Goal: Task Accomplishment & Management: Manage account settings

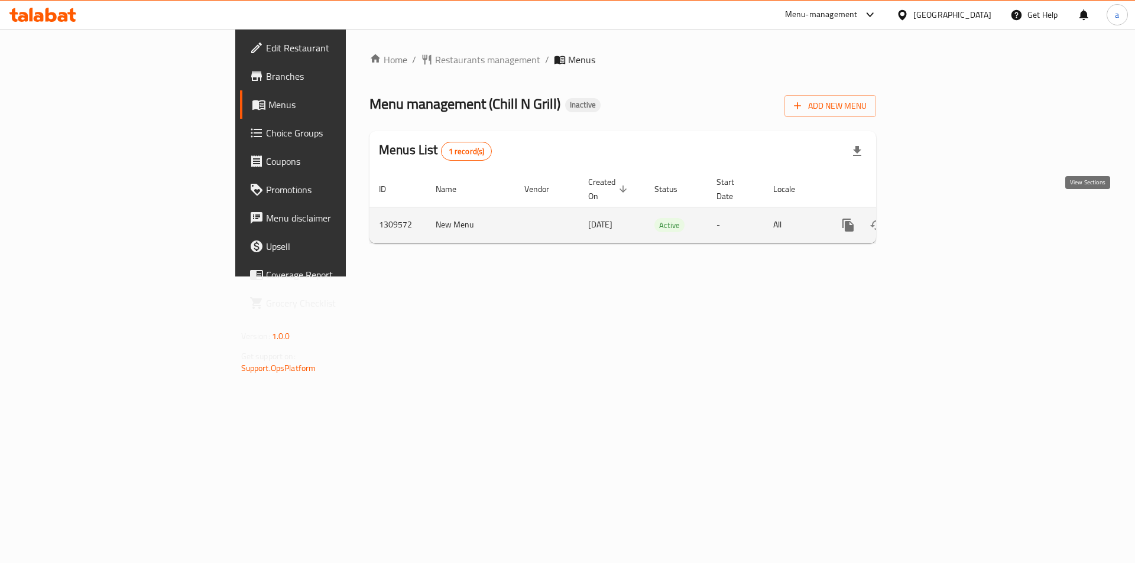
click at [947, 220] on link "enhanced table" at bounding box center [933, 225] width 28 height 28
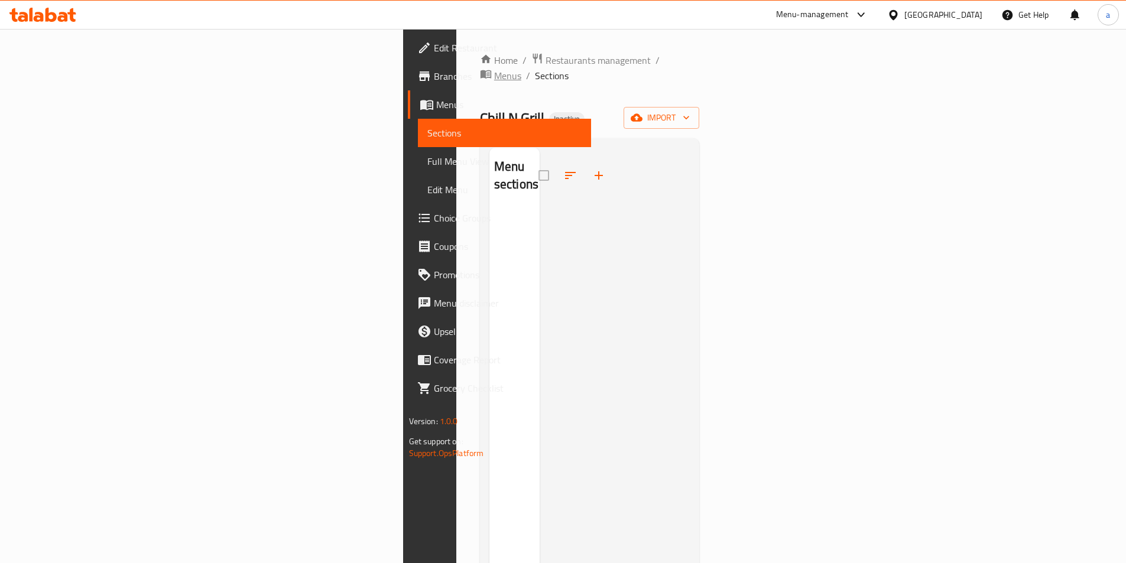
click at [480, 68] on span "breadcrumb" at bounding box center [487, 75] width 14 height 15
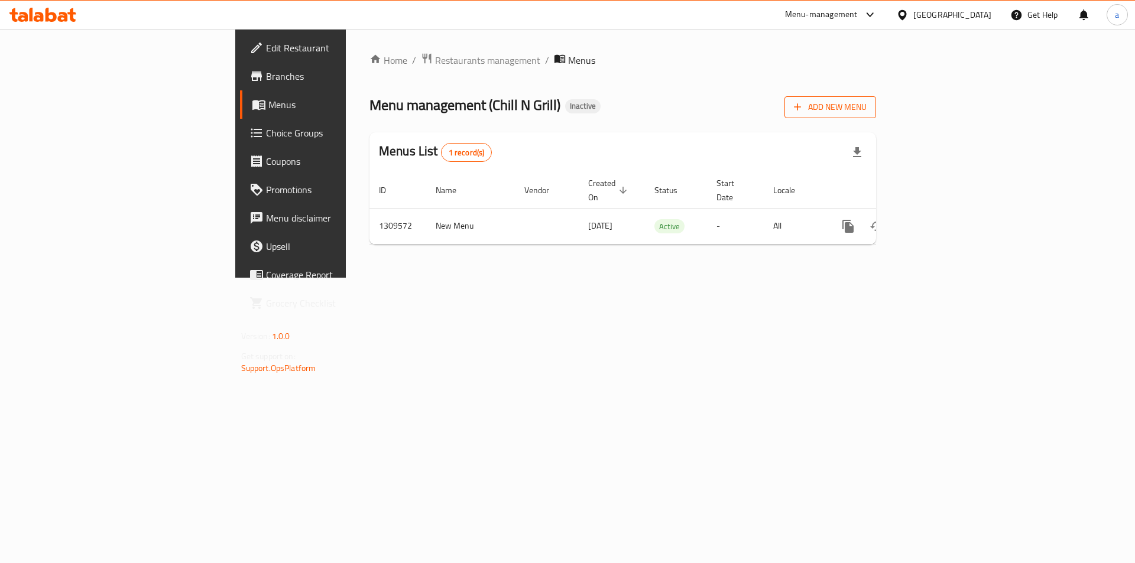
click at [866, 114] on span "Add New Menu" at bounding box center [830, 107] width 73 height 15
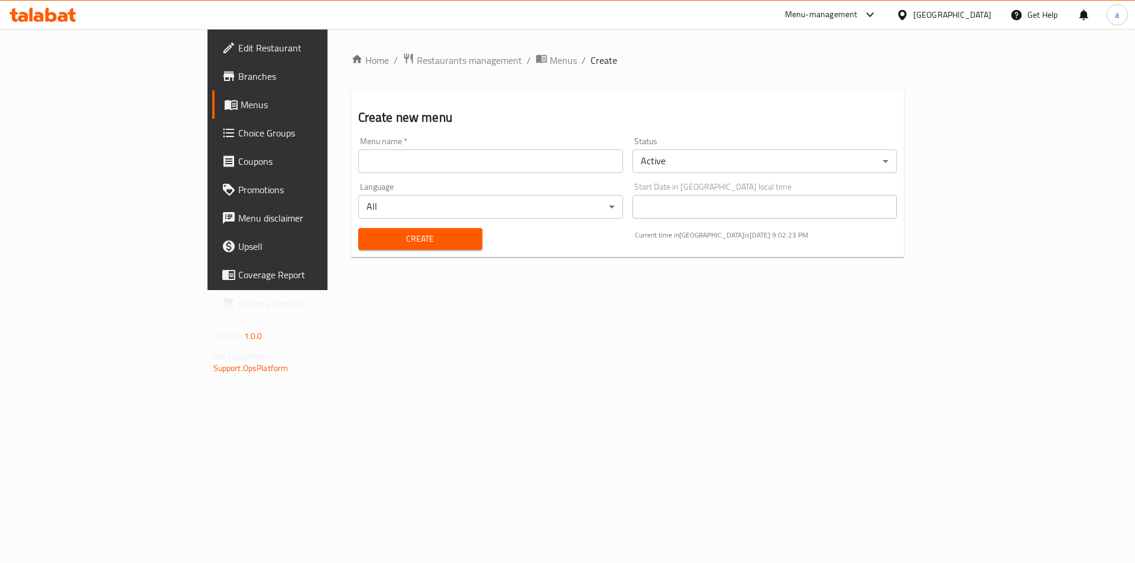
click at [516, 157] on input "text" at bounding box center [490, 162] width 265 height 24
type input "[DATE]"
click at [369, 233] on span "Create" at bounding box center [420, 239] width 105 height 15
click at [550, 66] on span "Menus" at bounding box center [563, 60] width 27 height 14
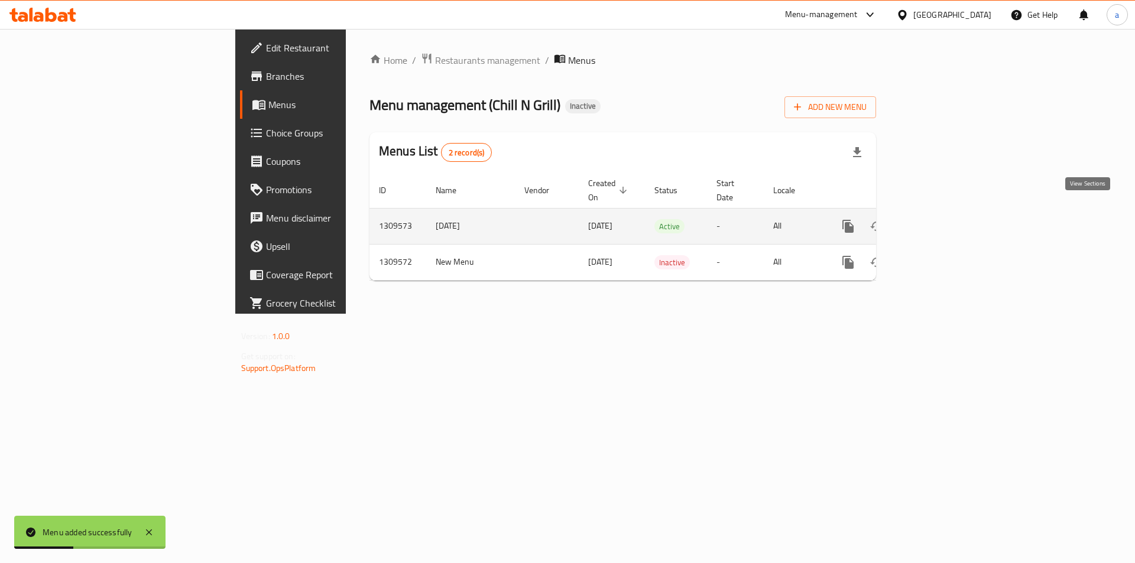
click at [940, 219] on icon "enhanced table" at bounding box center [933, 226] width 14 height 14
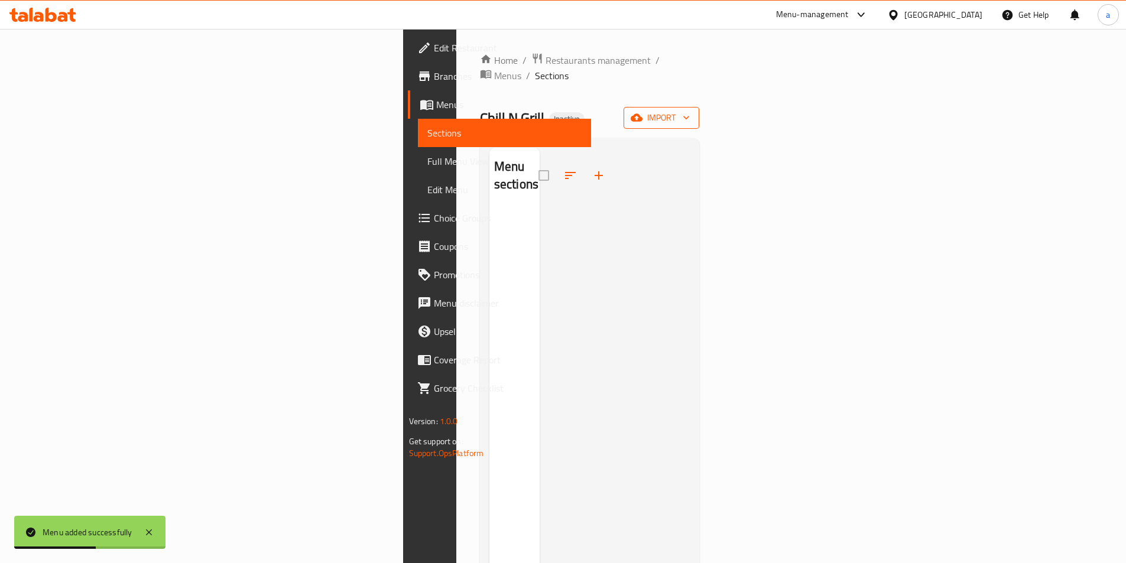
click at [690, 111] on span "import" at bounding box center [661, 118] width 57 height 15
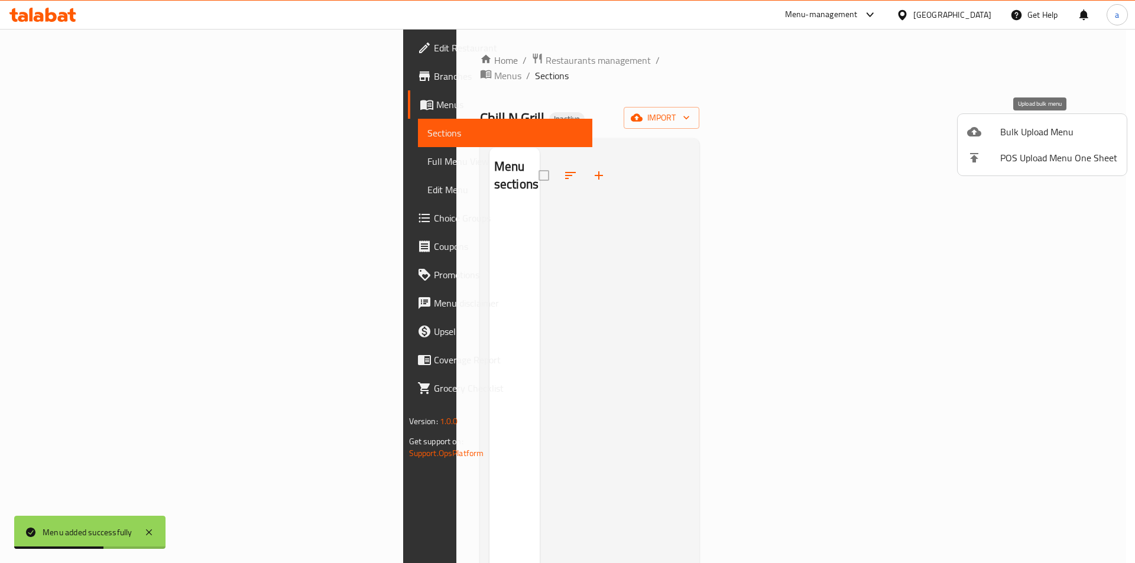
click at [1046, 126] on span "Bulk Upload Menu" at bounding box center [1058, 132] width 117 height 14
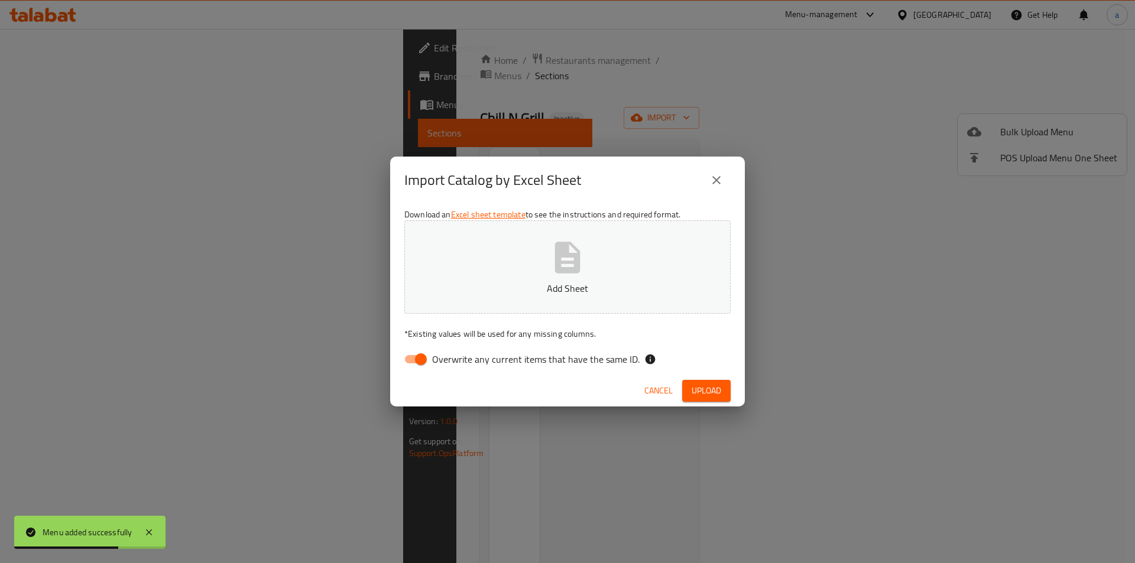
click at [417, 365] on input "Overwrite any current items that have the same ID." at bounding box center [420, 359] width 67 height 22
checkbox input "false"
click at [512, 287] on p "Add Sheet" at bounding box center [568, 288] width 290 height 14
click at [726, 391] on button "Upload" at bounding box center [706, 391] width 48 height 22
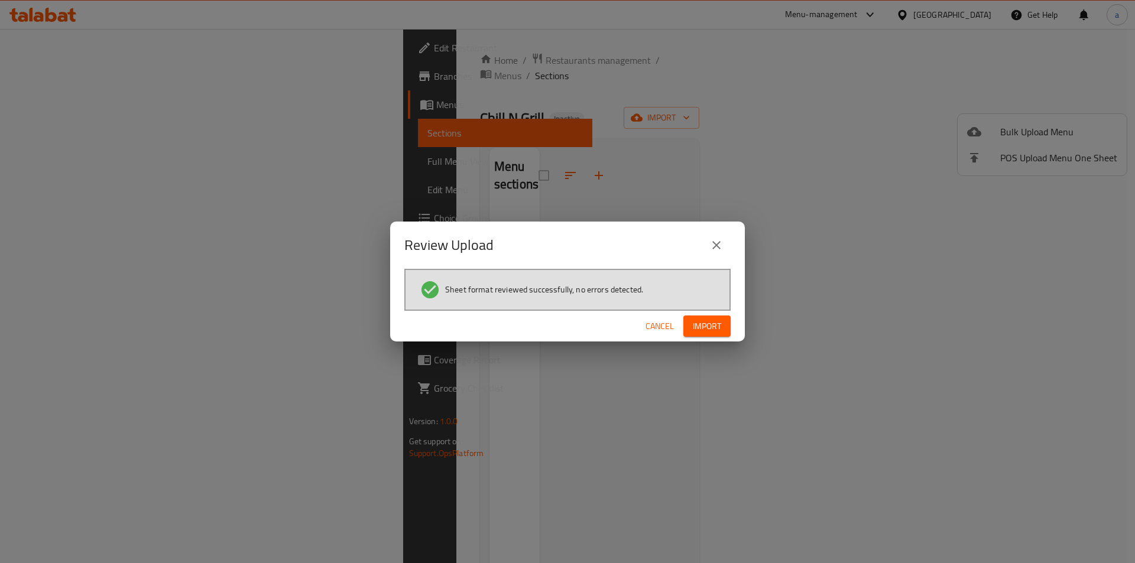
click at [719, 323] on span "Import" at bounding box center [707, 326] width 28 height 15
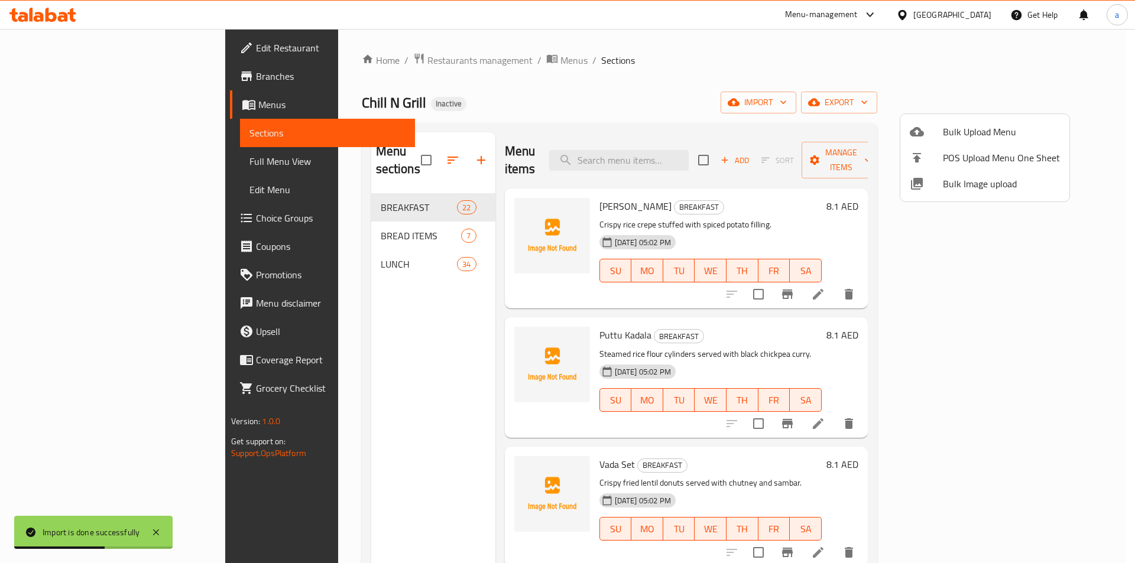
click at [97, 155] on div at bounding box center [567, 281] width 1135 height 563
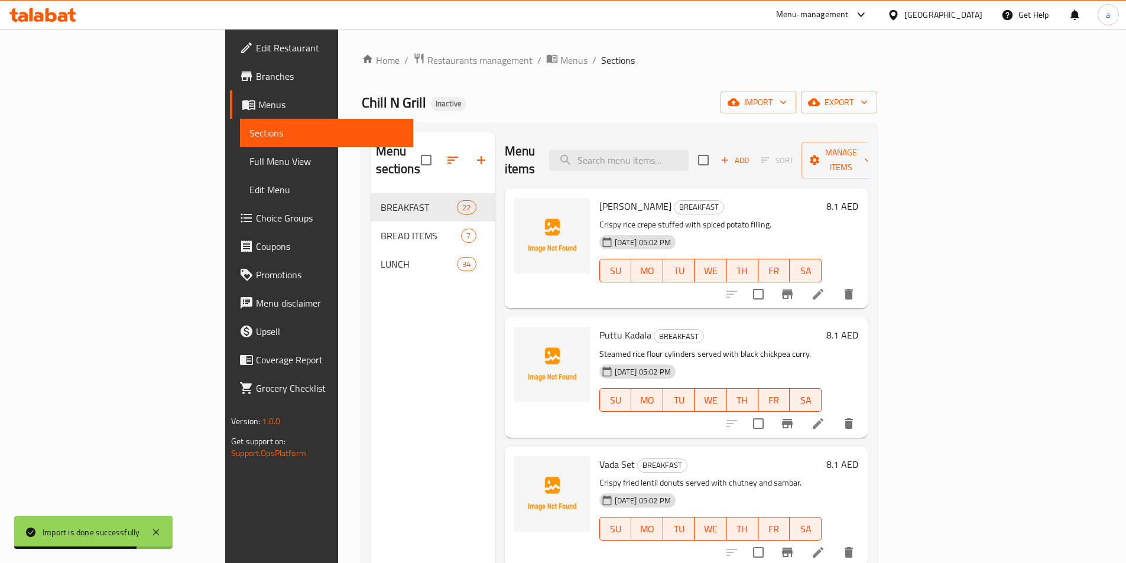
click at [249, 156] on span "Full Menu View" at bounding box center [326, 161] width 154 height 14
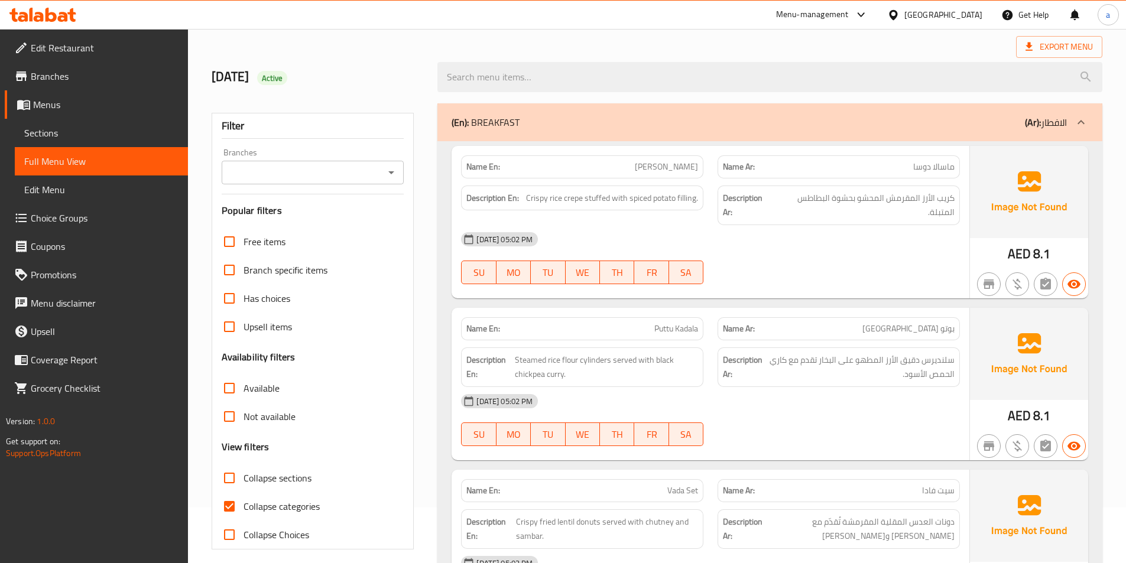
scroll to position [118, 0]
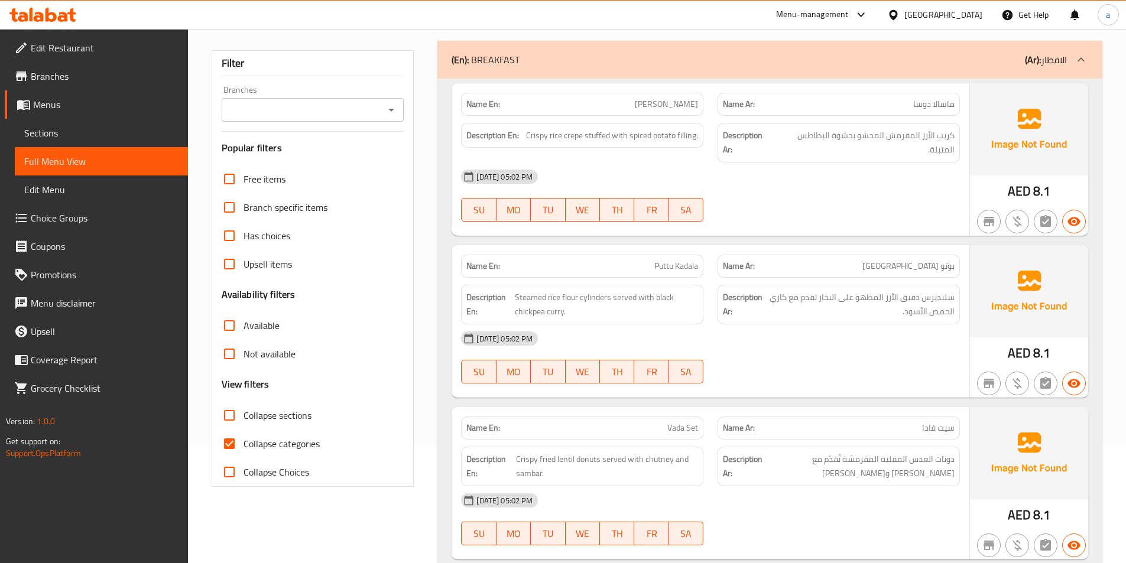
click at [226, 445] on input "Collapse categories" at bounding box center [229, 444] width 28 height 28
checkbox input "false"
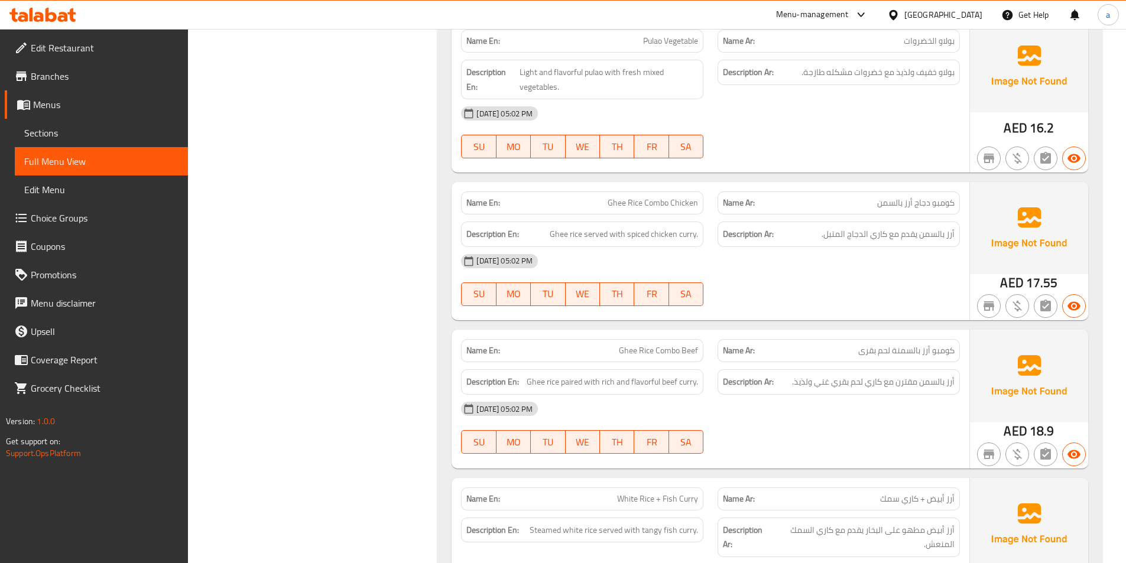
scroll to position [9614, 0]
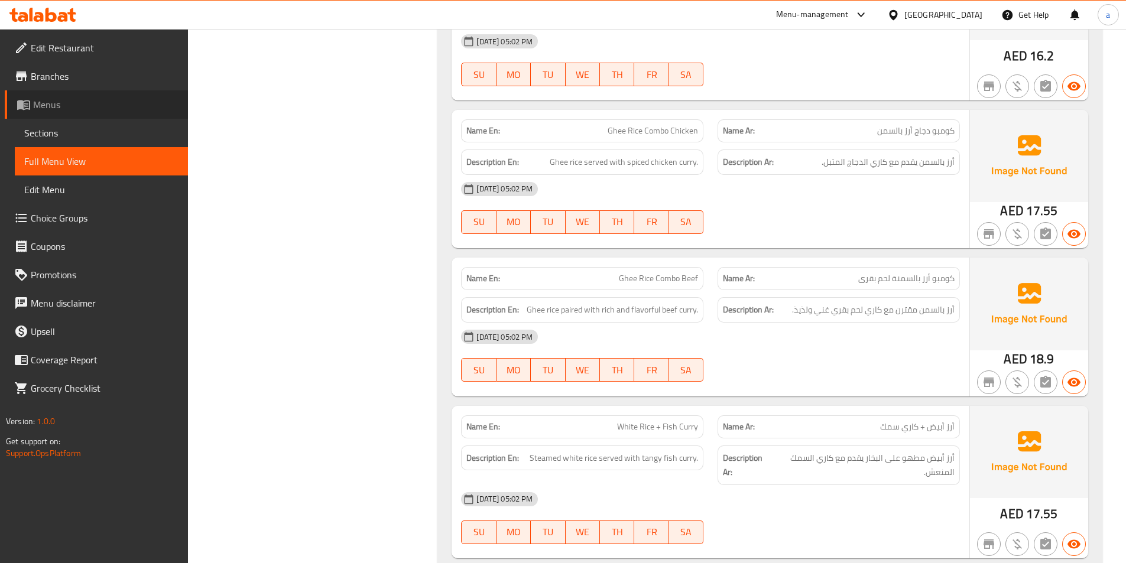
click at [80, 116] on link "Menus" at bounding box center [96, 104] width 183 height 28
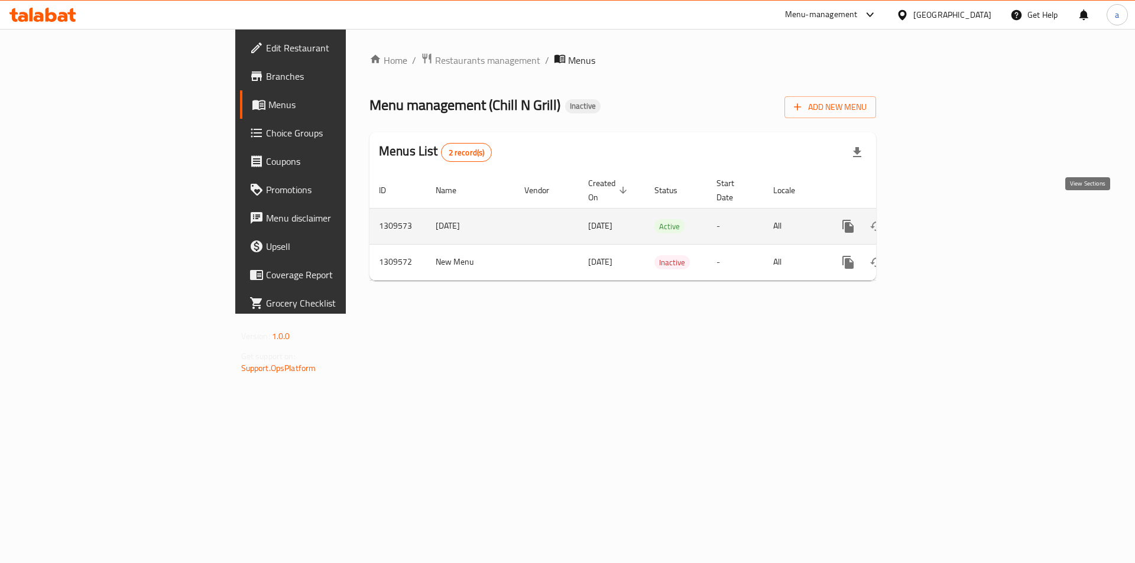
click at [940, 219] on icon "enhanced table" at bounding box center [933, 226] width 14 height 14
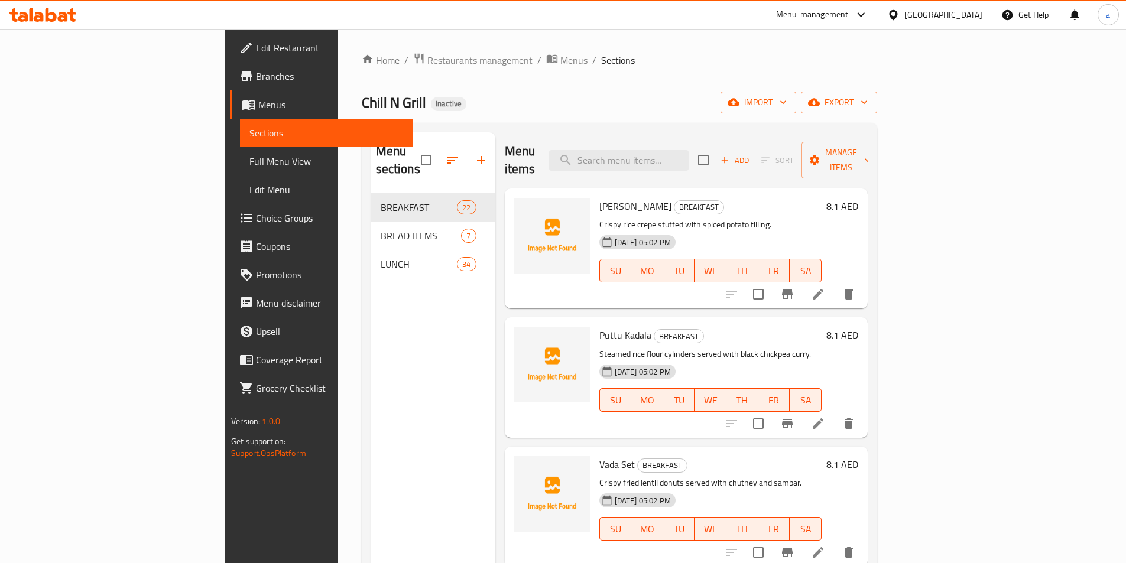
click at [249, 162] on span "Full Menu View" at bounding box center [326, 161] width 154 height 14
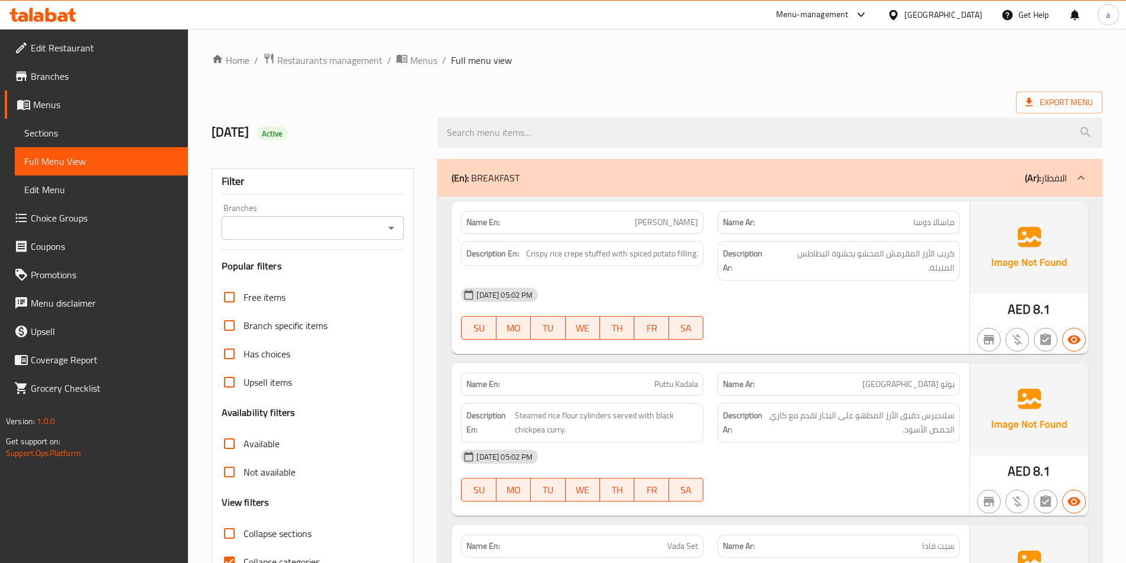
click at [122, 131] on span "Sections" at bounding box center [101, 133] width 154 height 14
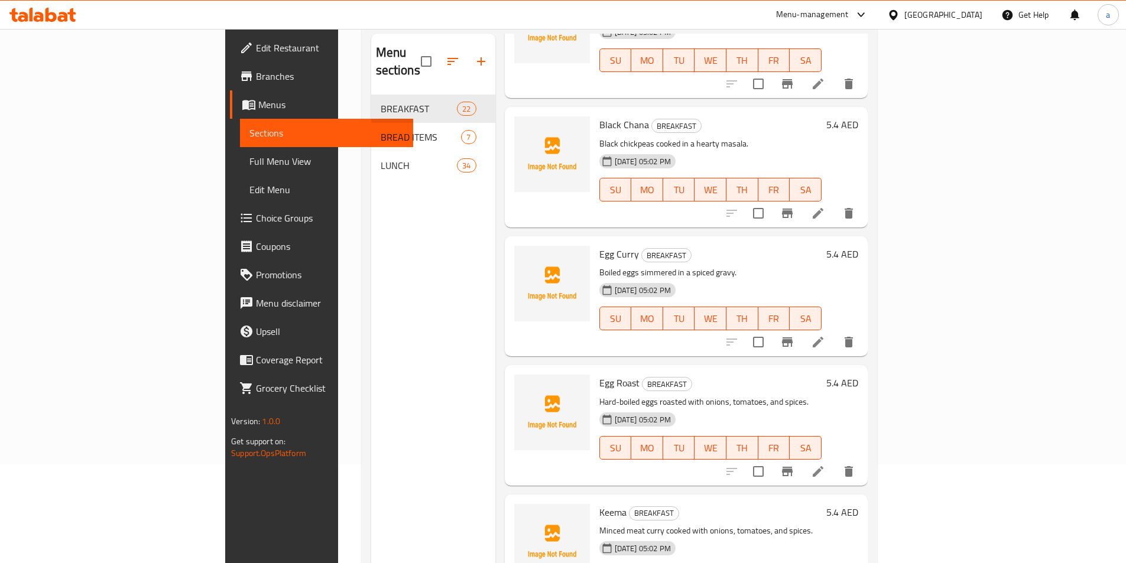
scroll to position [165, 0]
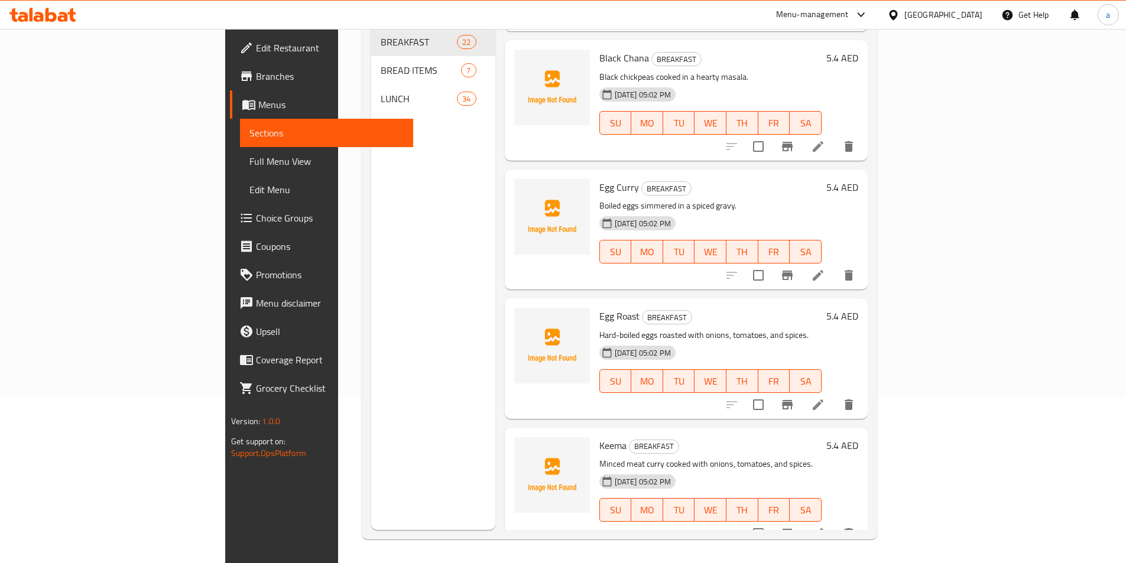
click at [371, 85] on div "LUNCH 34" at bounding box center [433, 99] width 124 height 28
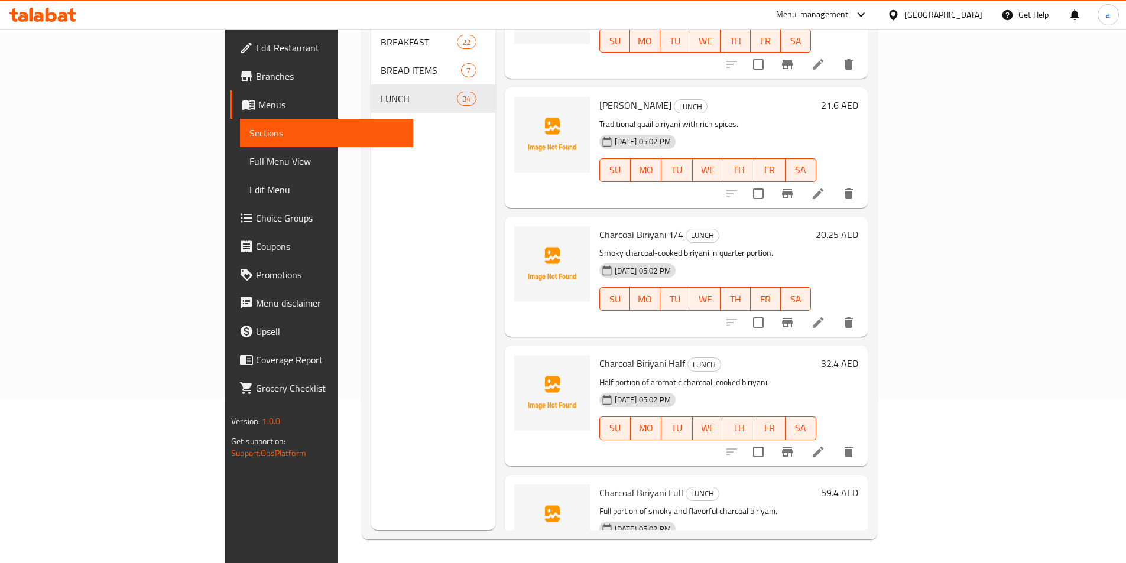
scroll to position [3856, 0]
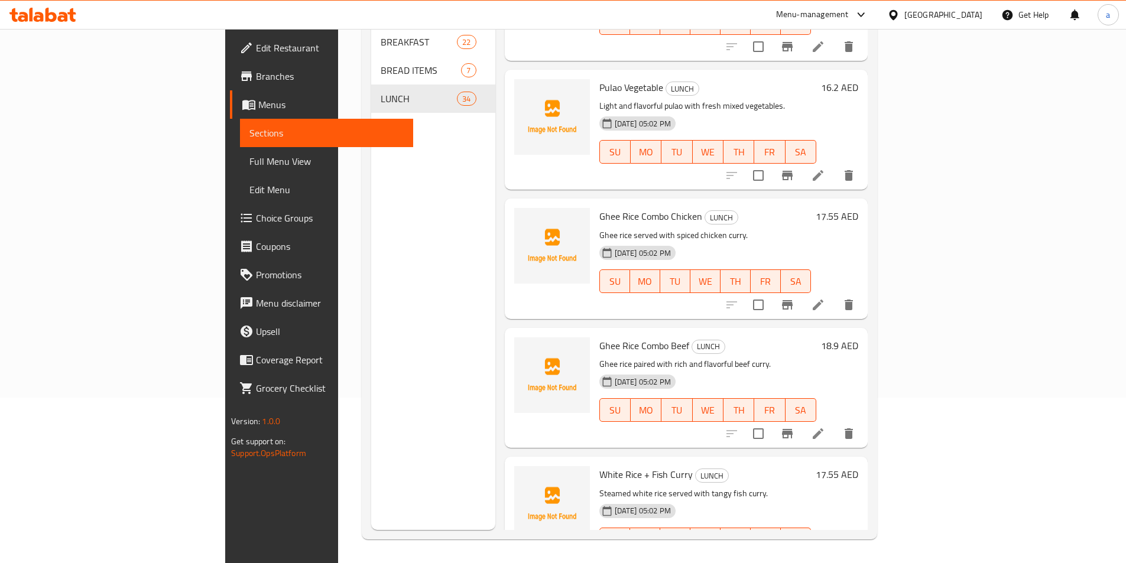
click at [784, 112] on div "[DATE] 05:02 PM SU MO TU WE TH FR SA" at bounding box center [708, 144] width 226 height 64
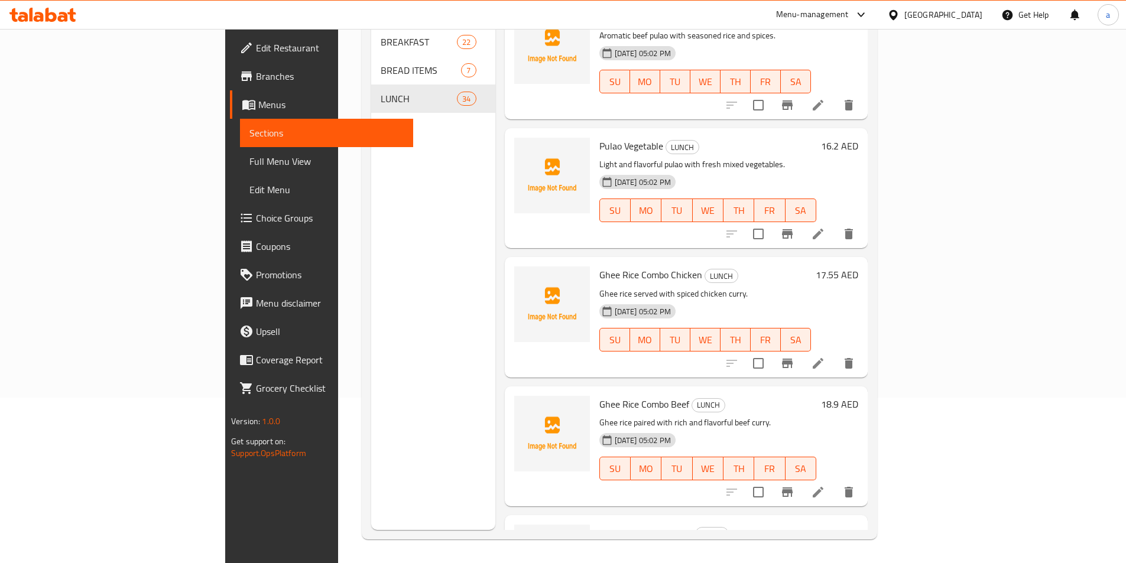
scroll to position [3797, 0]
click at [823, 229] on icon at bounding box center [818, 234] width 11 height 11
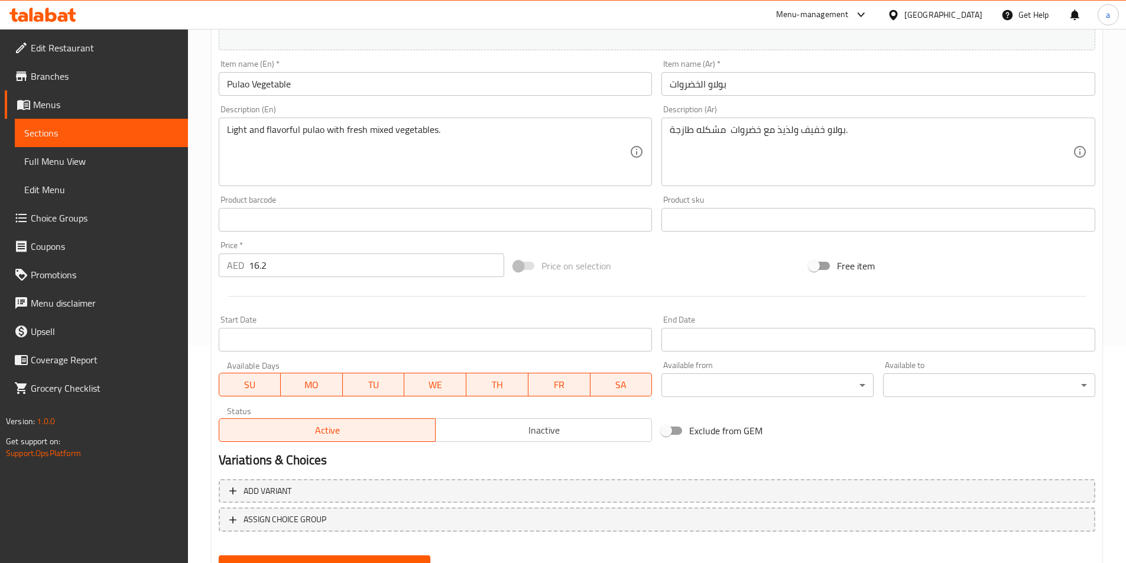
scroll to position [272, 0]
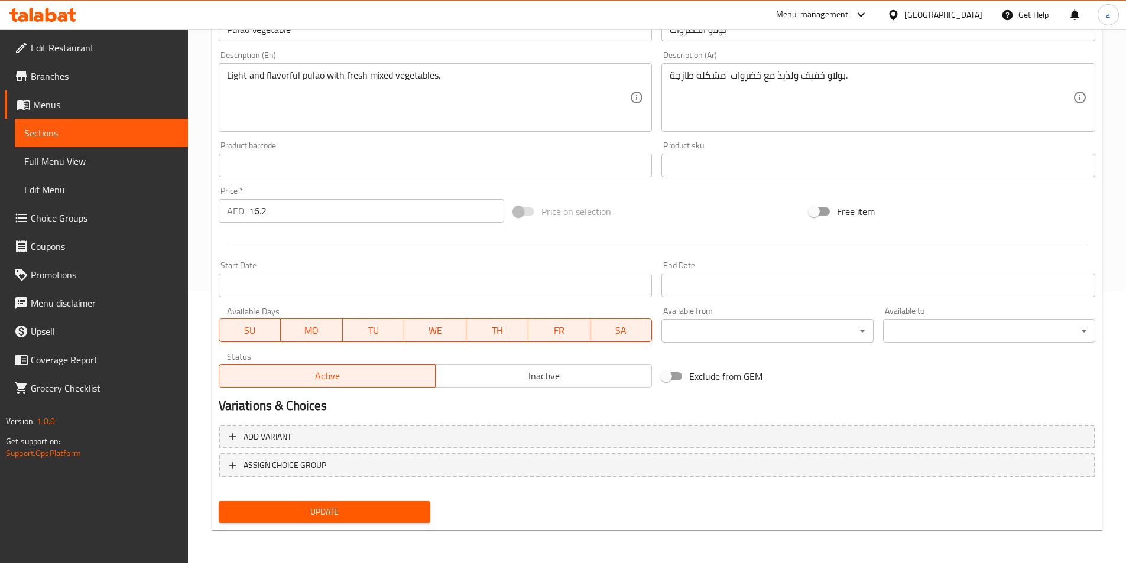
click at [334, 336] on span "MO" at bounding box center [311, 330] width 53 height 17
click at [365, 333] on span "TU" at bounding box center [373, 330] width 53 height 17
drag, startPoint x: 424, startPoint y: 333, endPoint x: 508, endPoint y: 333, distance: 83.3
click at [426, 333] on span "WE" at bounding box center [435, 330] width 53 height 17
click at [510, 333] on span "TH" at bounding box center [497, 330] width 53 height 17
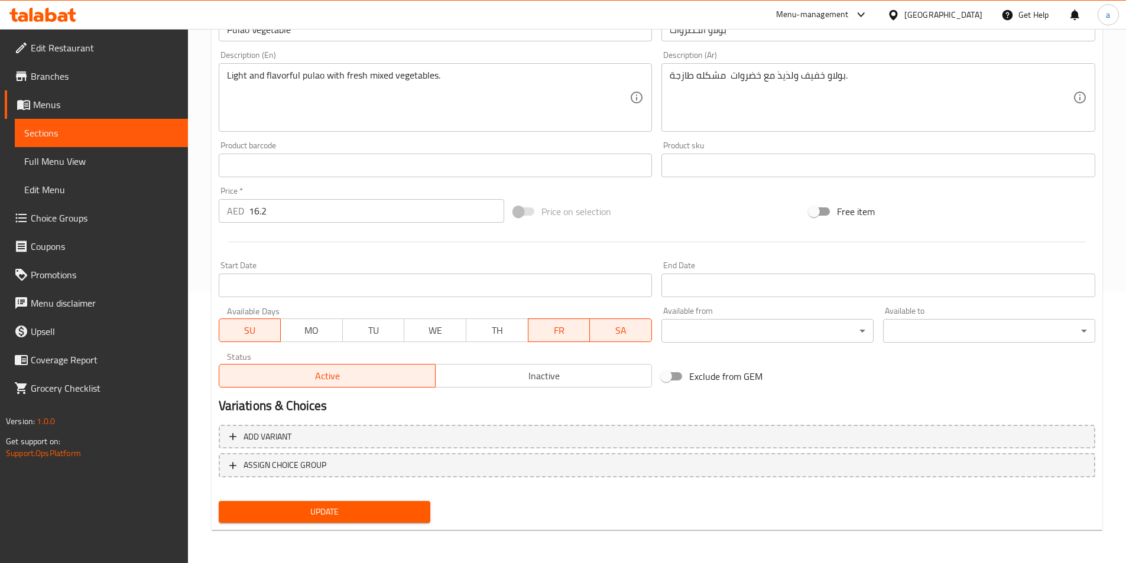
click at [391, 518] on span "Update" at bounding box center [324, 512] width 193 height 15
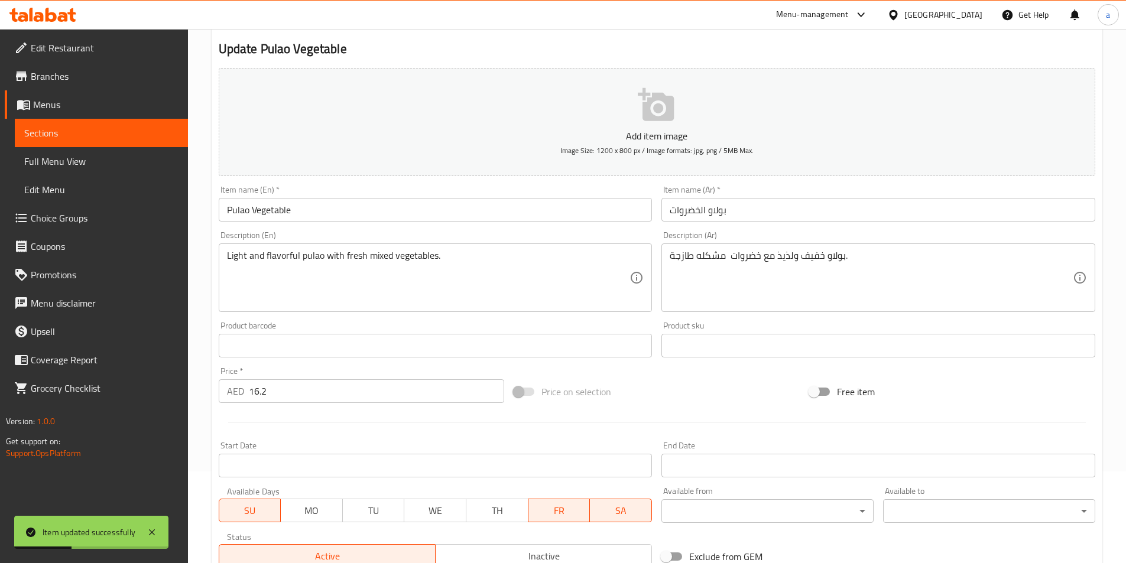
scroll to position [0, 0]
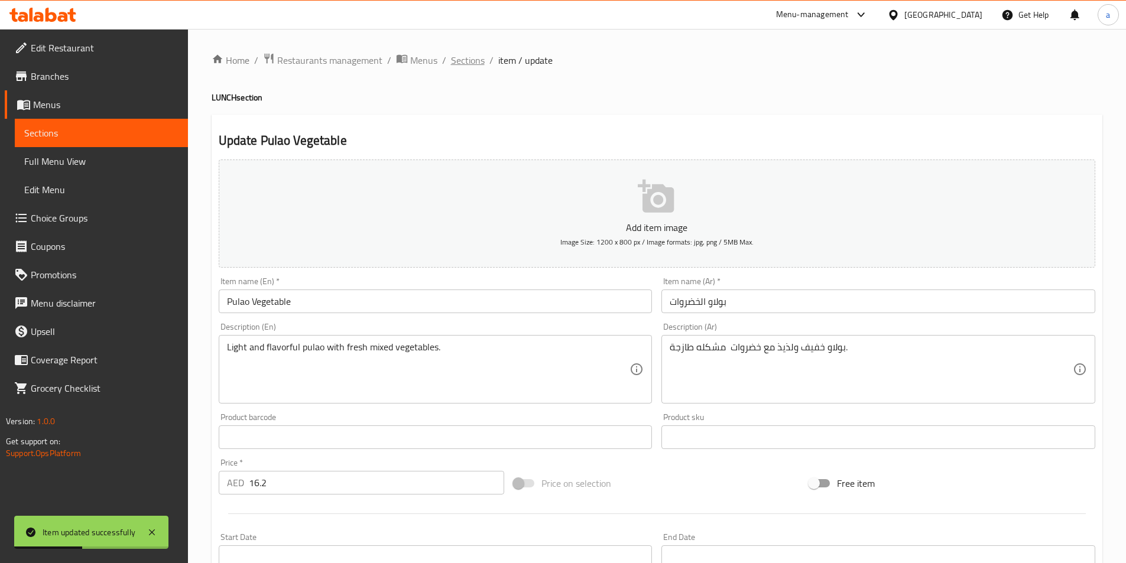
click at [469, 63] on span "Sections" at bounding box center [468, 60] width 34 height 14
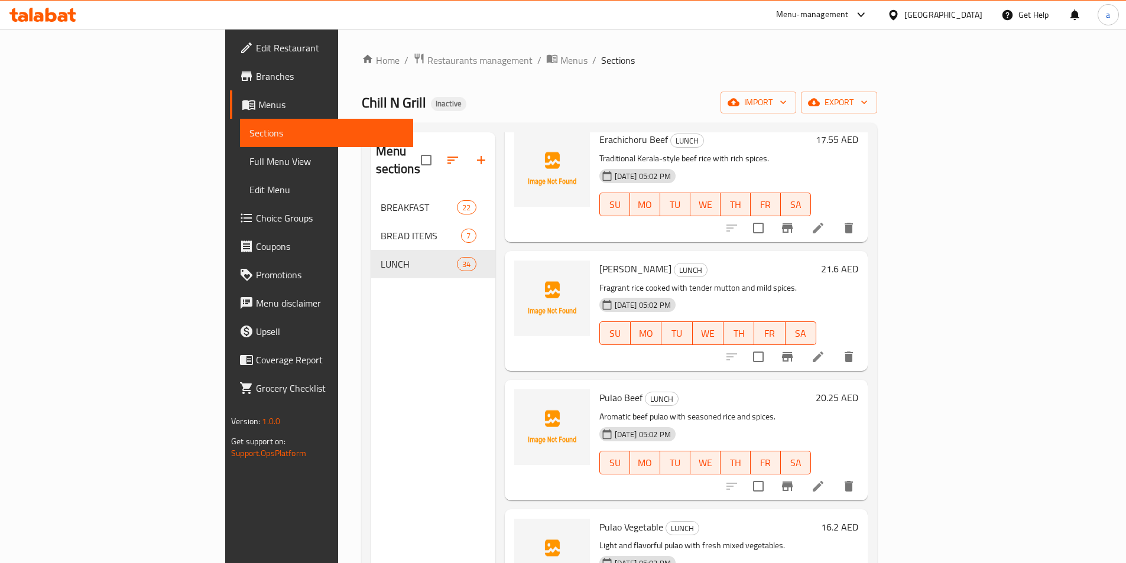
scroll to position [3582, 0]
click at [825, 479] on icon at bounding box center [818, 486] width 14 height 14
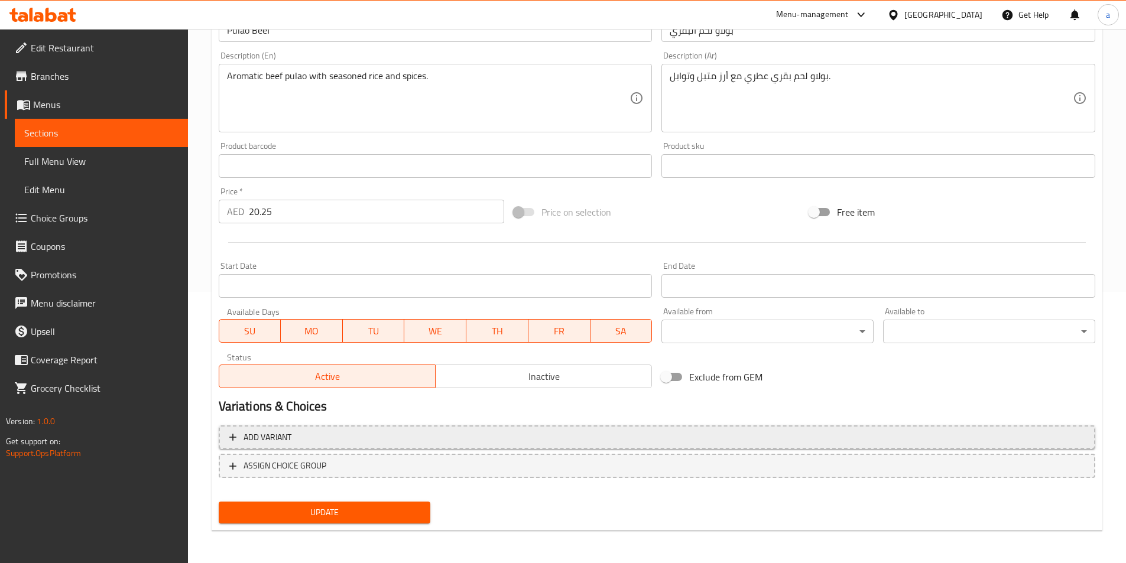
scroll to position [272, 0]
click at [320, 335] on span "MO" at bounding box center [311, 330] width 53 height 17
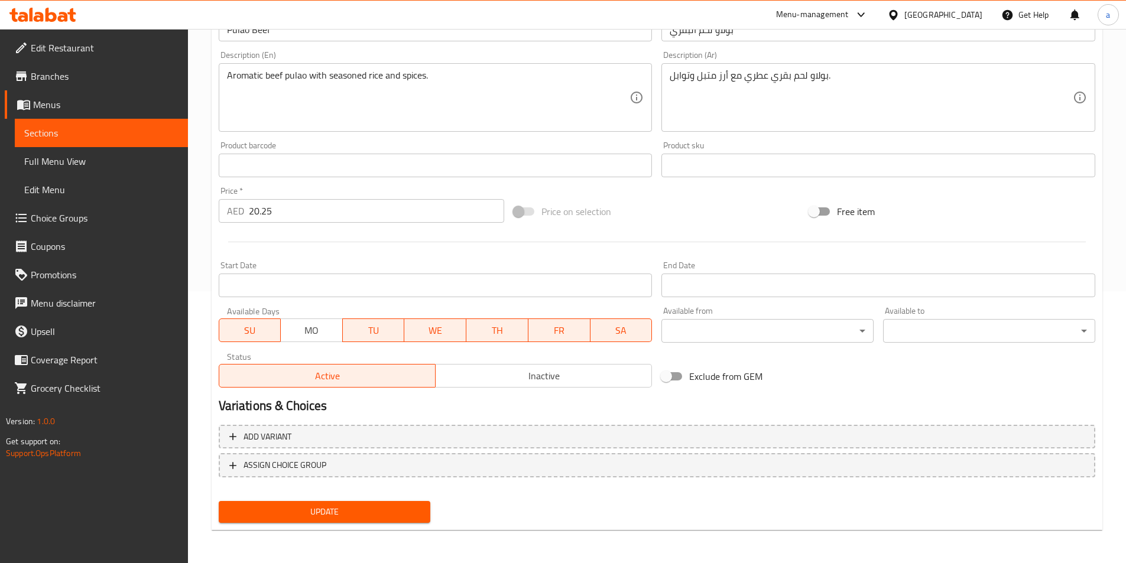
click at [371, 327] on span "TU" at bounding box center [373, 330] width 53 height 17
click at [444, 330] on span "WE" at bounding box center [435, 330] width 53 height 17
click at [496, 329] on span "TH" at bounding box center [497, 330] width 53 height 17
click at [388, 517] on span "Update" at bounding box center [324, 512] width 193 height 15
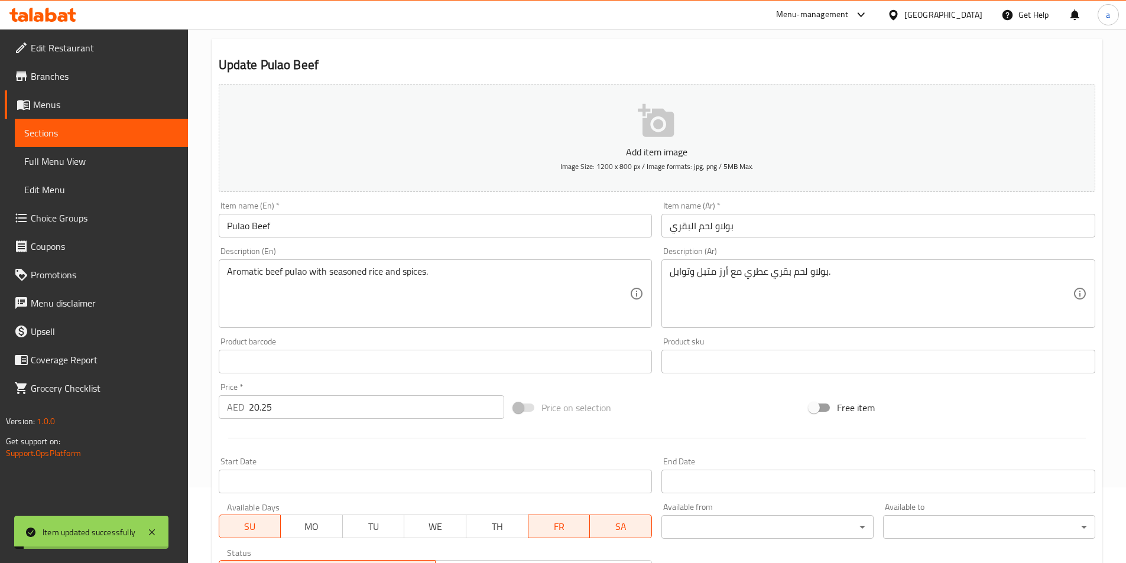
scroll to position [0, 0]
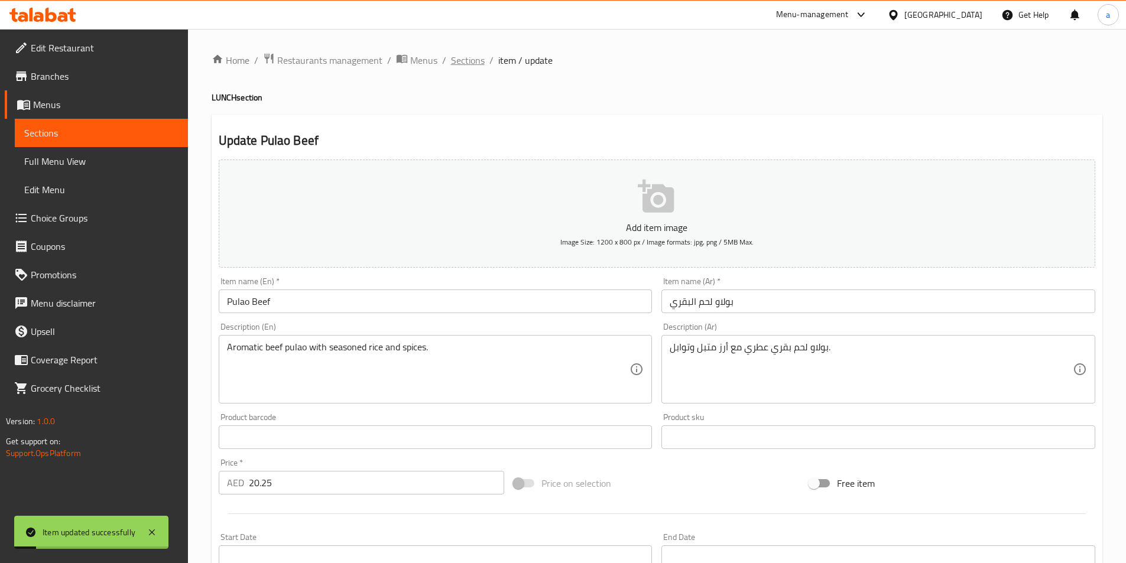
click at [457, 64] on span "Sections" at bounding box center [468, 60] width 34 height 14
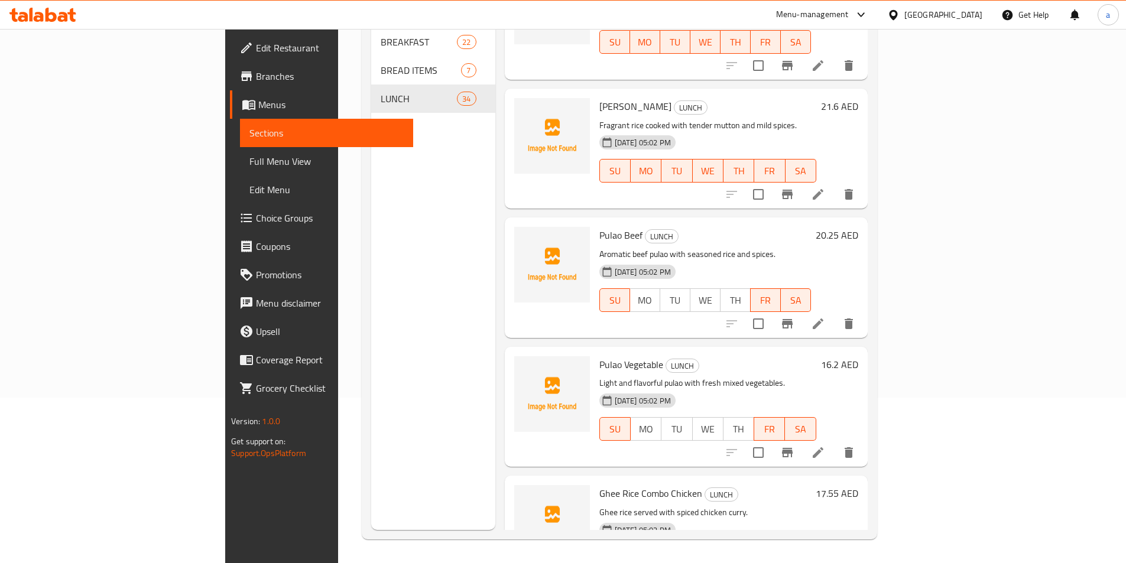
scroll to position [3540, 0]
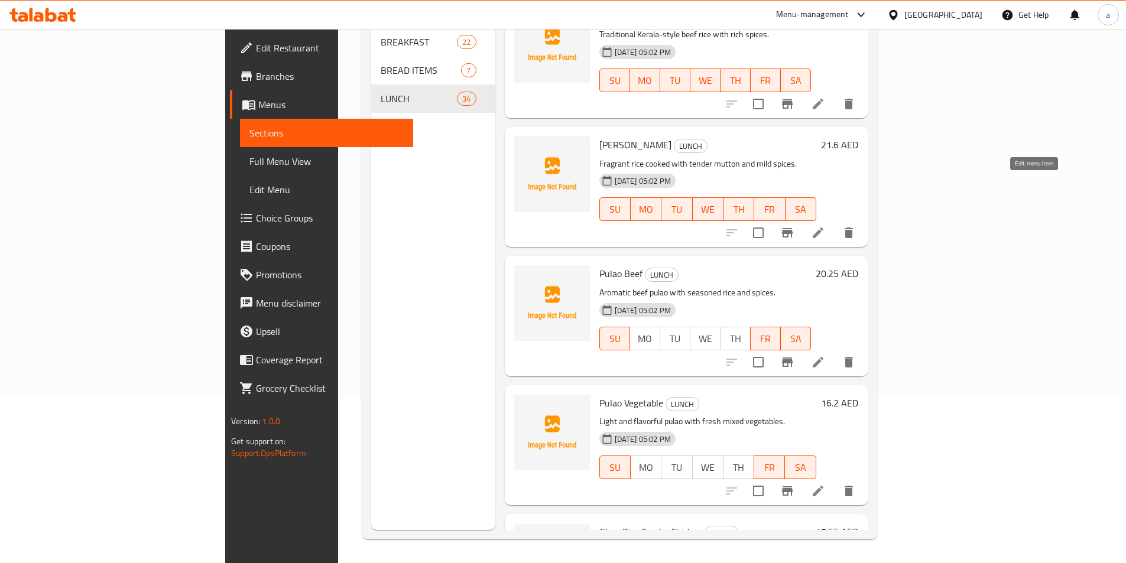
click at [825, 226] on icon at bounding box center [818, 233] width 14 height 14
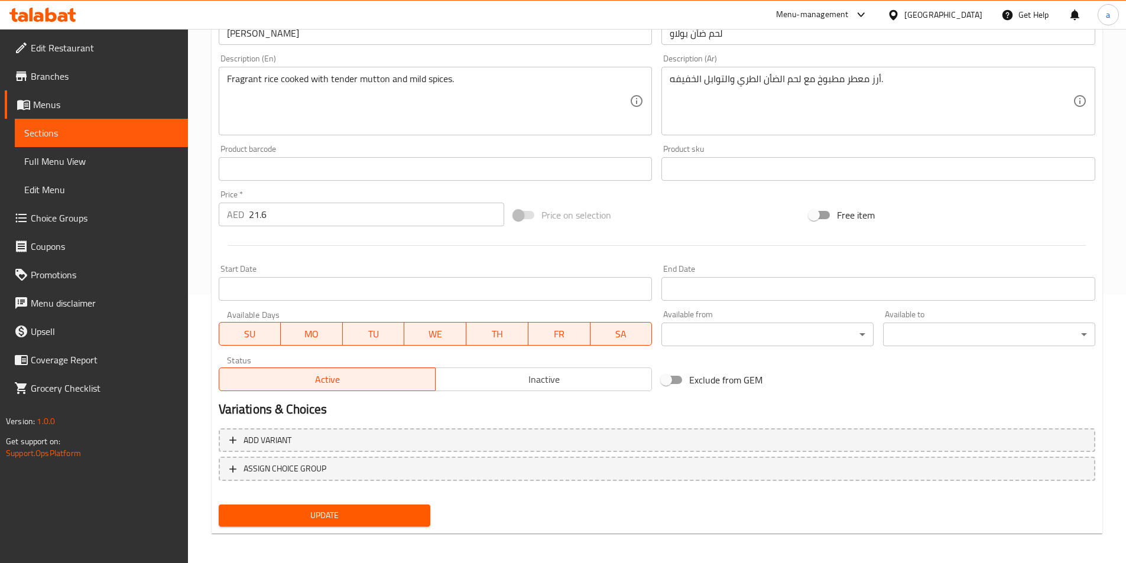
scroll to position [272, 0]
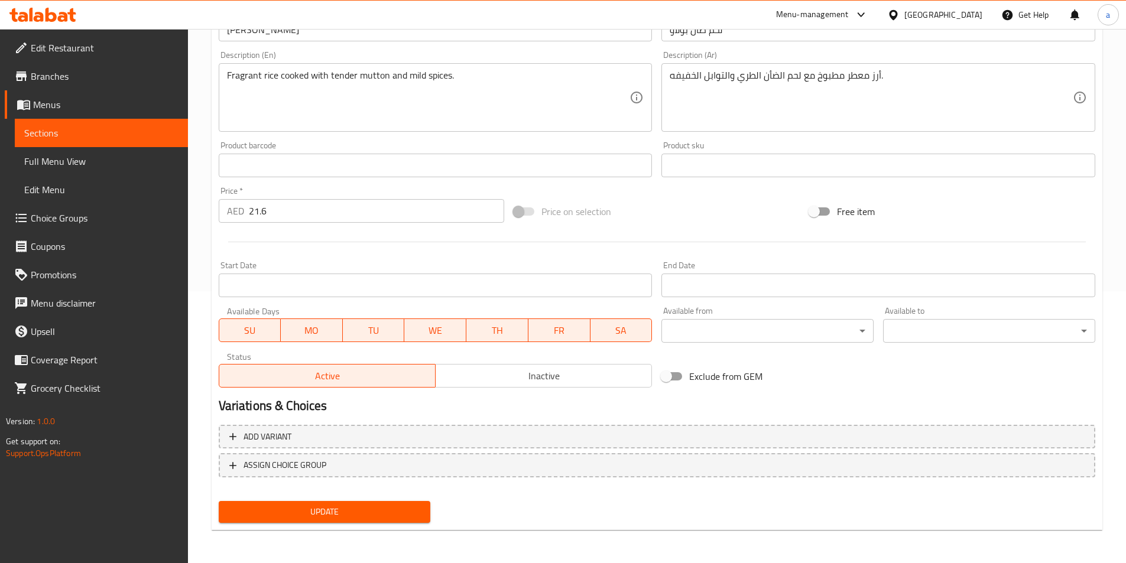
click at [333, 330] on span "MO" at bounding box center [311, 330] width 53 height 17
drag, startPoint x: 368, startPoint y: 330, endPoint x: 443, endPoint y: 330, distance: 75.6
click at [368, 330] on span "TU" at bounding box center [373, 330] width 53 height 17
click at [462, 330] on button "WE" at bounding box center [435, 331] width 63 height 24
click at [501, 330] on span "TH" at bounding box center [497, 330] width 53 height 17
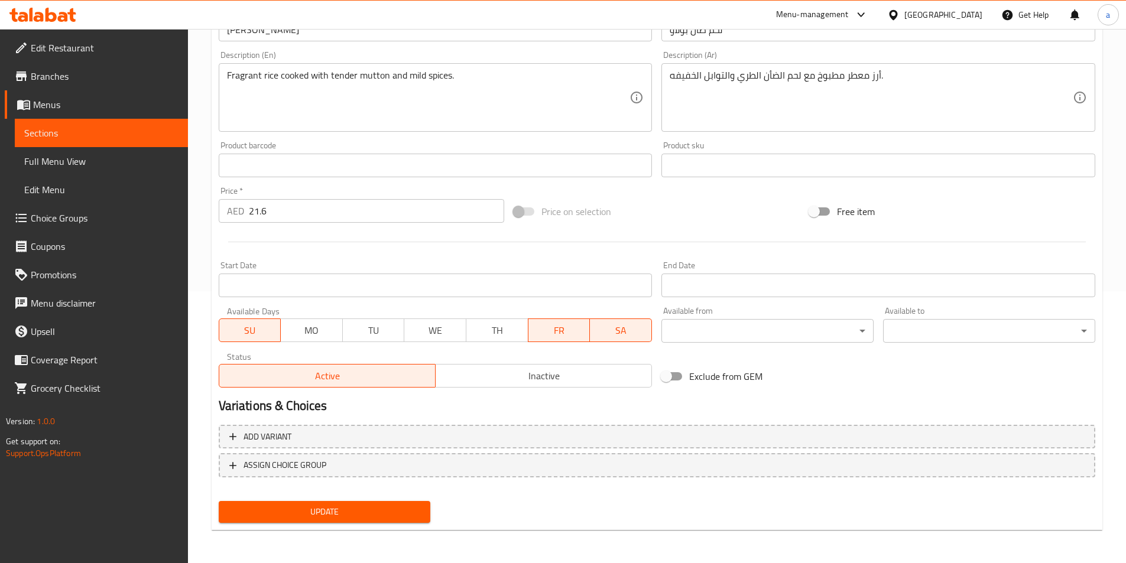
click at [551, 332] on span "FR" at bounding box center [559, 330] width 53 height 17
click at [566, 329] on span "FR" at bounding box center [559, 330] width 53 height 17
click at [378, 512] on span "Update" at bounding box center [324, 512] width 193 height 15
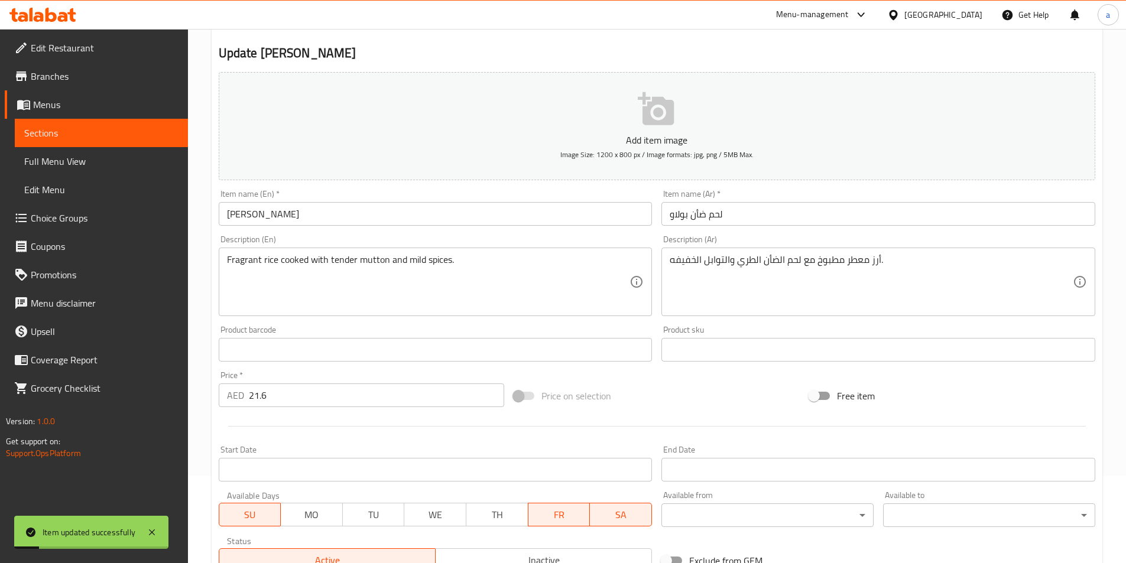
scroll to position [0, 0]
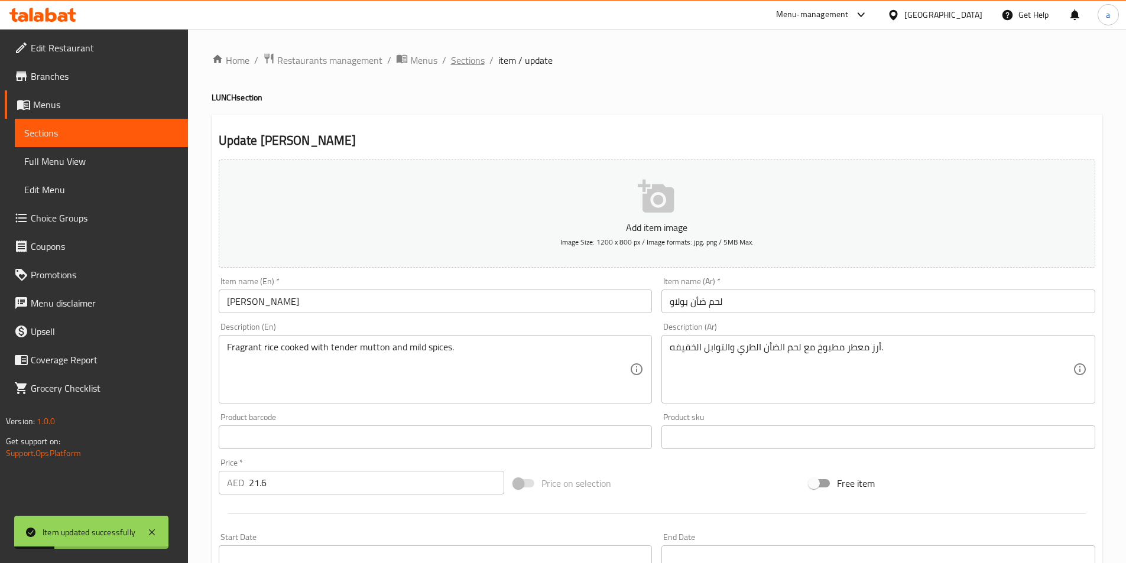
click at [465, 64] on span "Sections" at bounding box center [468, 60] width 34 height 14
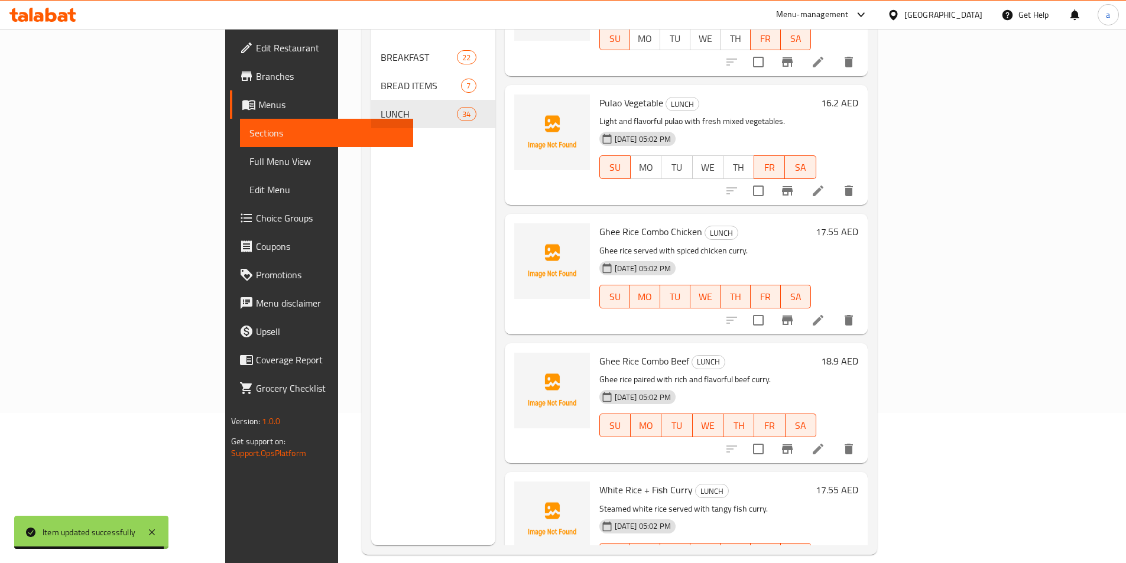
scroll to position [165, 0]
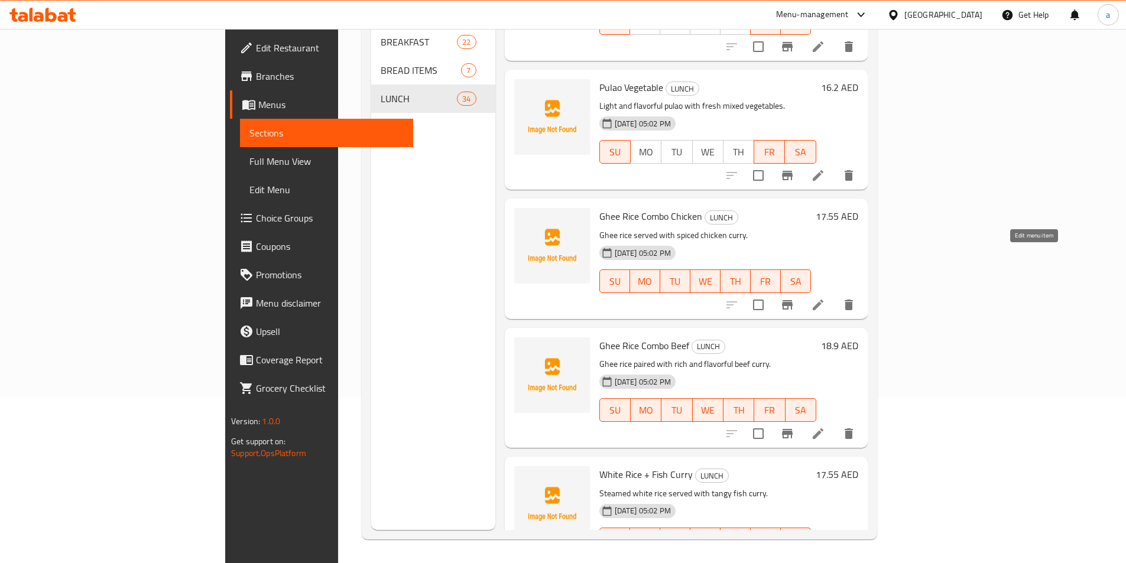
click at [823, 300] on icon at bounding box center [818, 305] width 11 height 11
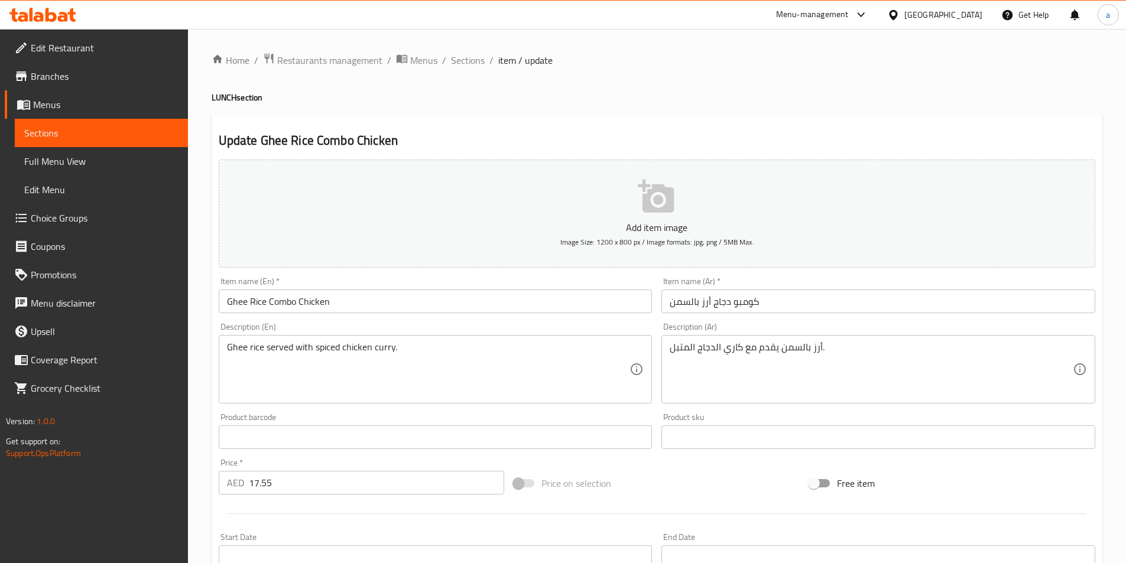
scroll to position [272, 0]
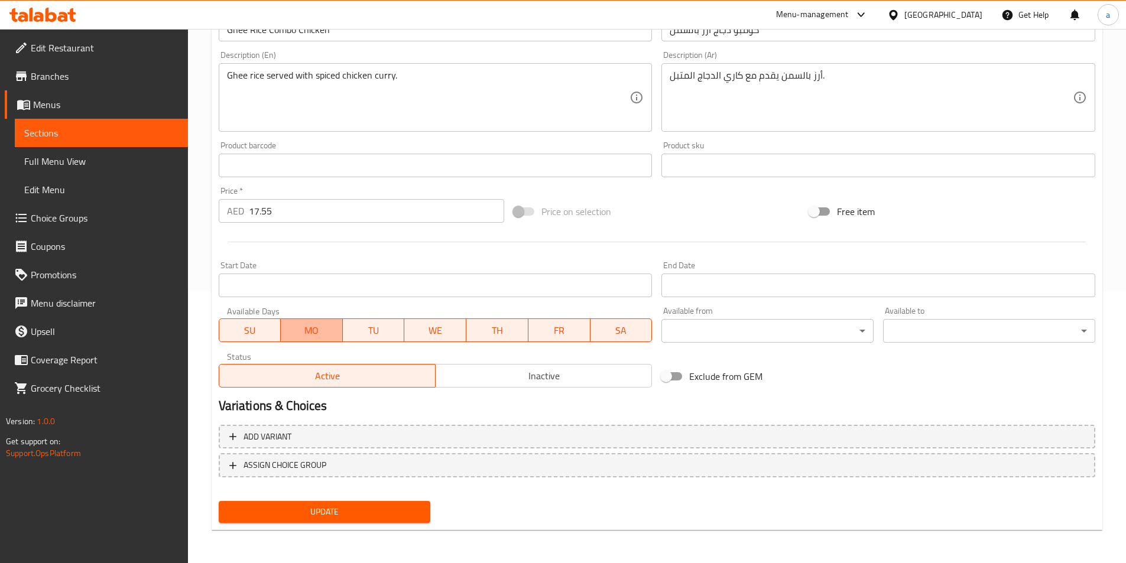
click at [323, 338] on span "MO" at bounding box center [311, 330] width 53 height 17
click at [384, 333] on span "TU" at bounding box center [373, 330] width 53 height 17
click at [410, 334] on span "WE" at bounding box center [435, 330] width 53 height 17
click at [489, 337] on span "TH" at bounding box center [497, 330] width 53 height 17
click at [376, 509] on span "Update" at bounding box center [324, 512] width 193 height 15
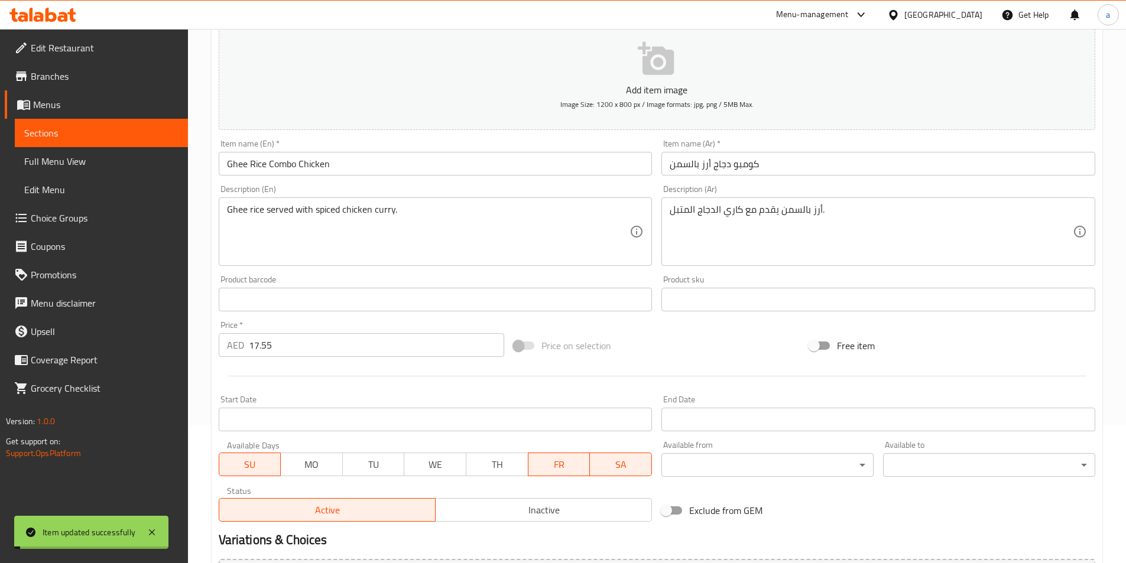
scroll to position [0, 0]
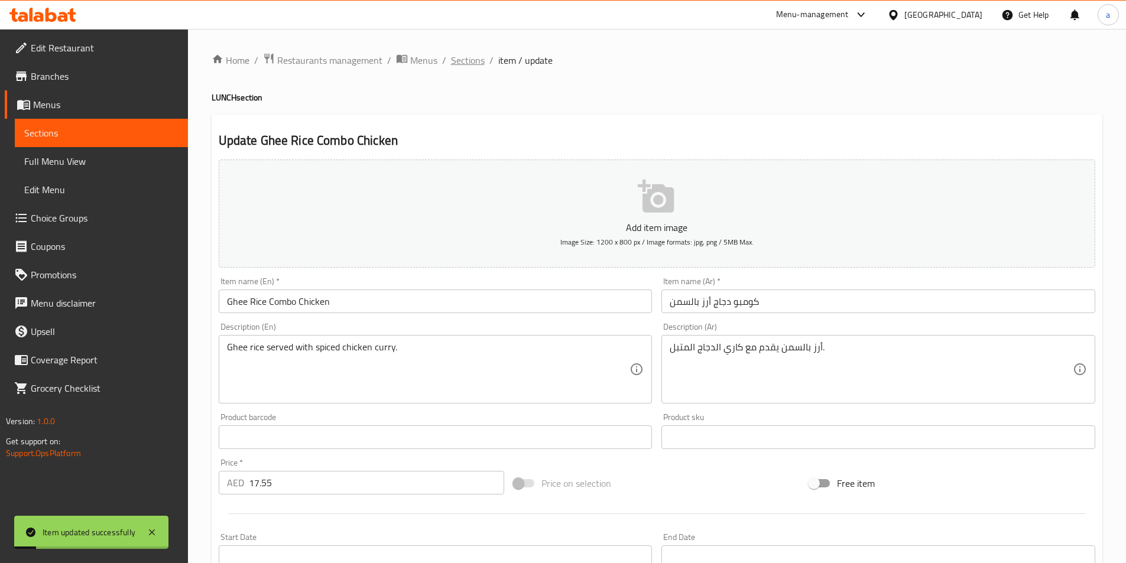
click at [468, 53] on span "Sections" at bounding box center [468, 60] width 34 height 14
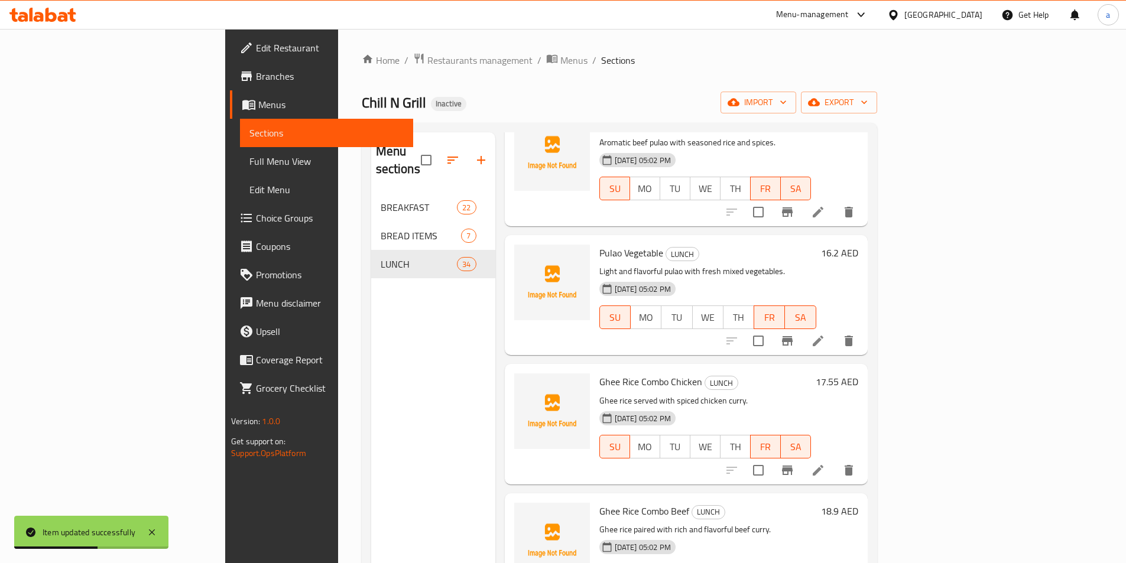
scroll to position [165, 0]
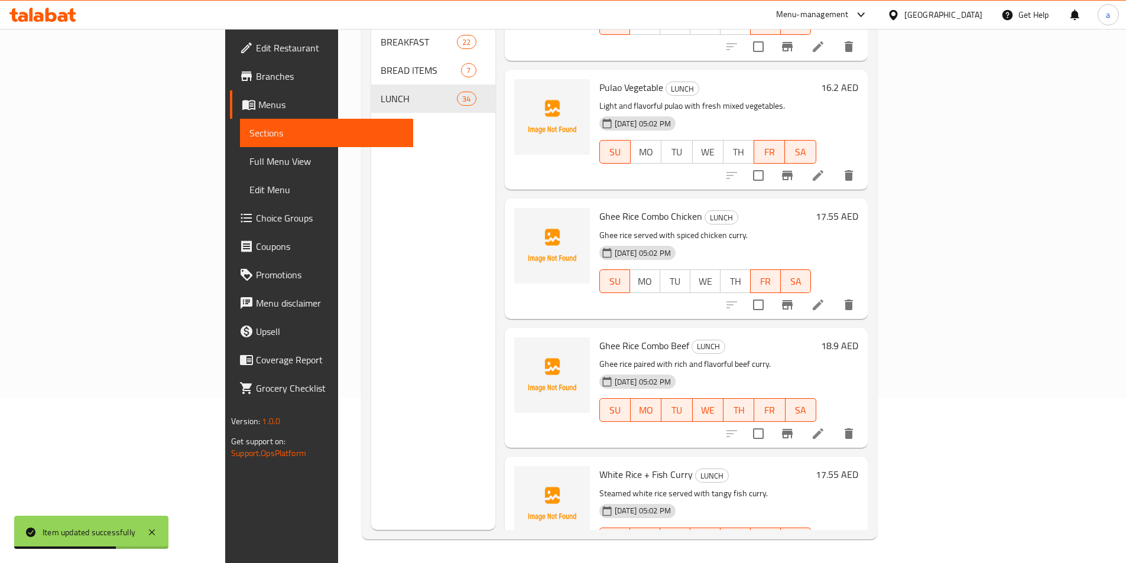
click at [825, 427] on icon at bounding box center [818, 434] width 14 height 14
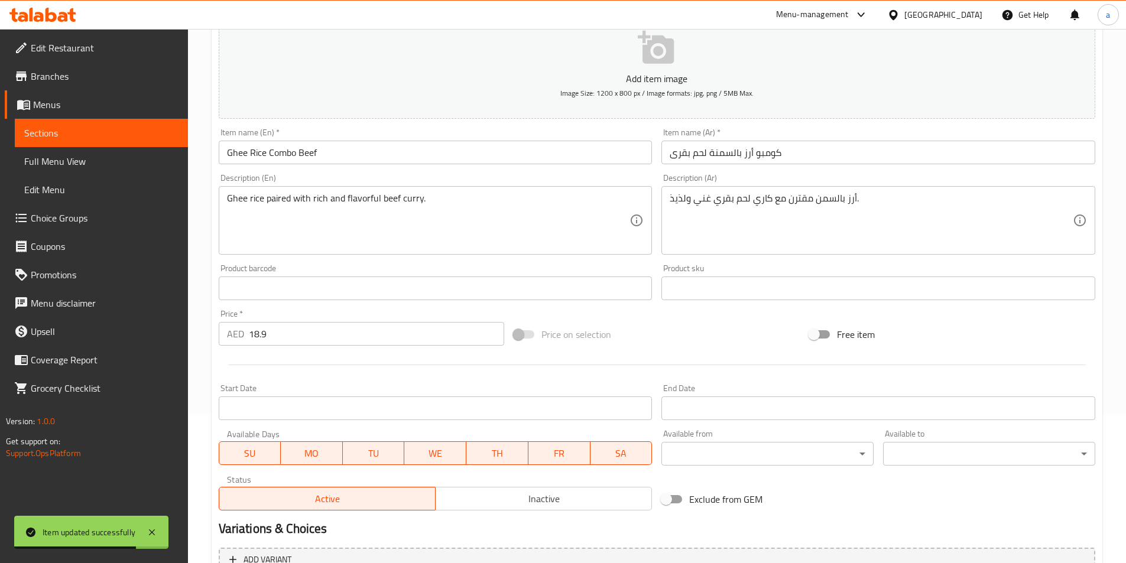
scroll to position [272, 0]
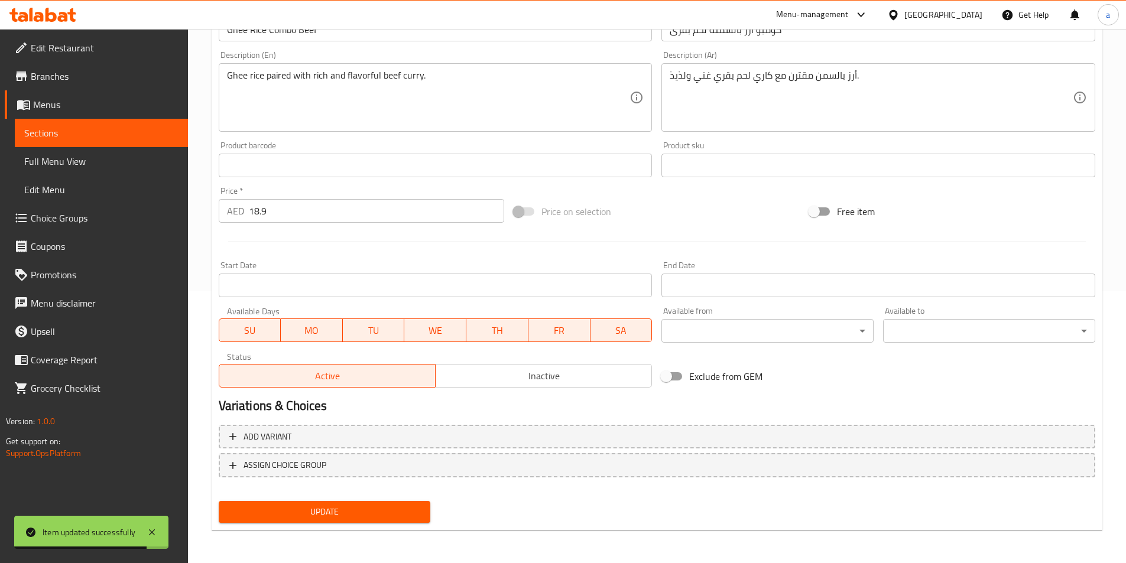
click at [321, 343] on div "Available Days SU MO TU WE TH FR SA" at bounding box center [435, 325] width 443 height 46
click at [343, 333] on button "TU" at bounding box center [374, 331] width 62 height 24
click at [363, 337] on span "TU" at bounding box center [373, 330] width 53 height 17
click at [314, 334] on span "MO" at bounding box center [311, 330] width 53 height 17
click at [375, 335] on span "TU" at bounding box center [373, 330] width 53 height 17
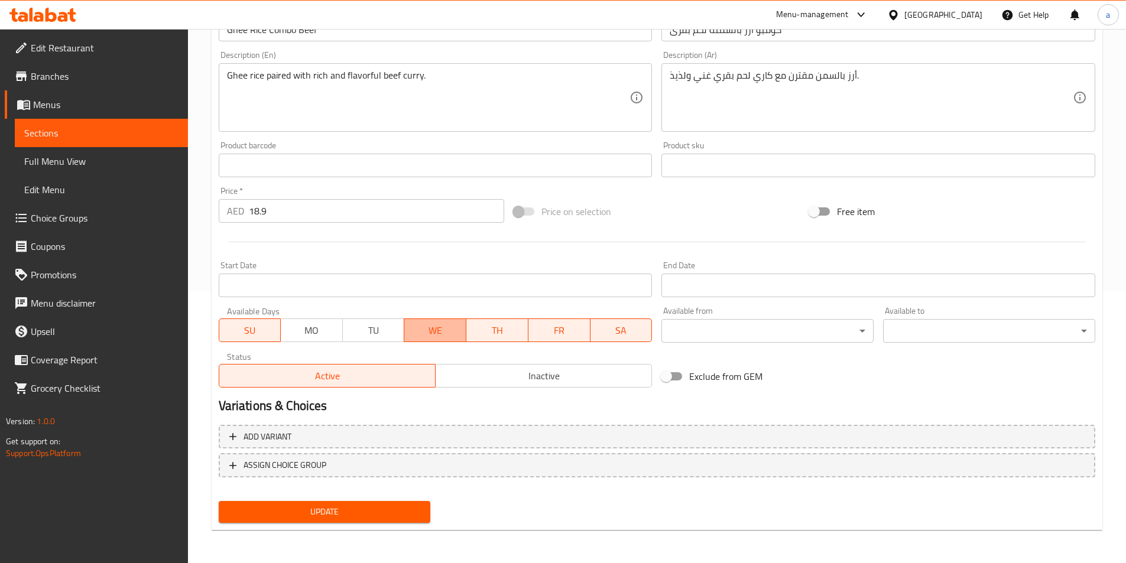
click at [425, 331] on span "WE" at bounding box center [435, 330] width 53 height 17
click at [488, 331] on span "TH" at bounding box center [497, 330] width 53 height 17
click at [390, 512] on span "Update" at bounding box center [324, 512] width 193 height 15
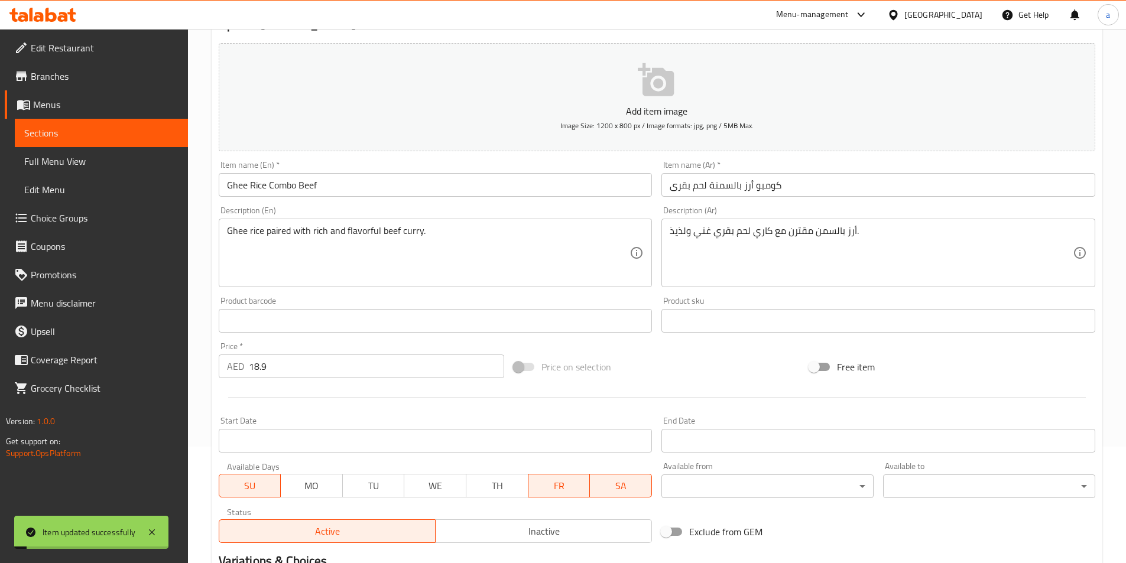
scroll to position [0, 0]
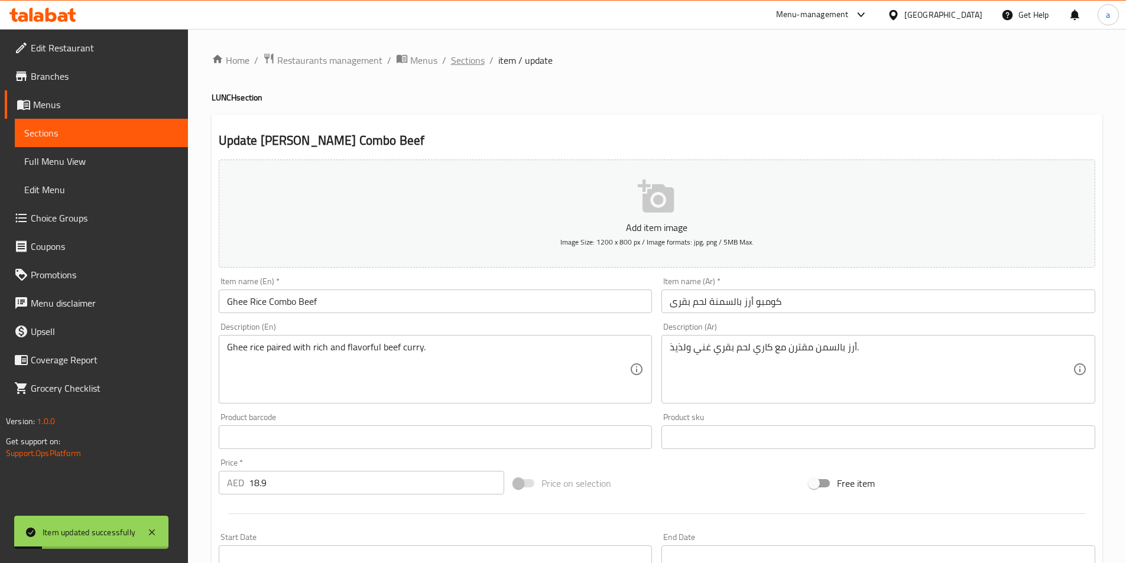
click at [461, 59] on span "Sections" at bounding box center [468, 60] width 34 height 14
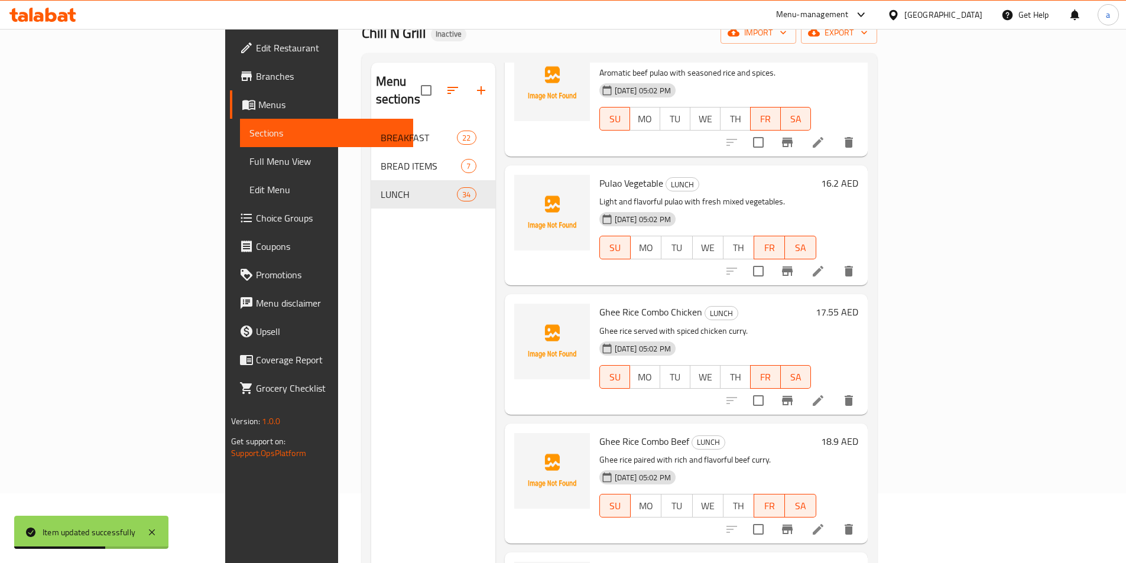
scroll to position [165, 0]
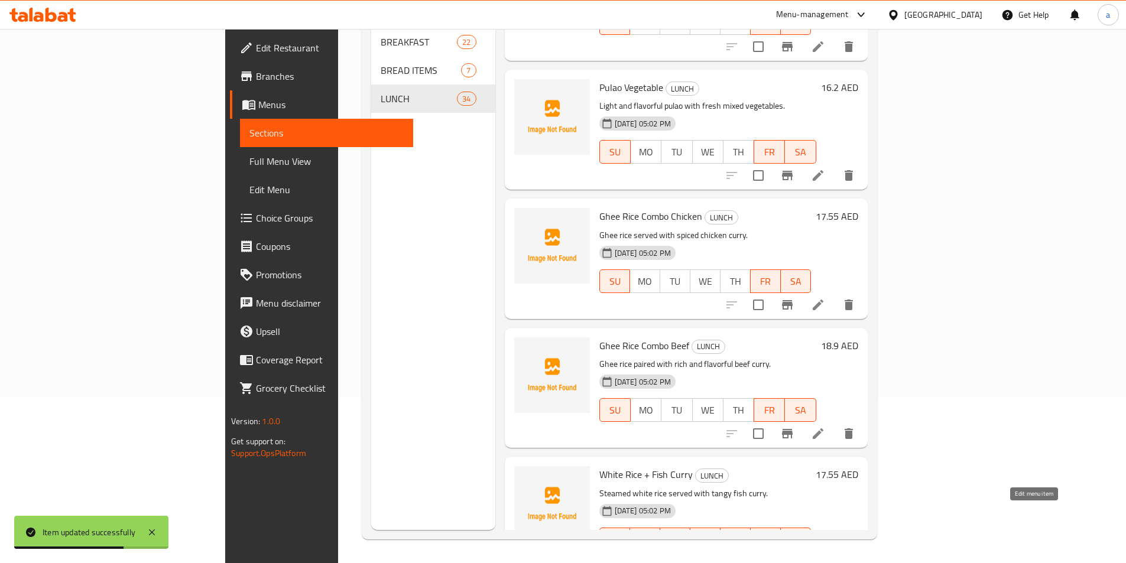
click at [825, 556] on icon at bounding box center [818, 563] width 14 height 14
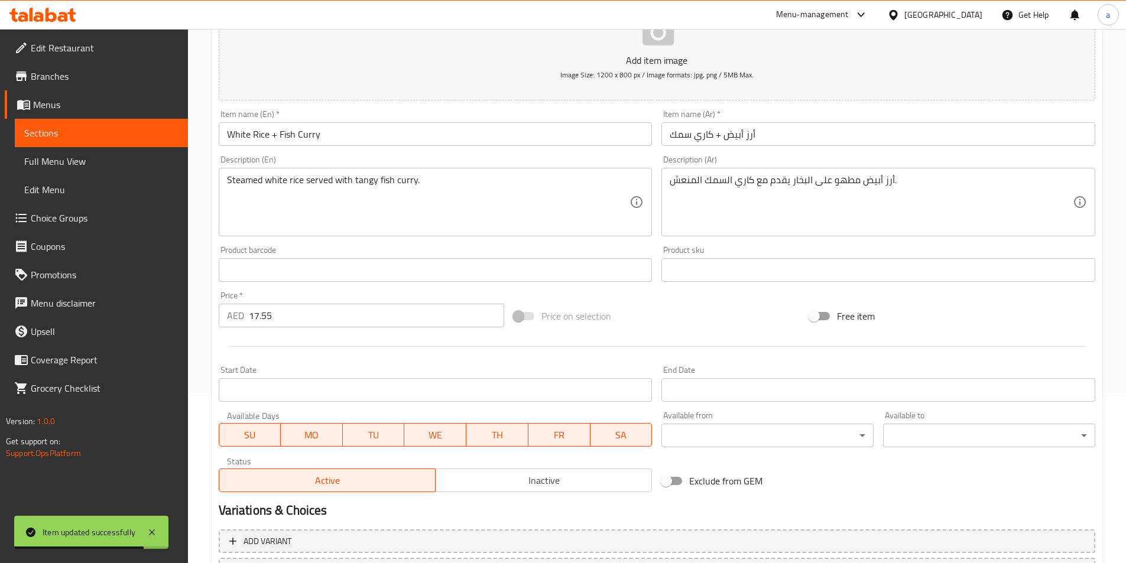
scroll to position [272, 0]
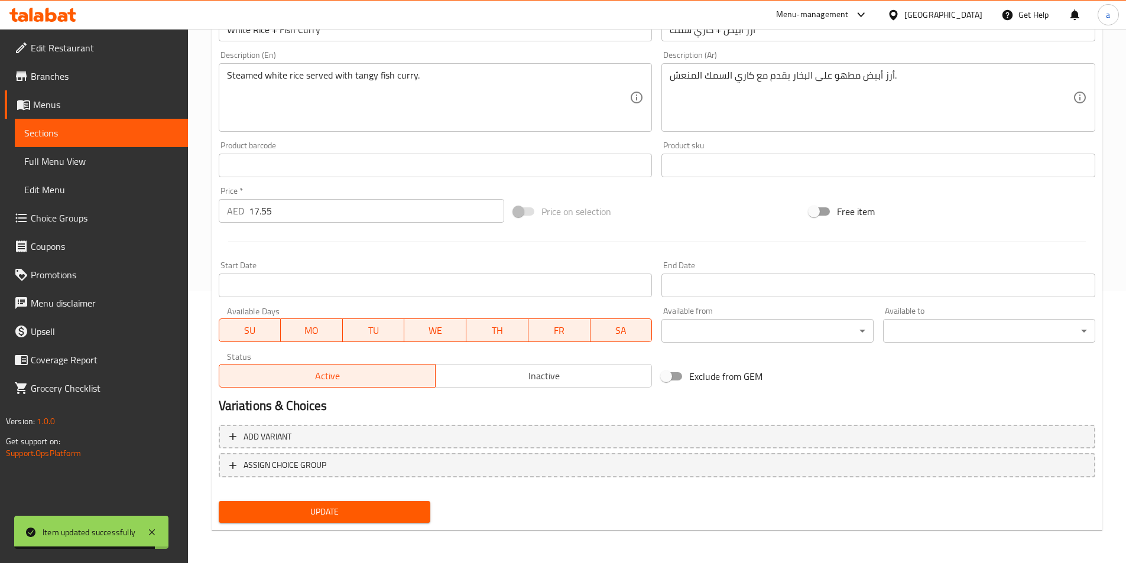
click at [319, 330] on span "MO" at bounding box center [311, 330] width 53 height 17
click at [364, 331] on span "TU" at bounding box center [373, 330] width 53 height 17
click at [432, 327] on span "WE" at bounding box center [435, 330] width 53 height 17
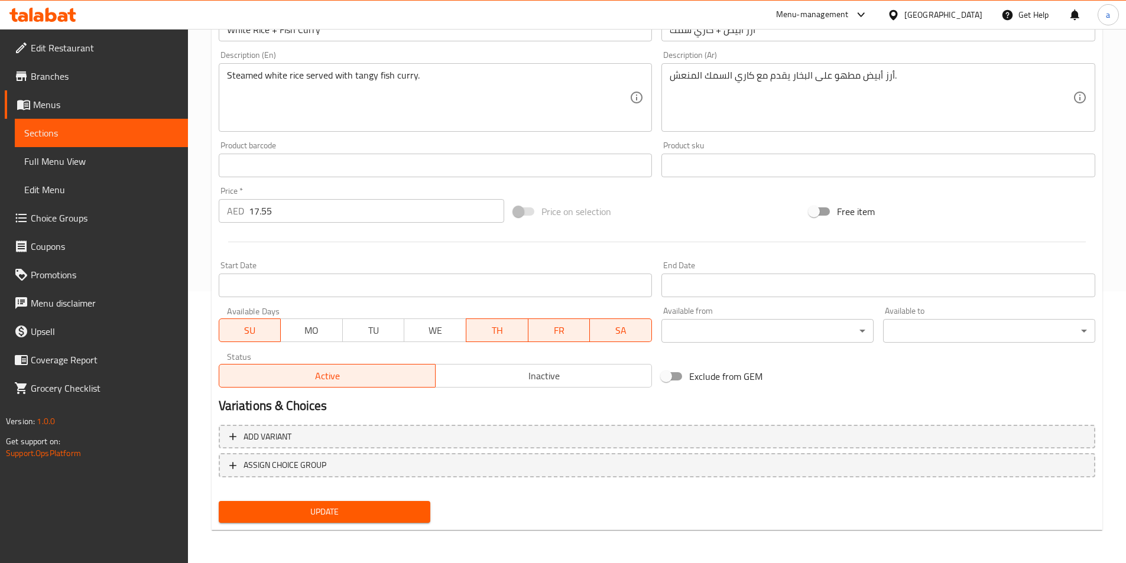
drag, startPoint x: 495, startPoint y: 343, endPoint x: 497, endPoint y: 336, distance: 7.3
click at [496, 338] on div "Available Days SU MO TU WE TH FR SA" at bounding box center [435, 325] width 443 height 46
click at [500, 332] on span "TH" at bounding box center [497, 330] width 53 height 17
click at [382, 515] on span "Update" at bounding box center [324, 512] width 193 height 15
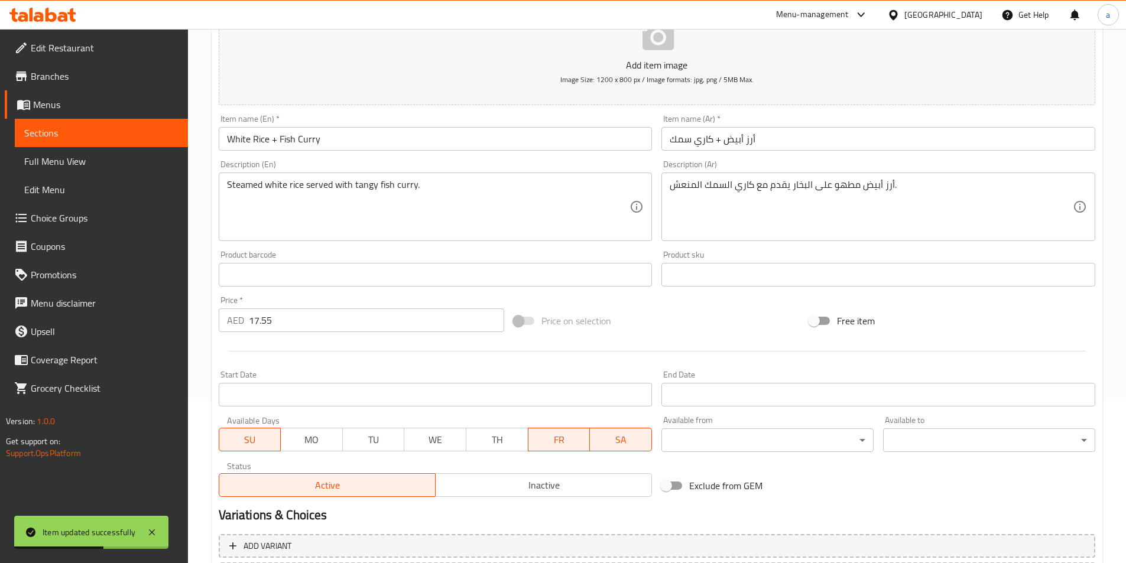
scroll to position [0, 0]
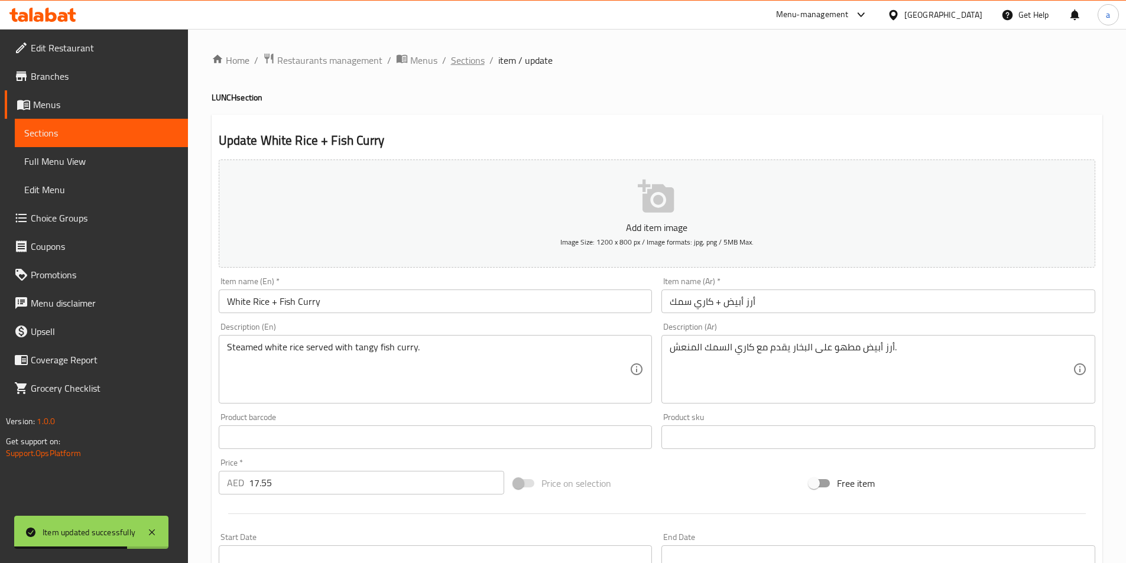
click at [477, 55] on span "Sections" at bounding box center [468, 60] width 34 height 14
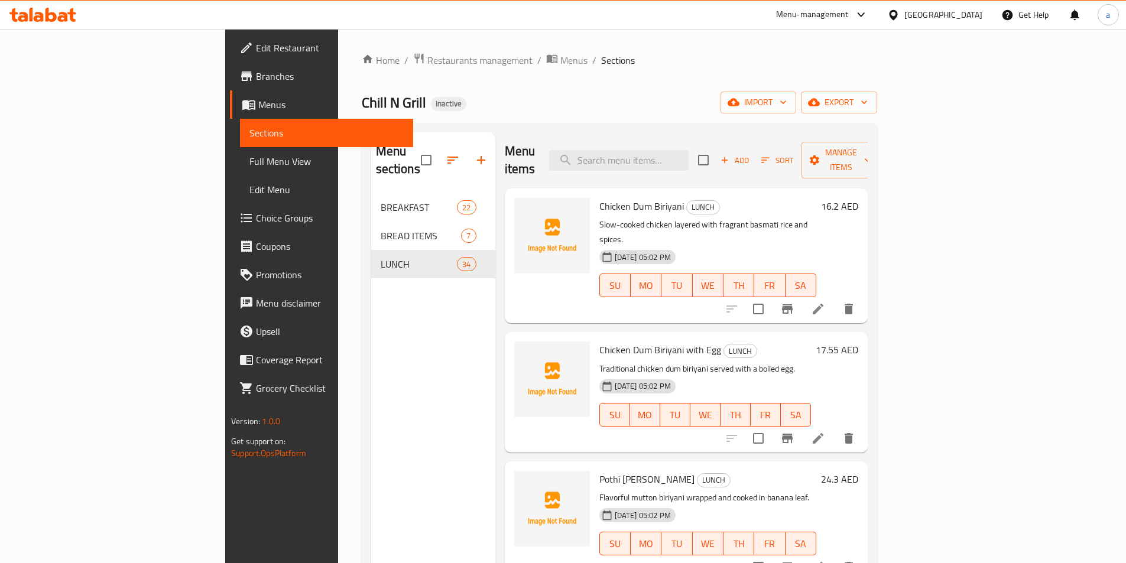
click at [249, 159] on span "Full Menu View" at bounding box center [326, 161] width 154 height 14
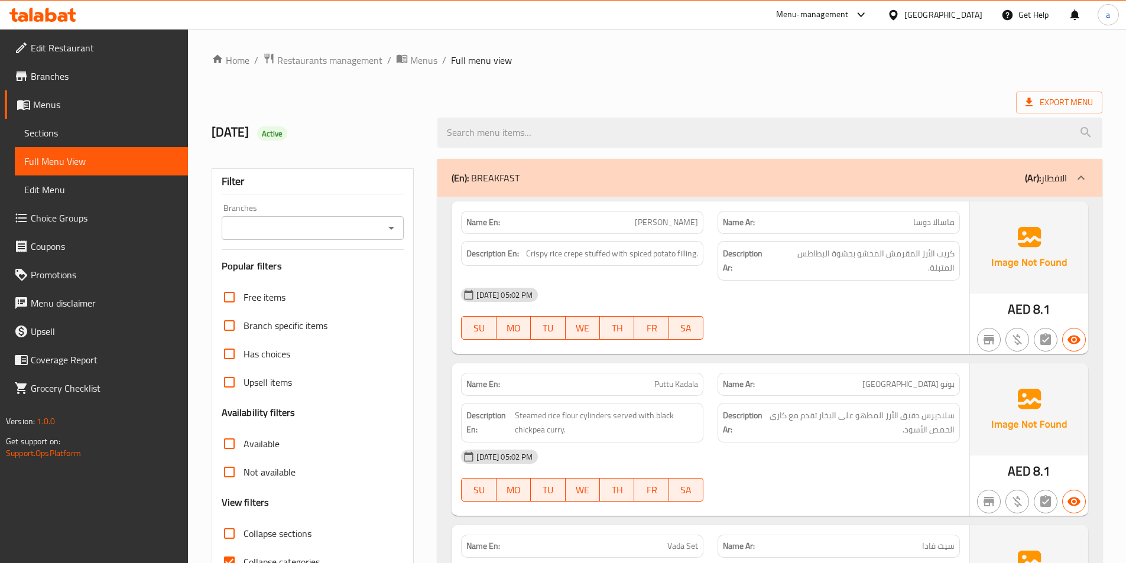
click at [887, 98] on div "Export Menu" at bounding box center [657, 103] width 891 height 22
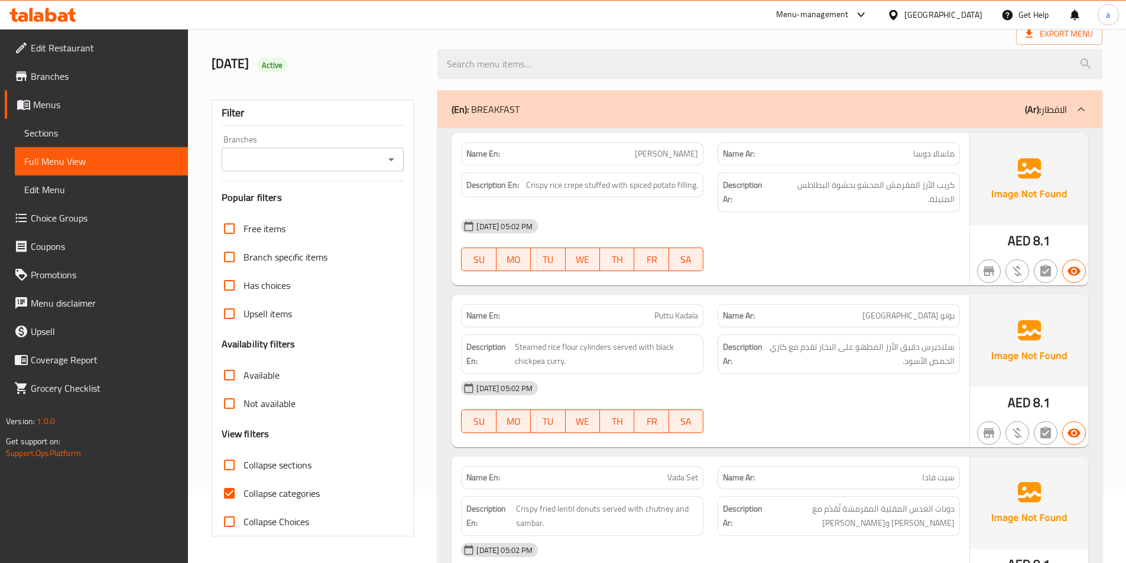
scroll to position [177, 0]
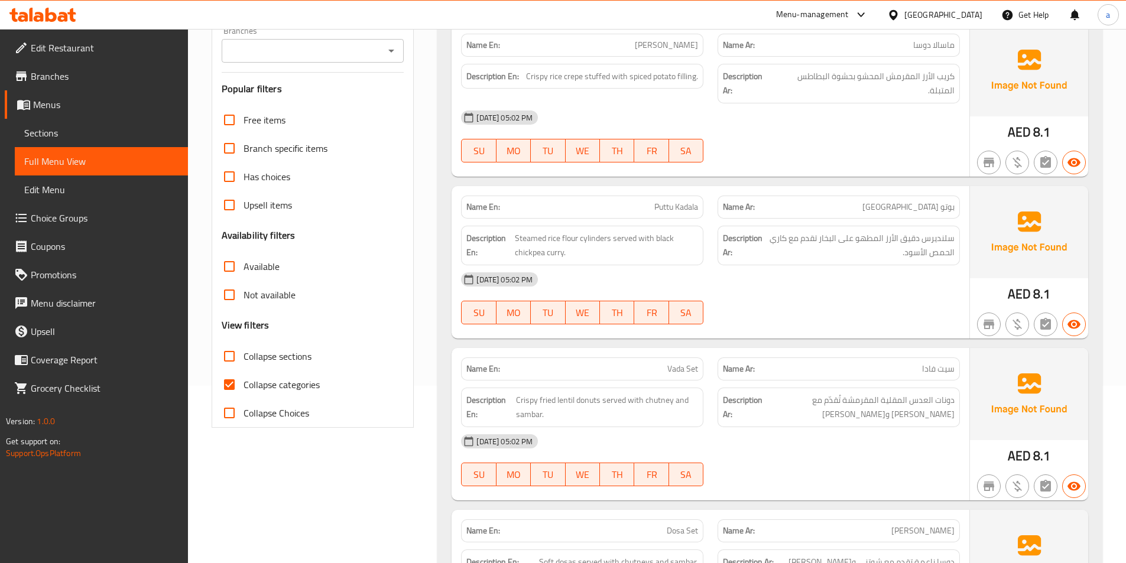
click at [907, 118] on div "[DATE] 05:02 PM" at bounding box center [710, 117] width 513 height 28
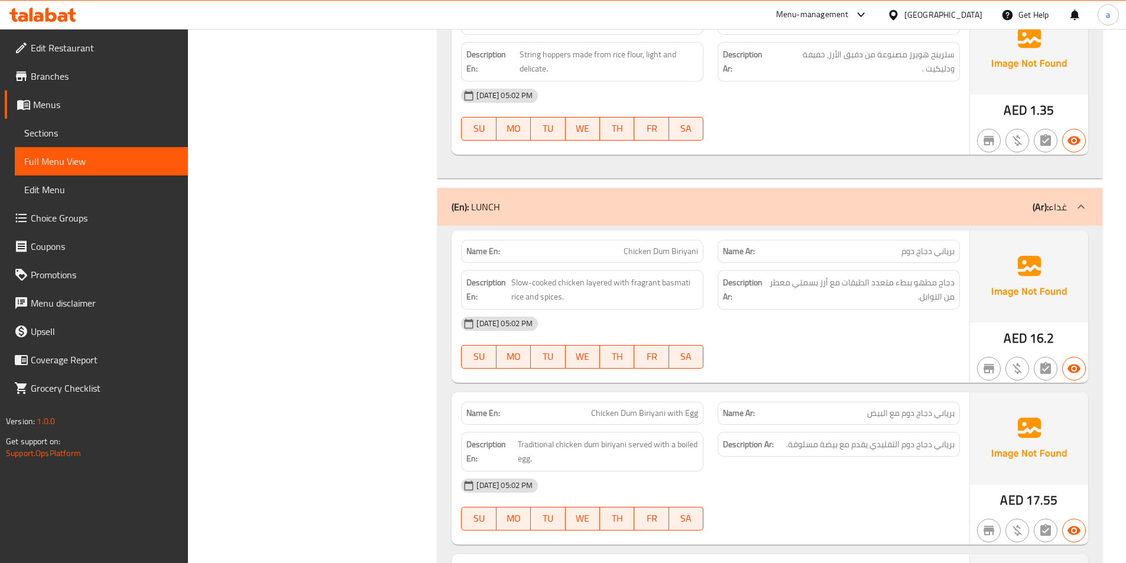
scroll to position [4669, 0]
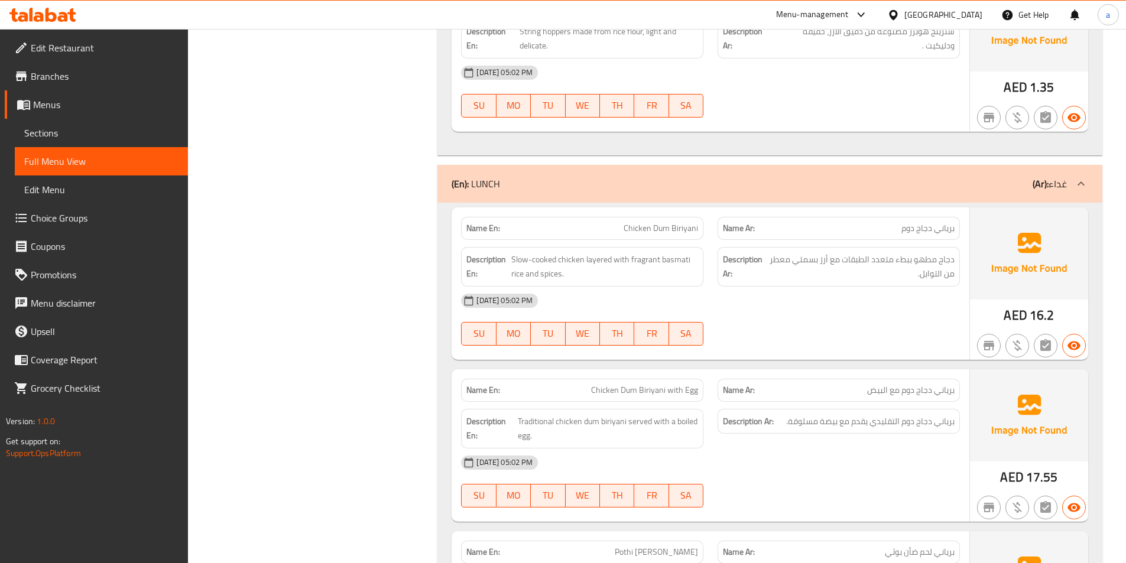
click at [421, 249] on div "Filter Branches Branches Popular filters Free items Branch specific items Has c…" at bounding box center [317, 507] width 226 height 10048
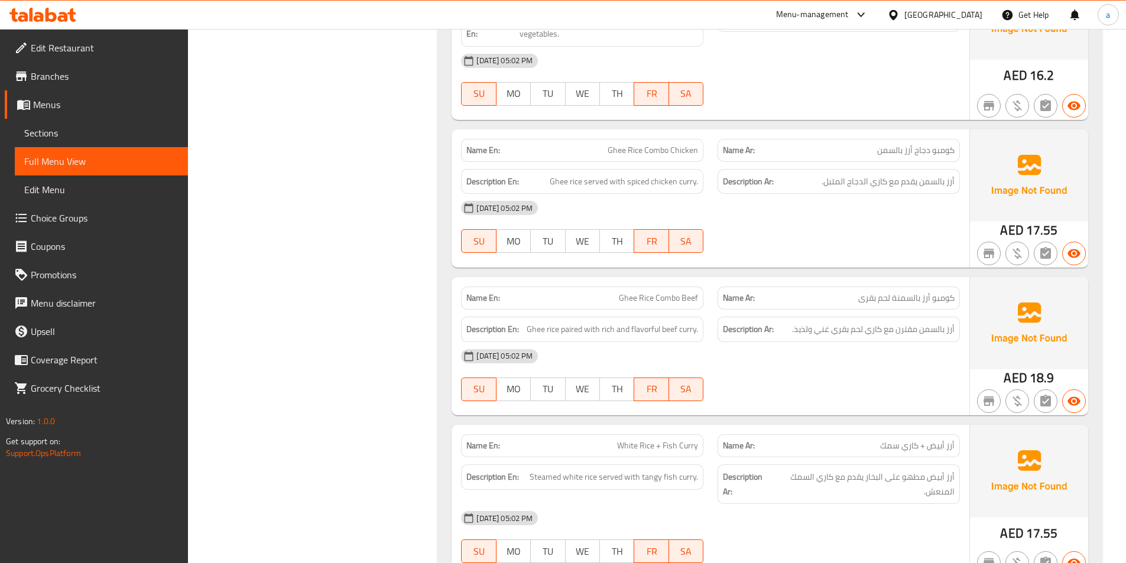
scroll to position [9618, 0]
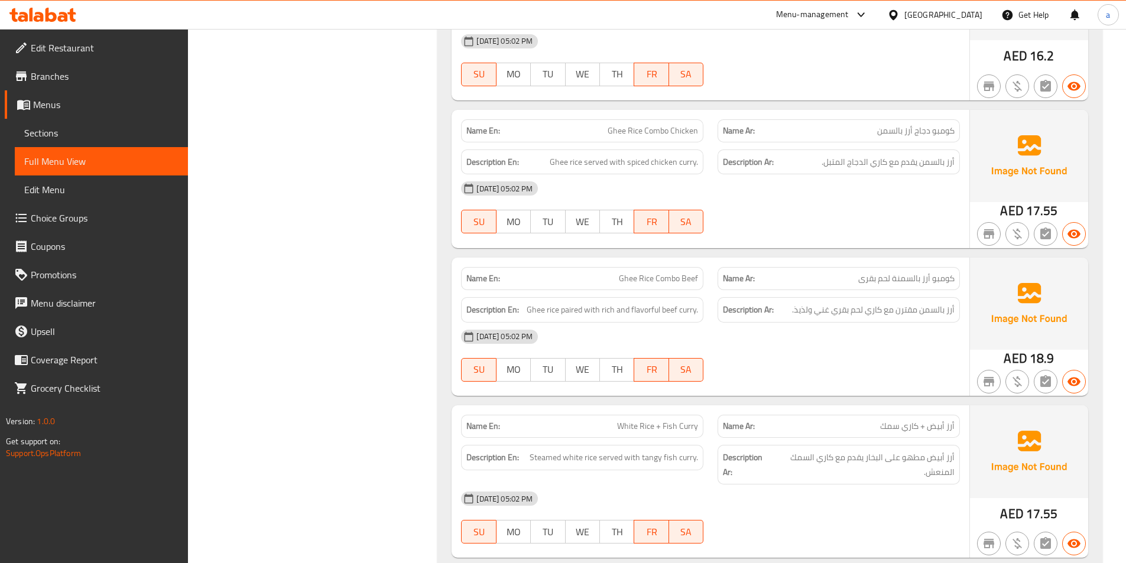
click at [836, 537] on div at bounding box center [838, 544] width 256 height 14
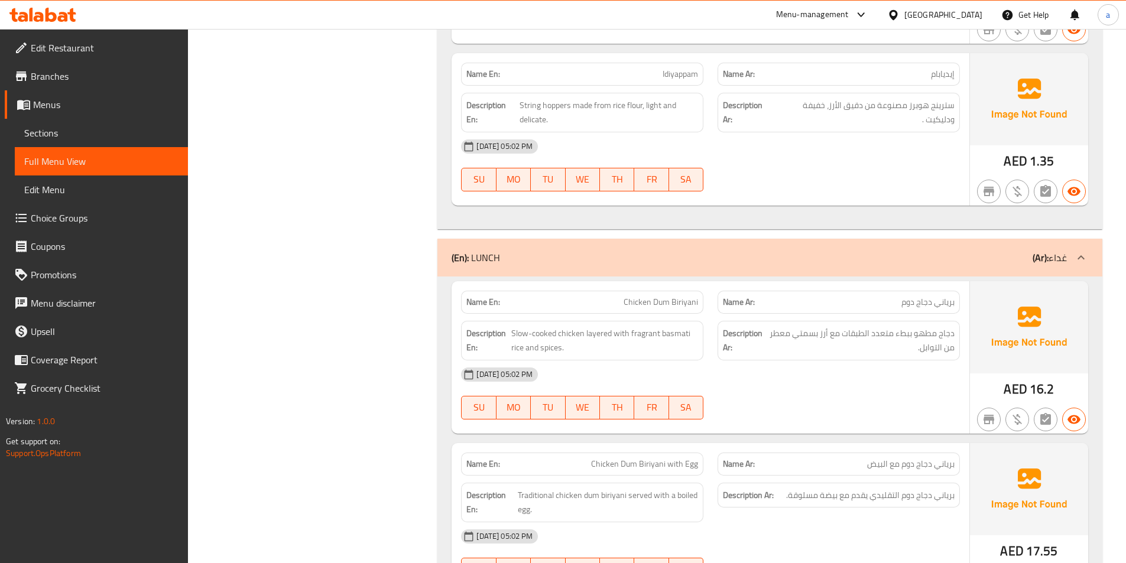
scroll to position [0, 0]
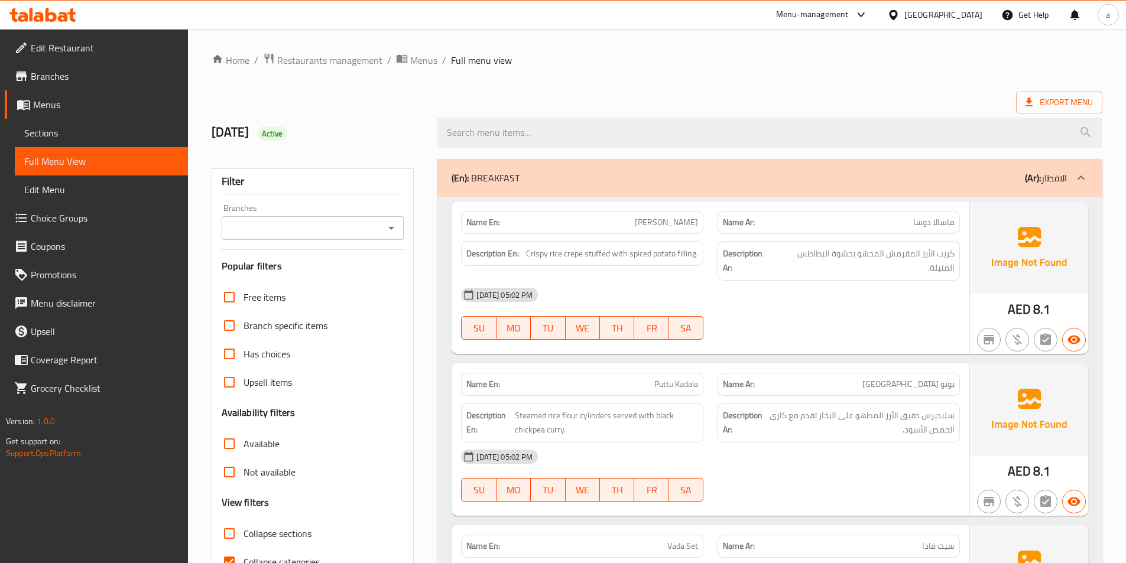
click at [66, 141] on link "Sections" at bounding box center [101, 133] width 173 height 28
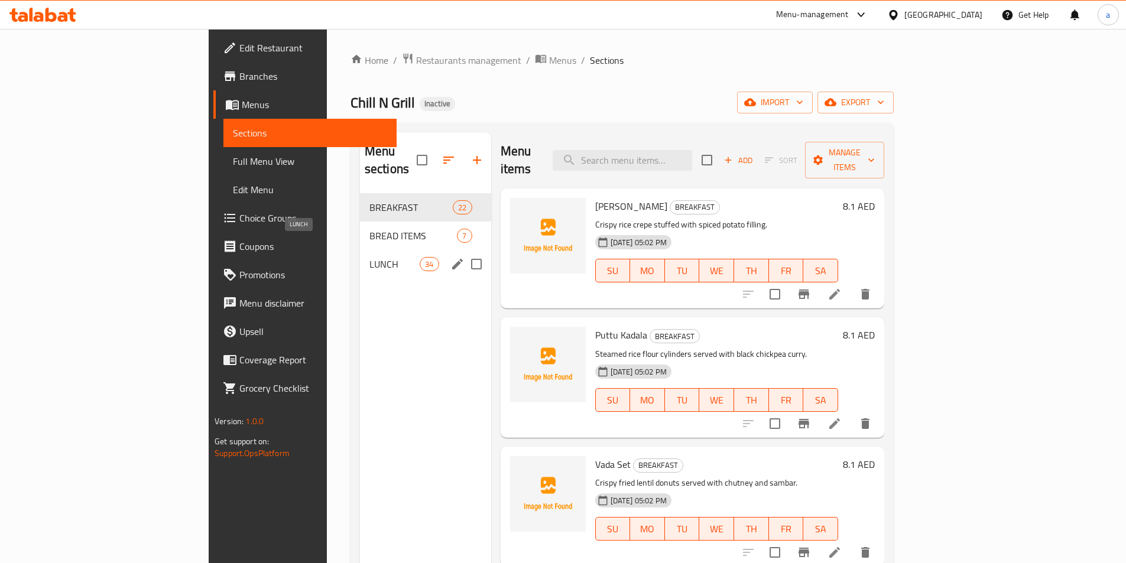
click at [369, 257] on span "LUNCH" at bounding box center [394, 264] width 50 height 14
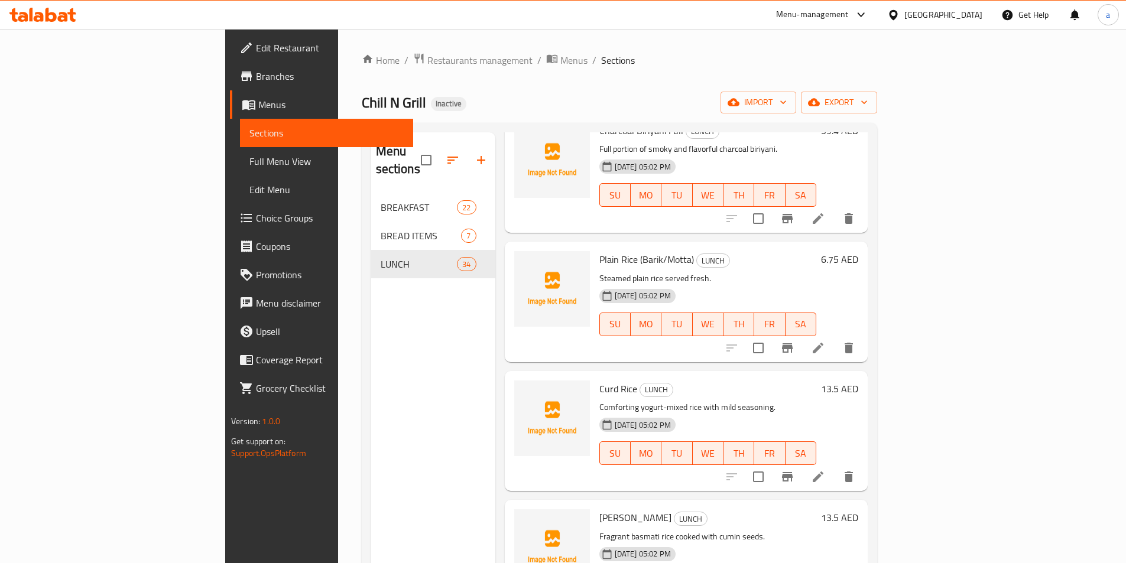
scroll to position [2896, 0]
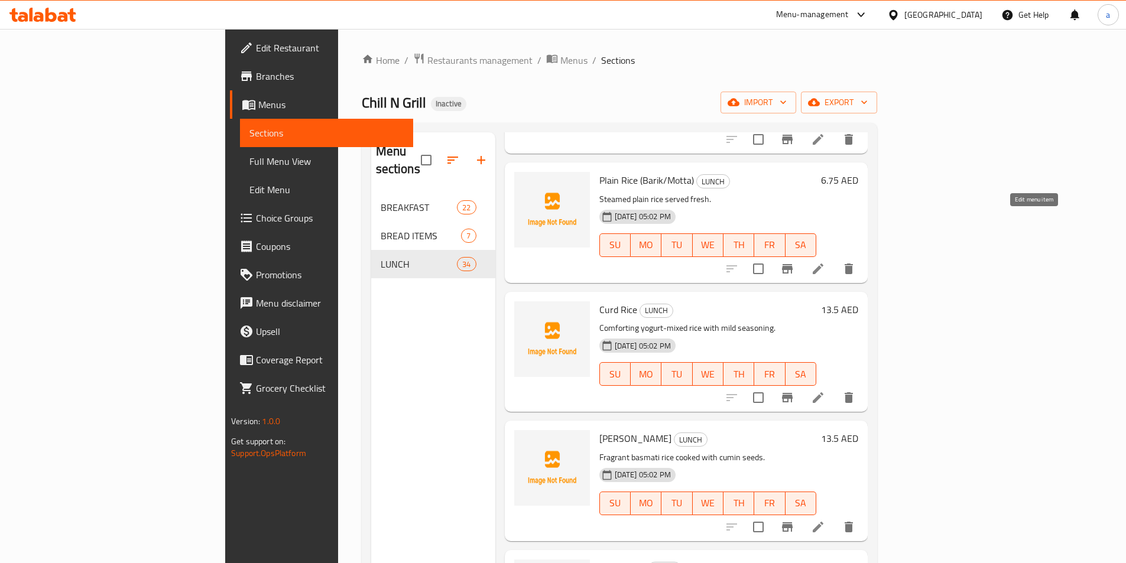
click at [823, 264] on icon at bounding box center [818, 269] width 11 height 11
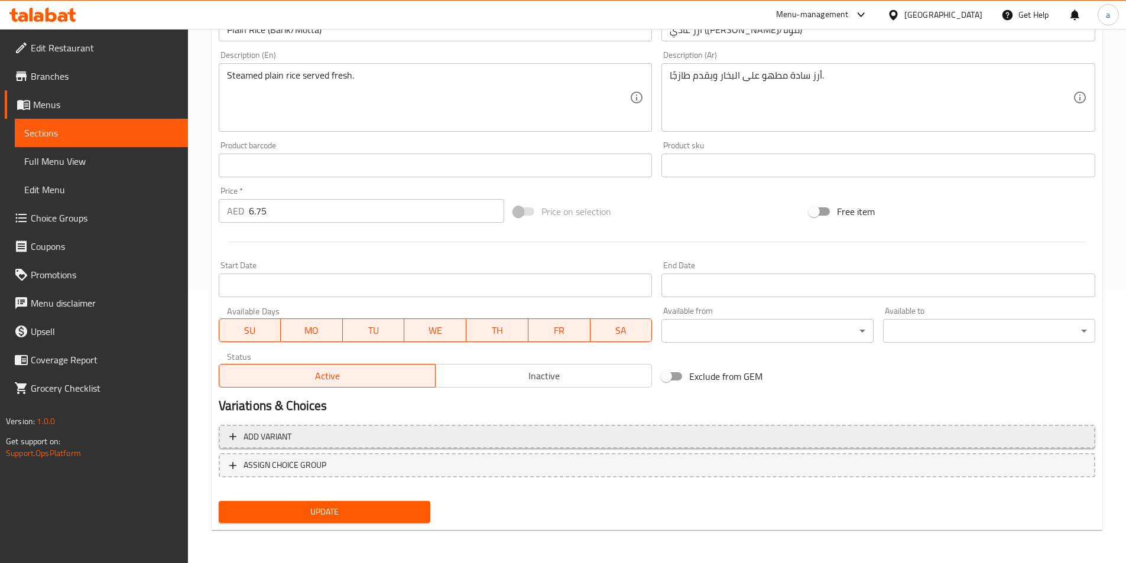
click at [385, 440] on span "Add variant" at bounding box center [656, 437] width 855 height 15
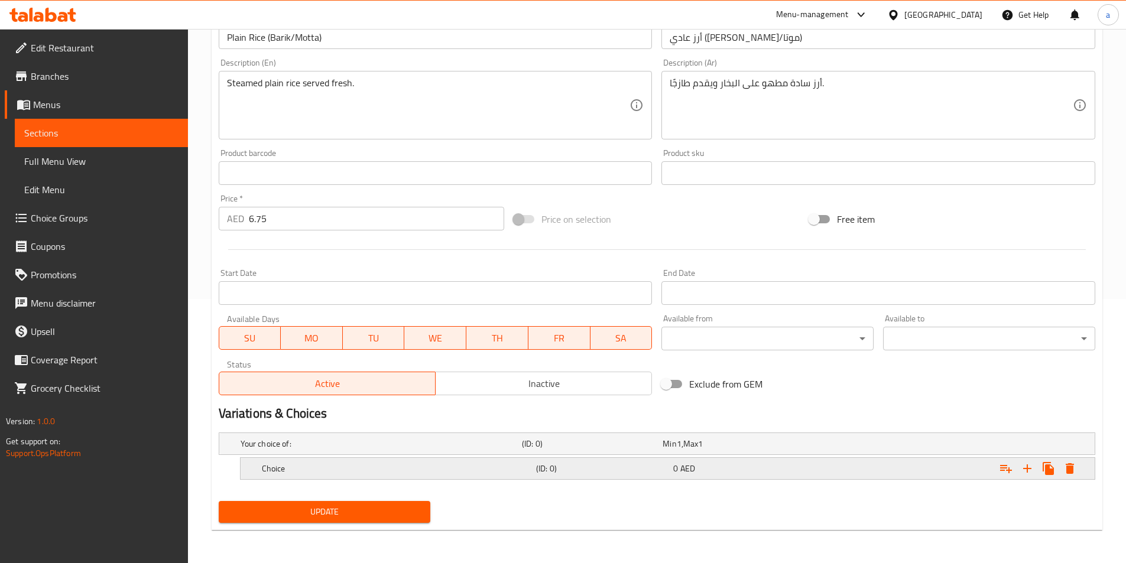
click at [377, 450] on h5 "Choice" at bounding box center [379, 444] width 277 height 12
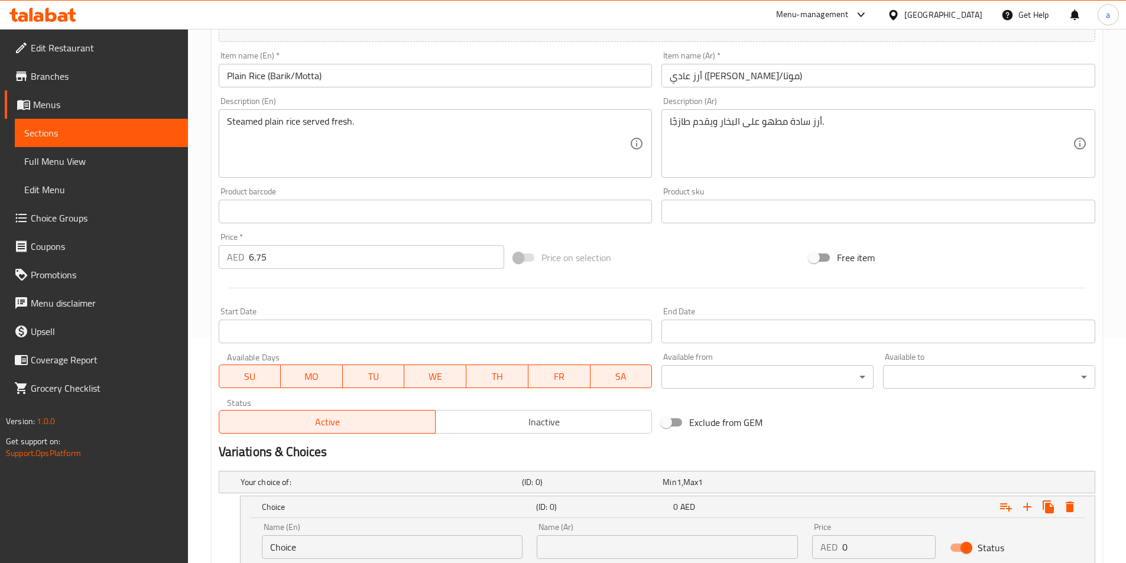
scroll to position [315, 0]
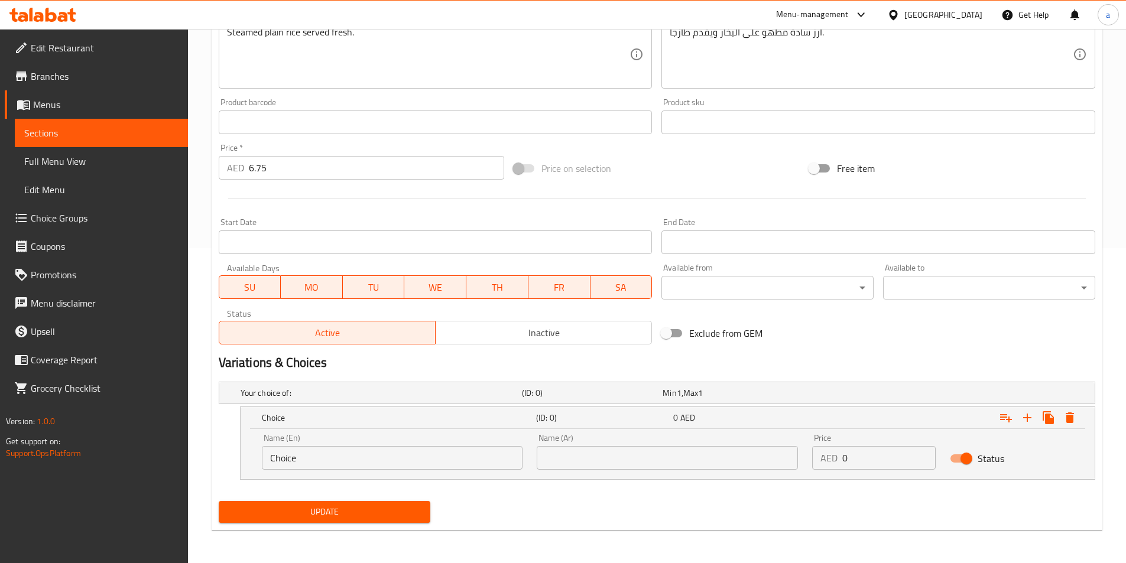
click at [332, 466] on input "Choice" at bounding box center [392, 458] width 261 height 24
paste input "Motta"
type input "Motta"
click at [610, 456] on input "text" at bounding box center [667, 458] width 261 height 24
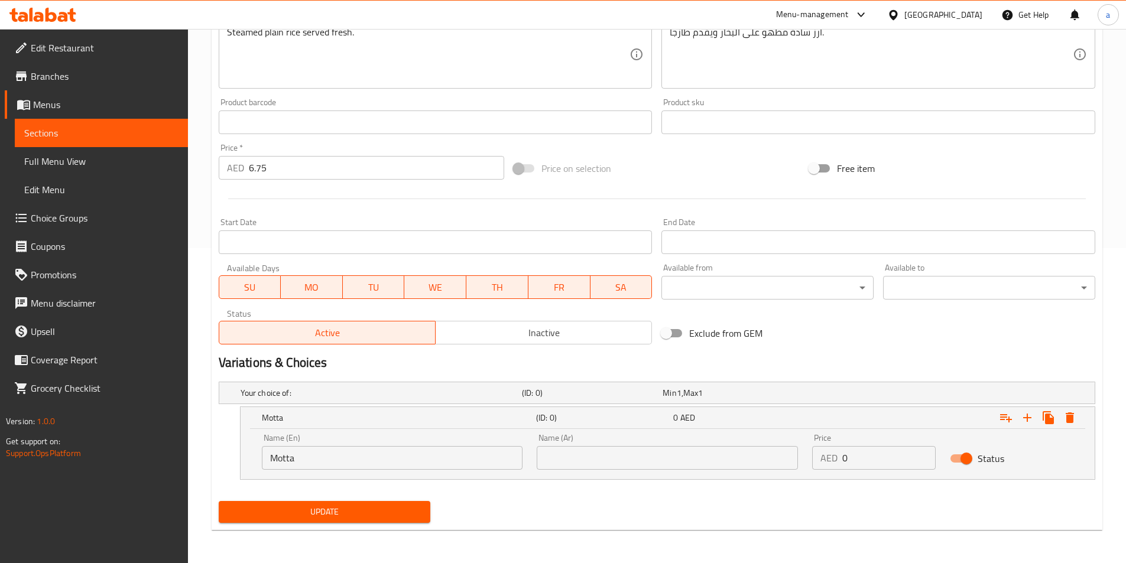
paste input "موتا"
type input "موتا"
click at [1026, 420] on icon "Expand" at bounding box center [1027, 418] width 8 height 8
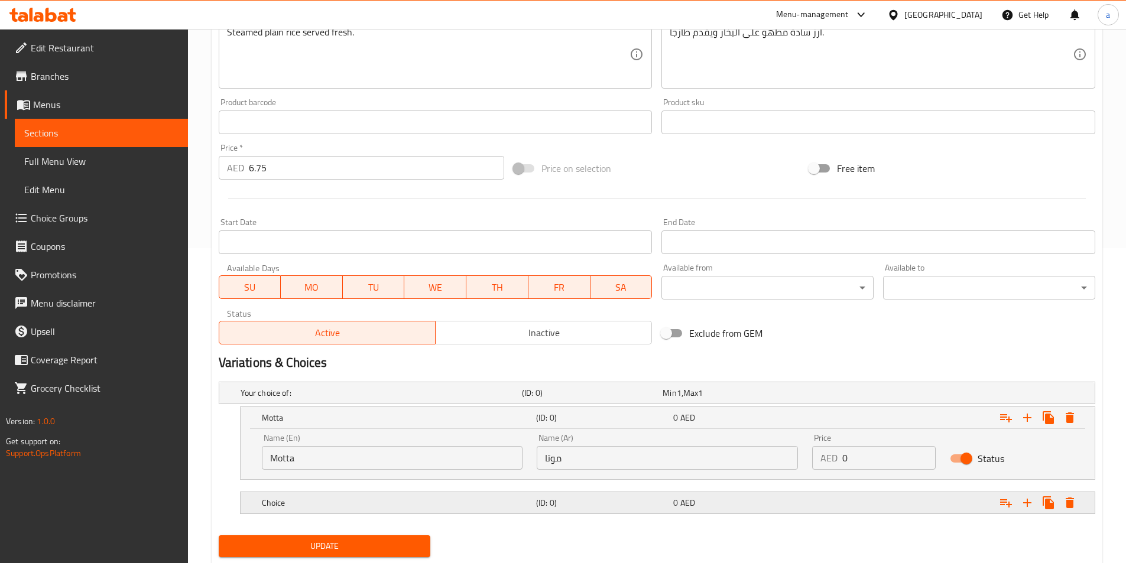
click at [593, 399] on h5 "(ID: 0)" at bounding box center [590, 393] width 136 height 12
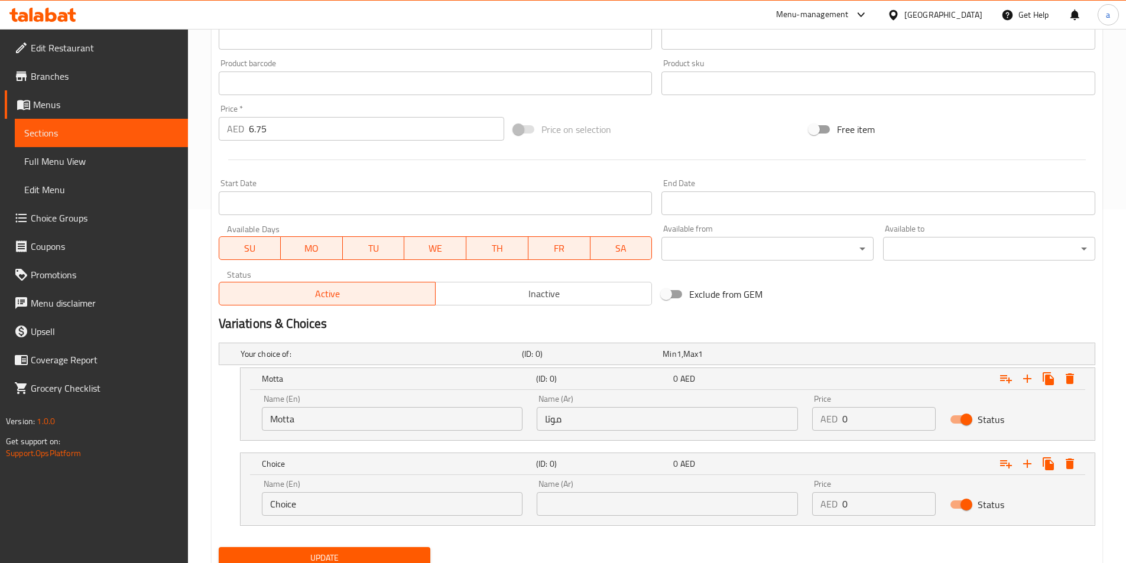
scroll to position [400, 0]
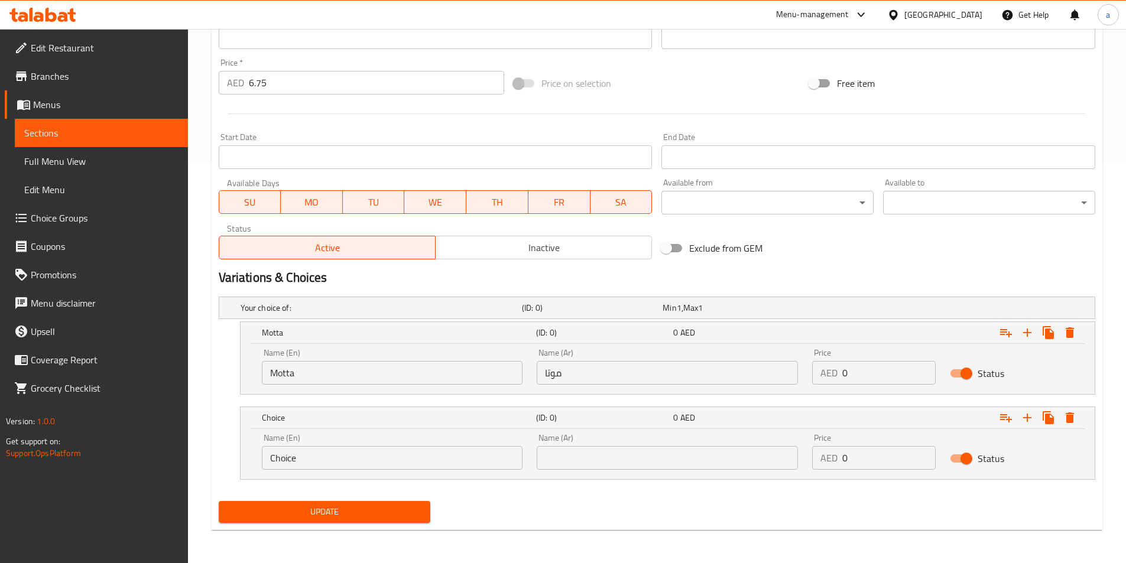
click at [437, 461] on input "Choice" at bounding box center [392, 458] width 261 height 24
paste input "Barik"
type input "Barik"
click at [570, 455] on input "text" at bounding box center [667, 458] width 261 height 24
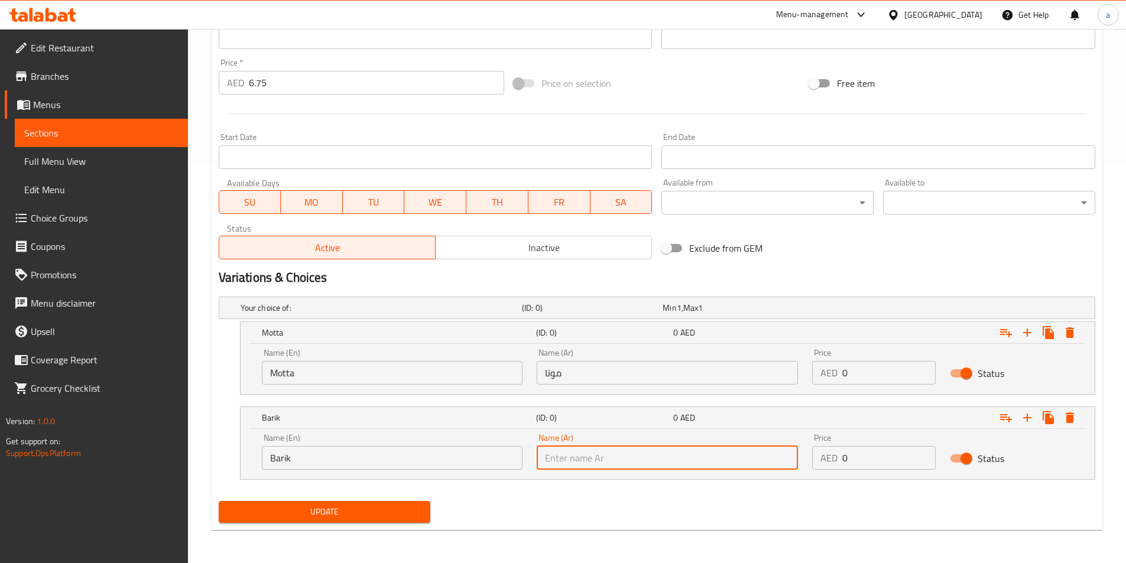
click at [570, 455] on input "text" at bounding box center [667, 458] width 261 height 24
paste input "باريك"
click at [568, 469] on input "باريك" at bounding box center [667, 458] width 261 height 24
type input "باريك"
click at [564, 505] on div "Update" at bounding box center [657, 511] width 886 height 31
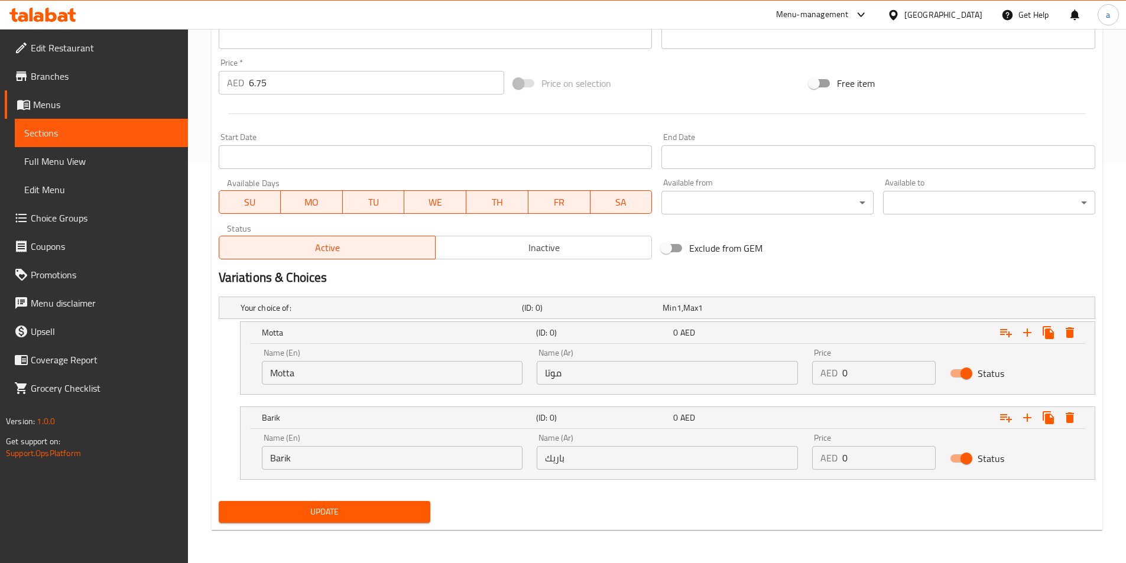
click at [726, 504] on div "Update" at bounding box center [657, 511] width 886 height 31
click at [382, 510] on span "Update" at bounding box center [324, 512] width 193 height 15
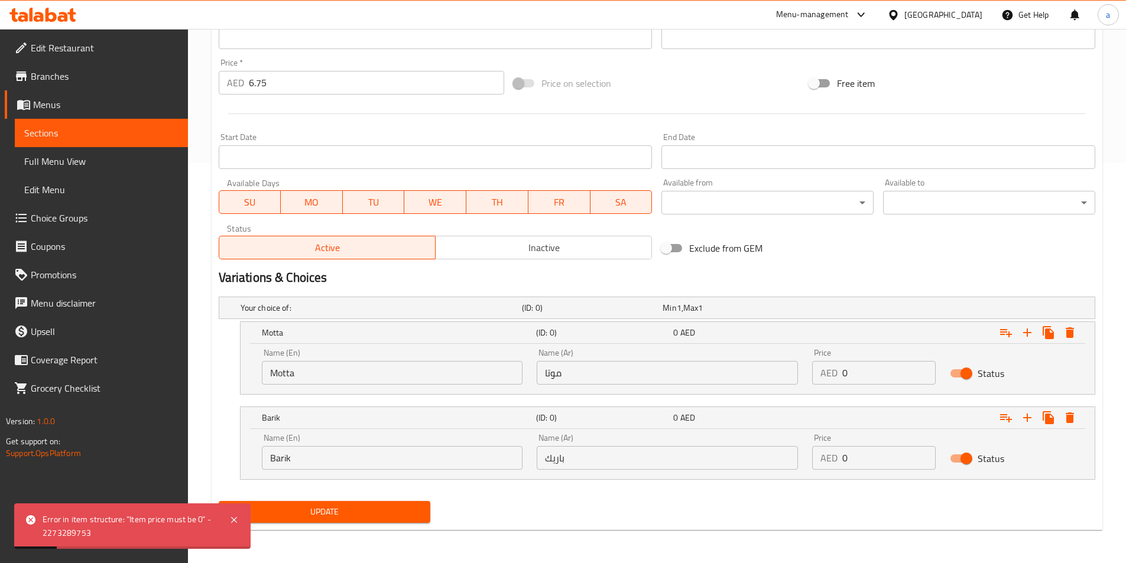
click at [56, 216] on span "Choice Groups" at bounding box center [105, 218] width 148 height 14
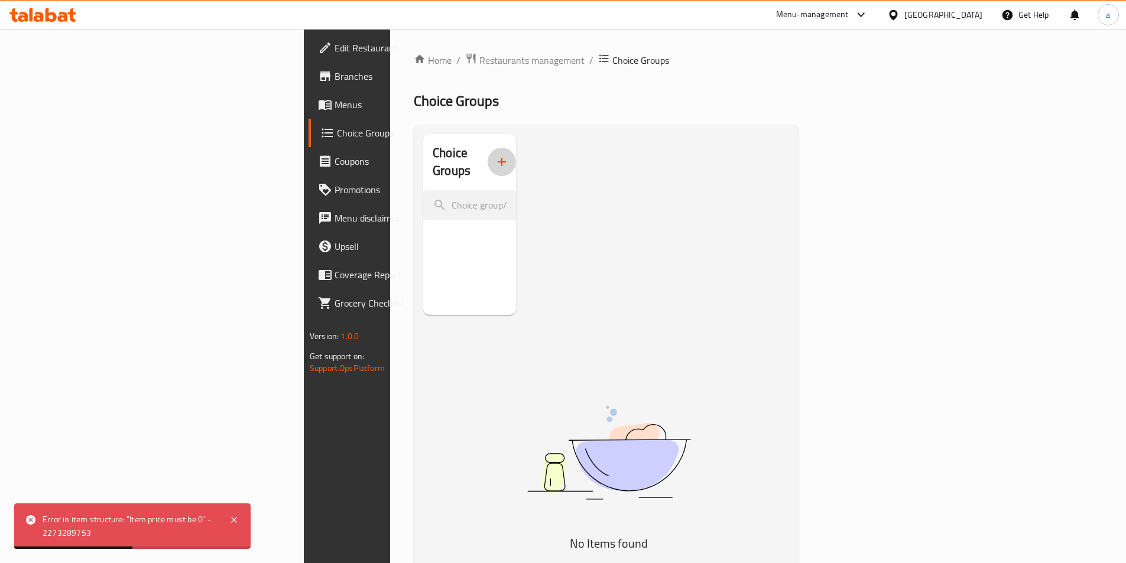
click at [488, 164] on button "button" at bounding box center [502, 162] width 28 height 28
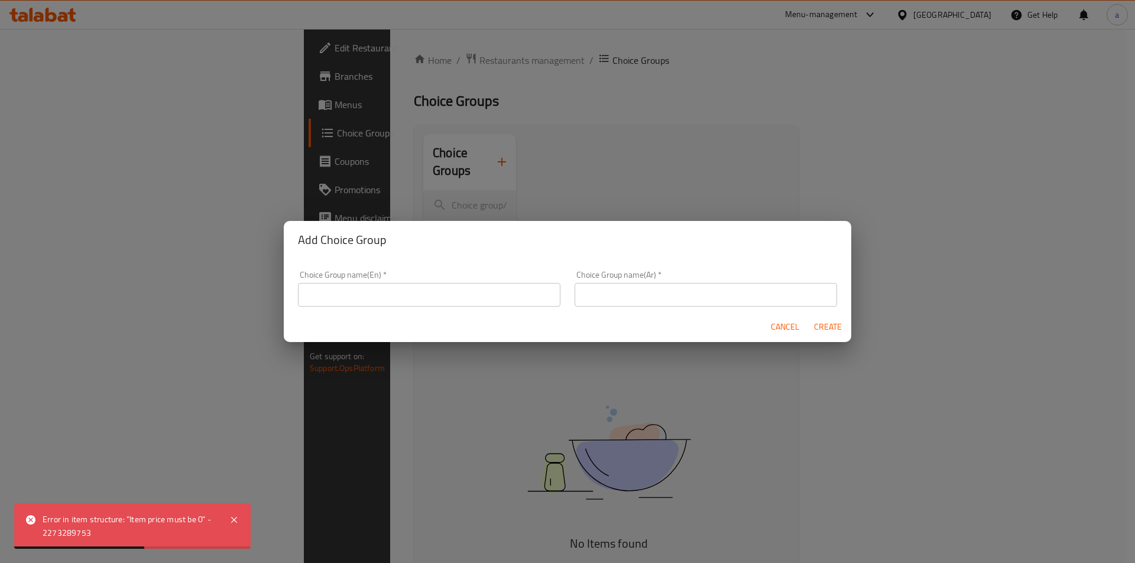
click at [444, 282] on div "Choice Group name(En)   * Choice Group name(En) *" at bounding box center [429, 289] width 262 height 36
drag, startPoint x: 430, startPoint y: 298, endPoint x: 427, endPoint y: 307, distance: 8.6
click at [430, 298] on input "text" at bounding box center [429, 295] width 262 height 24
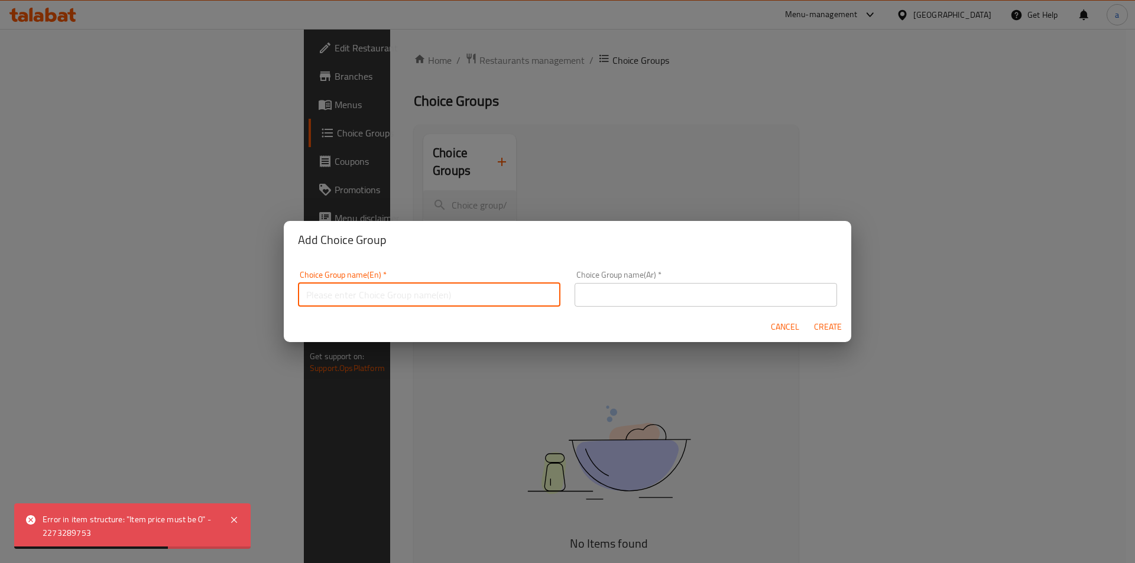
type input "your choice of :"
click at [676, 291] on input "text" at bounding box center [705, 295] width 262 height 24
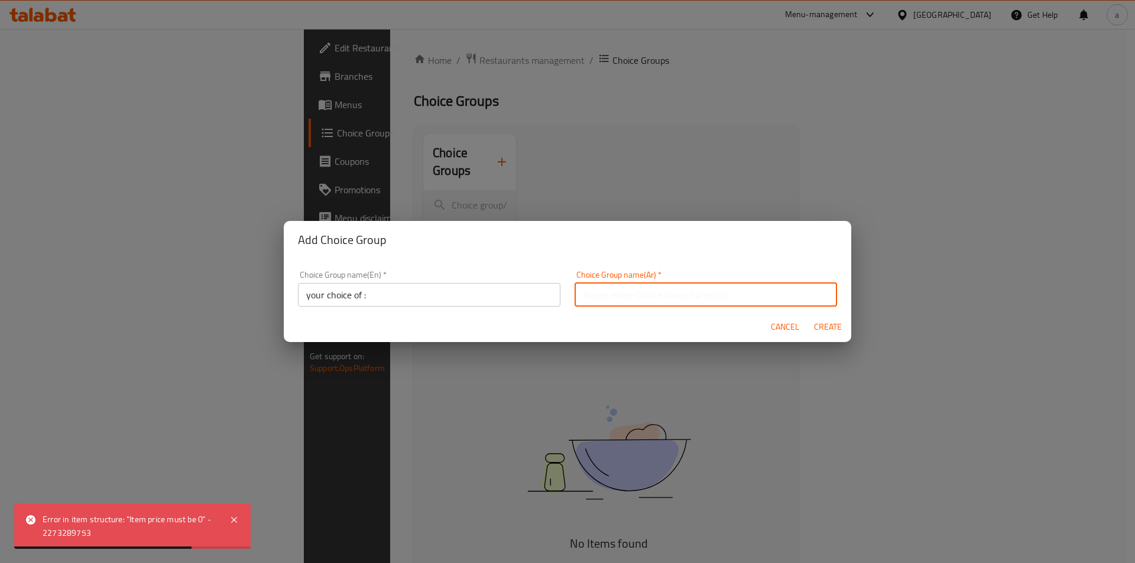
type input "إختيارك من :"
click at [836, 320] on span "Create" at bounding box center [827, 327] width 28 height 15
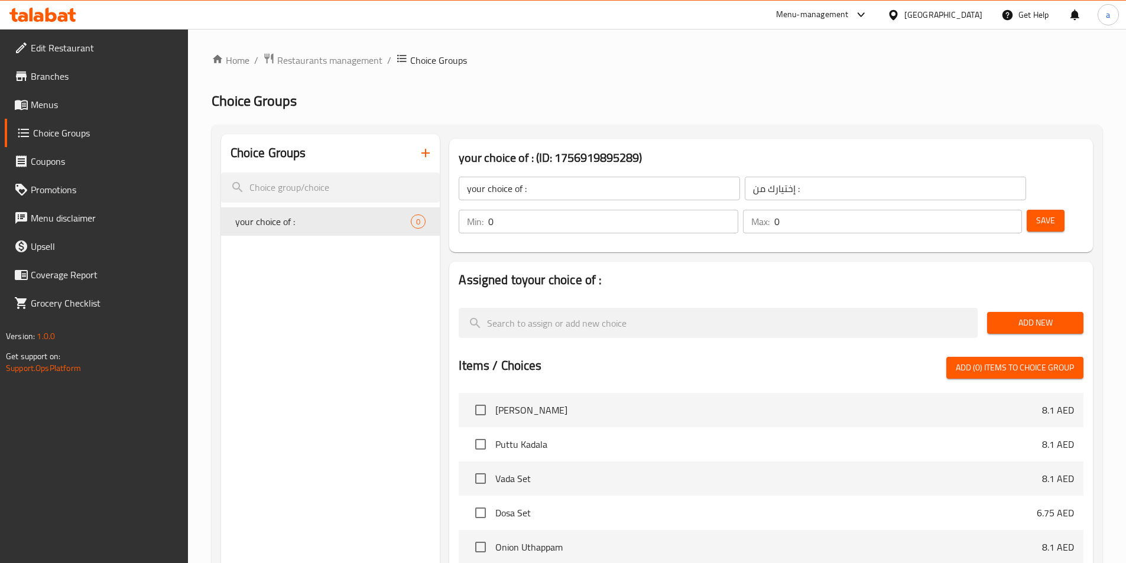
click at [738, 210] on input "0" at bounding box center [612, 222] width 249 height 24
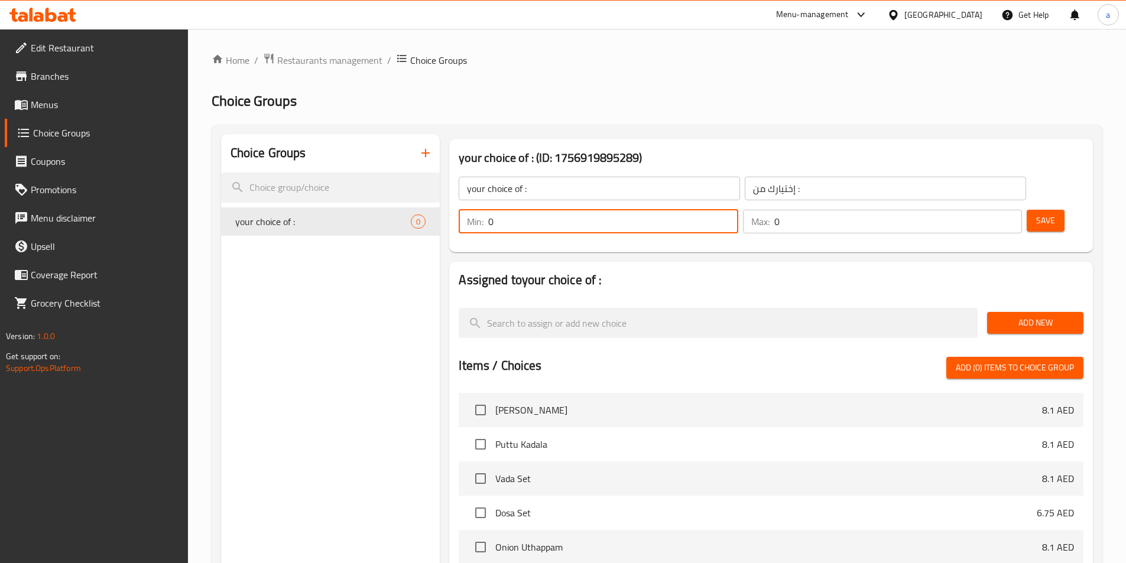
click at [738, 210] on input "0" at bounding box center [612, 222] width 249 height 24
type input "1"
click at [970, 210] on div "Max: 0 ​" at bounding box center [882, 222] width 279 height 24
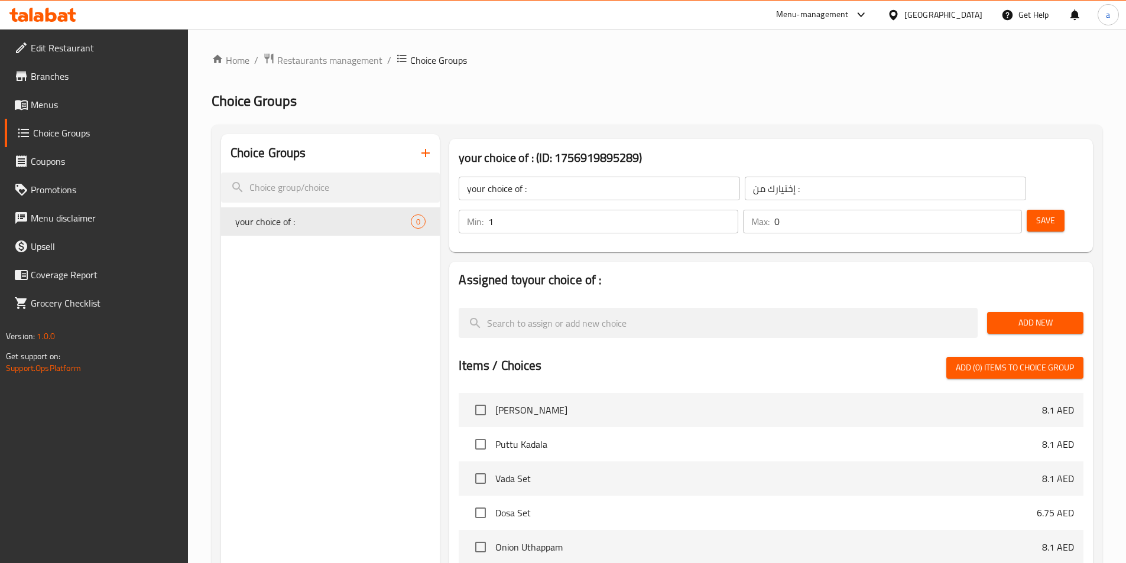
click at [970, 210] on div "Max: 0 ​" at bounding box center [882, 222] width 279 height 24
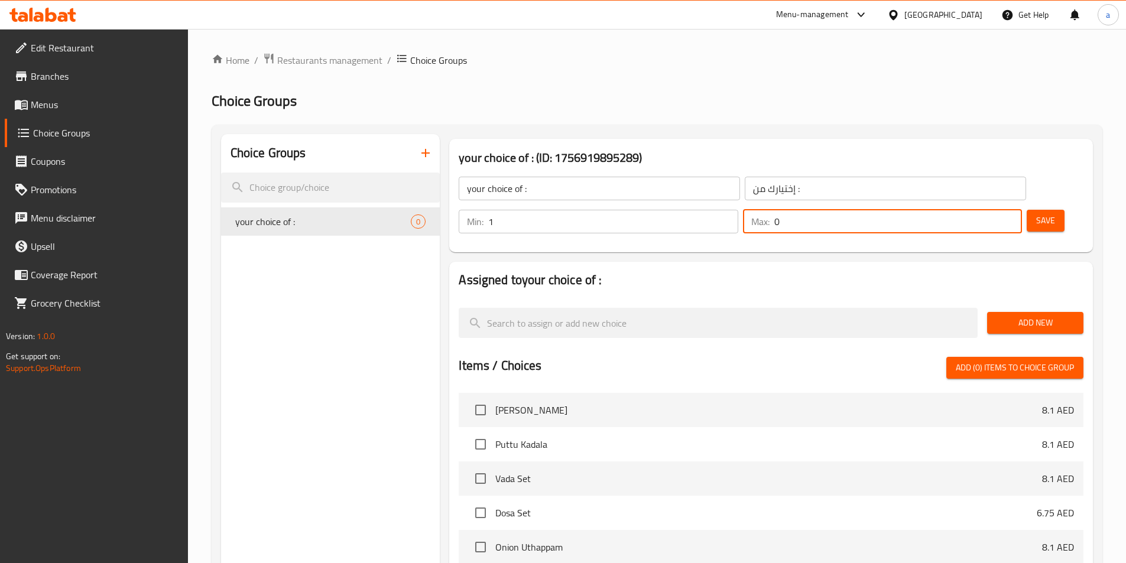
click at [970, 210] on div "Max: 0 ​" at bounding box center [882, 222] width 279 height 24
click at [976, 210] on input "0" at bounding box center [898, 222] width 248 height 24
type input "1"
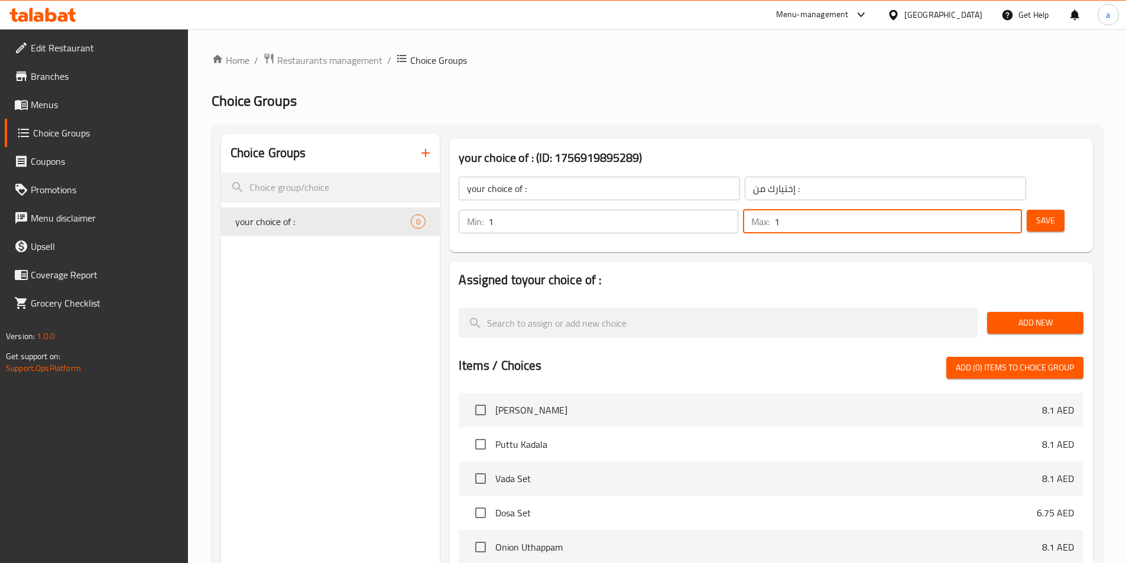
click at [1006, 316] on span "Add New" at bounding box center [1034, 323] width 77 height 15
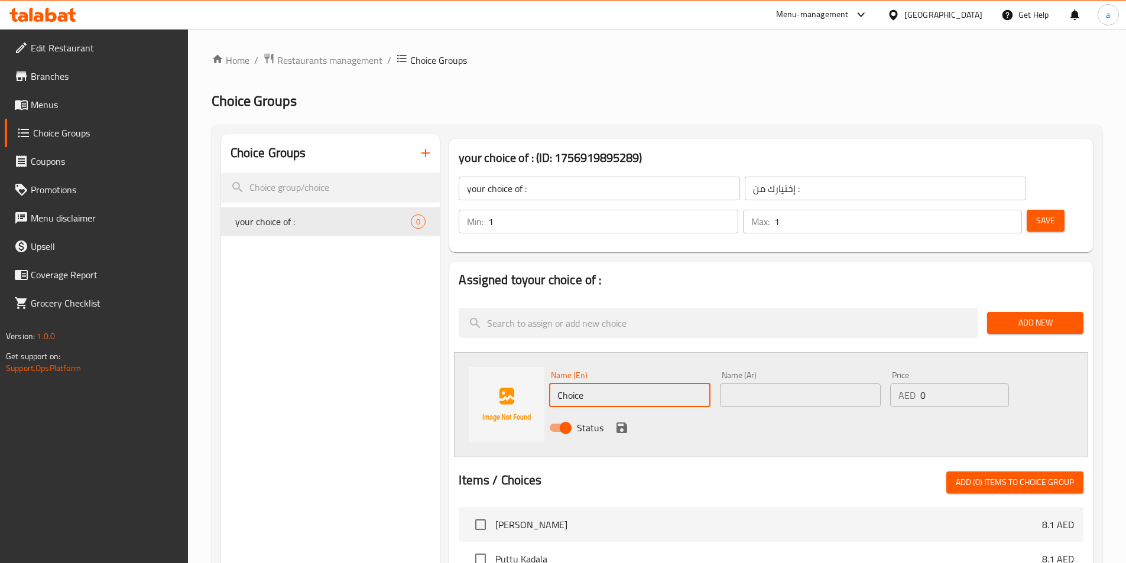
click at [610, 384] on input "Choice" at bounding box center [629, 396] width 161 height 24
paste input "Motta"
type input "Motta"
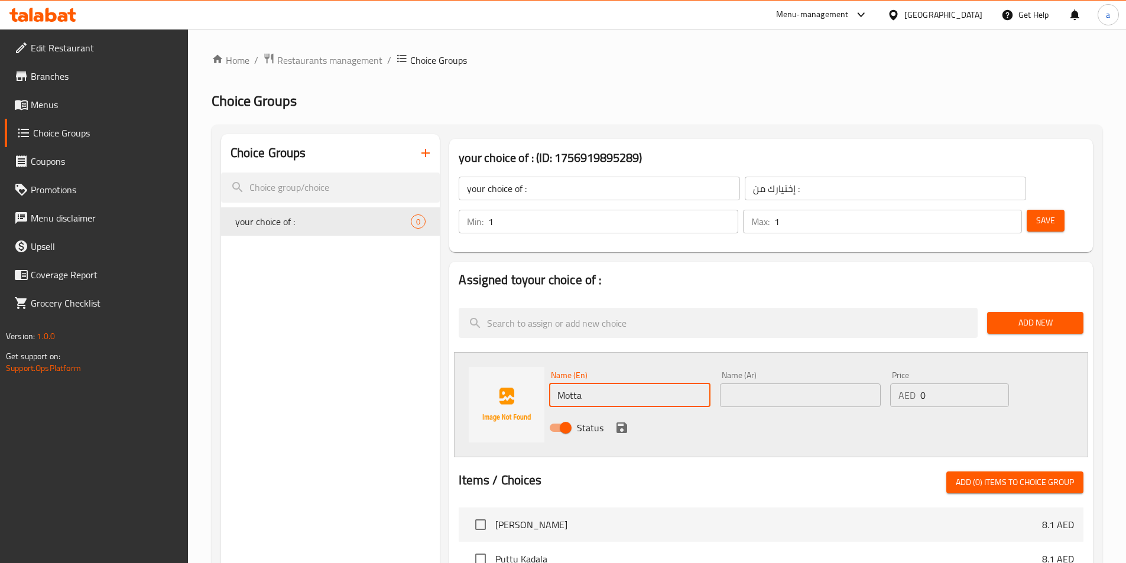
click at [749, 384] on input "text" at bounding box center [800, 396] width 161 height 24
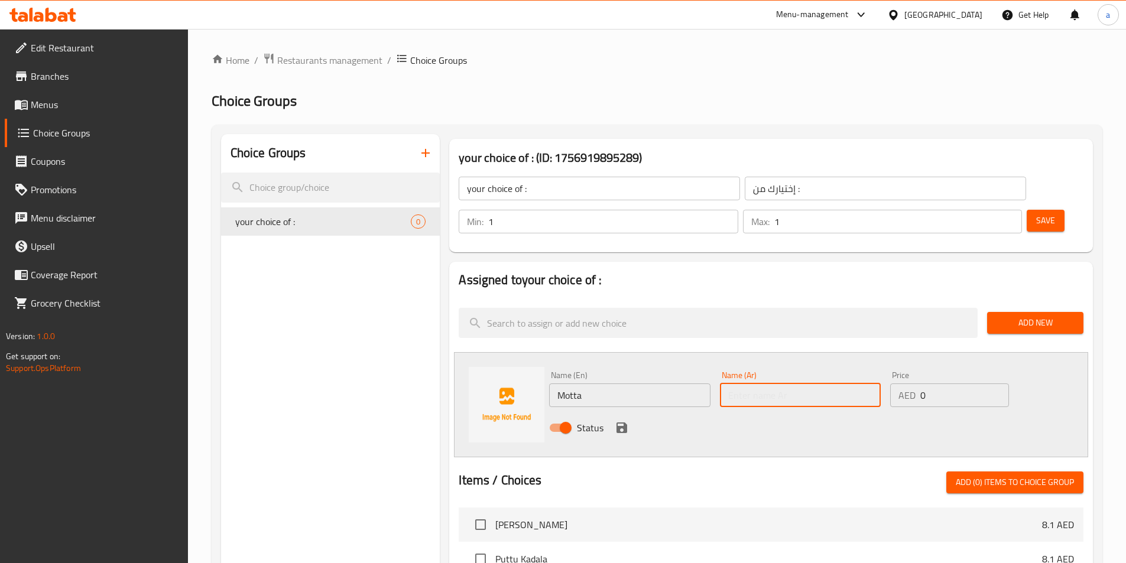
paste input "موتا"
type input "موتا"
click at [615, 421] on icon "save" at bounding box center [622, 428] width 14 height 14
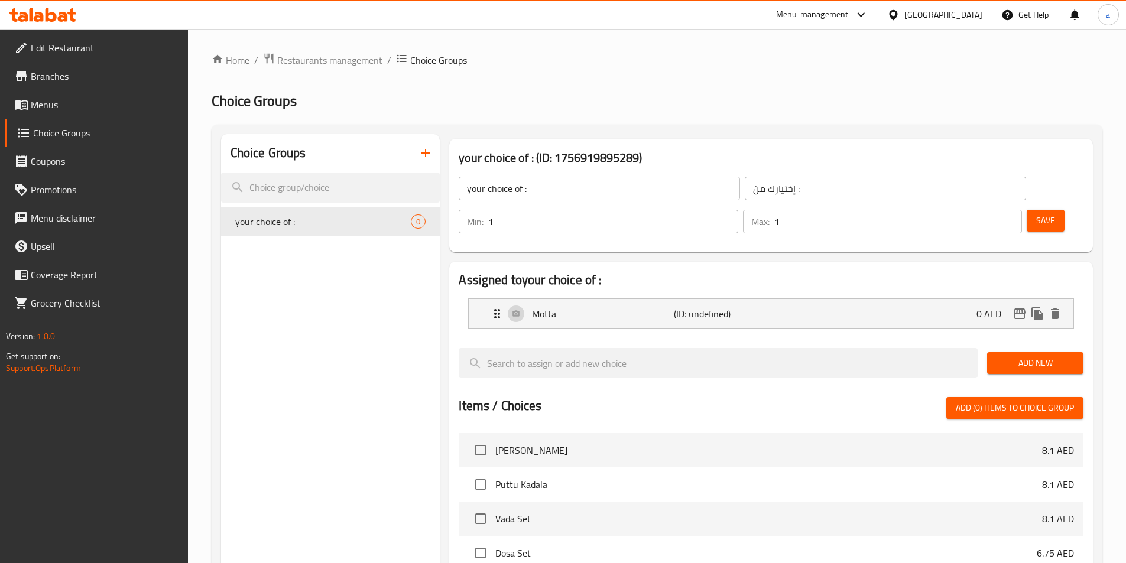
click at [1006, 356] on span "Add New" at bounding box center [1034, 363] width 77 height 15
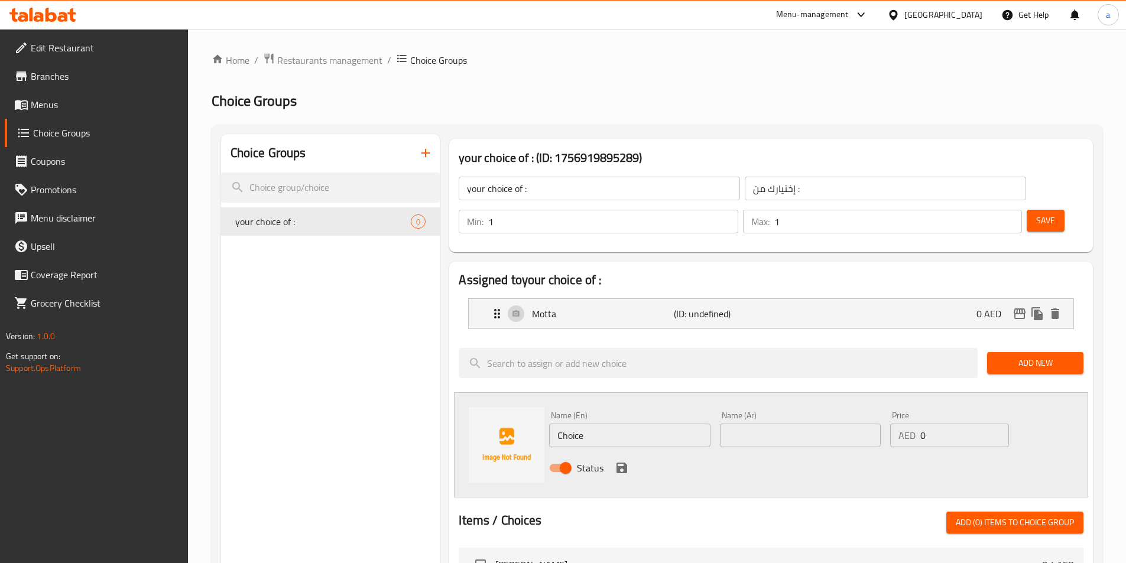
click at [595, 424] on input "Choice" at bounding box center [629, 436] width 161 height 24
paste input "Barik"
type input "Barik"
click at [742, 424] on input "text" at bounding box center [800, 436] width 161 height 24
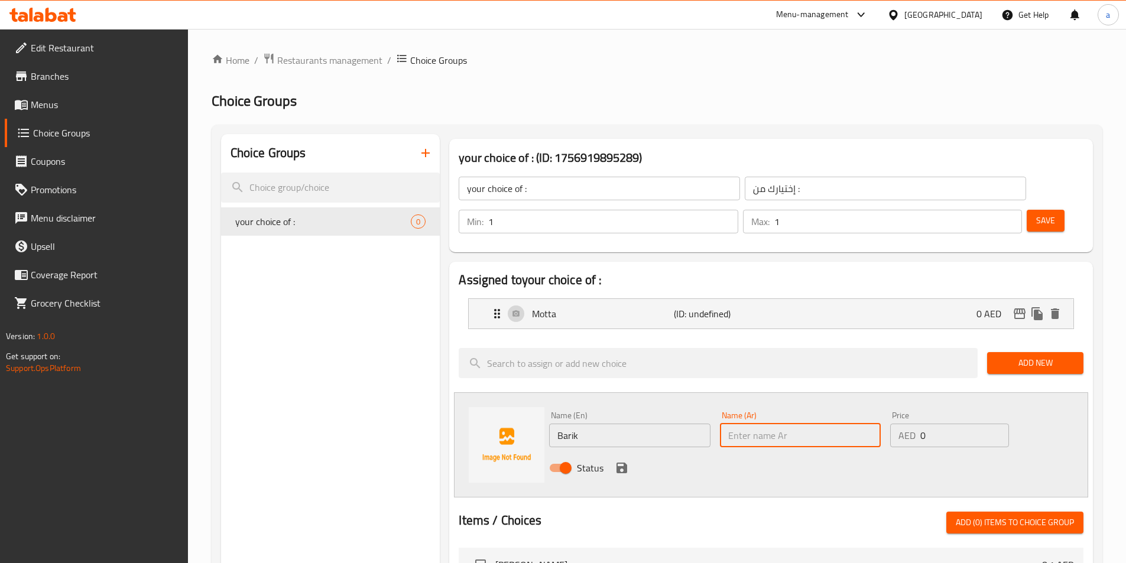
paste input "باريك"
type input "باريك"
click at [934, 424] on input "0" at bounding box center [964, 436] width 88 height 24
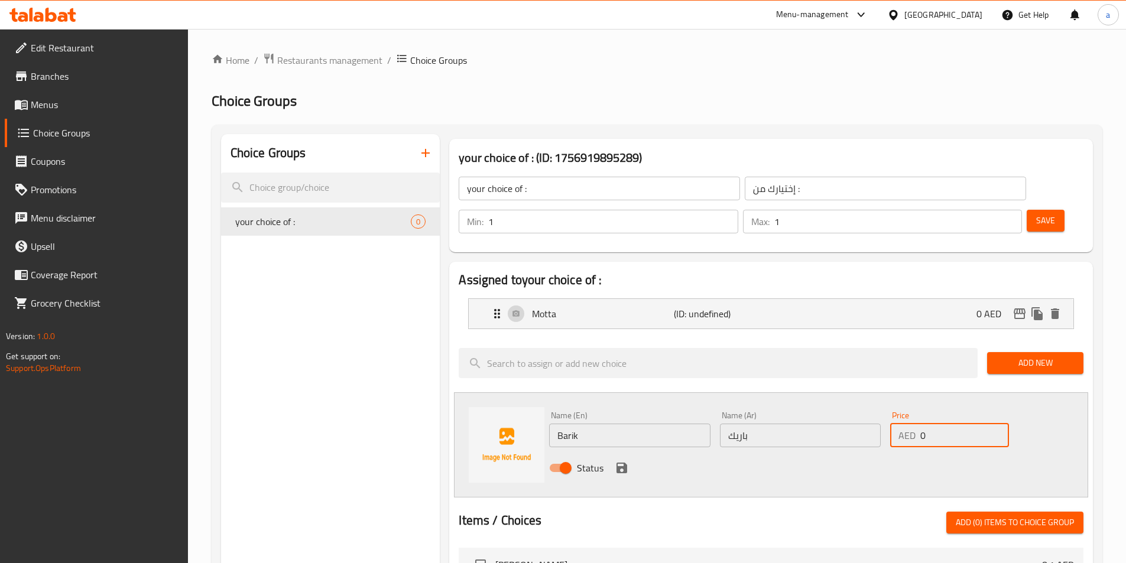
click at [934, 424] on input "0" at bounding box center [964, 436] width 88 height 24
drag, startPoint x: 912, startPoint y: 433, endPoint x: 756, endPoint y: 427, distance: 156.1
click at [912, 452] on div "Status" at bounding box center [800, 468] width 512 height 32
click at [618, 461] on icon "save" at bounding box center [622, 468] width 14 height 14
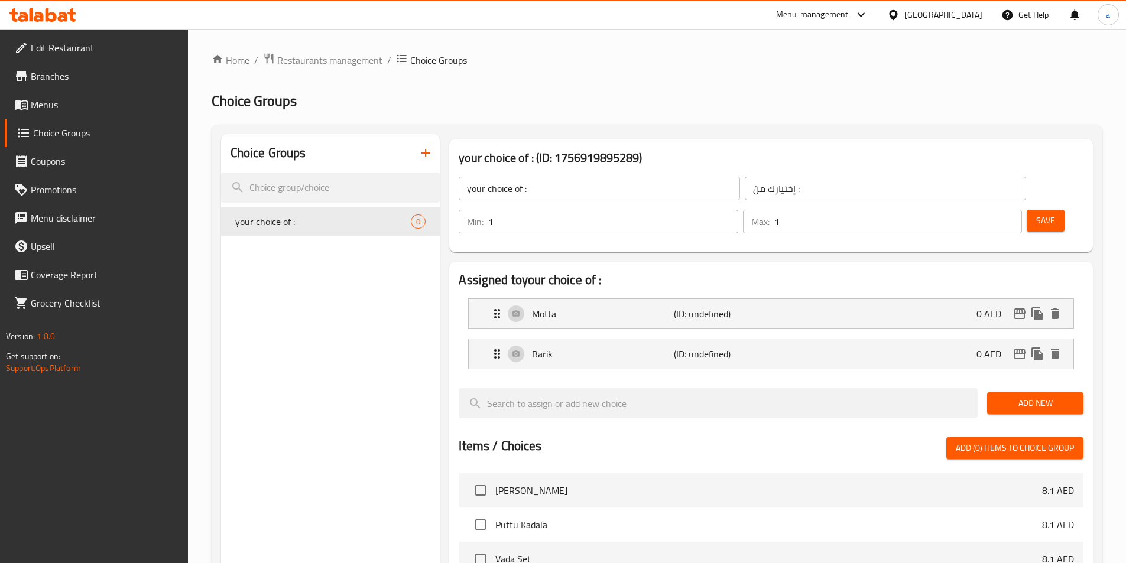
click at [1036, 213] on span "Save" at bounding box center [1045, 220] width 19 height 15
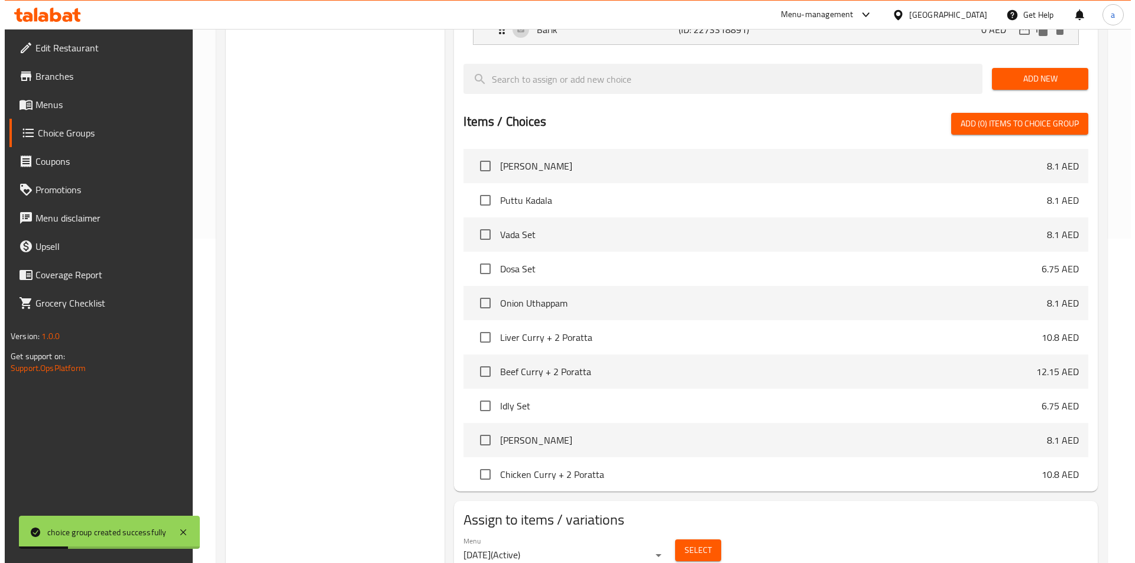
scroll to position [340, 0]
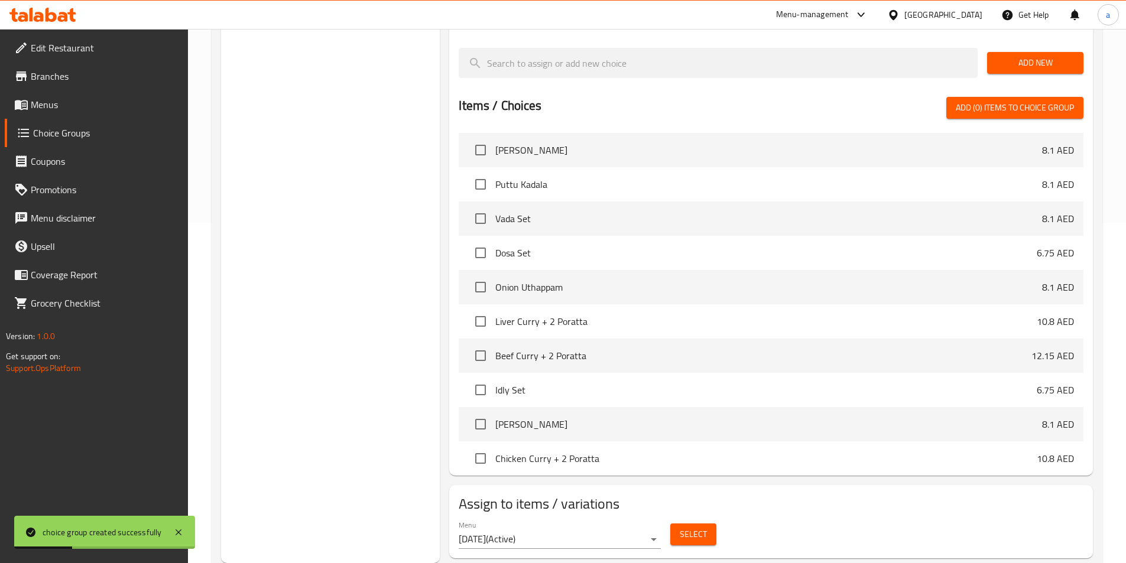
click at [677, 524] on button "Select" at bounding box center [693, 535] width 46 height 22
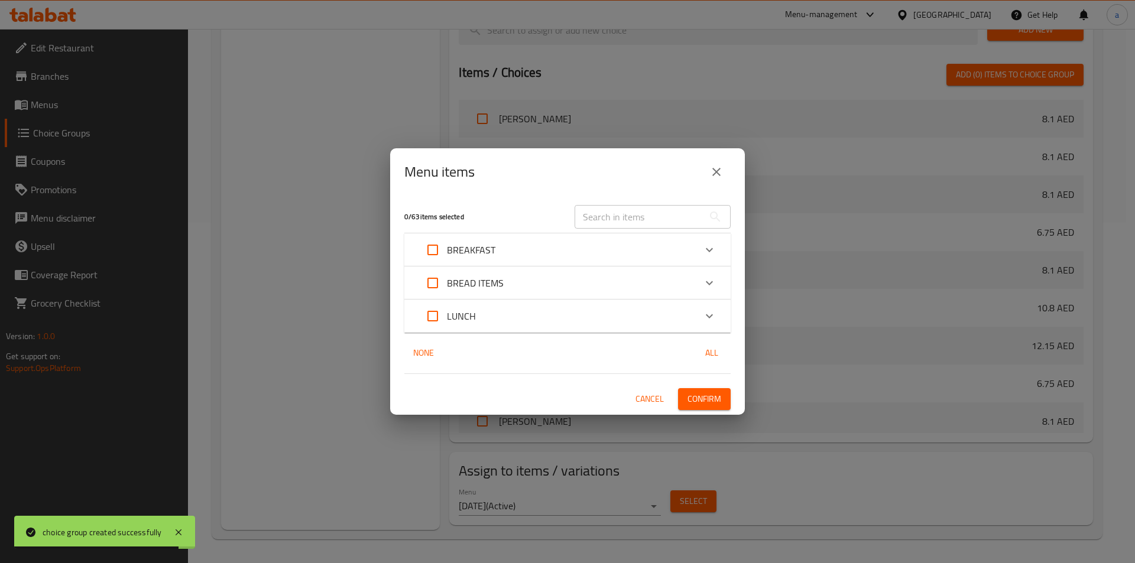
click at [539, 312] on div "LUNCH" at bounding box center [556, 316] width 277 height 28
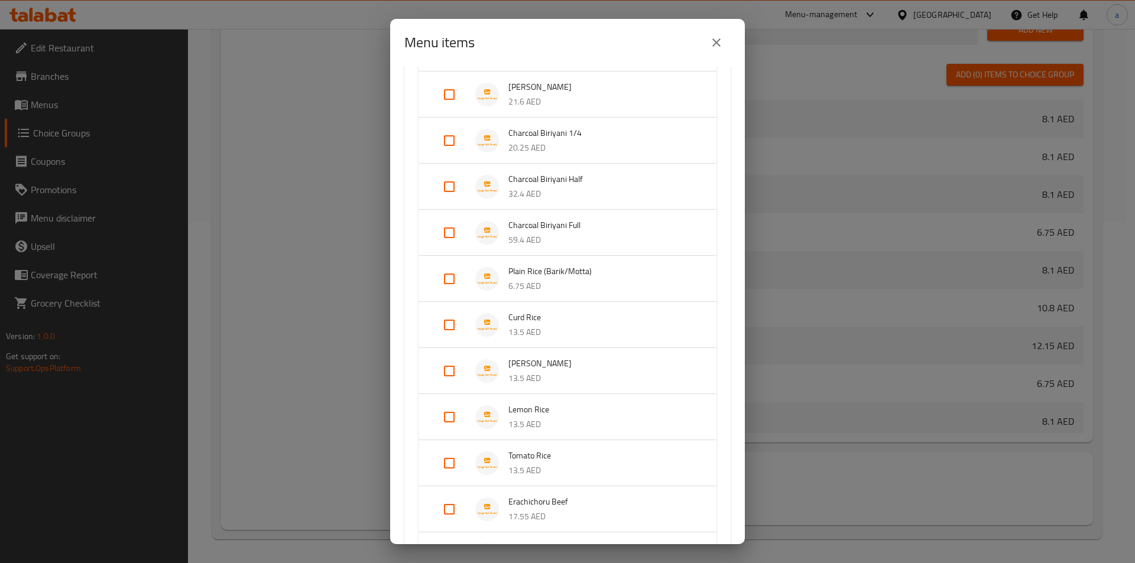
scroll to position [1005, 0]
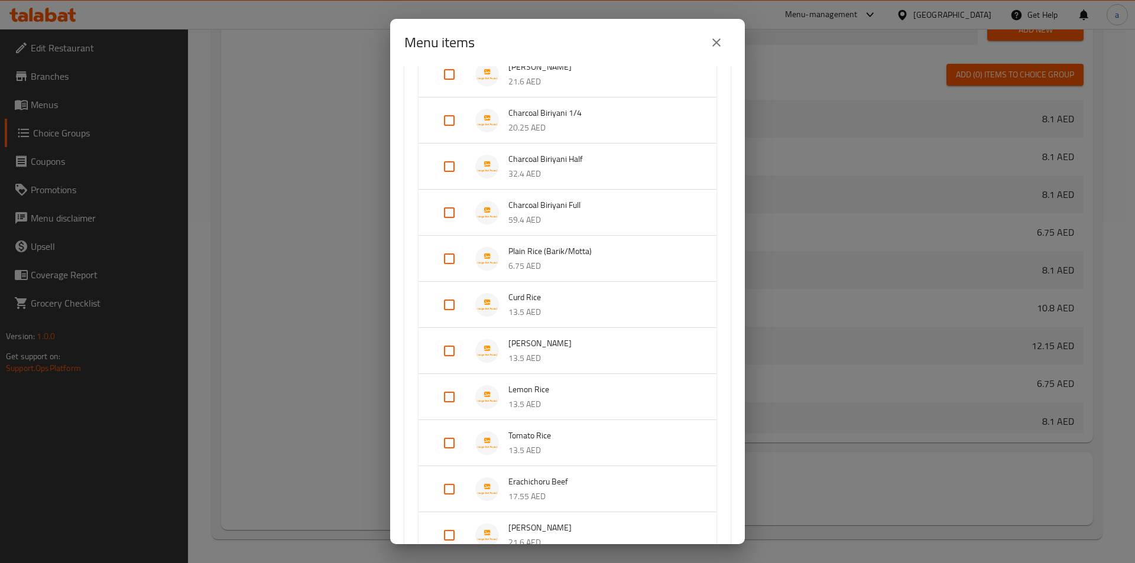
click at [459, 261] on input "Expand" at bounding box center [449, 259] width 28 height 28
checkbox input "true"
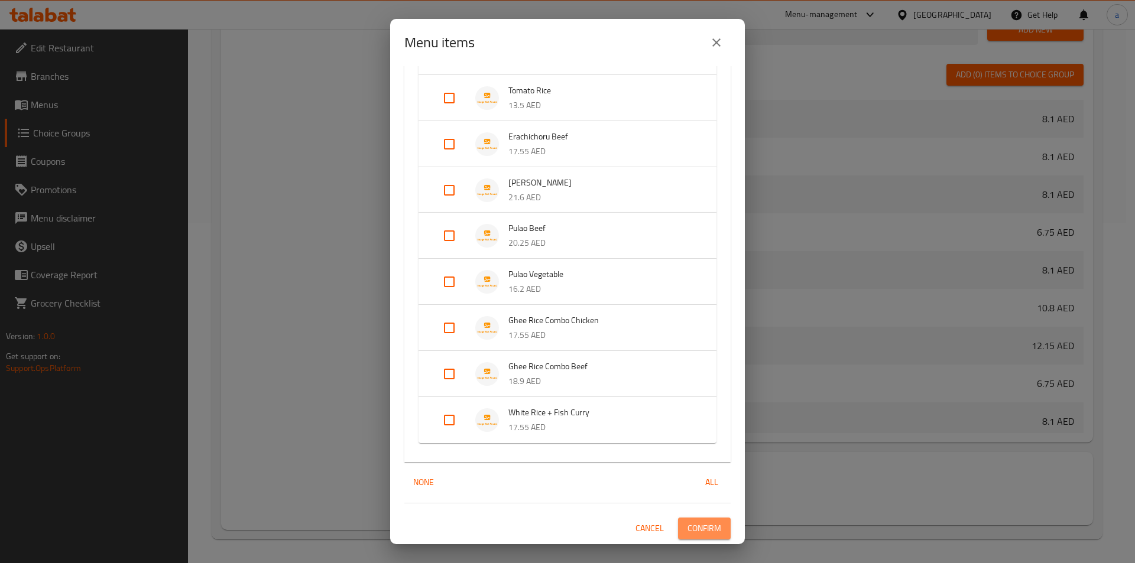
click at [697, 538] on button "Confirm" at bounding box center [704, 529] width 53 height 22
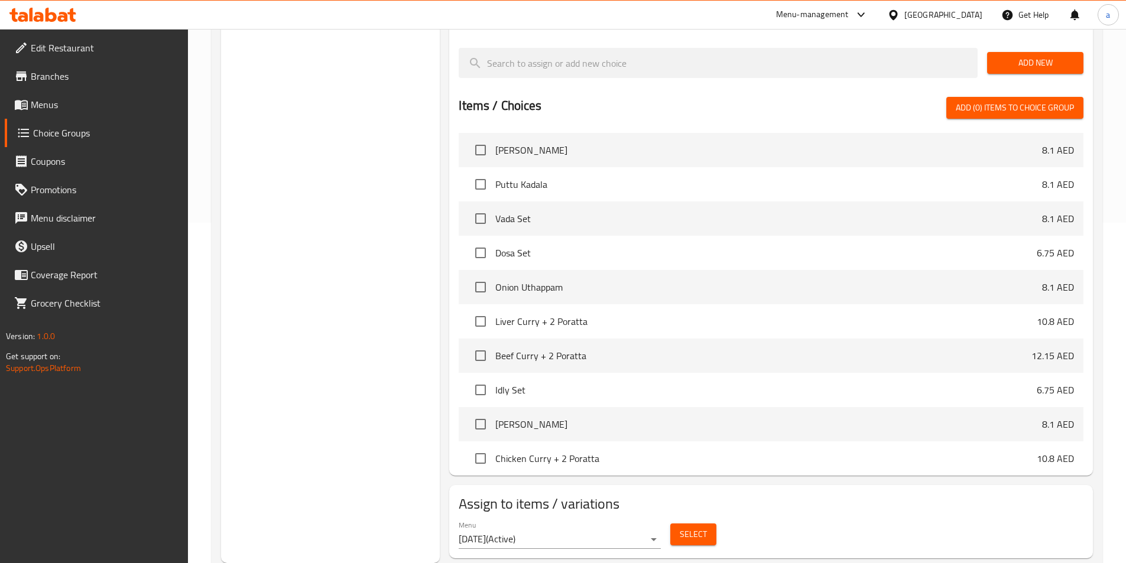
click at [673, 524] on button "Select" at bounding box center [693, 535] width 46 height 22
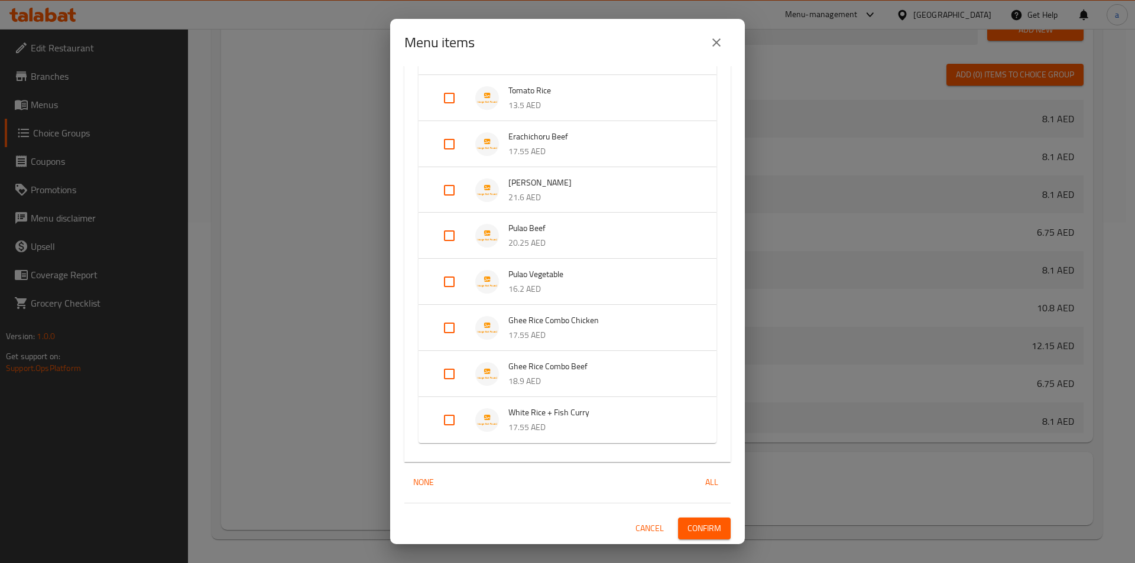
click at [651, 532] on span "Cancel" at bounding box center [649, 528] width 28 height 15
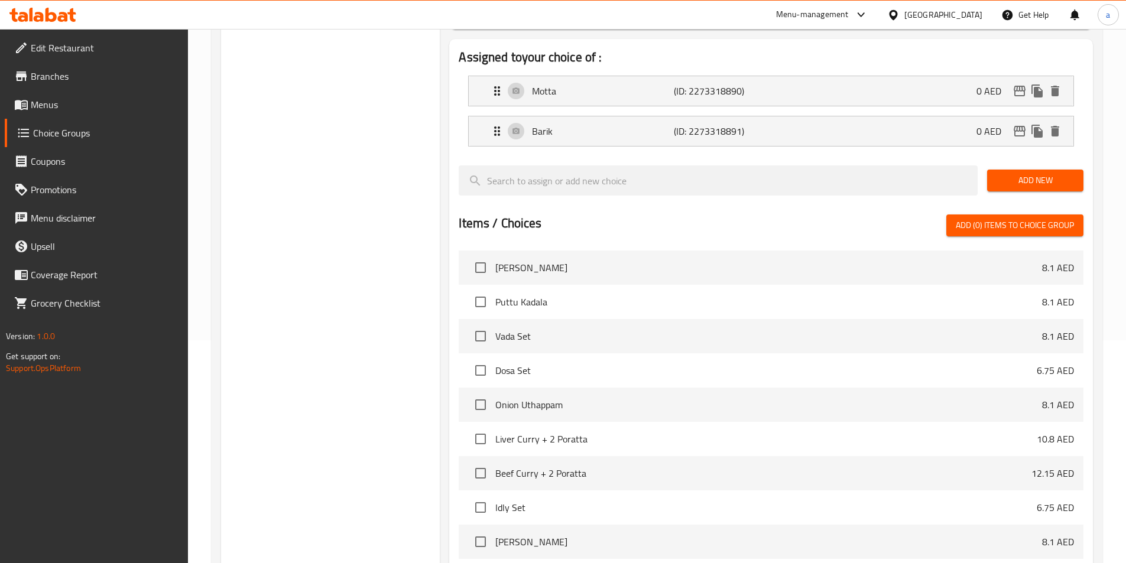
scroll to position [0, 0]
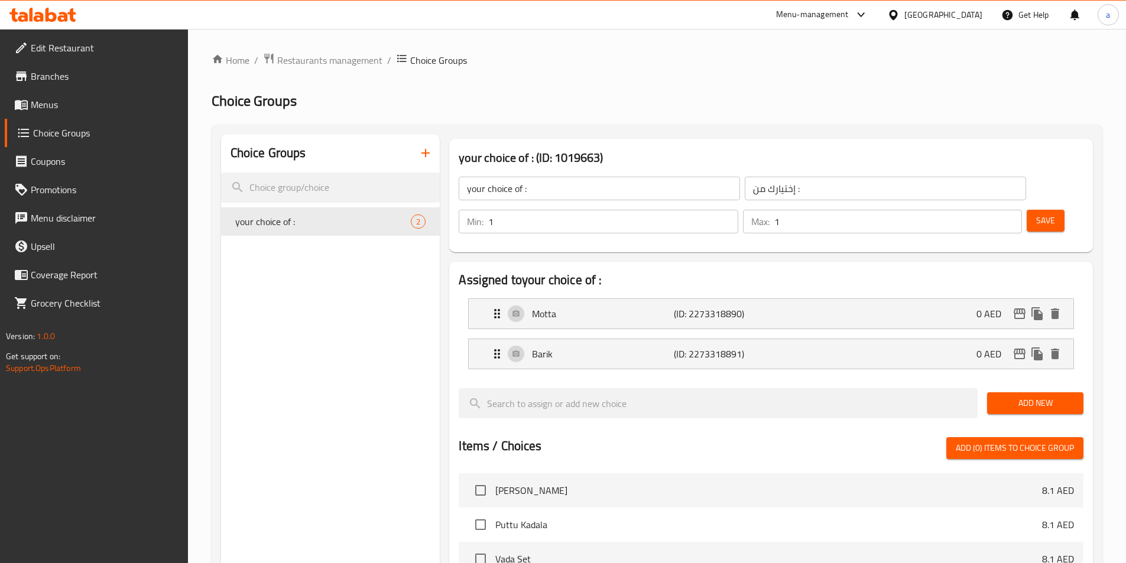
click at [125, 105] on span "Menus" at bounding box center [105, 105] width 148 height 14
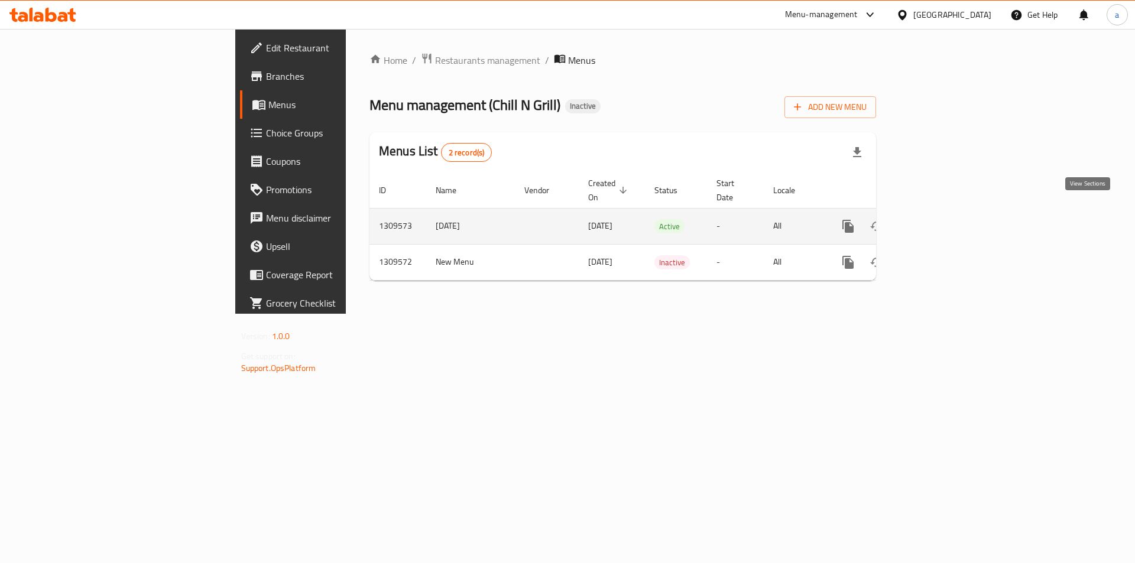
click at [947, 223] on link "enhanced table" at bounding box center [933, 226] width 28 height 28
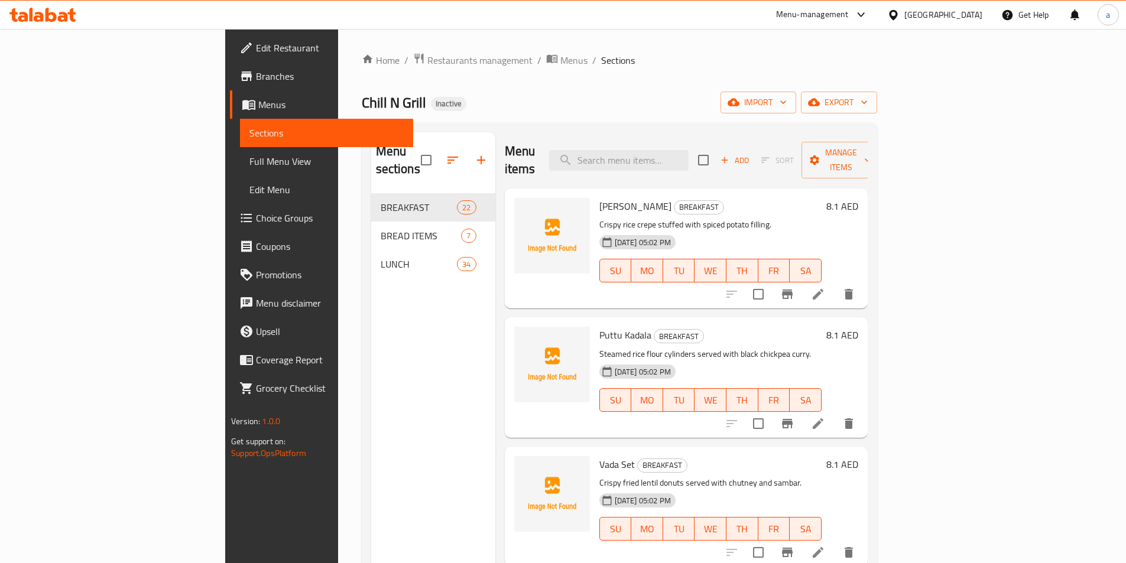
click at [249, 164] on span "Full Menu View" at bounding box center [326, 161] width 154 height 14
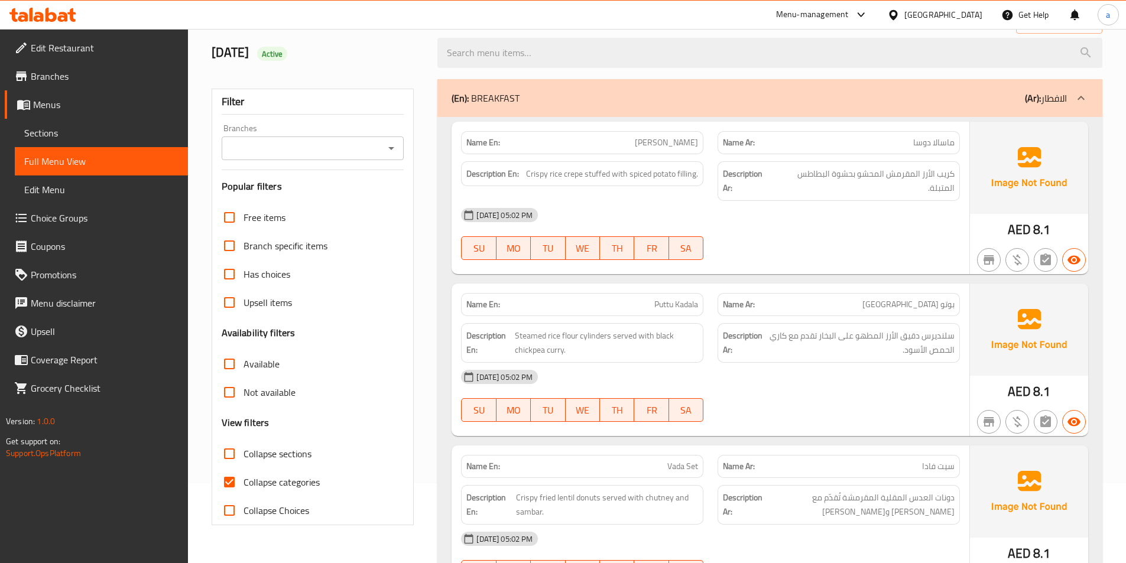
scroll to position [355, 0]
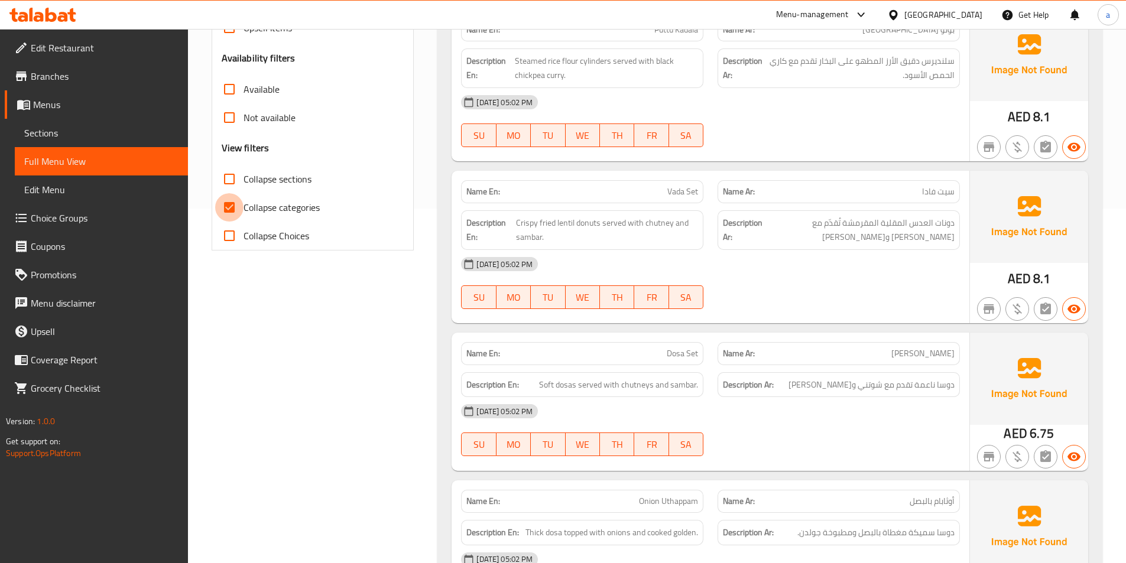
click at [240, 206] on input "Collapse categories" at bounding box center [229, 207] width 28 height 28
checkbox input "false"
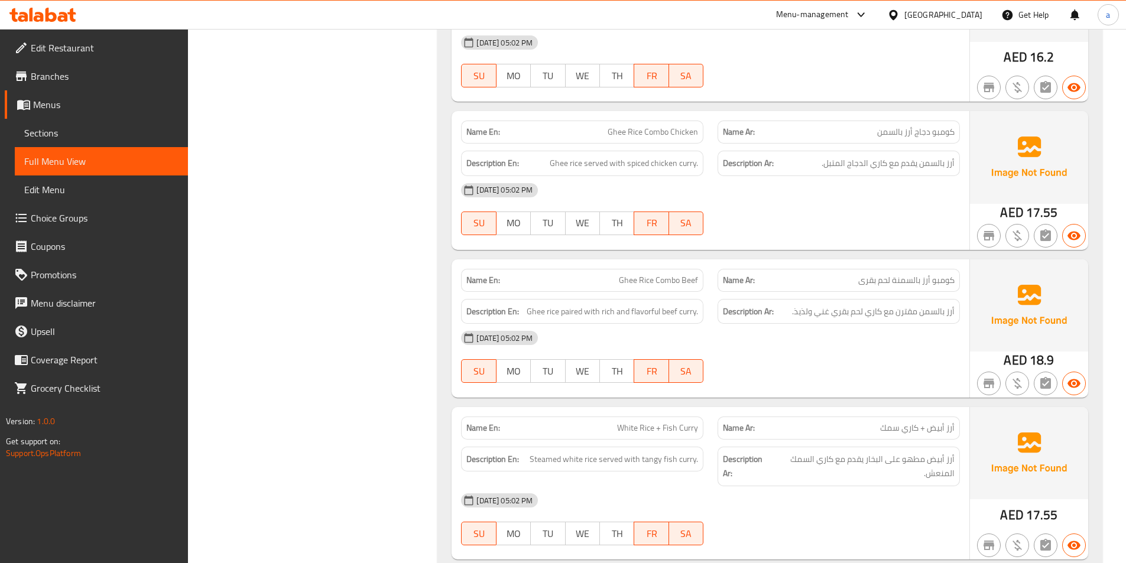
scroll to position [9805, 0]
click at [757, 486] on div "[DATE] 05:02 PM" at bounding box center [710, 500] width 513 height 28
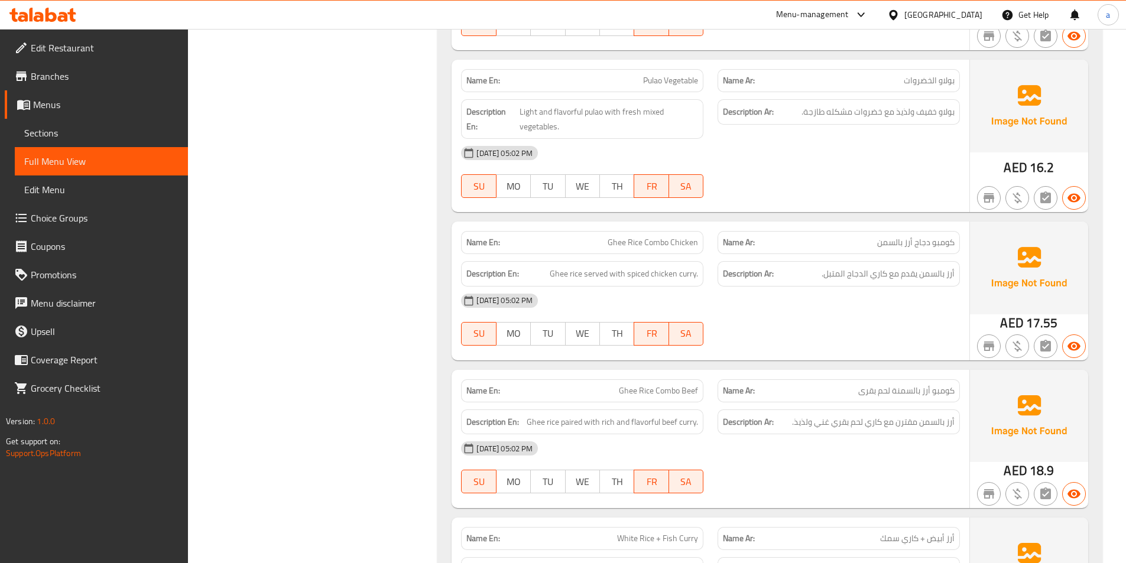
scroll to position [9686, 0]
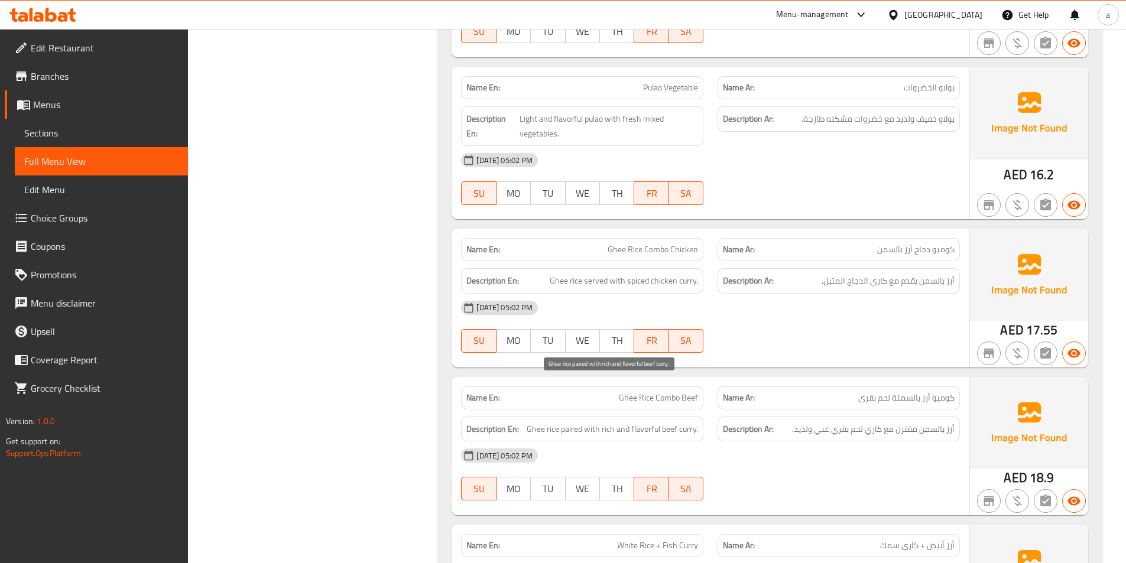
click at [575, 422] on span "Ghee rice paired with rich and flavorful beef curry." at bounding box center [612, 429] width 171 height 15
click at [816, 441] on div "[DATE] 05:02 PM" at bounding box center [710, 455] width 513 height 28
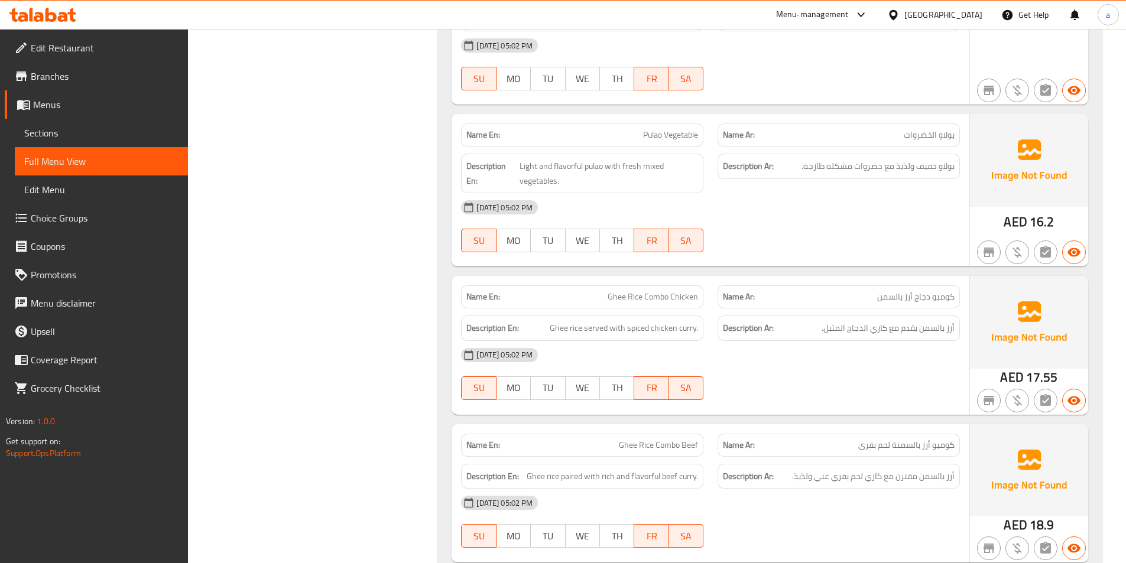
scroll to position [9568, 0]
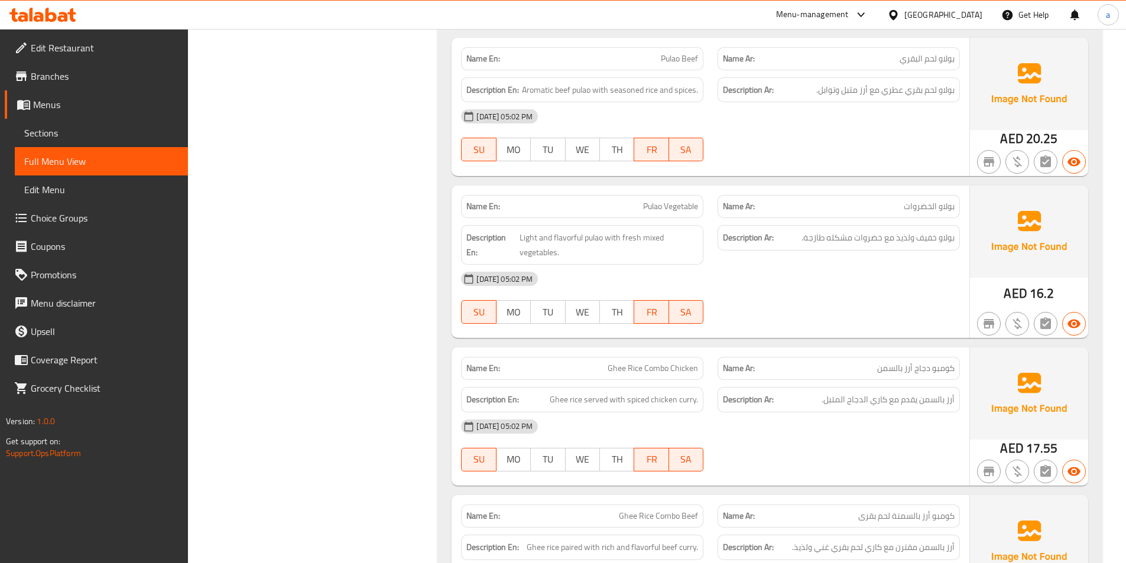
click at [897, 464] on div at bounding box center [838, 471] width 256 height 14
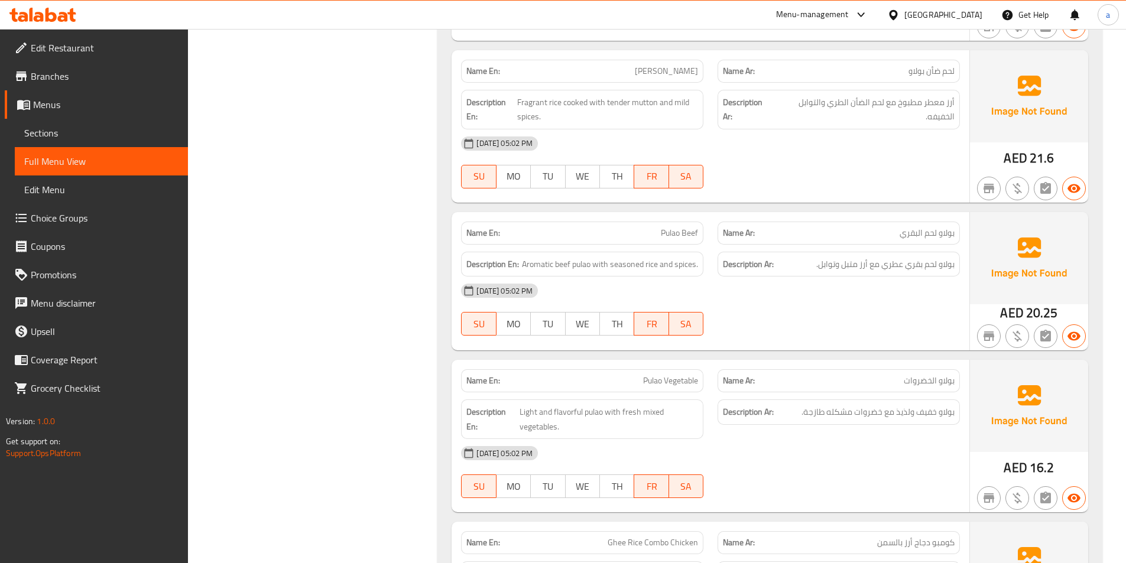
scroll to position [9391, 0]
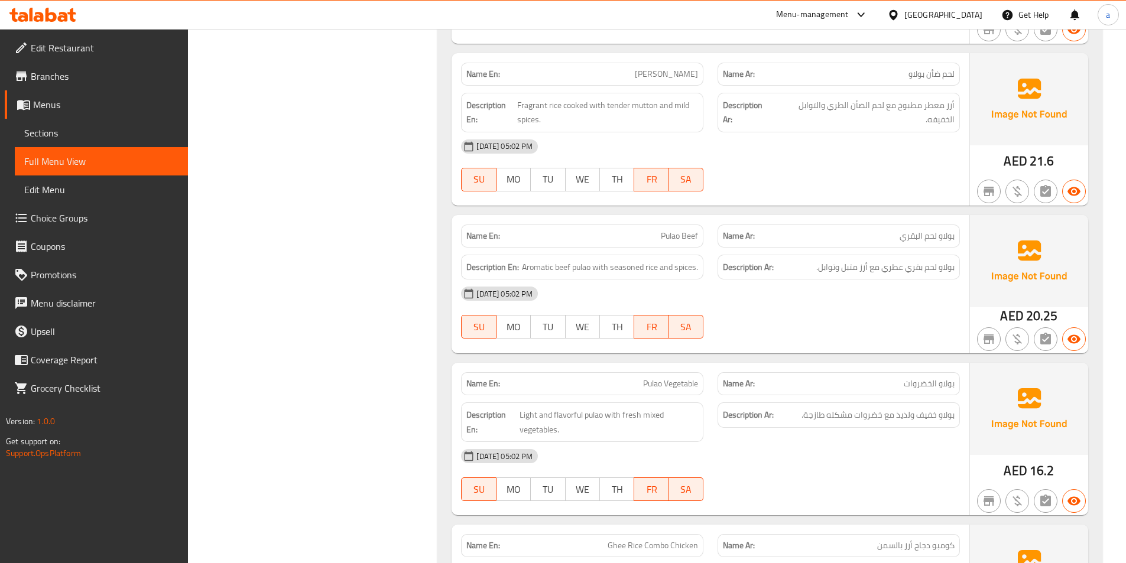
click at [762, 398] on div "Description Ar: بولاو خفيف ولذيذ مع خضروات مشكله طازجة." at bounding box center [838, 422] width 256 height 54
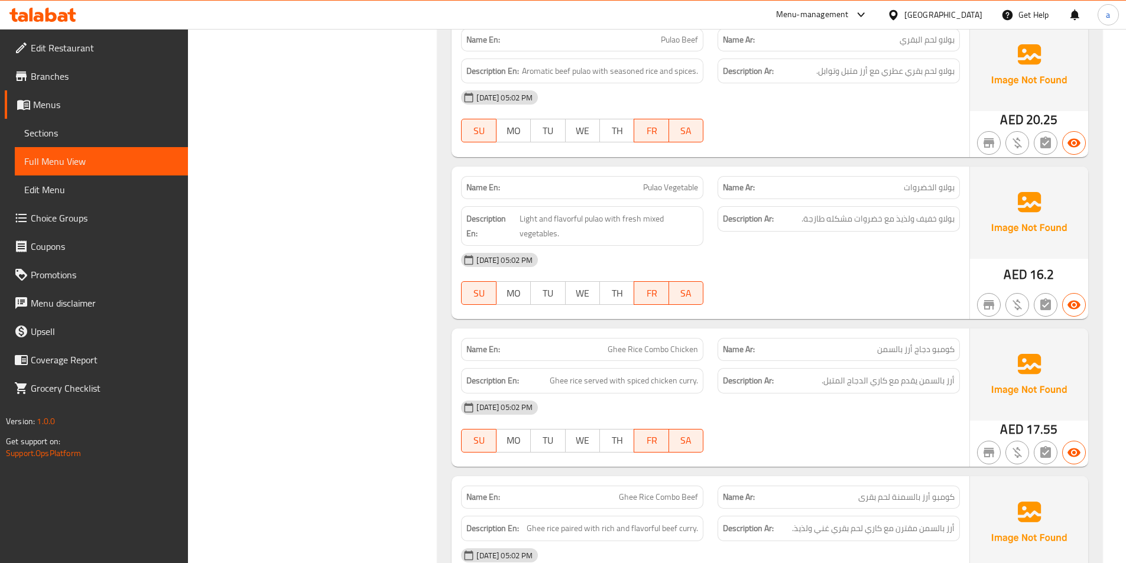
scroll to position [9569, 0]
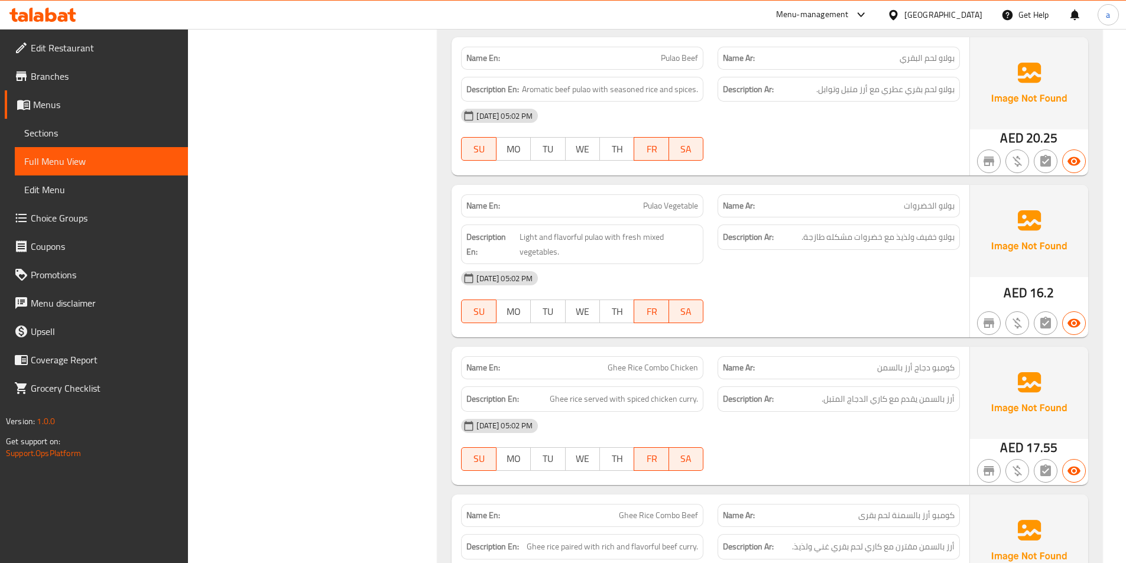
click at [723, 264] on div "[DATE] 05:02 PM" at bounding box center [710, 278] width 513 height 28
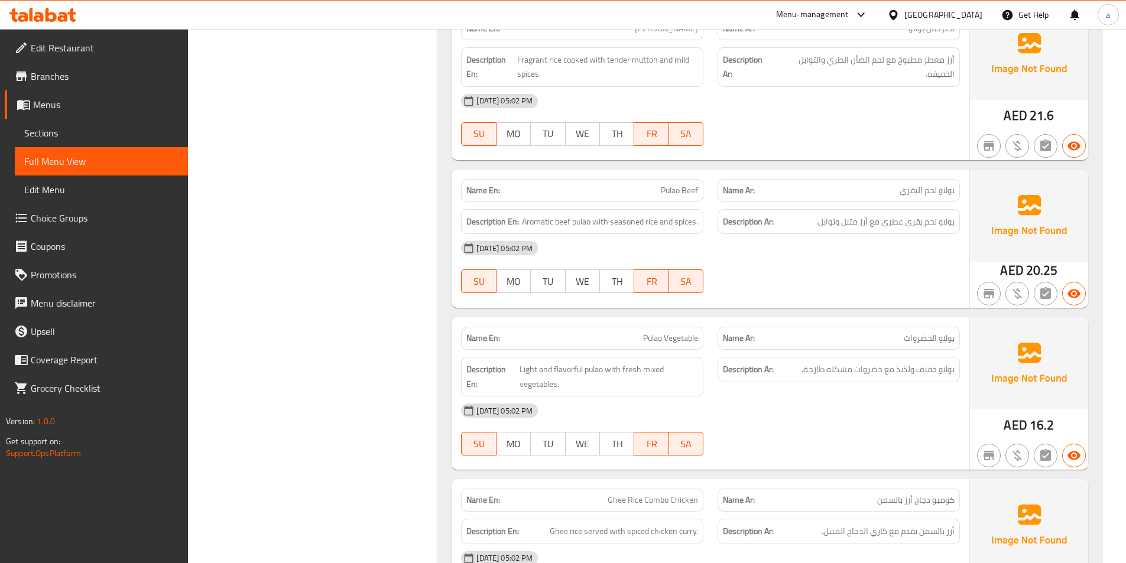
scroll to position [9391, 0]
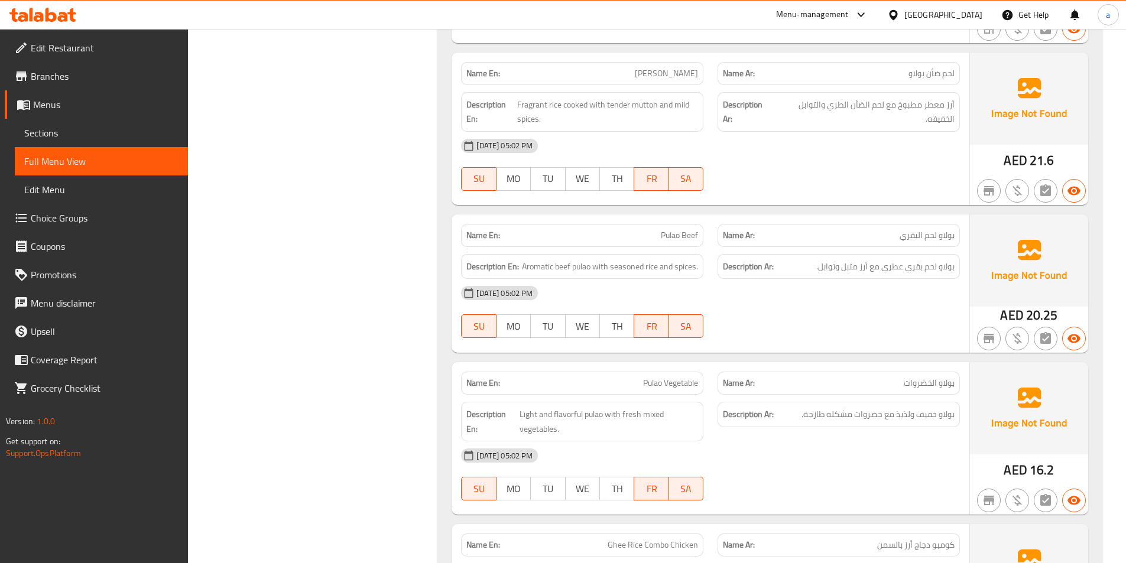
click at [750, 279] on div "[DATE] 05:02 PM" at bounding box center [710, 293] width 513 height 28
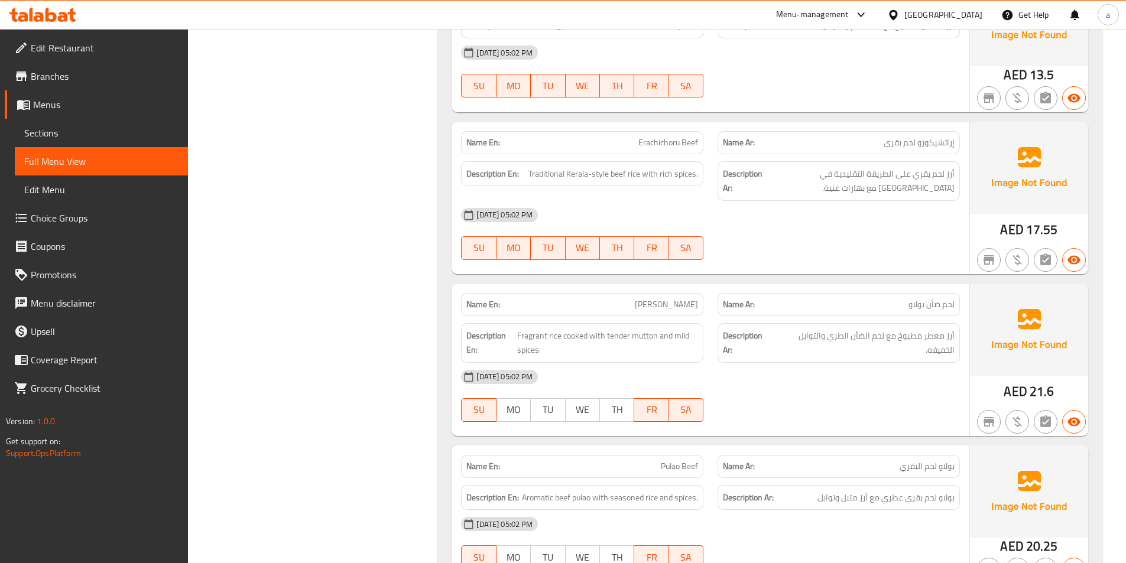
scroll to position [9155, 0]
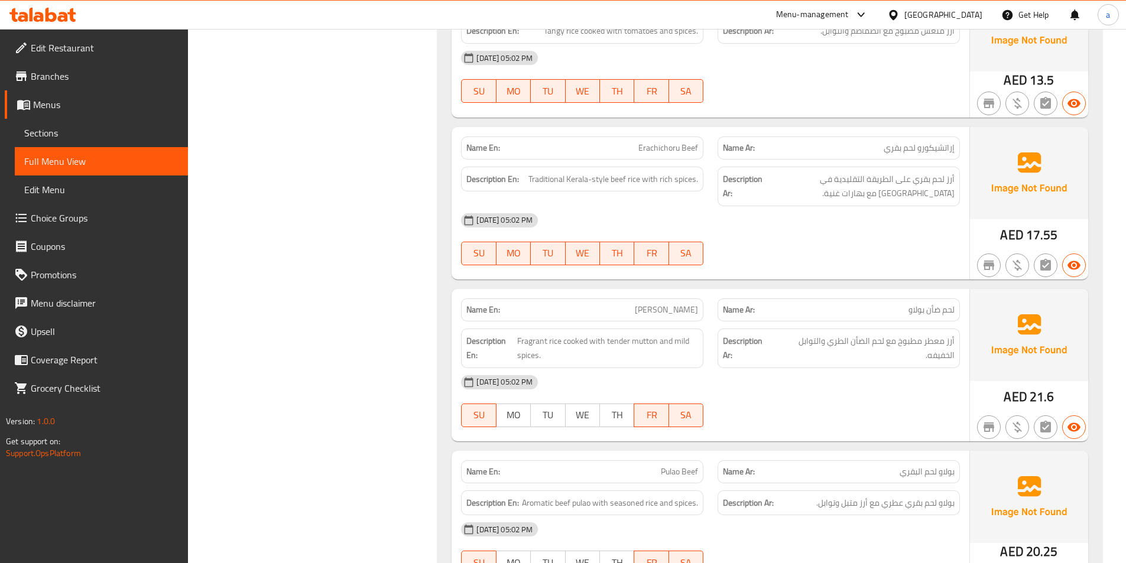
click at [886, 420] on div at bounding box center [838, 427] width 256 height 14
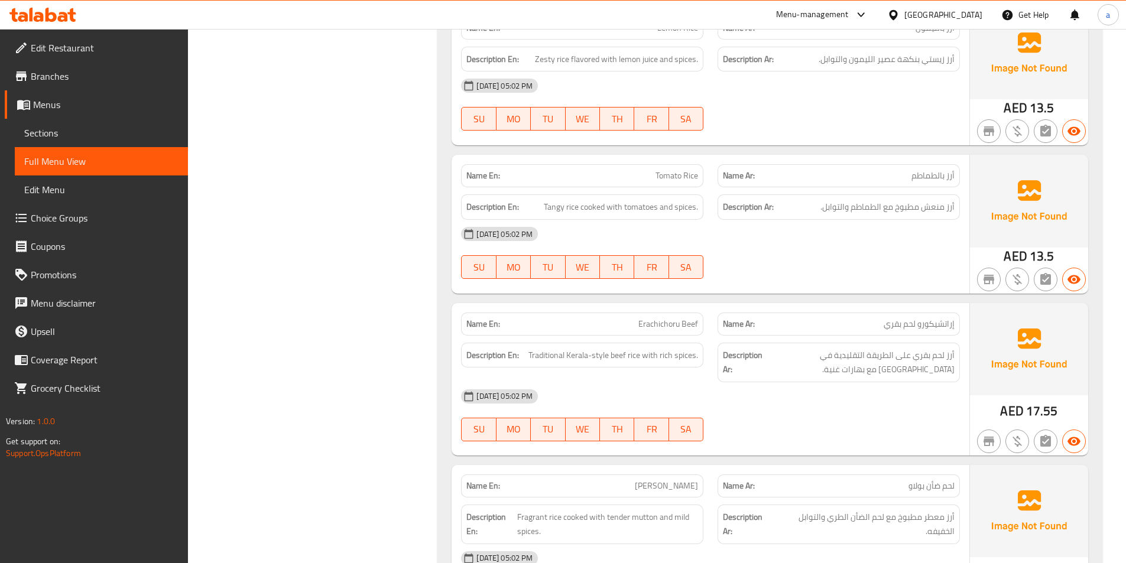
scroll to position [8978, 0]
click at [808, 384] on div "[DATE] 05:02 PM" at bounding box center [710, 398] width 513 height 28
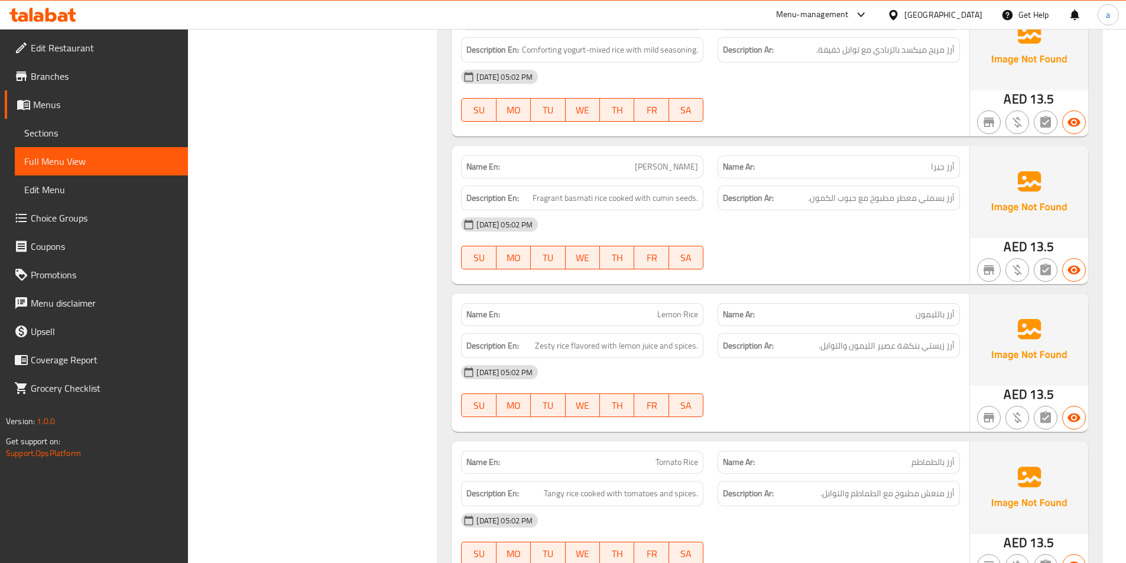
scroll to position [8682, 0]
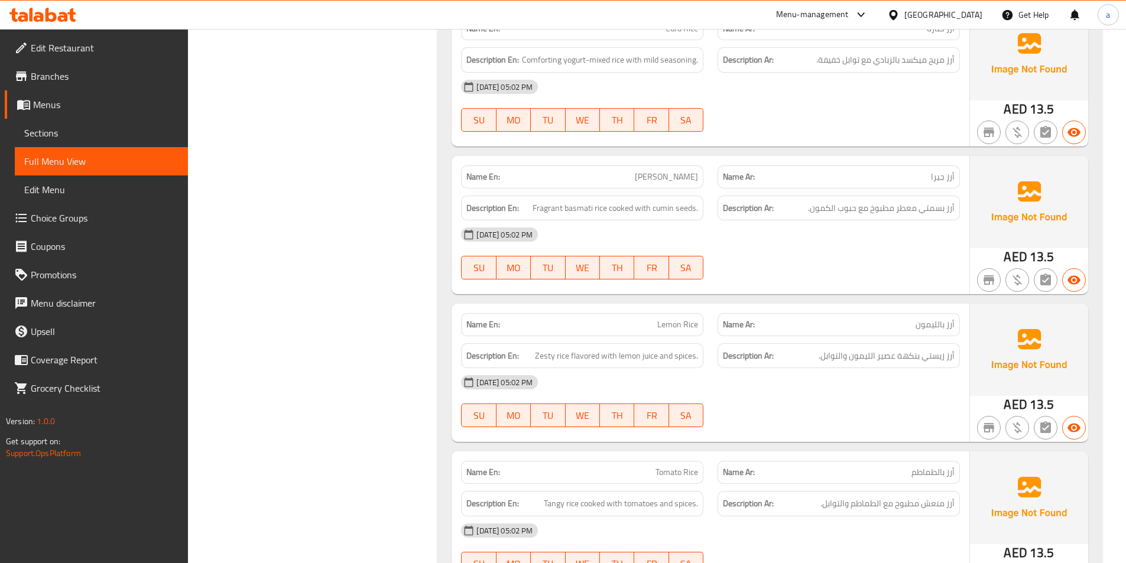
click at [747, 368] on div "[DATE] 05:02 PM" at bounding box center [710, 382] width 513 height 28
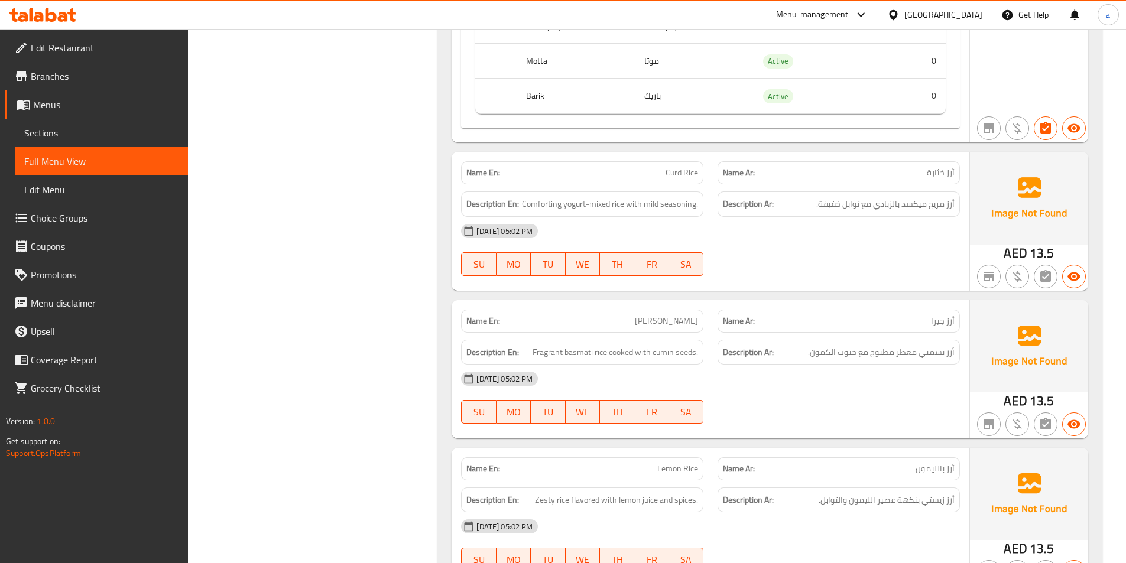
scroll to position [8505, 0]
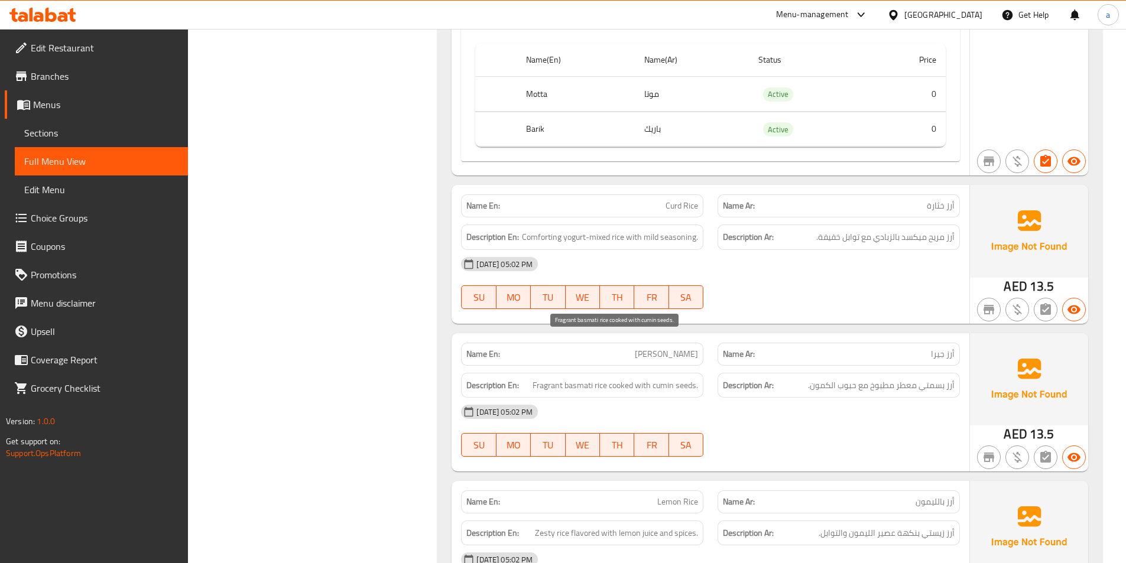
click at [688, 378] on span "Fragrant basmati rice cooked with cumin seeds." at bounding box center [614, 385] width 165 height 15
click at [684, 378] on span "Fragrant basmati rice cooked with cumin seeds." at bounding box center [614, 385] width 165 height 15
click at [829, 256] on div "[DATE] 05:02 PM SU MO TU WE TH FR SA" at bounding box center [710, 283] width 513 height 66
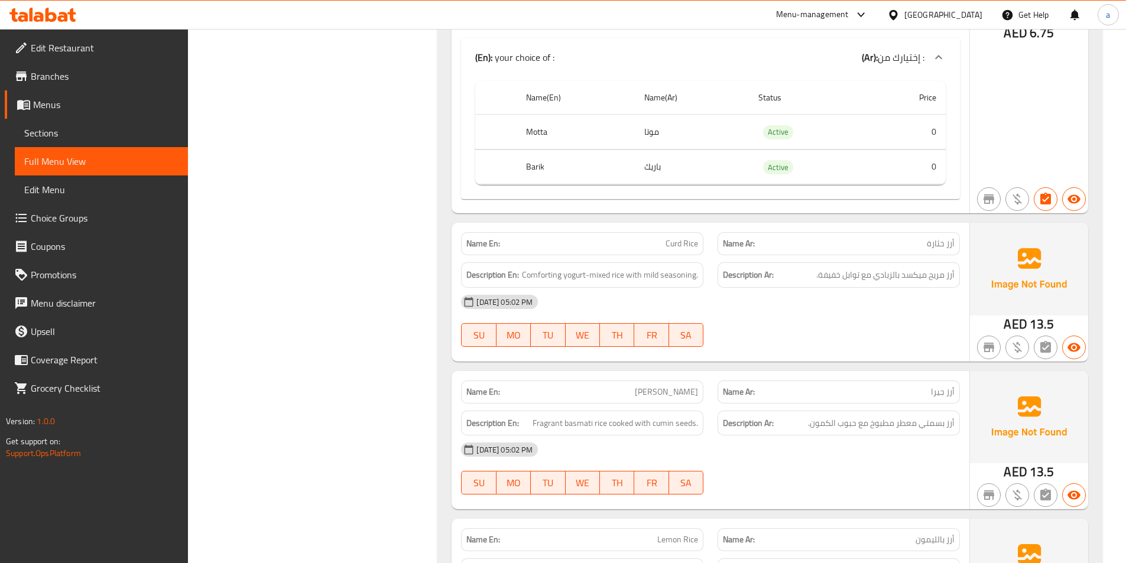
scroll to position [8446, 0]
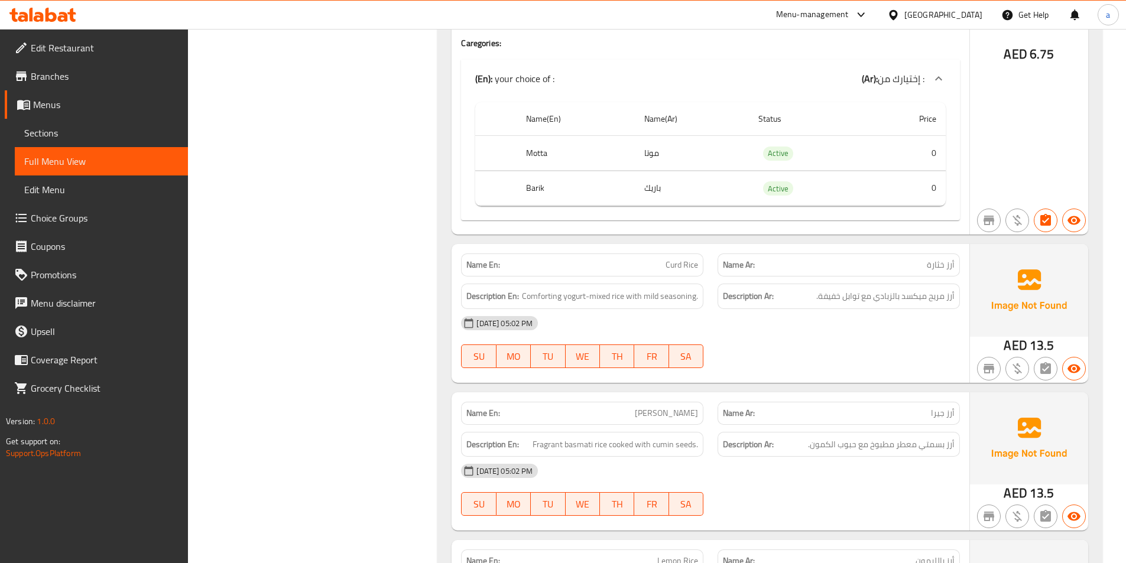
click at [761, 309] on div "[DATE] 05:02 PM" at bounding box center [710, 323] width 513 height 28
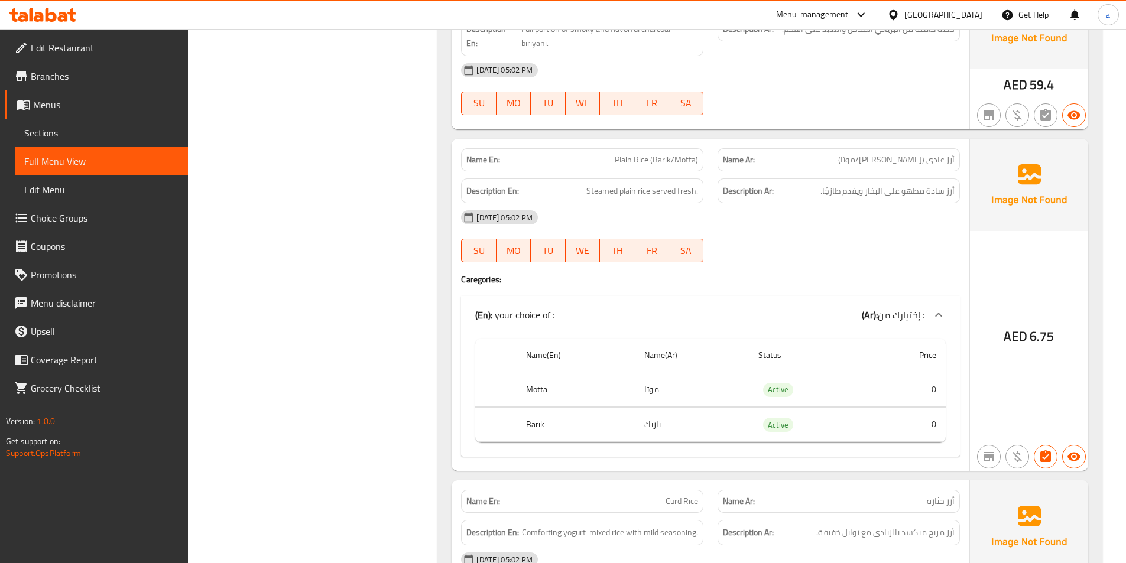
scroll to position [8150, 0]
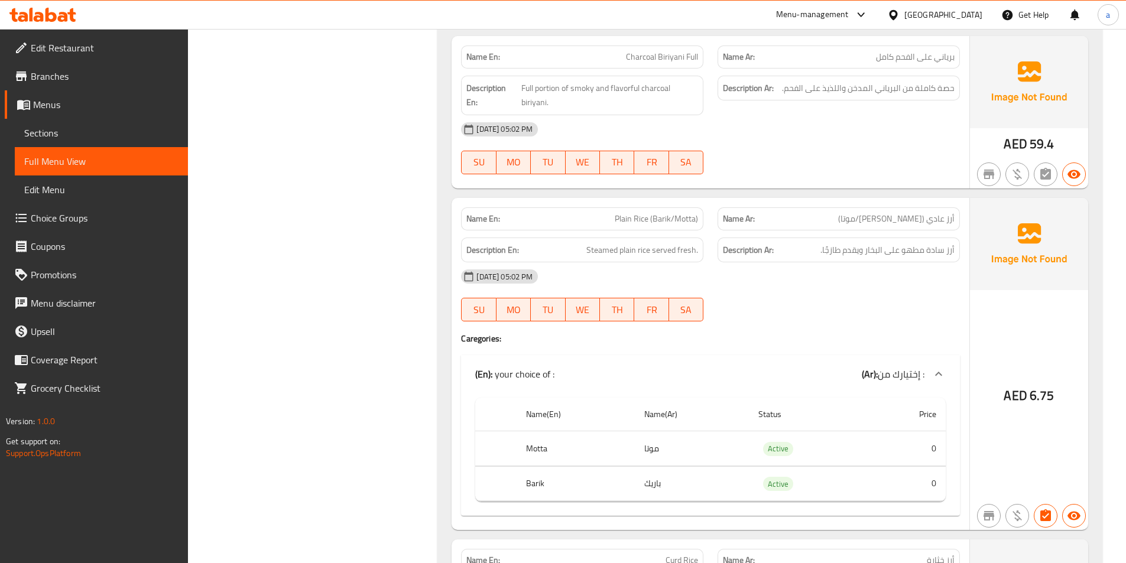
click at [771, 314] on div at bounding box center [838, 321] width 256 height 14
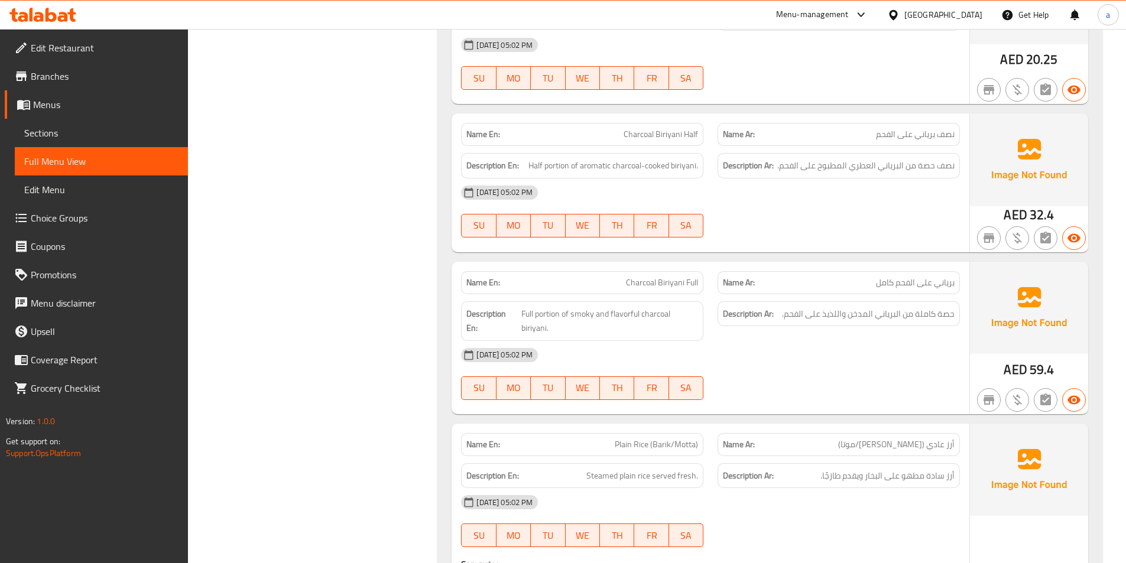
scroll to position [7914, 0]
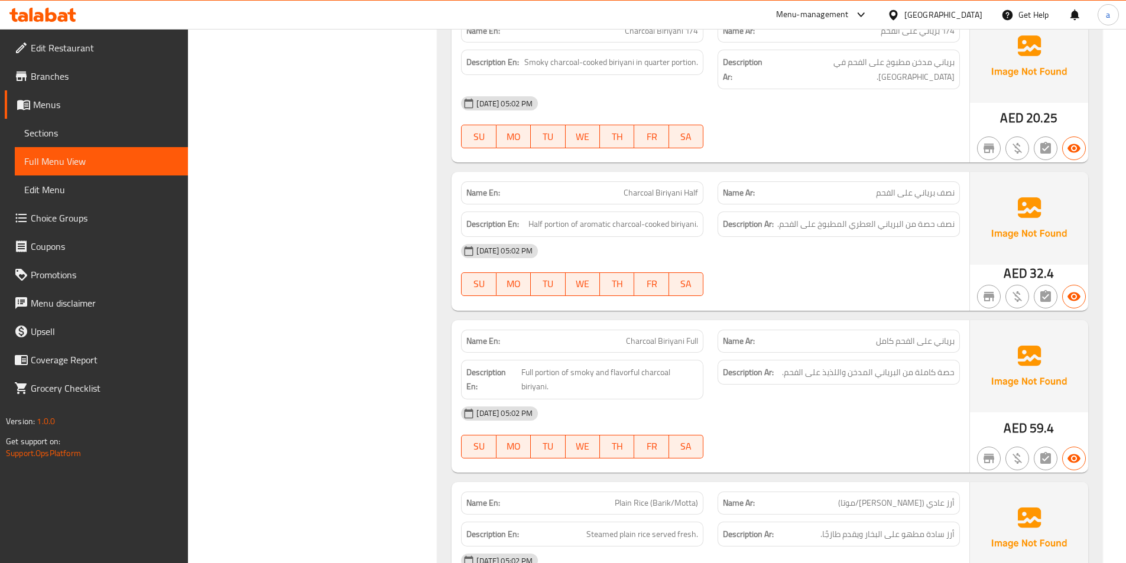
scroll to position [7737, 0]
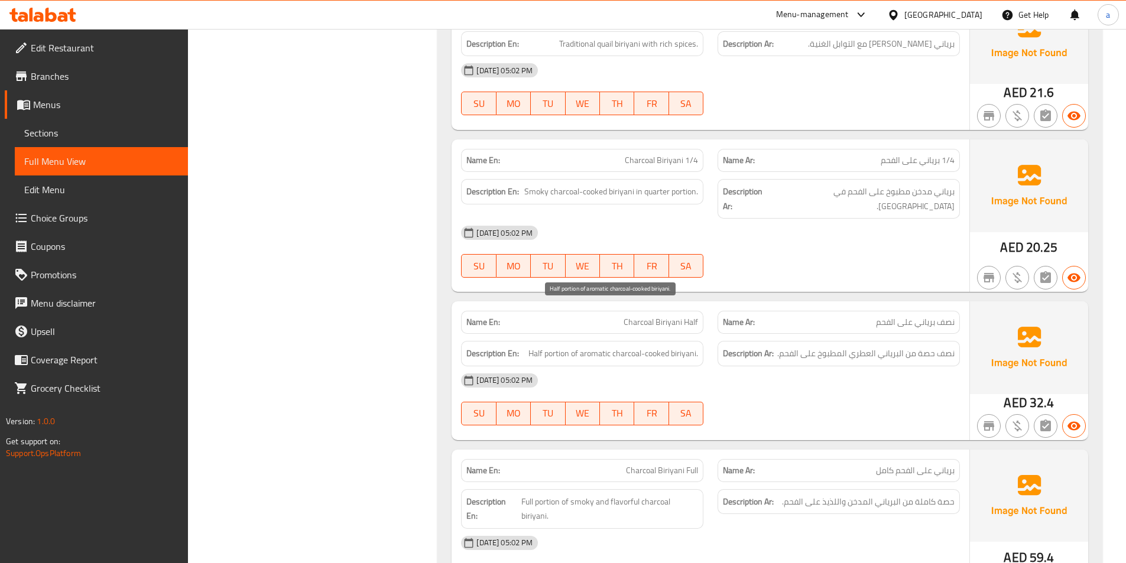
click at [559, 346] on span "Half portion of aromatic charcoal-cooked biriyani." at bounding box center [613, 353] width 170 height 15
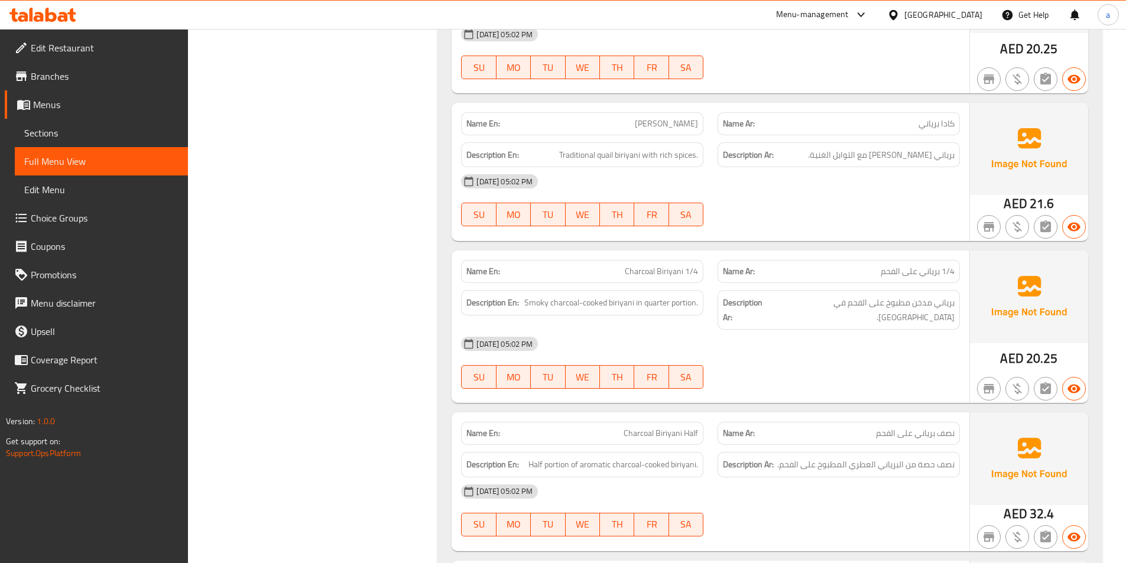
scroll to position [7619, 0]
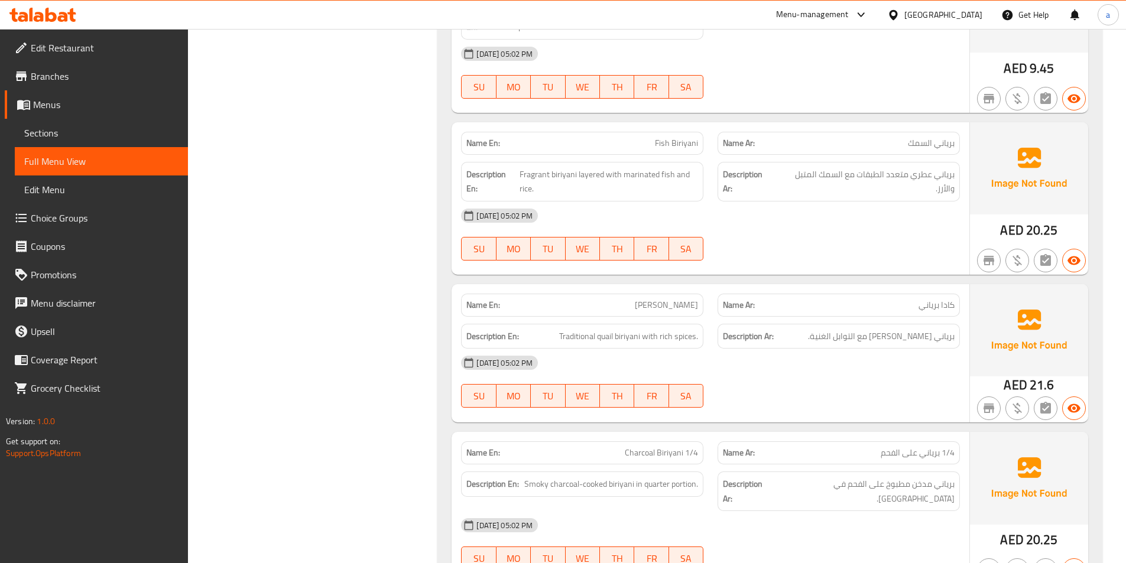
scroll to position [7441, 0]
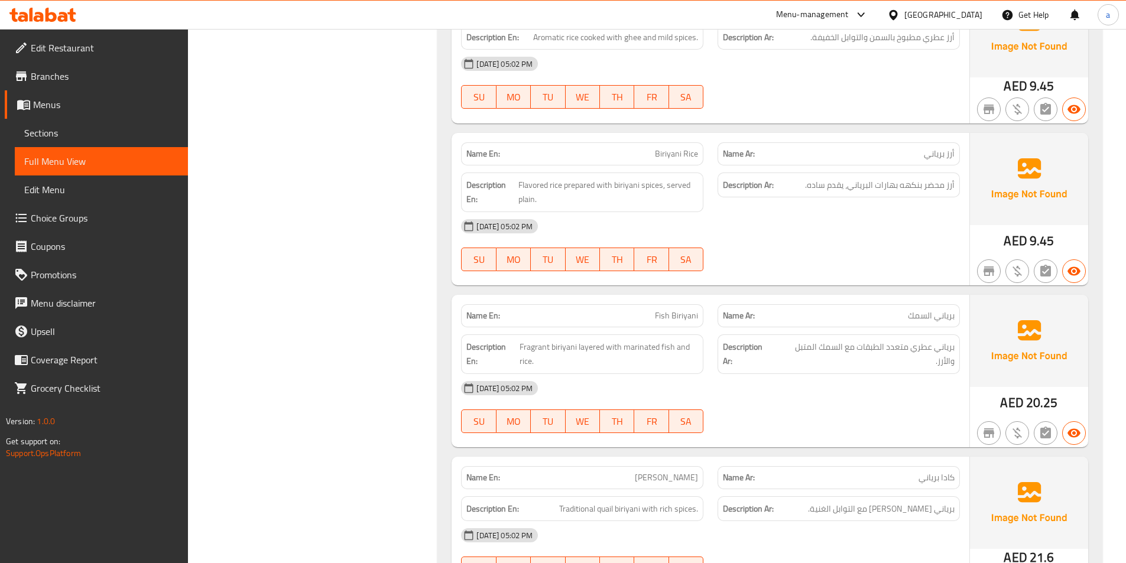
scroll to position [7264, 0]
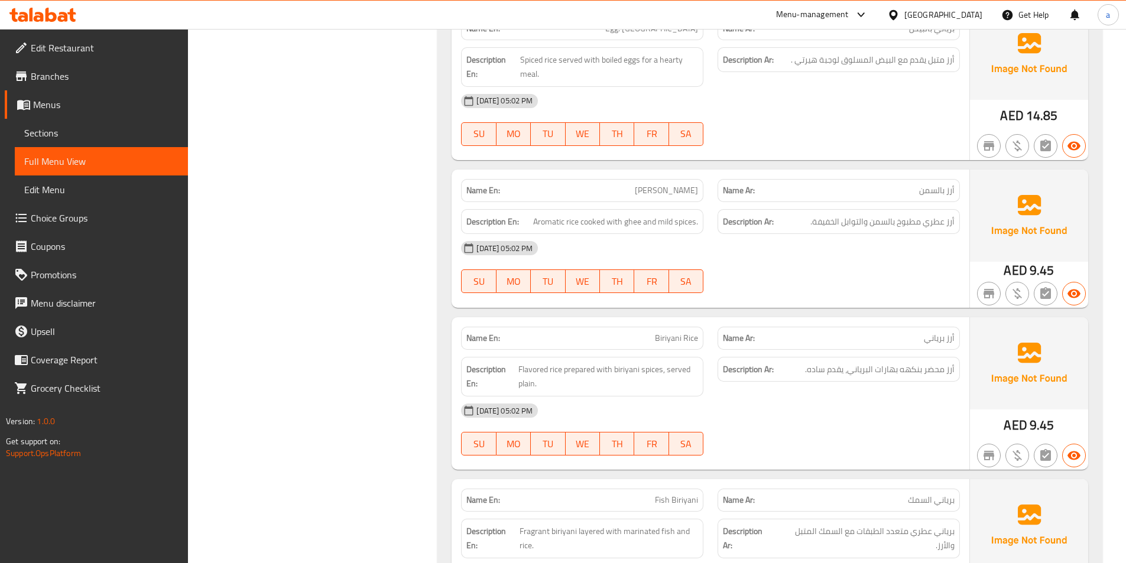
scroll to position [7087, 0]
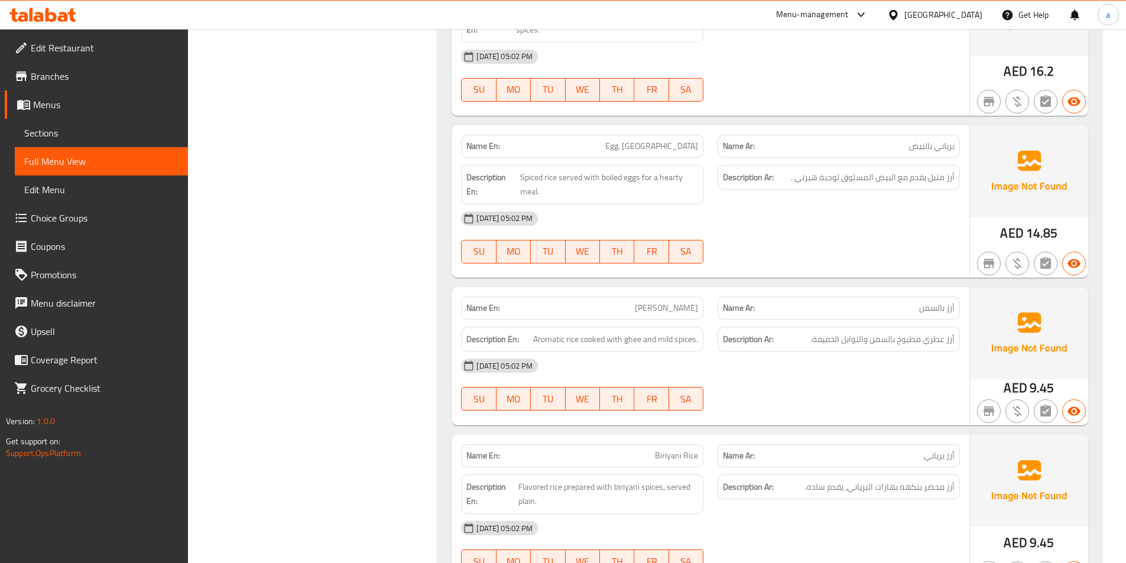
scroll to position [6969, 0]
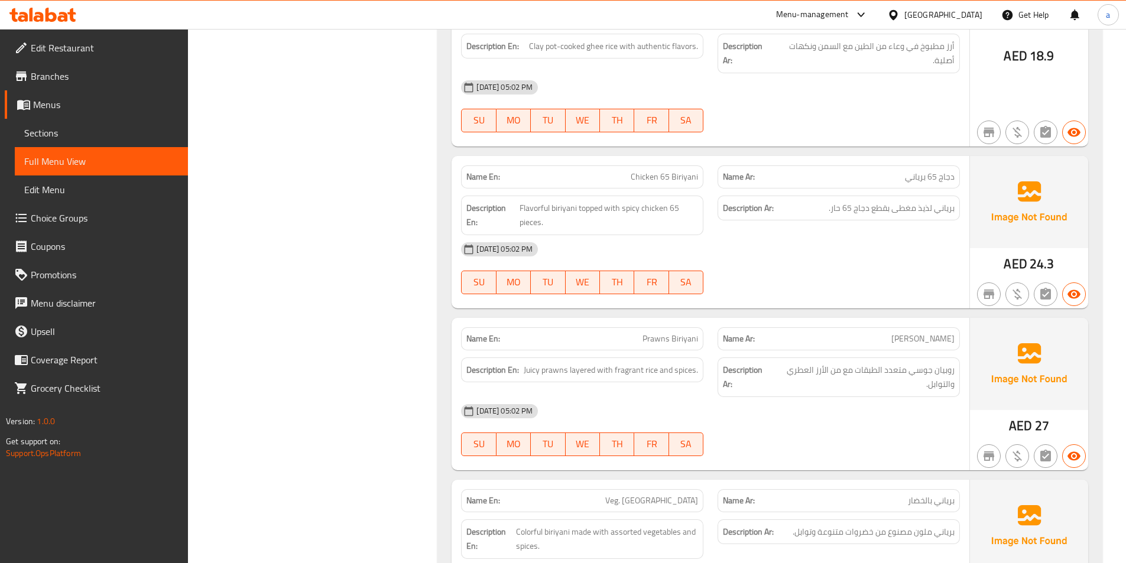
scroll to position [6437, 0]
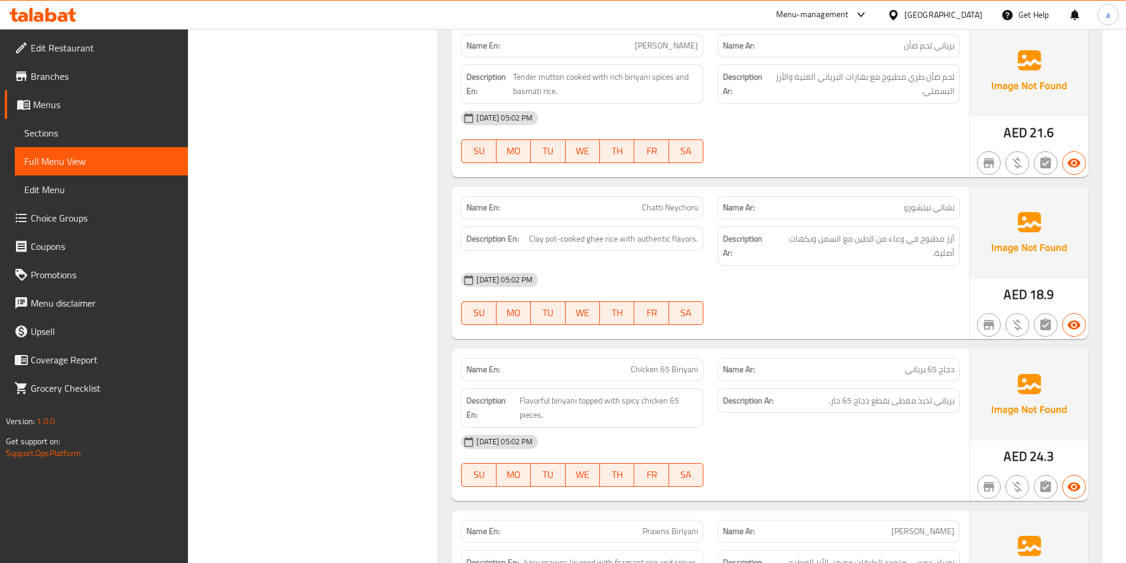
scroll to position [6259, 0]
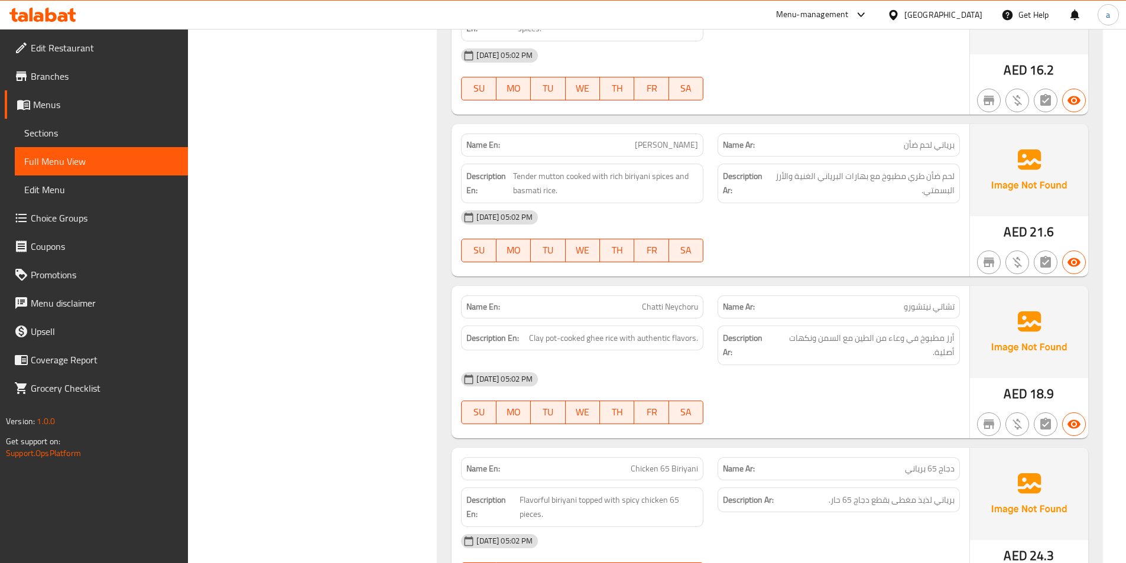
scroll to position [6141, 0]
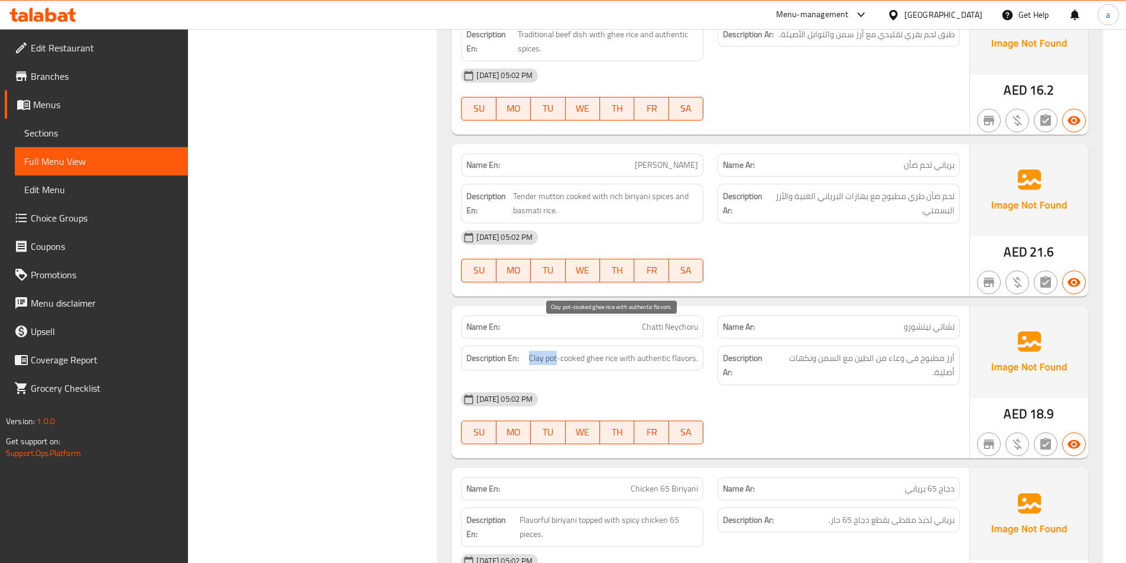
drag, startPoint x: 530, startPoint y: 329, endPoint x: 558, endPoint y: 329, distance: 28.4
click at [558, 351] on span "Clay pot-cooked ghee rice with authentic flavors." at bounding box center [613, 358] width 169 height 15
drag, startPoint x: 529, startPoint y: 329, endPoint x: 557, endPoint y: 329, distance: 27.2
click at [557, 351] on span "Clay pot-cooked ghee rice with authentic flavors." at bounding box center [613, 358] width 169 height 15
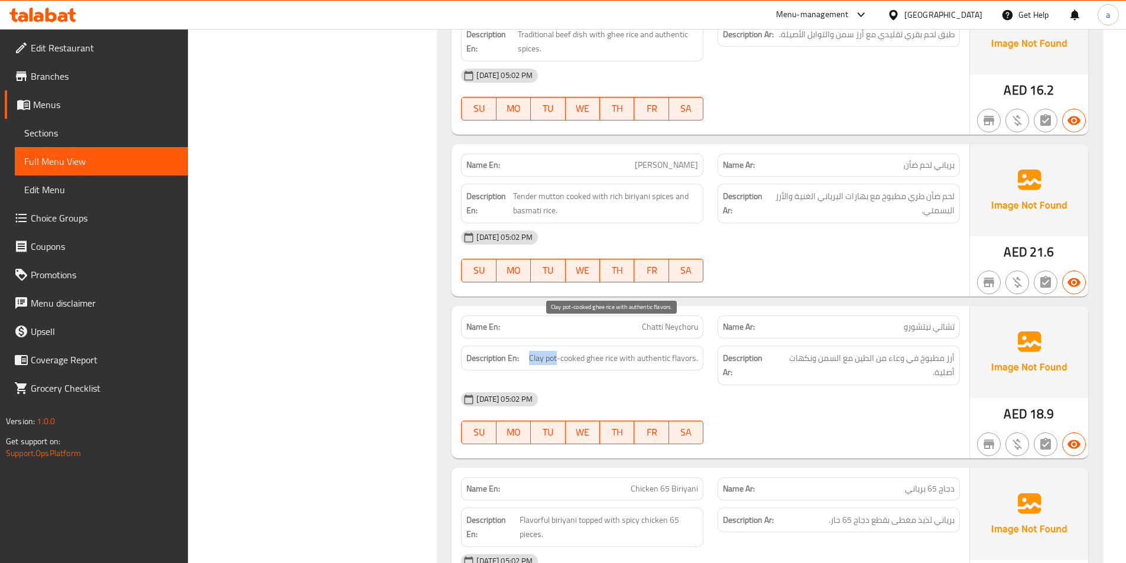
copy span "Clay pot"
click at [541, 351] on span "Clay pot-cooked ghee rice with authentic flavors." at bounding box center [613, 358] width 169 height 15
click at [529, 351] on span "Clay pot-cooked ghee rice with authentic flavors." at bounding box center [613, 358] width 169 height 15
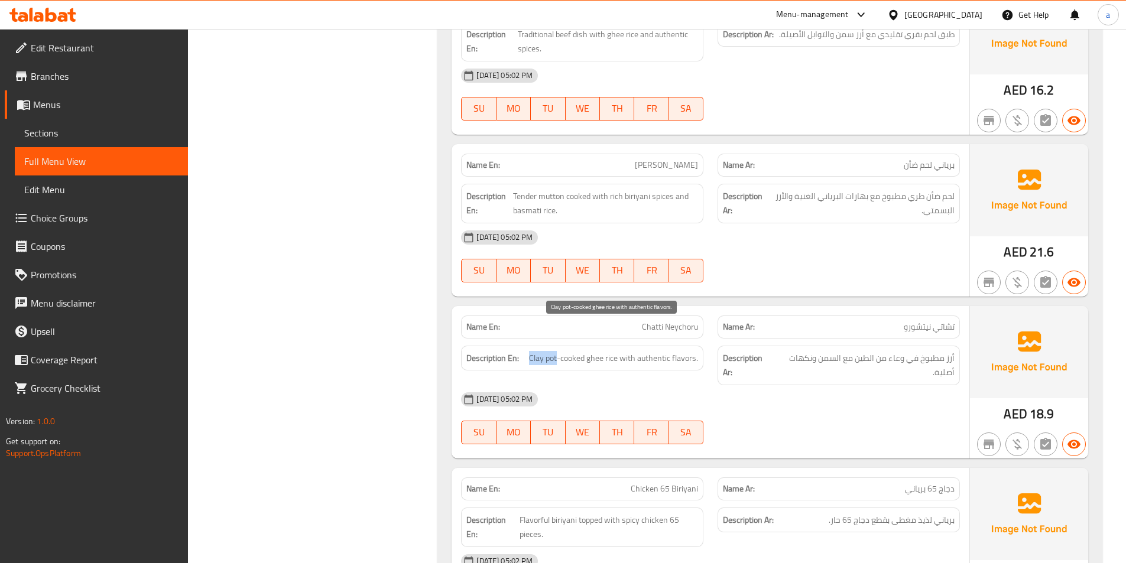
drag, startPoint x: 530, startPoint y: 329, endPoint x: 557, endPoint y: 328, distance: 26.6
click at [557, 351] on span "Clay pot-cooked ghee rice with authentic flavors." at bounding box center [613, 358] width 169 height 15
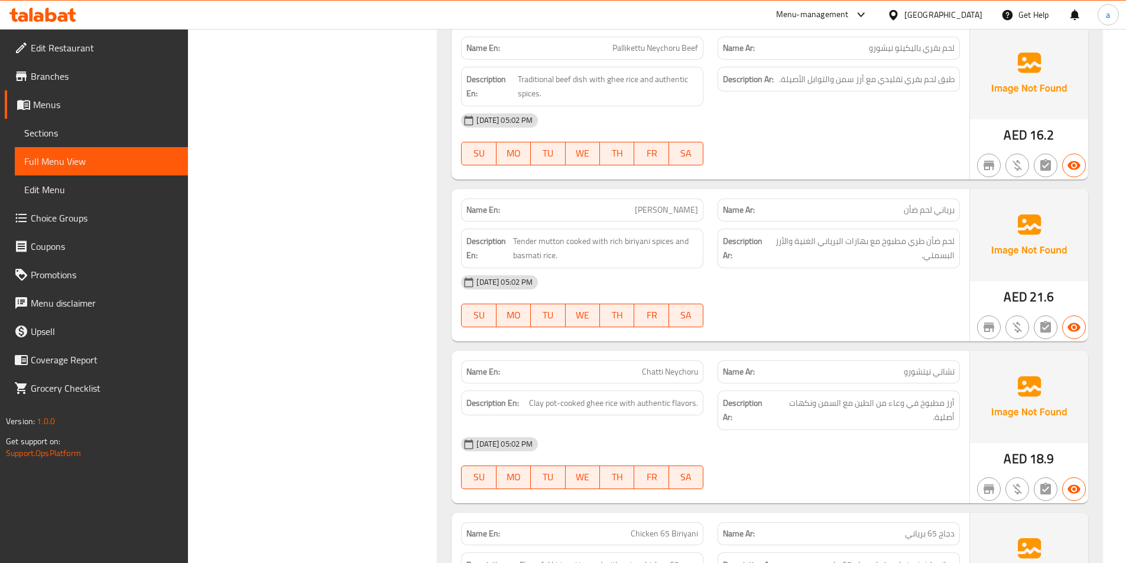
scroll to position [6023, 0]
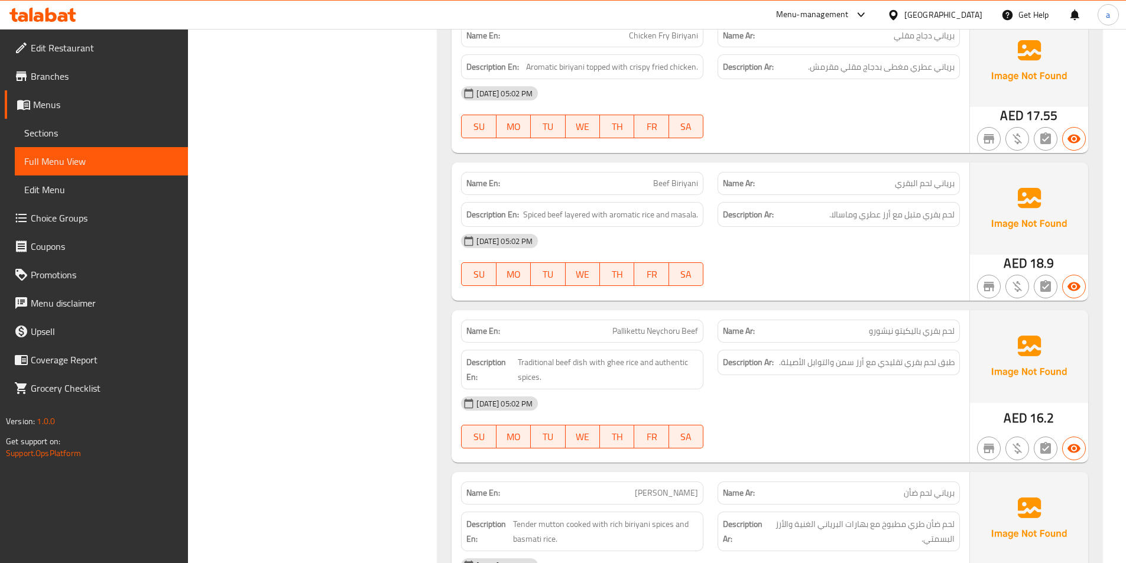
scroll to position [5787, 0]
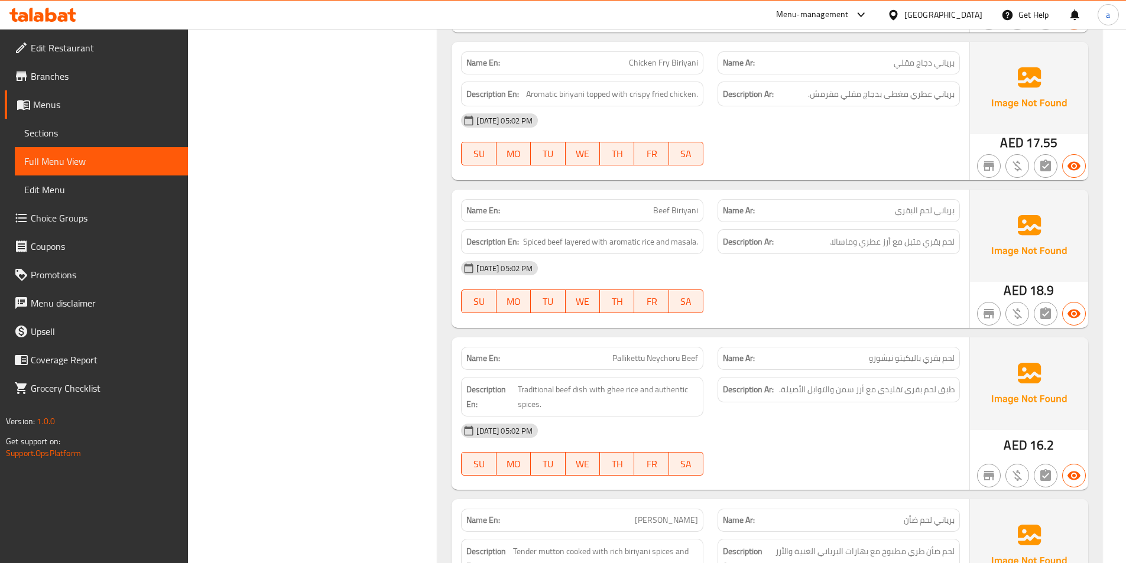
copy span "Beef Biriyani"
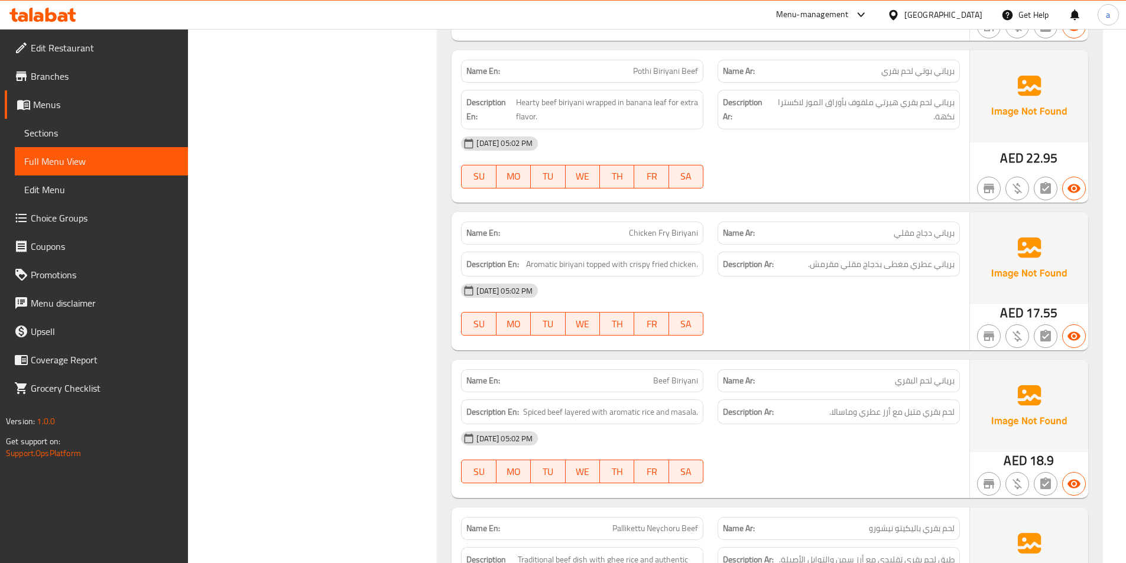
scroll to position [5609, 0]
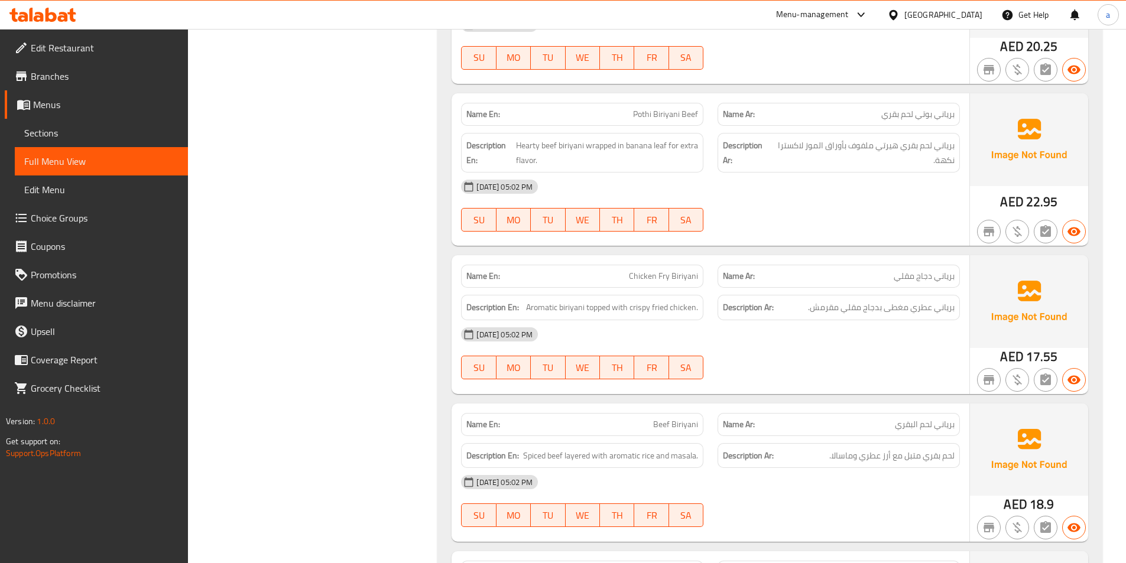
scroll to position [5432, 0]
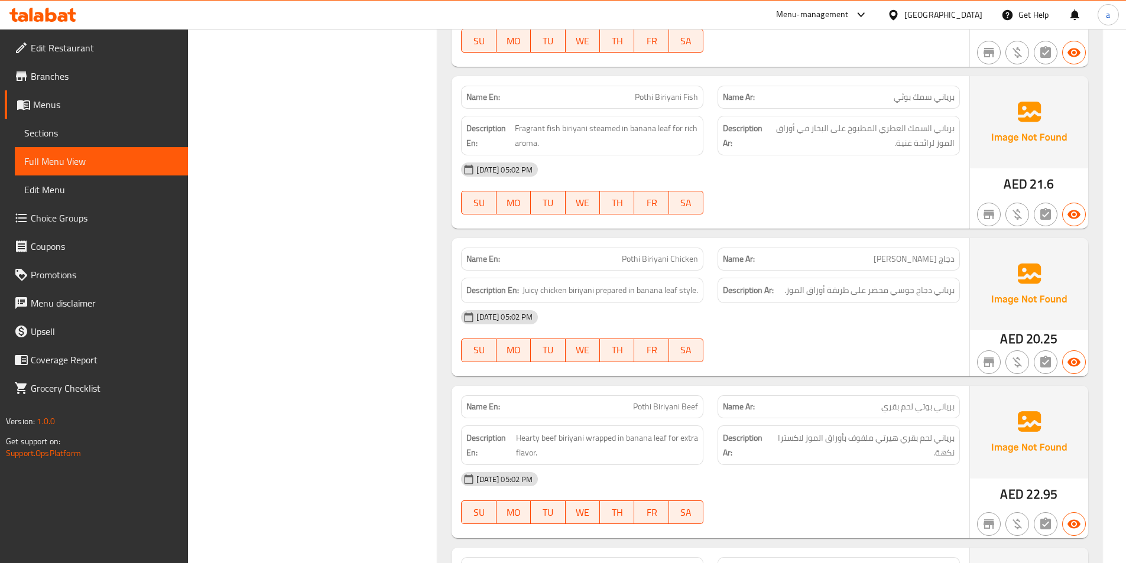
scroll to position [5255, 0]
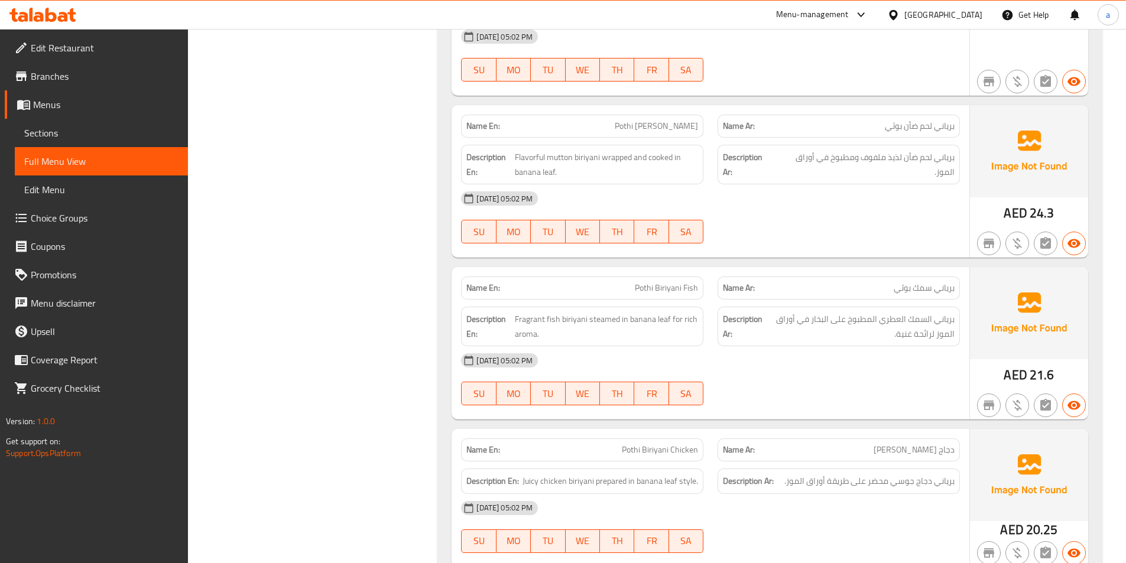
scroll to position [5077, 0]
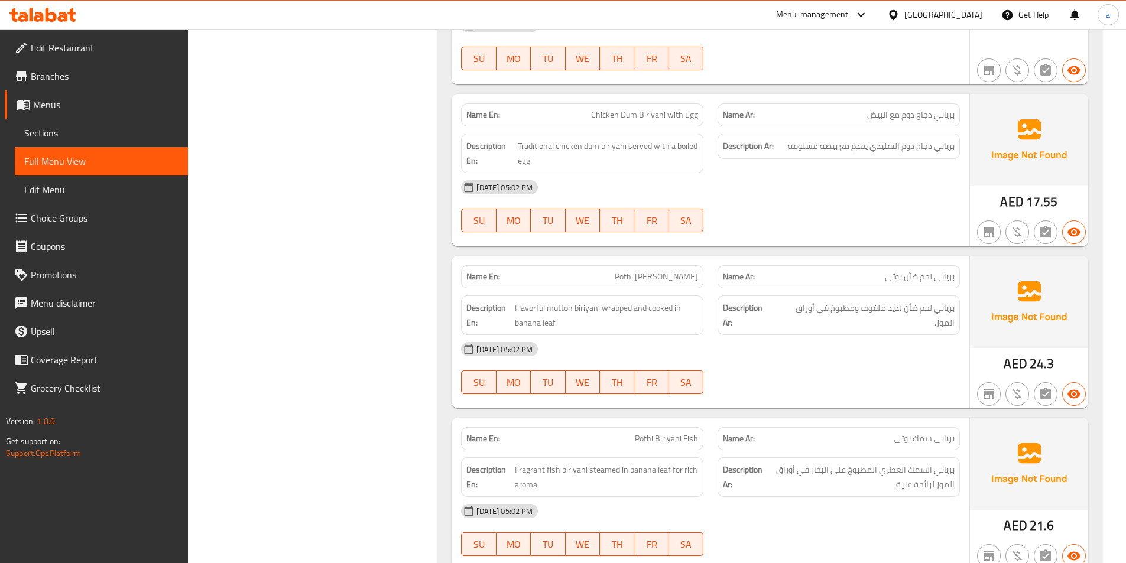
scroll to position [4900, 0]
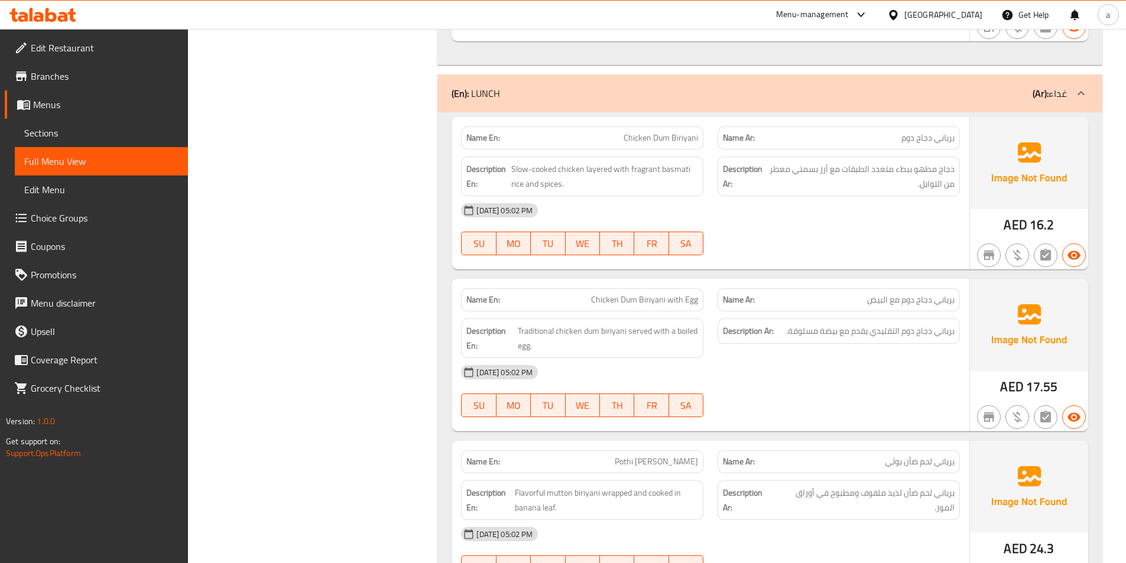
scroll to position [4723, 0]
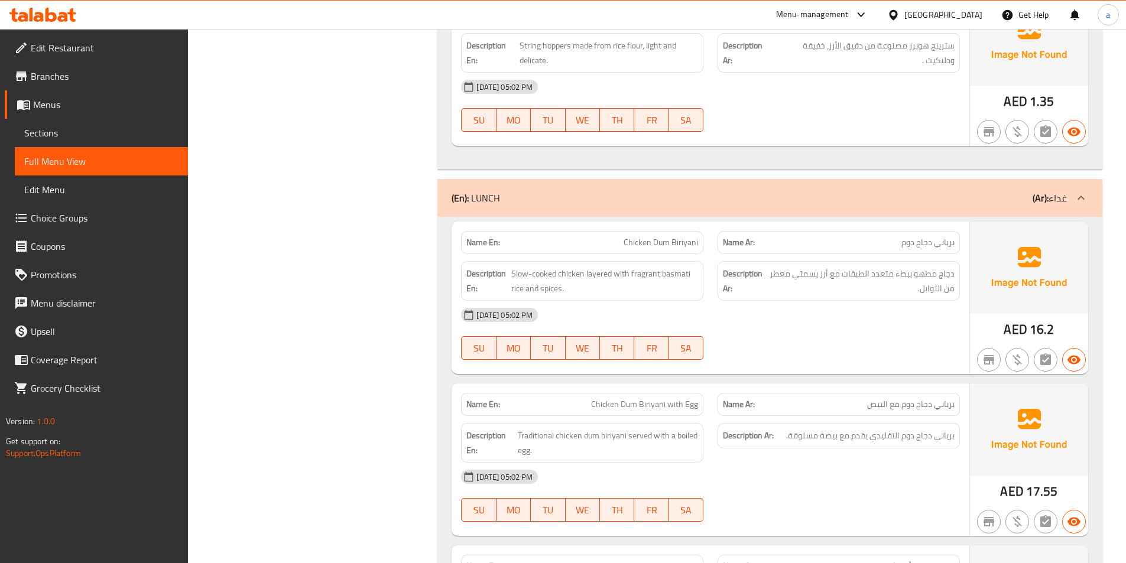
scroll to position [4605, 0]
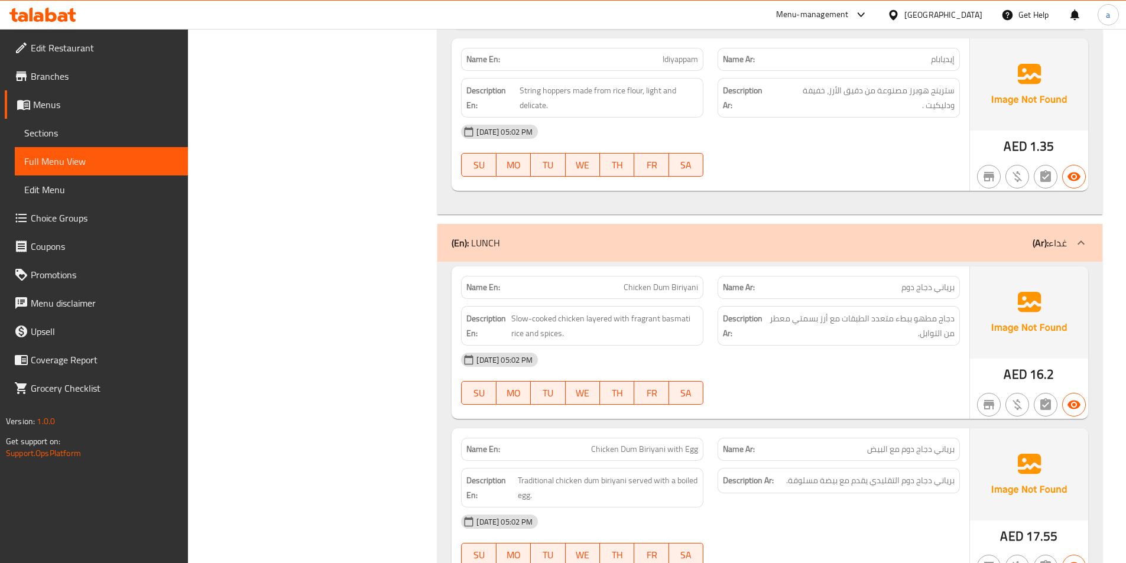
copy span "Chicken Dum Biriyani"
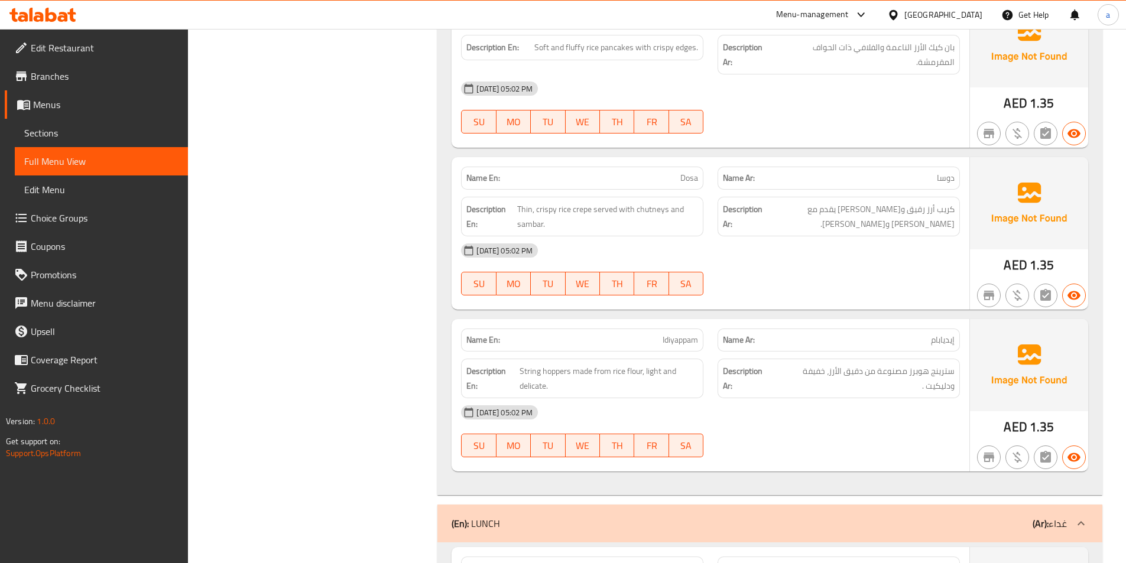
scroll to position [4309, 0]
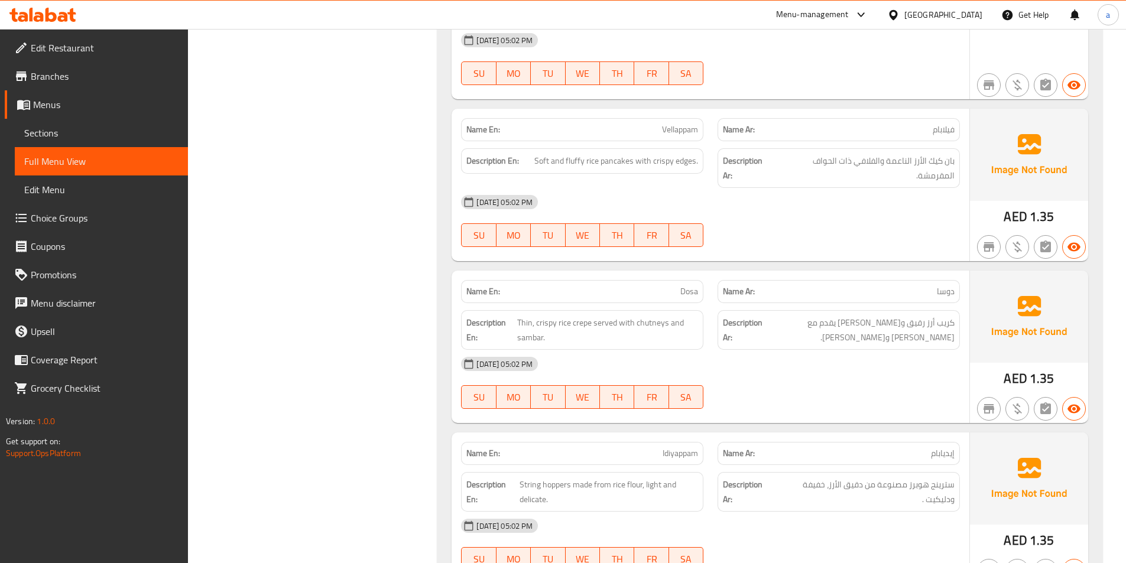
scroll to position [4191, 0]
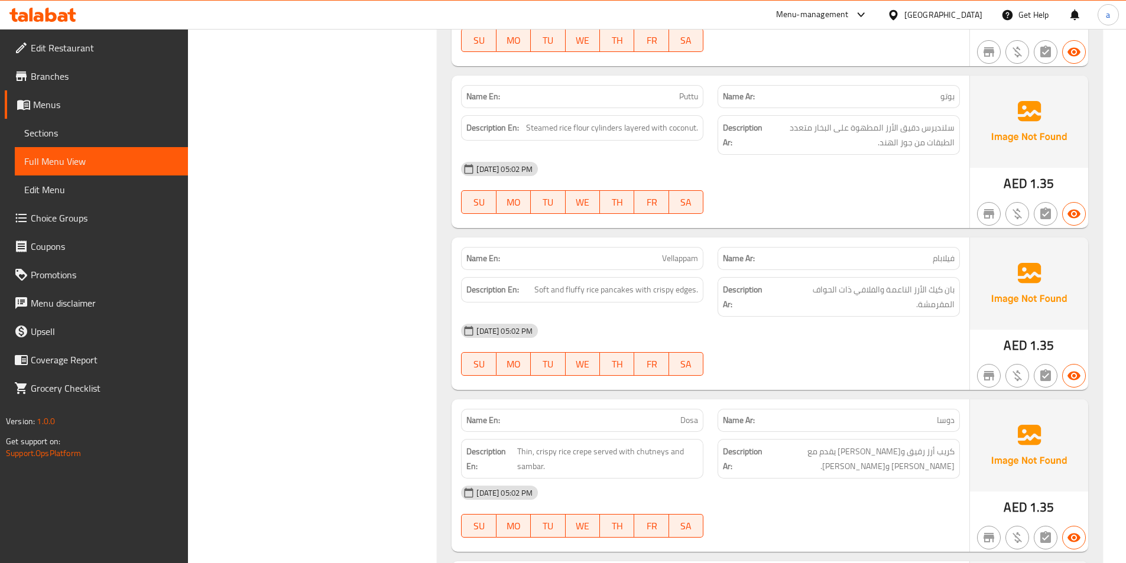
scroll to position [4073, 0]
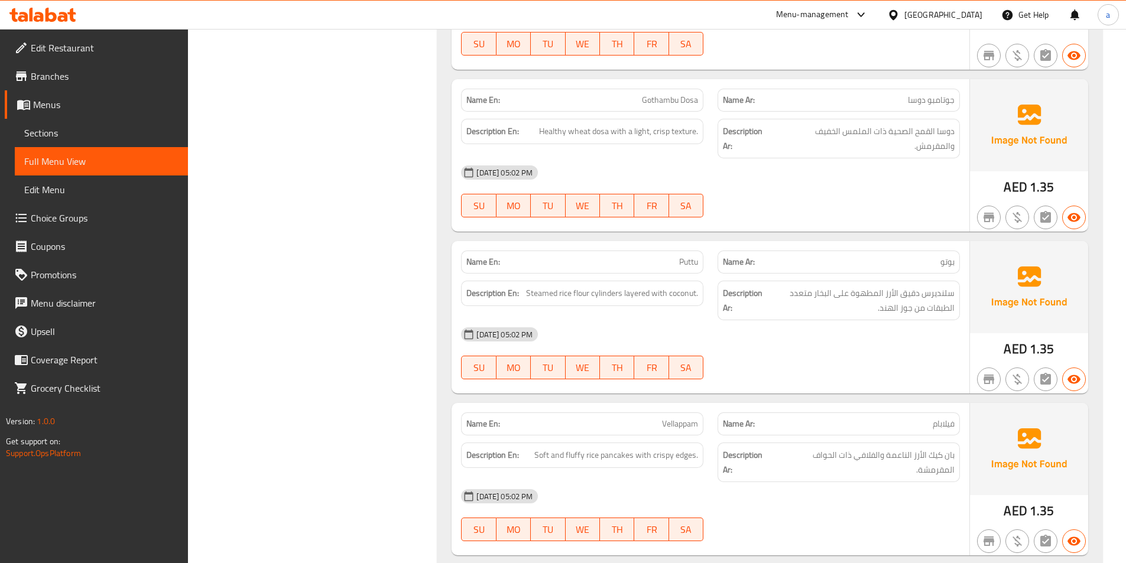
scroll to position [3896, 0]
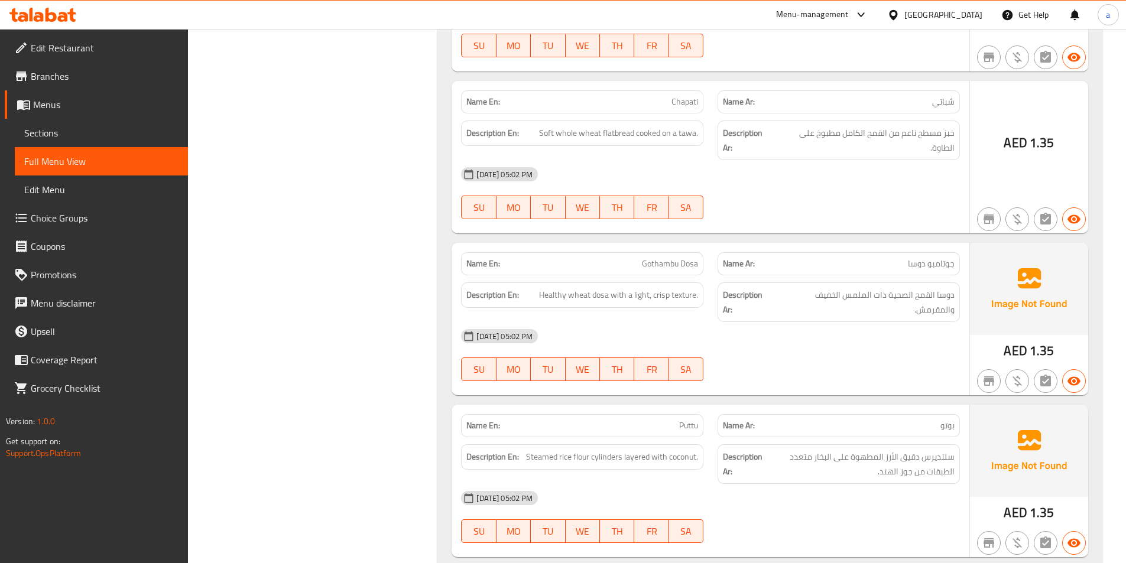
scroll to position [3718, 0]
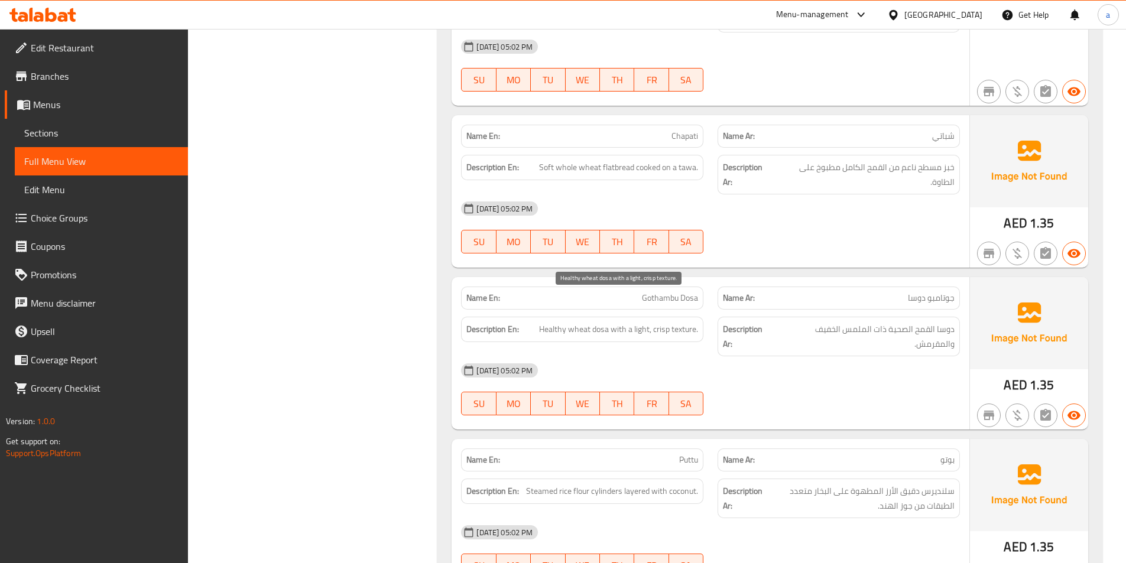
click at [684, 322] on span "Healthy wheat dosa with a light, crisp texture." at bounding box center [618, 329] width 159 height 15
copy span "texture"
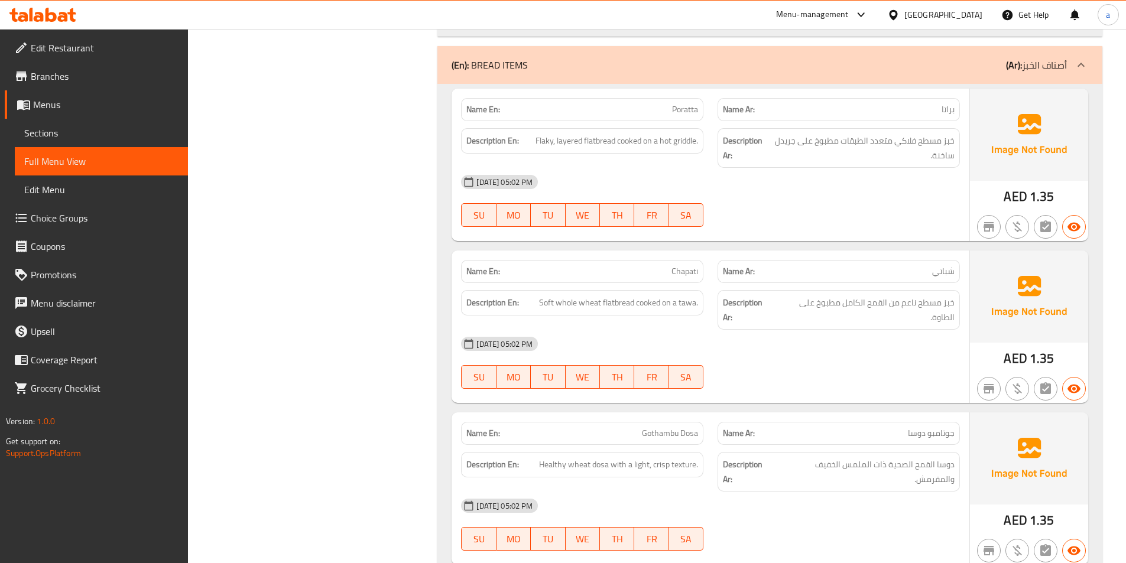
scroll to position [3482, 0]
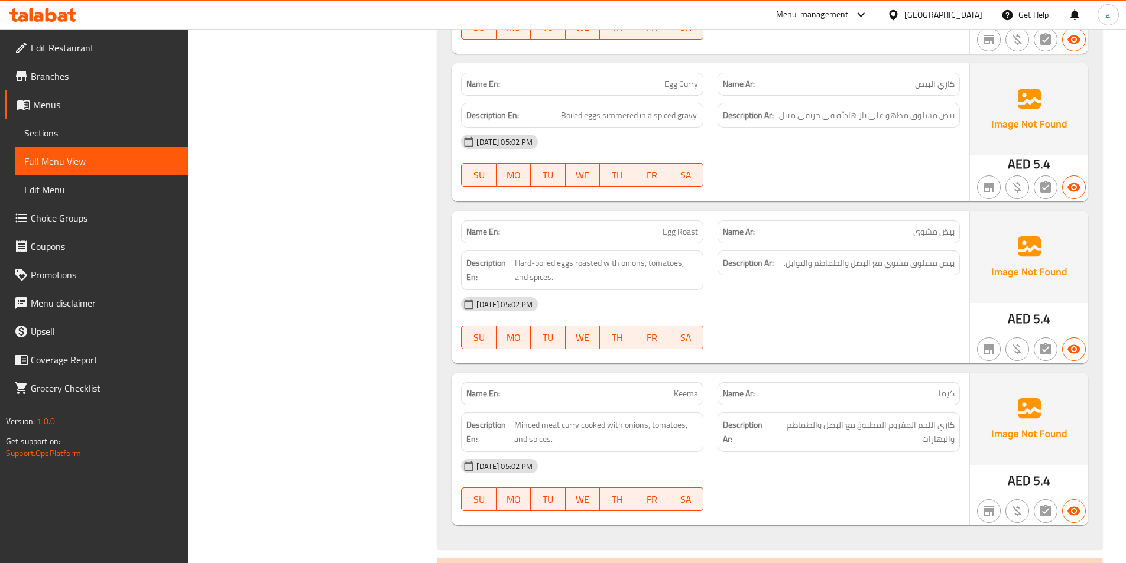
scroll to position [3068, 0]
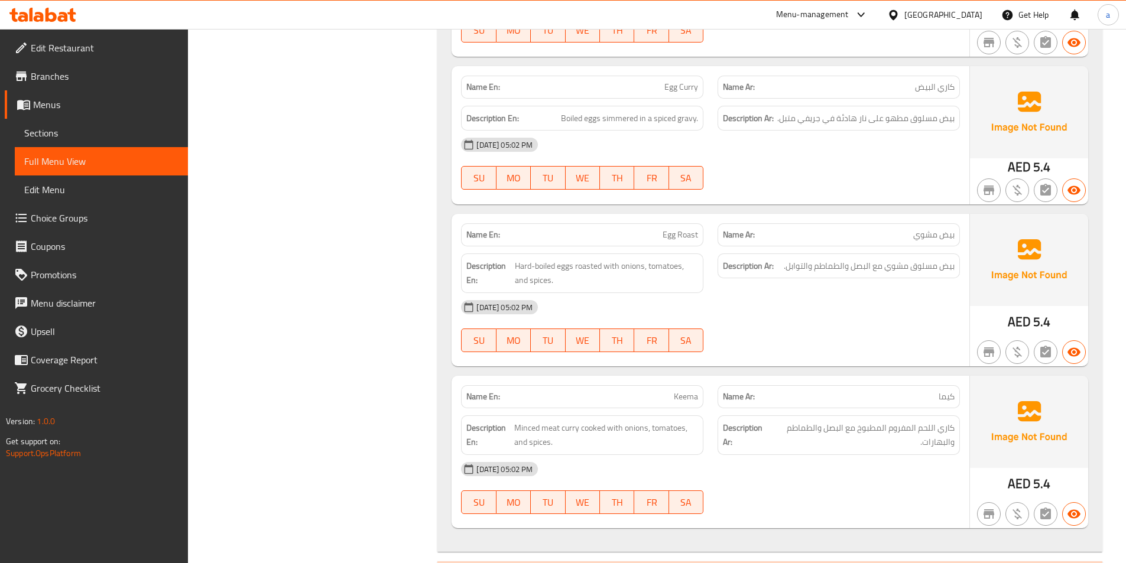
click at [810, 470] on div "[DATE] 05:02 PM SU MO TU WE TH FR SA" at bounding box center [710, 488] width 513 height 66
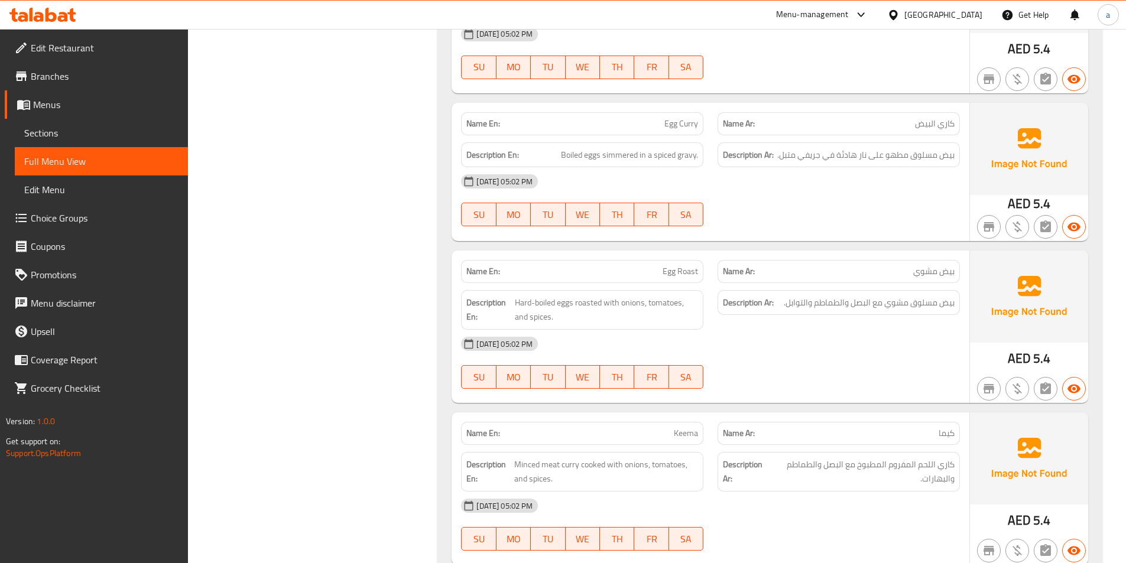
scroll to position [2950, 0]
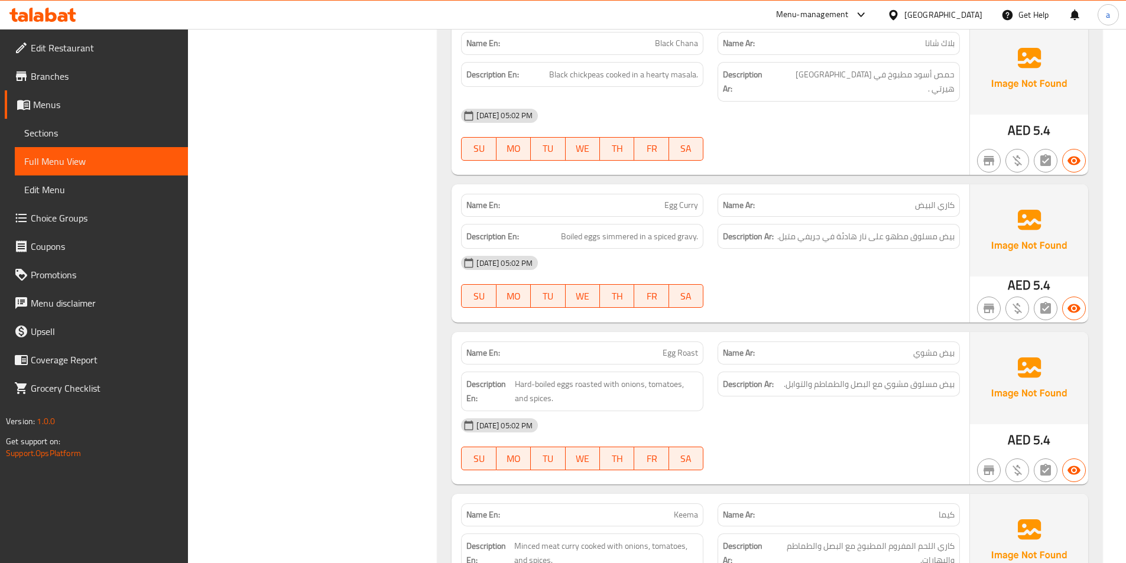
click at [771, 411] on div "[DATE] 05:02 PM" at bounding box center [710, 425] width 513 height 28
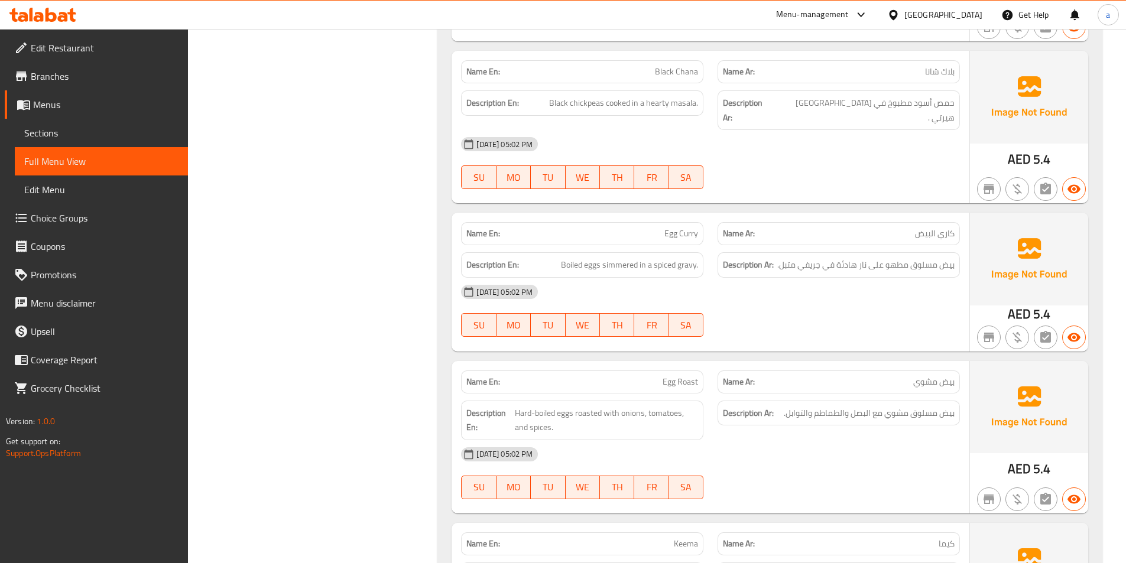
scroll to position [2773, 0]
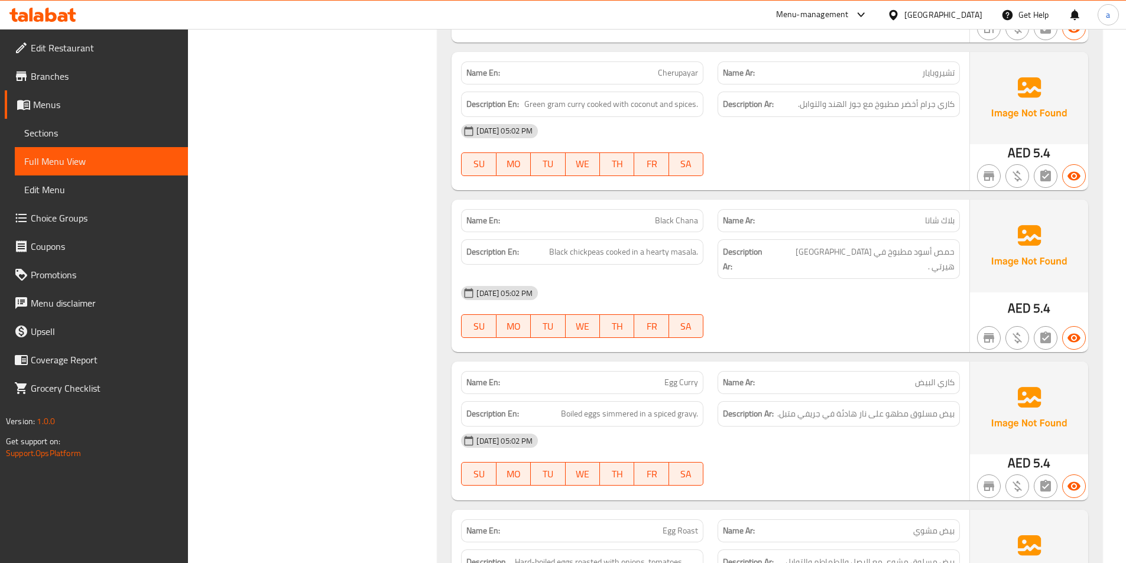
click at [765, 427] on div "[DATE] 05:02 PM" at bounding box center [710, 441] width 513 height 28
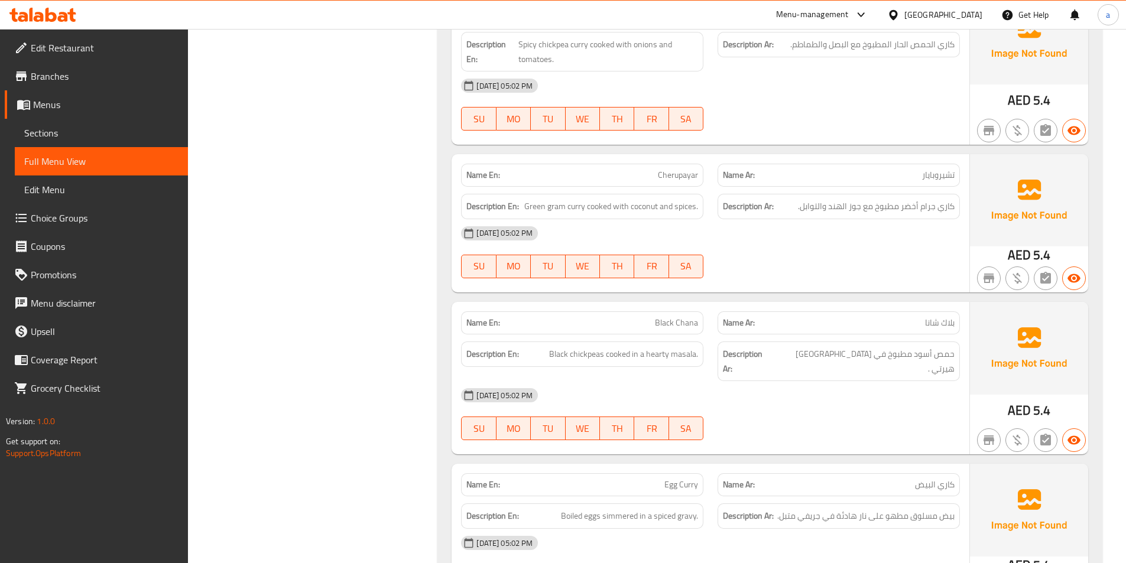
scroll to position [2655, 0]
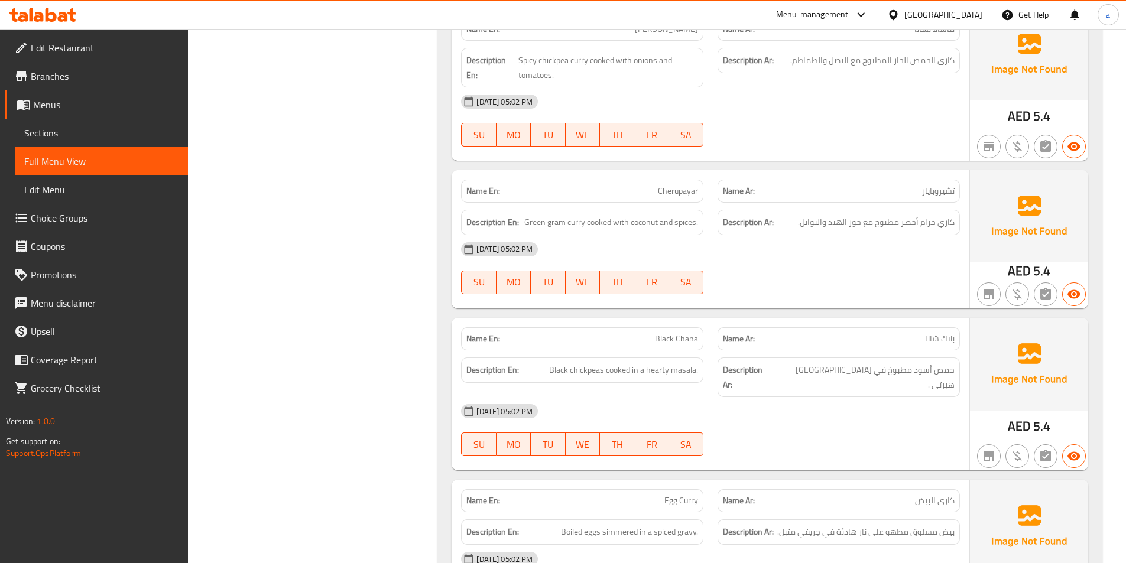
click at [797, 398] on div "[DATE] 05:02 PM SU MO TU WE TH FR SA" at bounding box center [710, 430] width 513 height 66
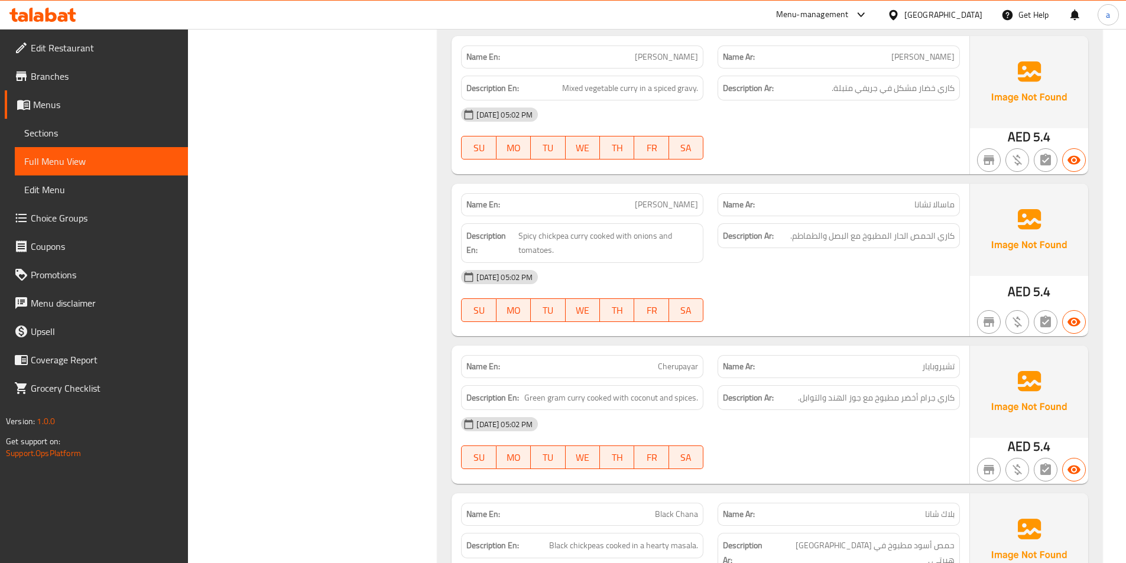
scroll to position [2477, 0]
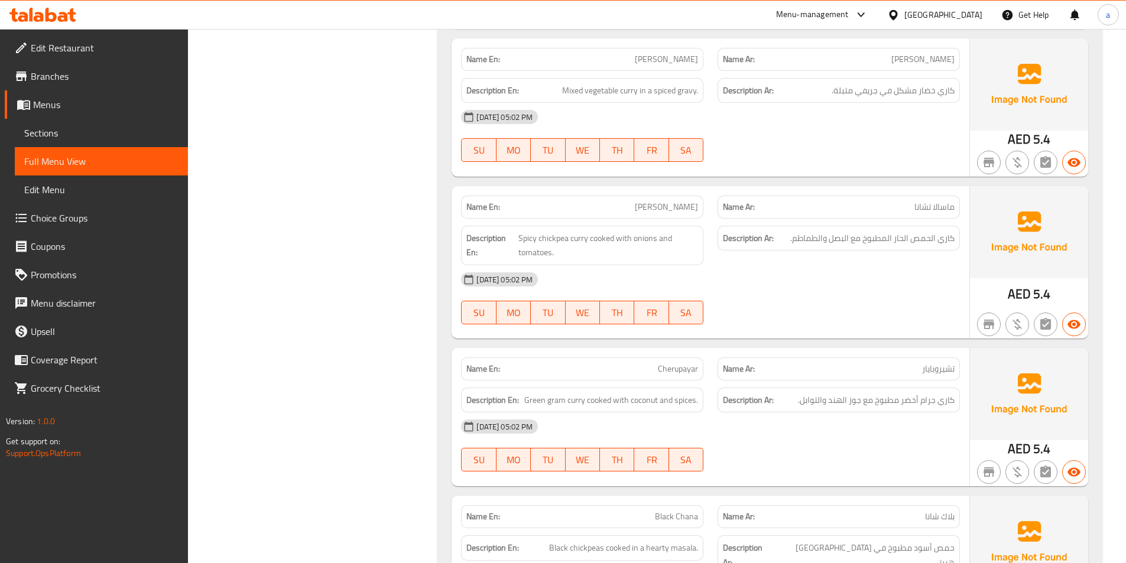
click at [721, 412] on div "[DATE] 05:02 PM" at bounding box center [710, 426] width 513 height 28
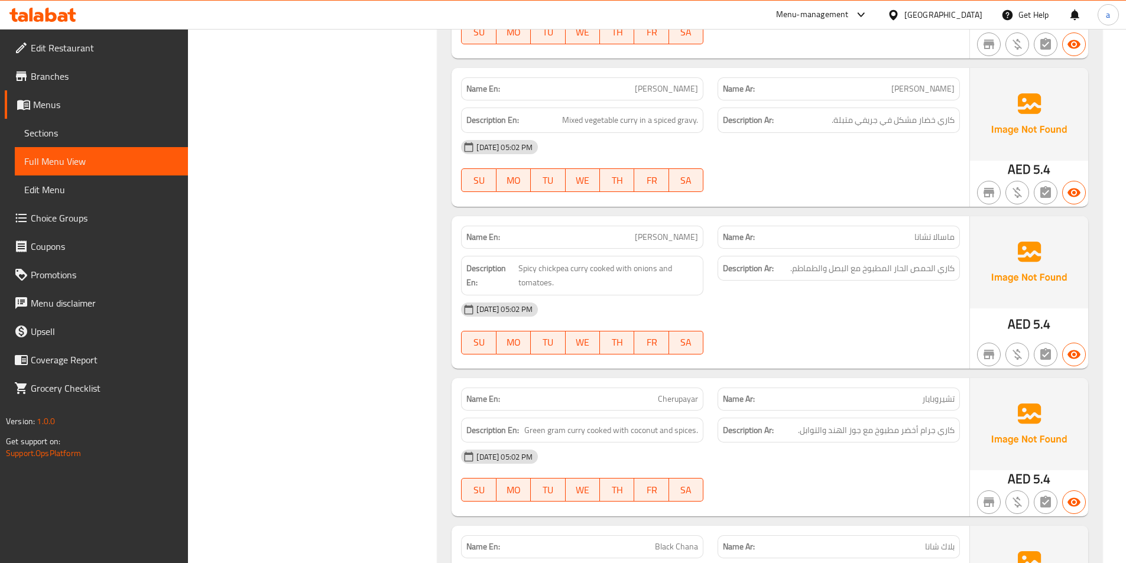
scroll to position [2359, 0]
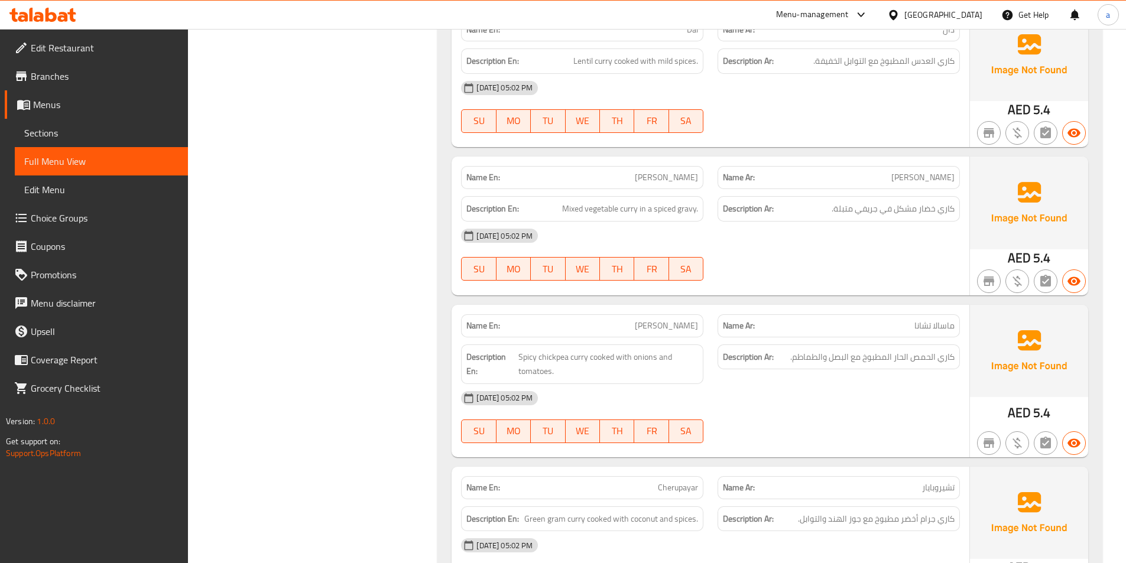
click at [746, 384] on div "[DATE] 05:02 PM" at bounding box center [710, 398] width 513 height 28
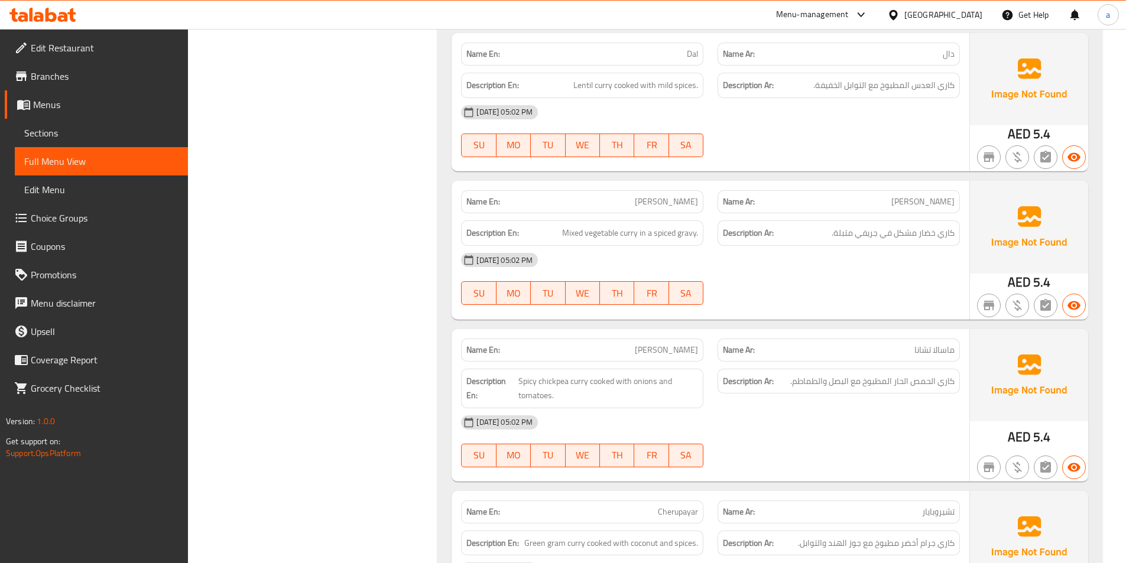
scroll to position [2241, 0]
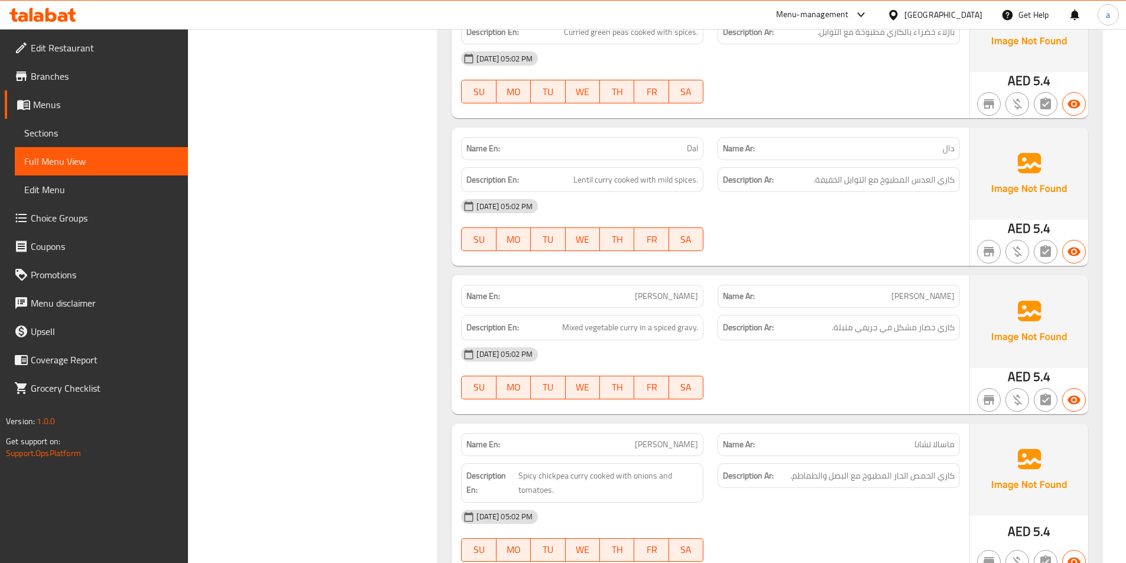
click at [779, 362] on div "[DATE] 05:02 PM SU MO TU WE TH FR SA" at bounding box center [710, 373] width 513 height 66
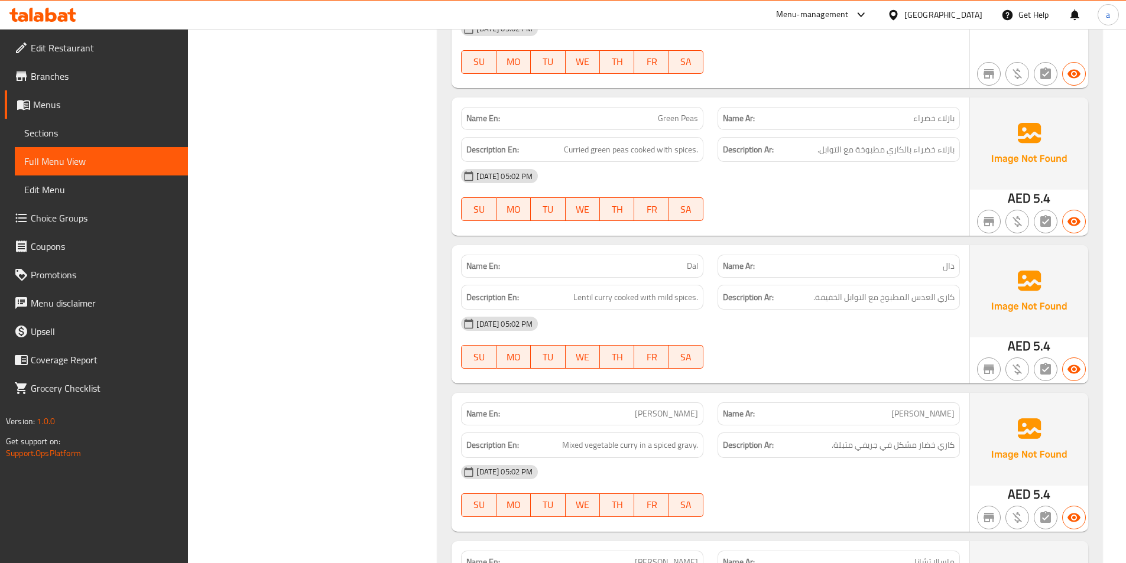
scroll to position [2123, 0]
click at [735, 310] on div "[DATE] 05:02 PM" at bounding box center [710, 324] width 513 height 28
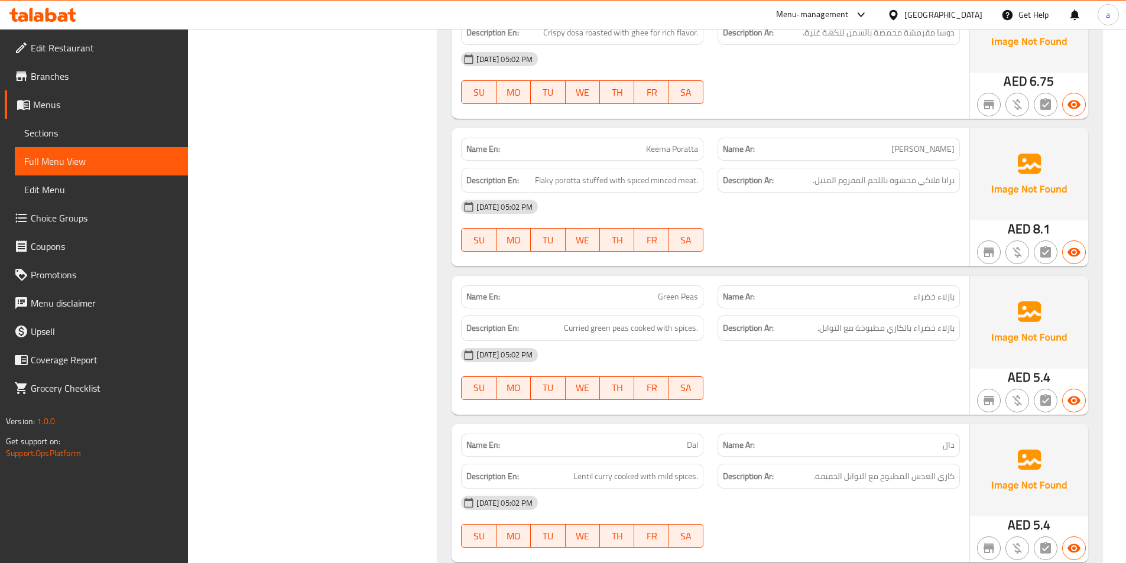
click at [833, 393] on div at bounding box center [838, 400] width 256 height 14
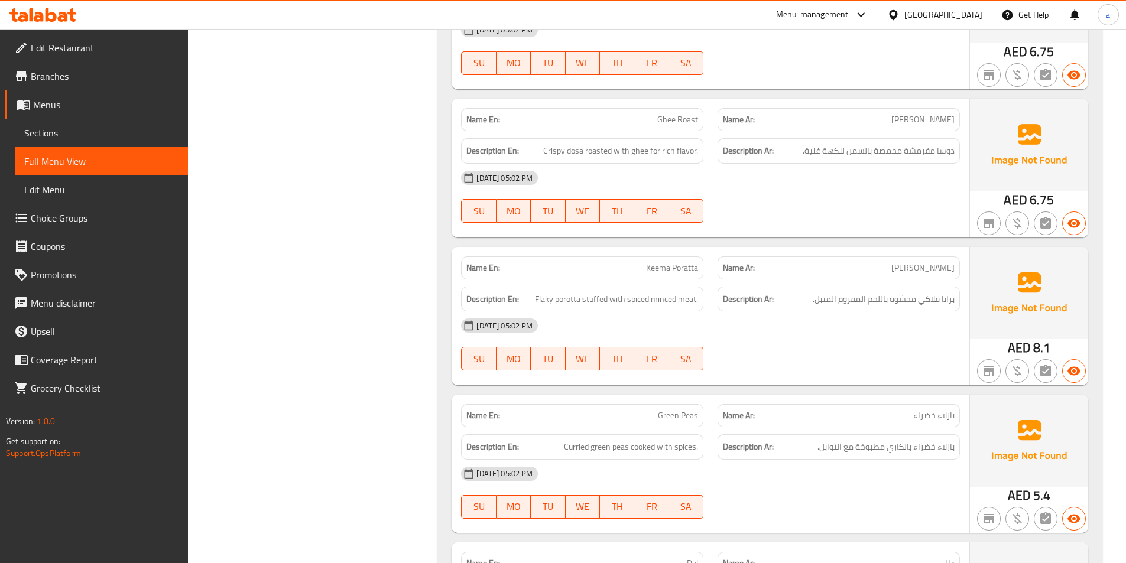
scroll to position [1709, 0]
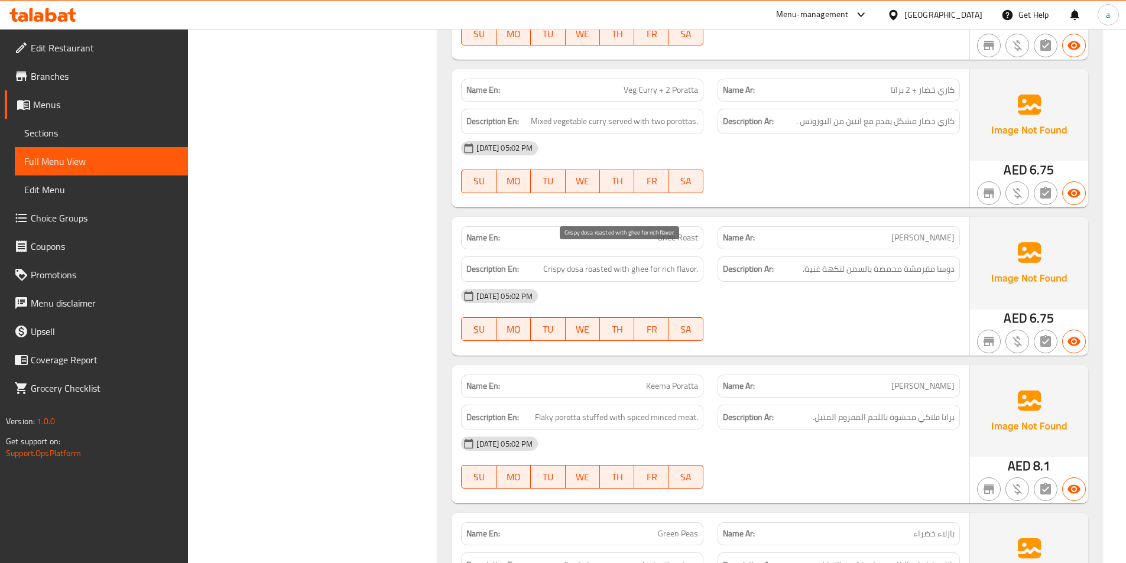
click at [596, 262] on span "Crispy dosa roasted with ghee for rich flavor." at bounding box center [620, 269] width 155 height 15
click at [688, 232] on span "Ghee Roast" at bounding box center [677, 238] width 41 height 12
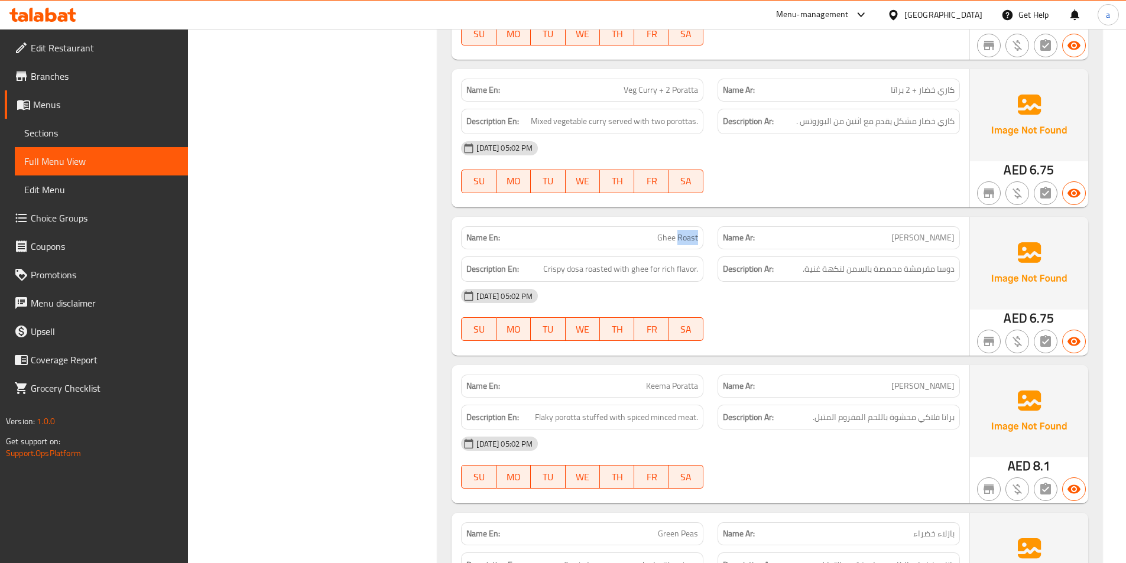
click at [688, 232] on span "Ghee Roast" at bounding box center [677, 238] width 41 height 12
copy span "Ghee Roast"
click at [884, 306] on div "[DATE] 05:02 PM SU MO TU WE TH FR SA" at bounding box center [710, 315] width 513 height 66
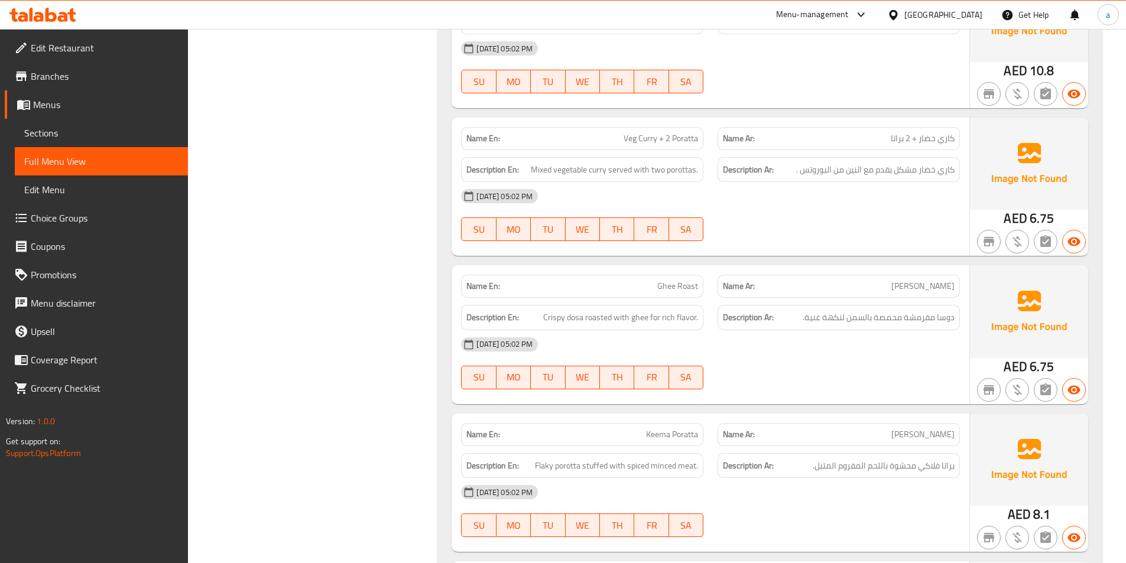
scroll to position [1591, 0]
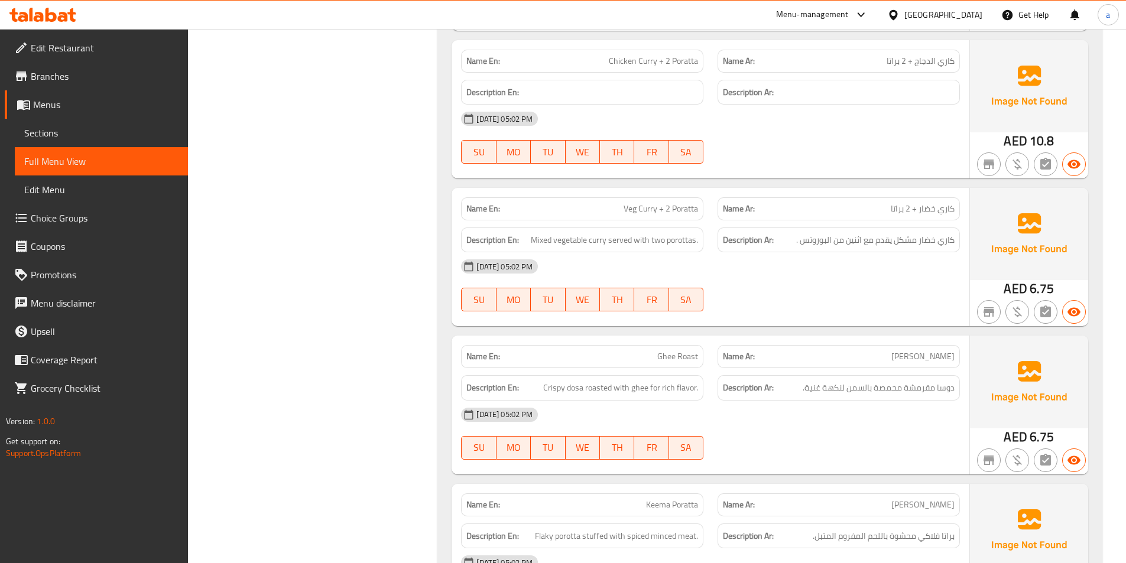
click at [801, 282] on div "[DATE] 05:02 PM SU MO TU WE TH FR SA" at bounding box center [710, 285] width 513 height 66
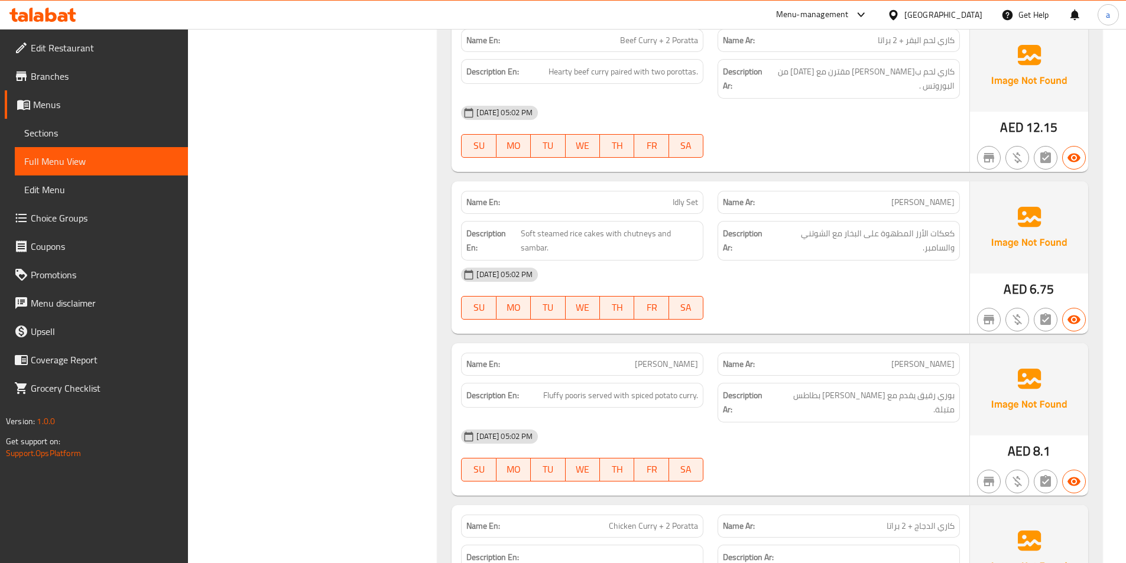
scroll to position [1118, 0]
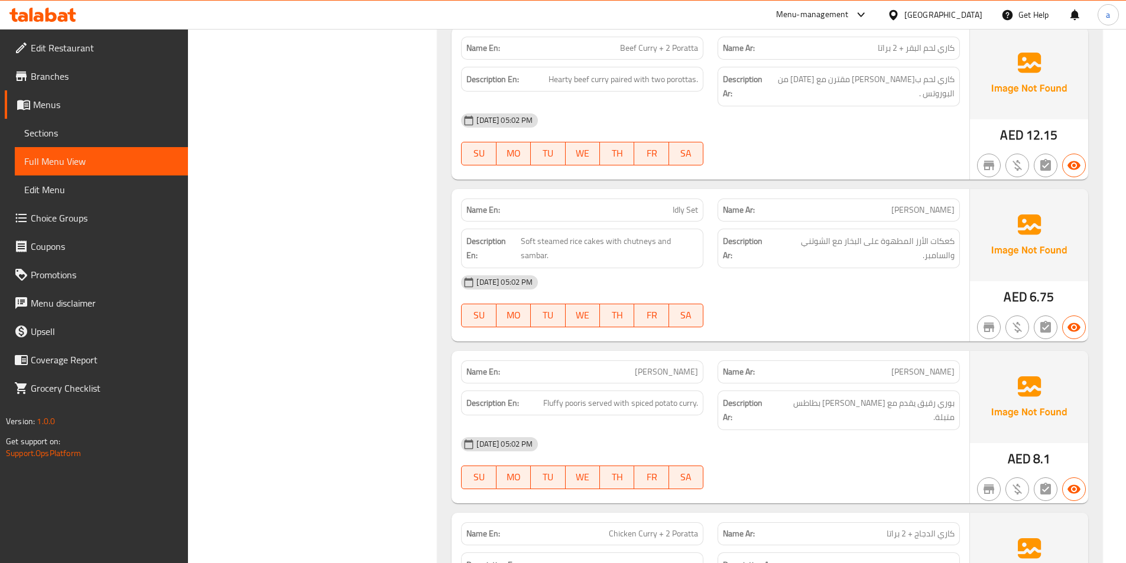
click at [687, 212] on span "Idly Set" at bounding box center [685, 210] width 25 height 12
copy span "Idly Set"
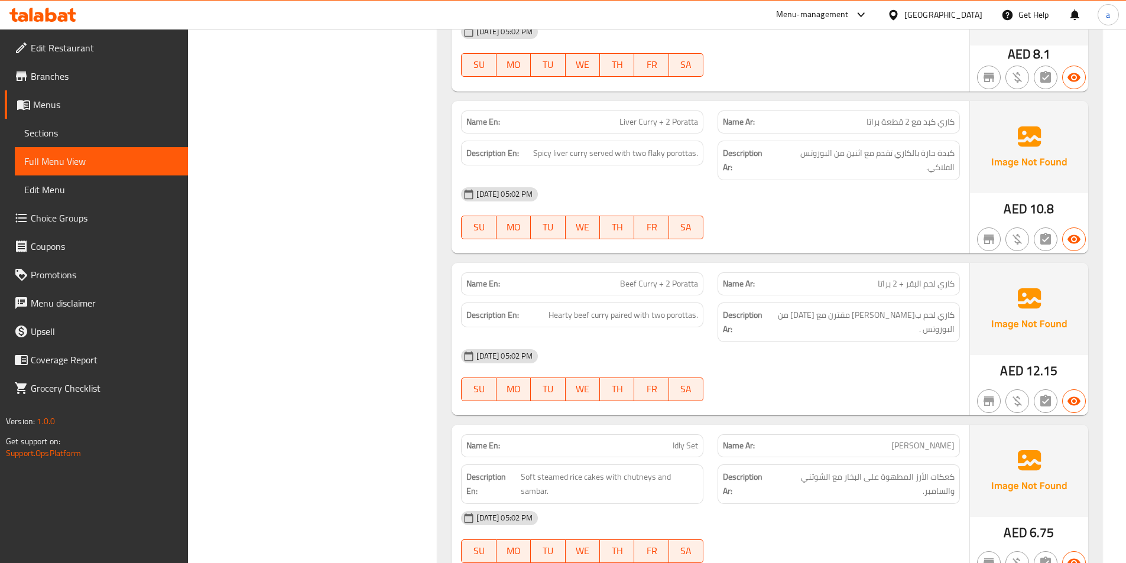
scroll to position [882, 0]
click at [745, 371] on div "[DATE] 05:02 PM" at bounding box center [710, 357] width 513 height 28
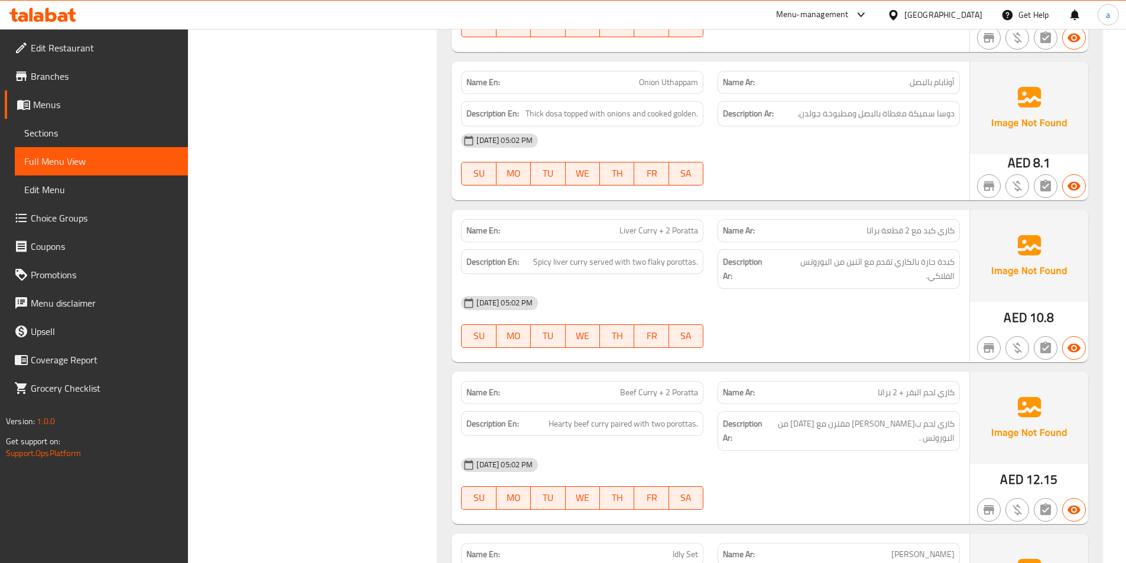
scroll to position [764, 0]
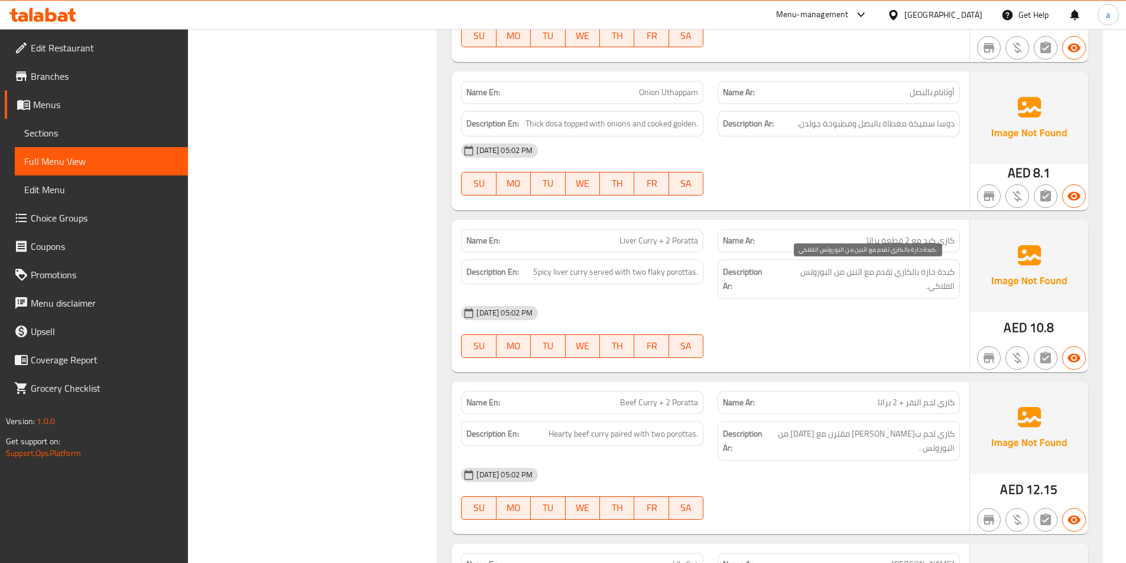
click at [783, 291] on span "كبدة حارة بالكاري تقدم مع اثنين من البوروتس الفلاكي." at bounding box center [865, 279] width 180 height 29
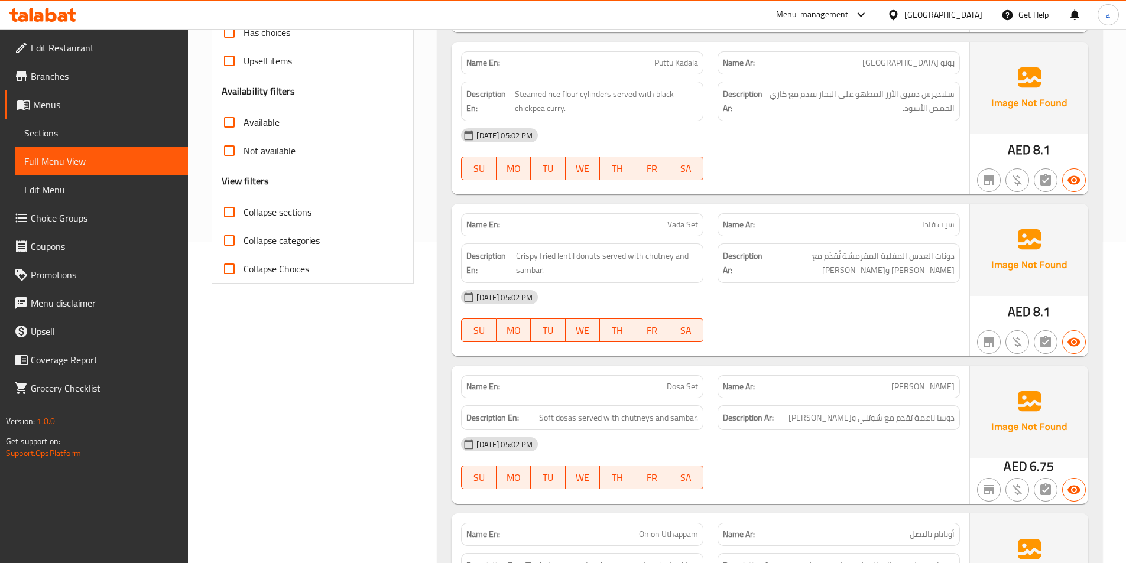
scroll to position [291, 0]
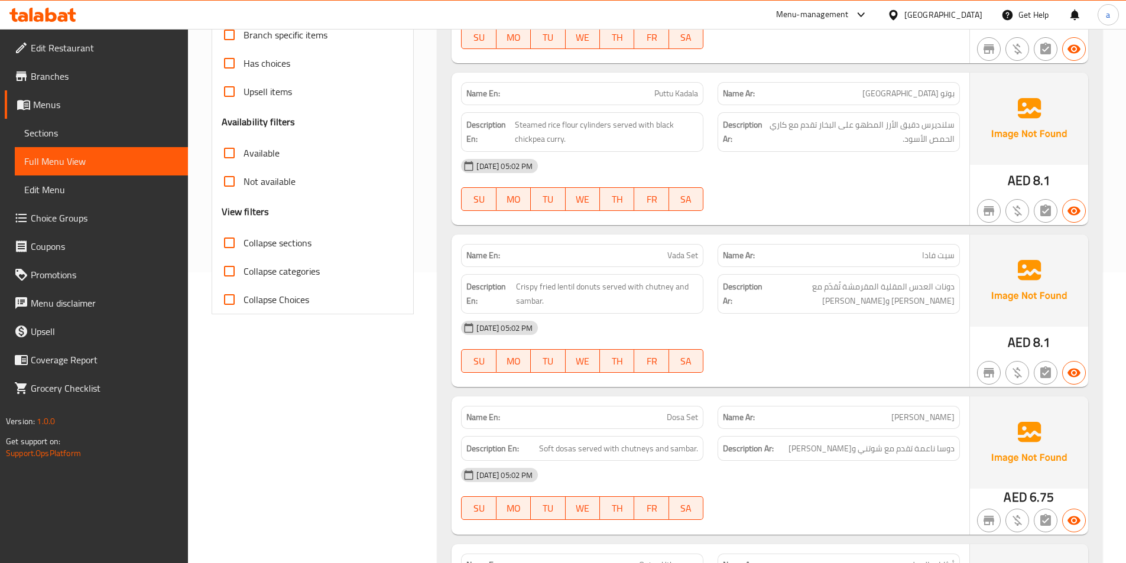
click at [817, 363] on div "[DATE] 05:02 PM SU MO TU WE TH FR SA" at bounding box center [710, 347] width 513 height 66
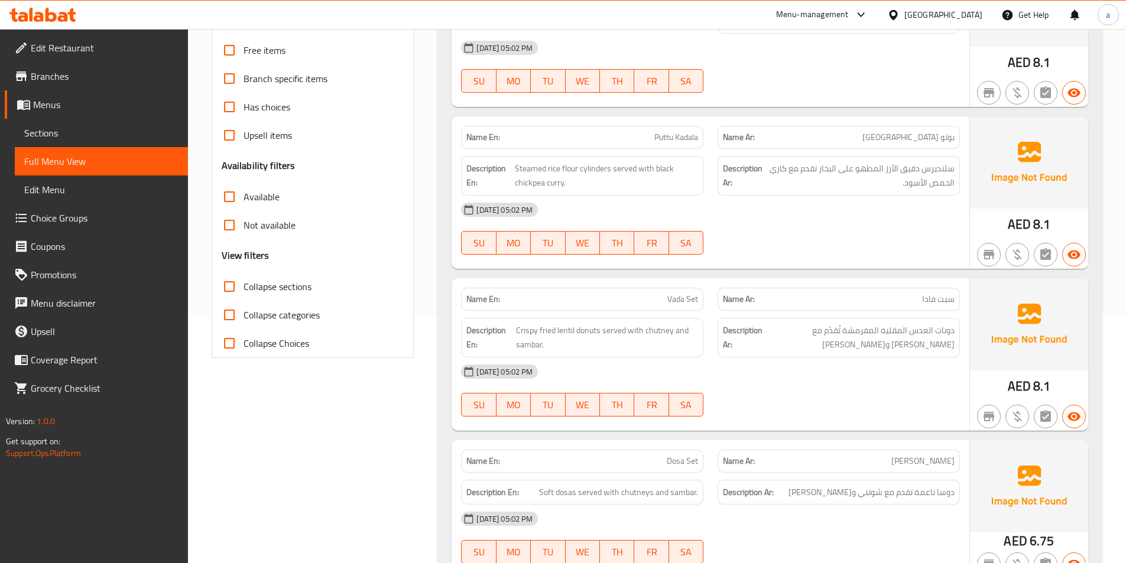
scroll to position [173, 0]
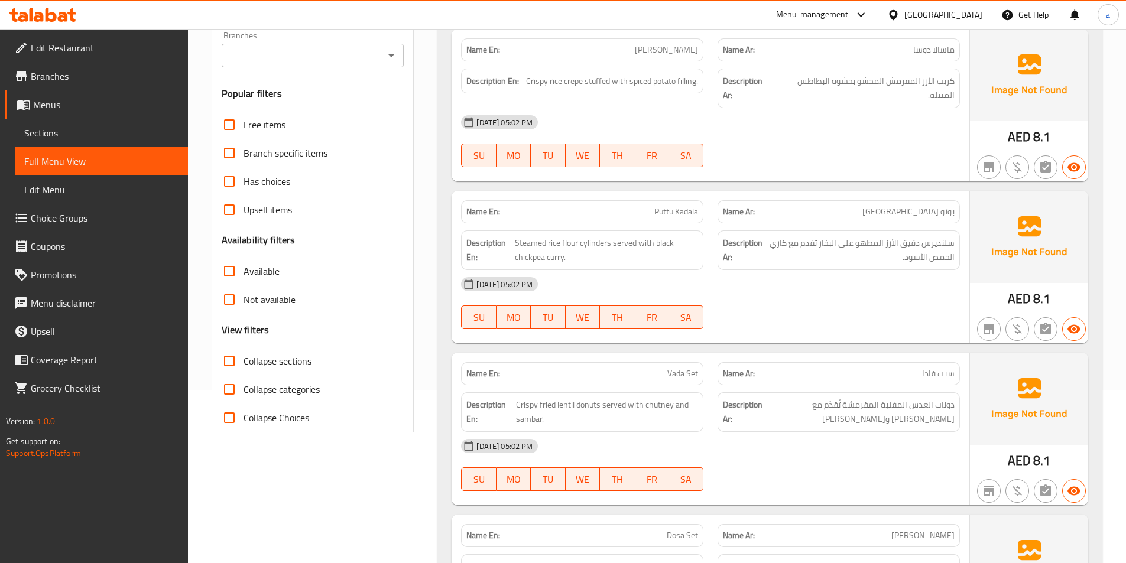
click at [741, 291] on div "[DATE] 05:02 PM" at bounding box center [710, 284] width 513 height 28
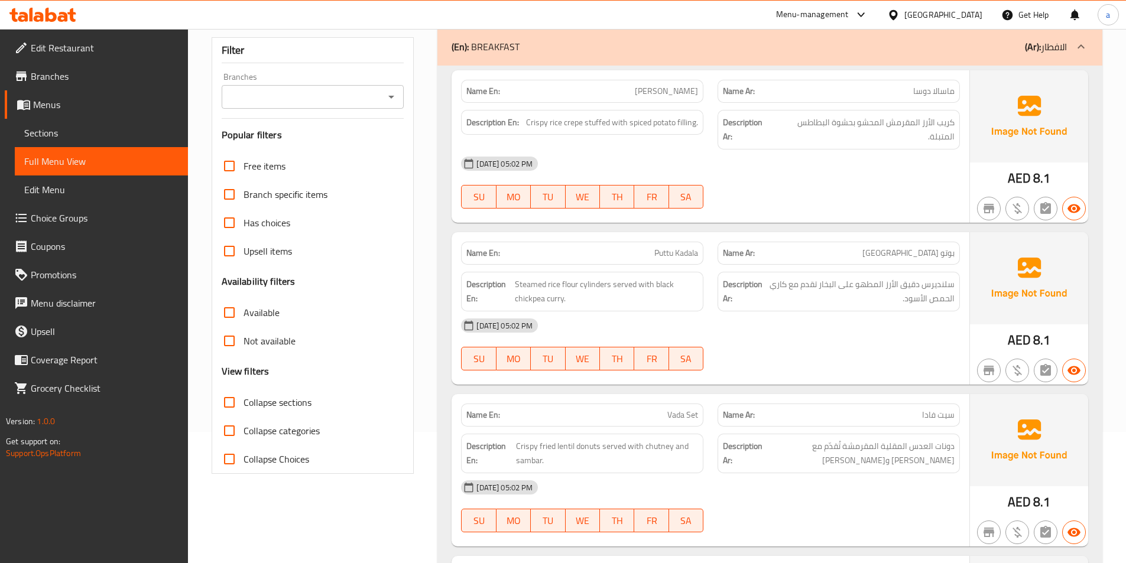
scroll to position [0, 0]
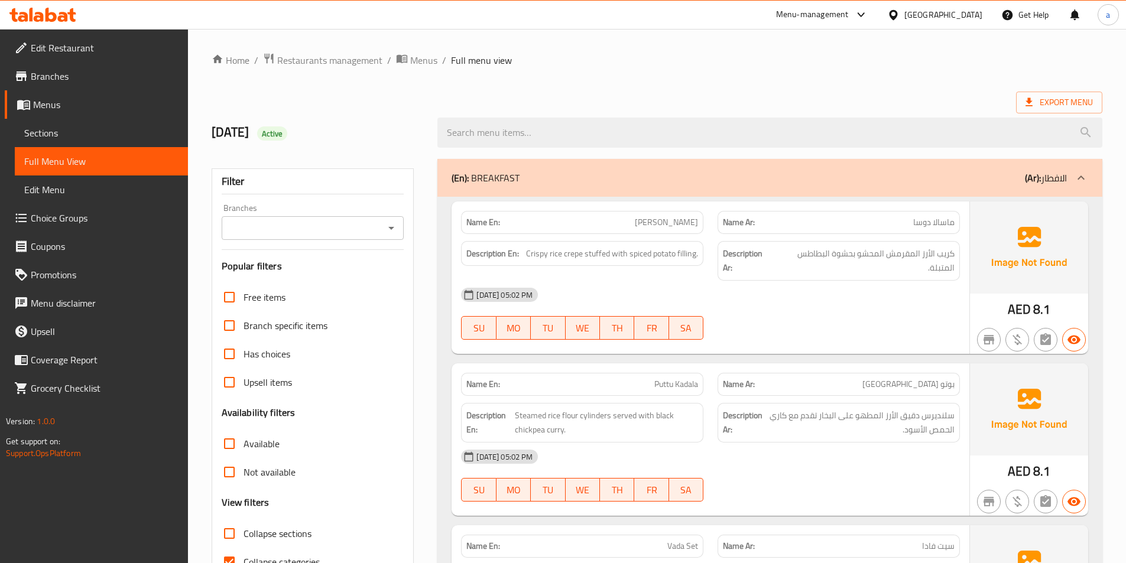
click at [91, 138] on span "Sections" at bounding box center [101, 133] width 154 height 14
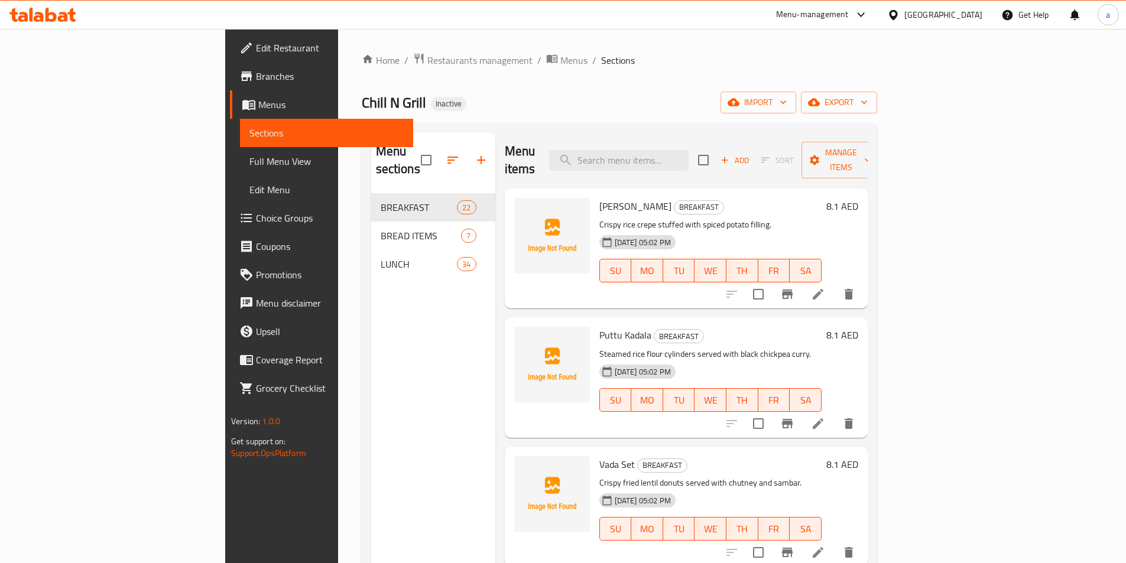
click at [756, 93] on div "Chill N Grill Inactive import export" at bounding box center [619, 103] width 515 height 22
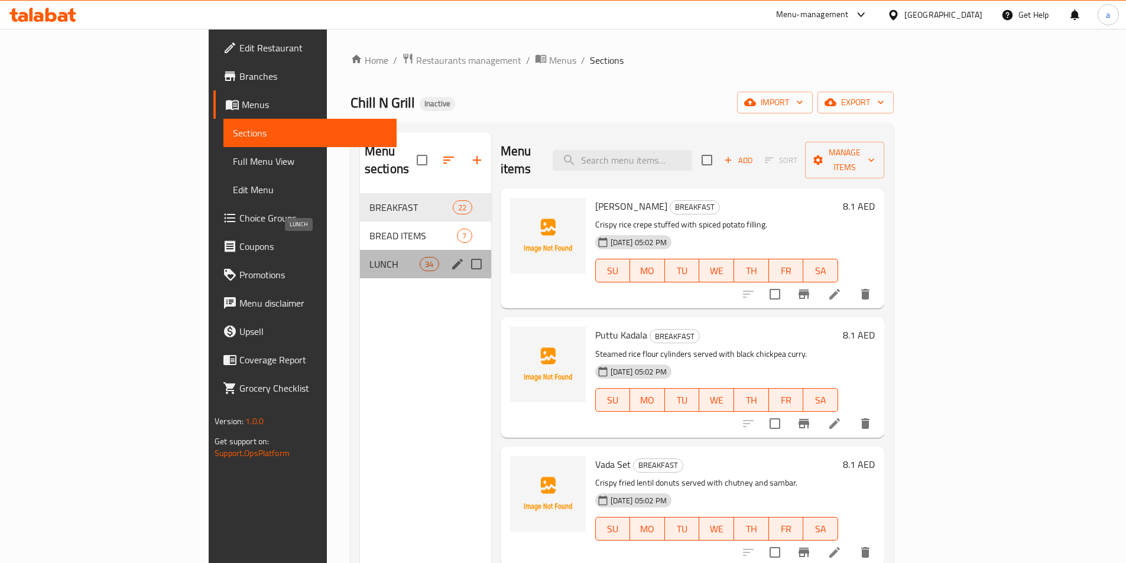
click at [369, 257] on span "LUNCH" at bounding box center [394, 264] width 50 height 14
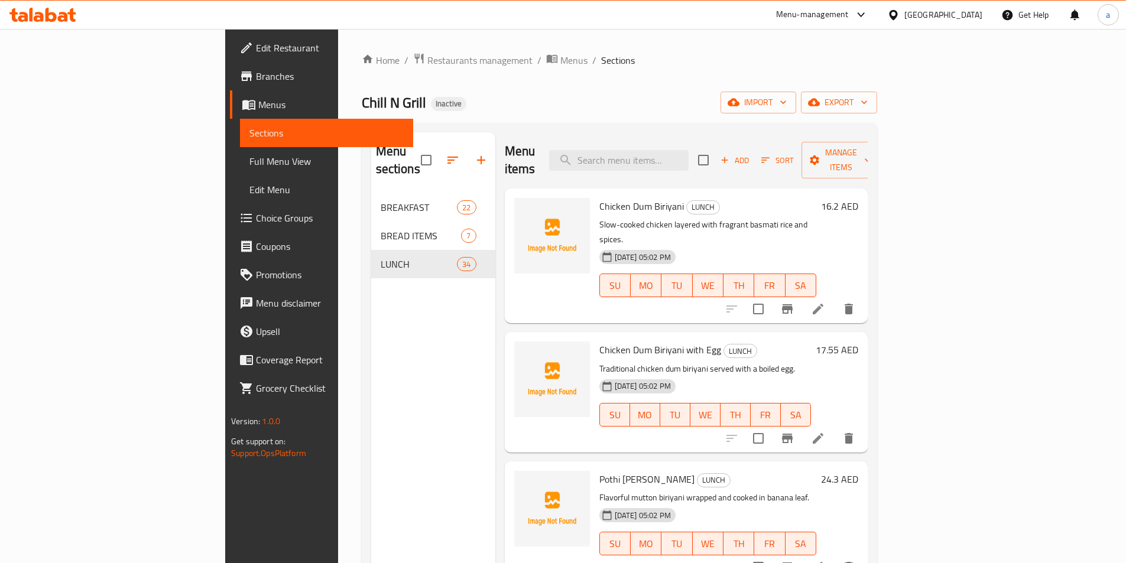
scroll to position [438, 0]
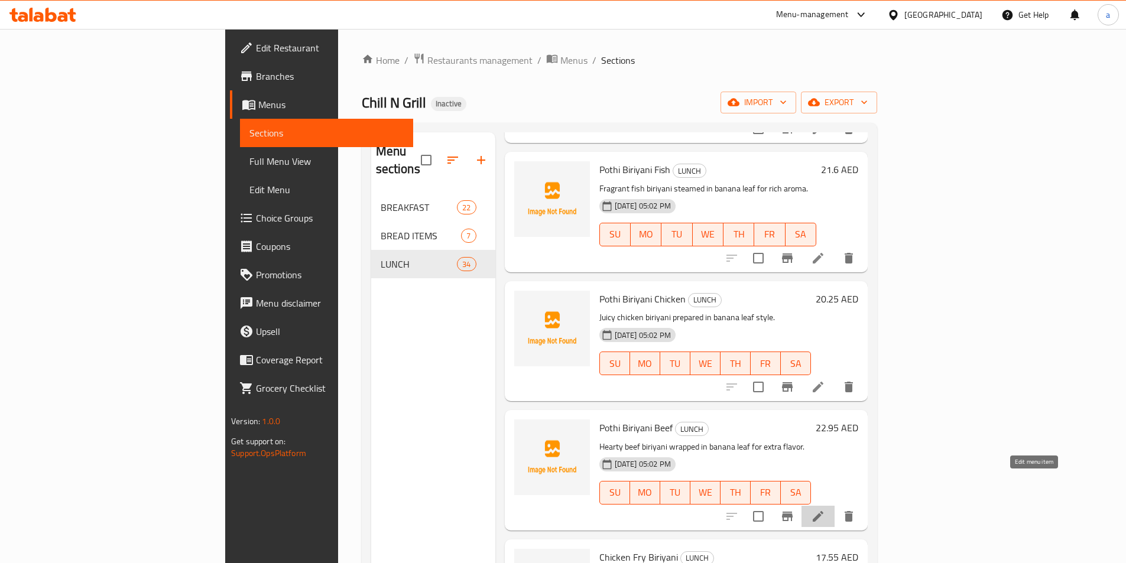
click at [825, 509] on icon at bounding box center [818, 516] width 14 height 14
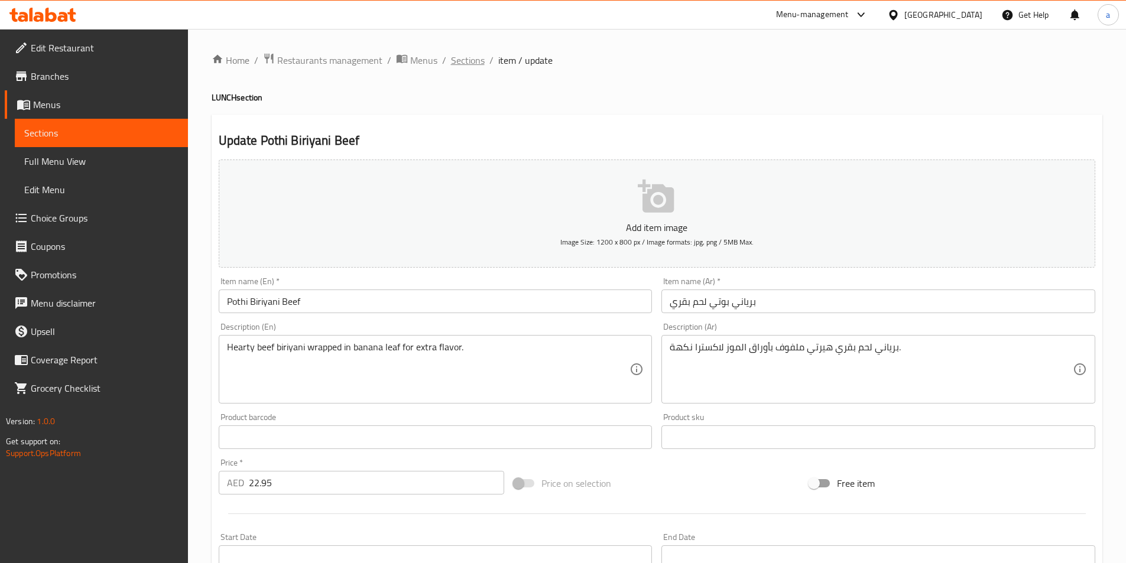
click at [475, 61] on span "Sections" at bounding box center [468, 60] width 34 height 14
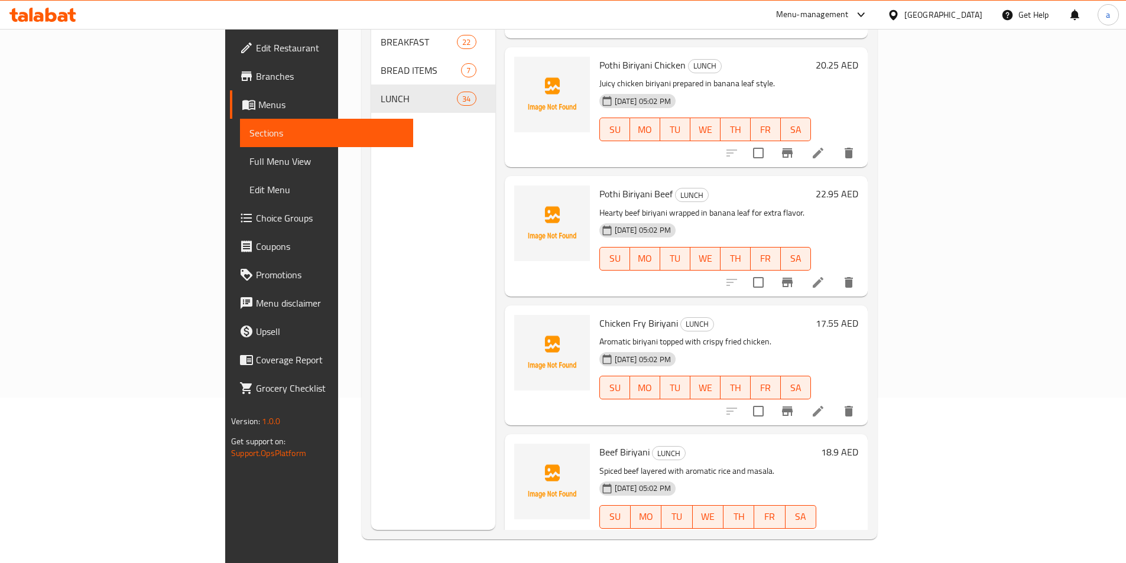
scroll to position [616, 0]
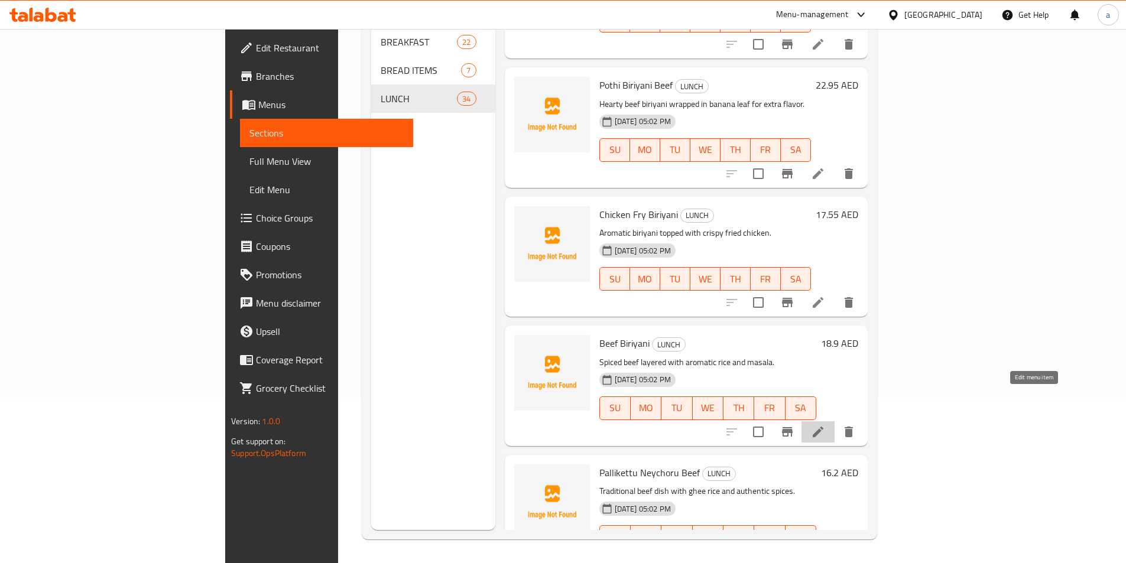
click at [825, 425] on icon at bounding box center [818, 432] width 14 height 14
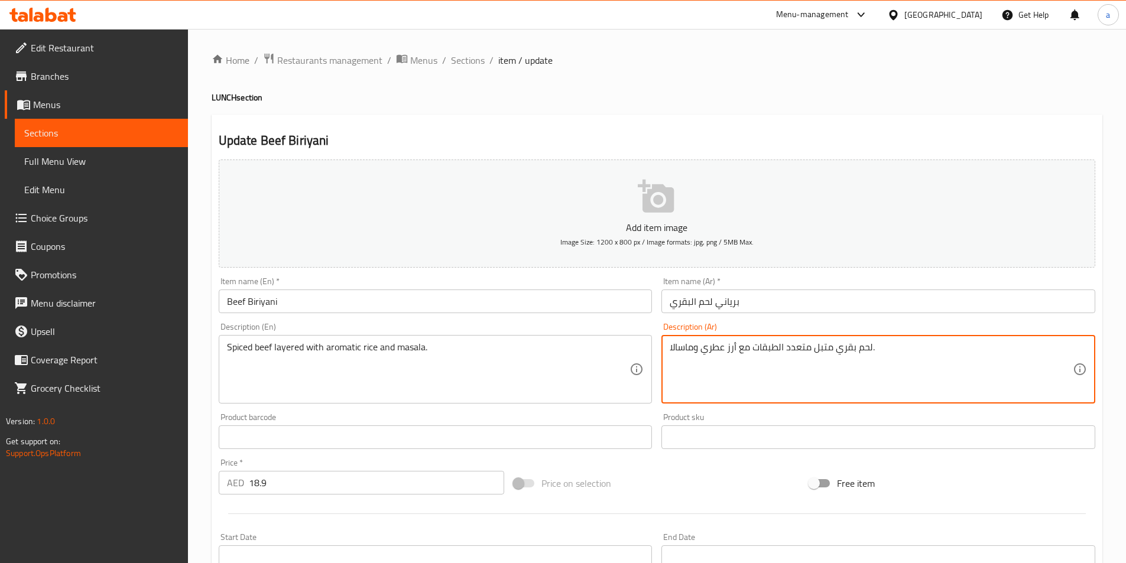
type textarea "لحم بقري متبل متعدد الطبقات مع أرز عطري وماسالا."
click at [409, 411] on div "Product barcode Product barcode" at bounding box center [435, 431] width 443 height 46
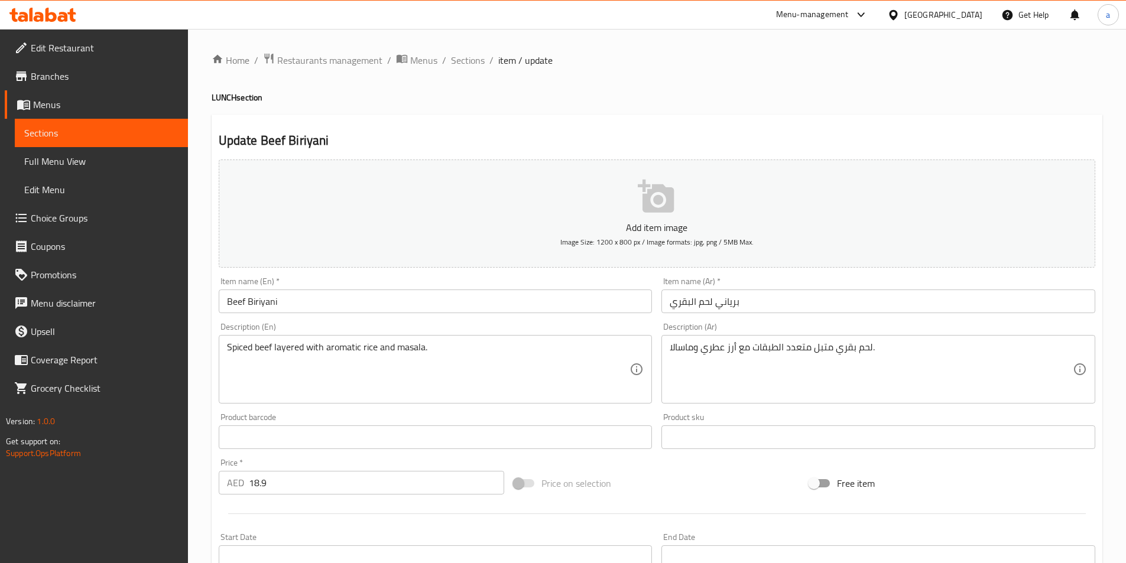
scroll to position [272, 0]
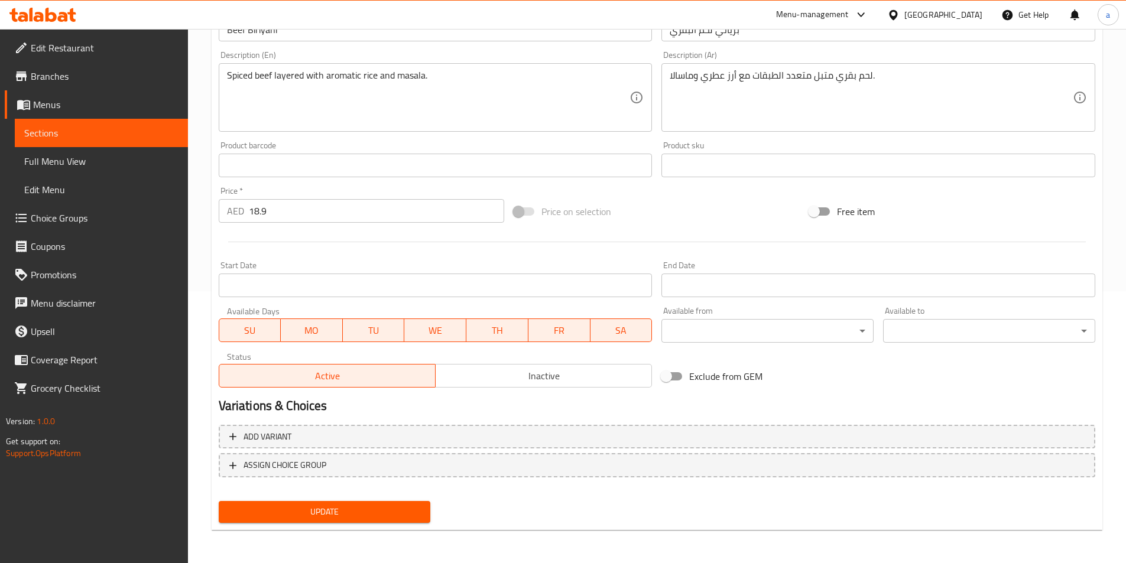
click at [359, 518] on span "Update" at bounding box center [324, 512] width 193 height 15
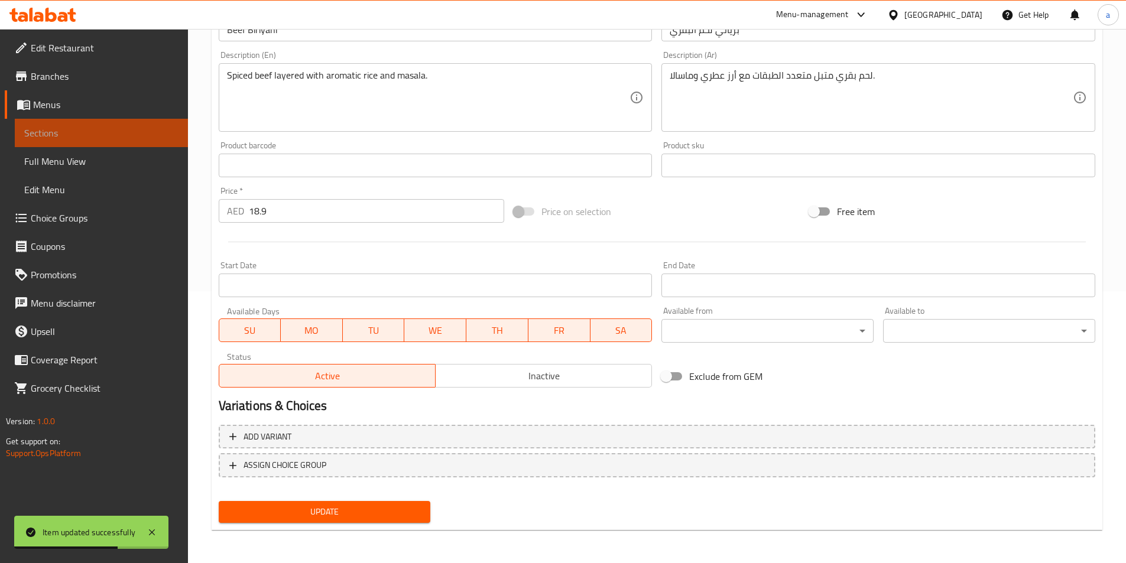
click at [115, 137] on span "Sections" at bounding box center [101, 133] width 154 height 14
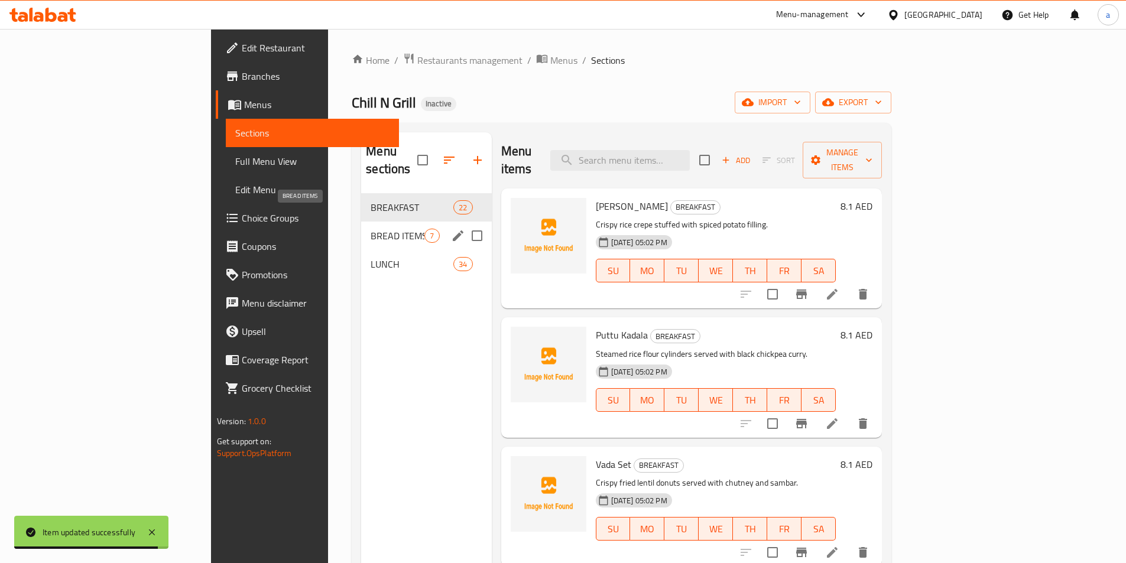
click at [371, 229] on span "BREAD ITEMS" at bounding box center [398, 236] width 54 height 14
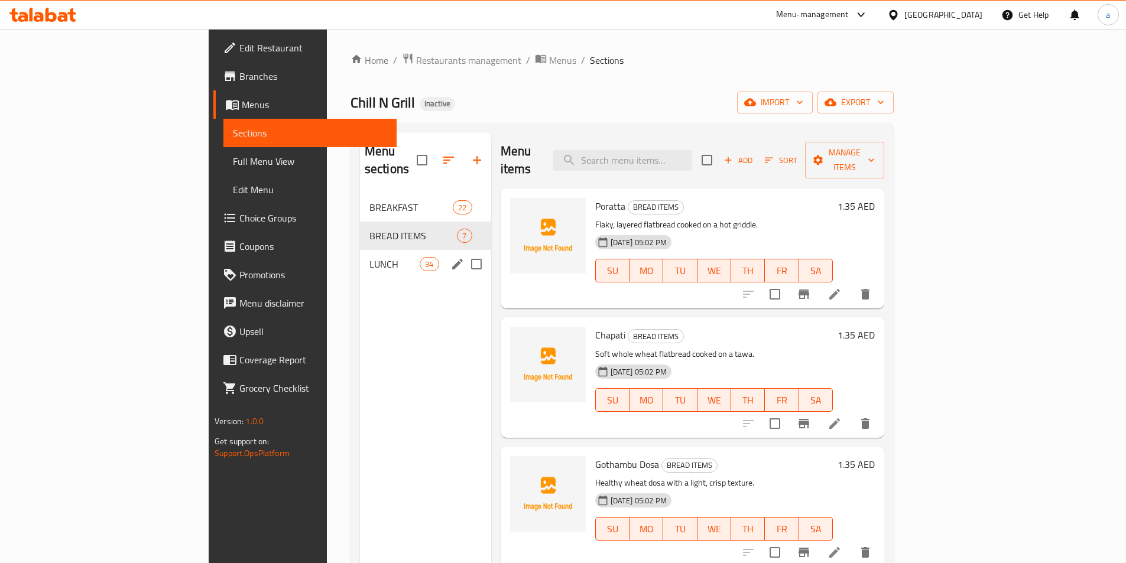
click at [360, 250] on div "LUNCH 34" at bounding box center [425, 264] width 131 height 28
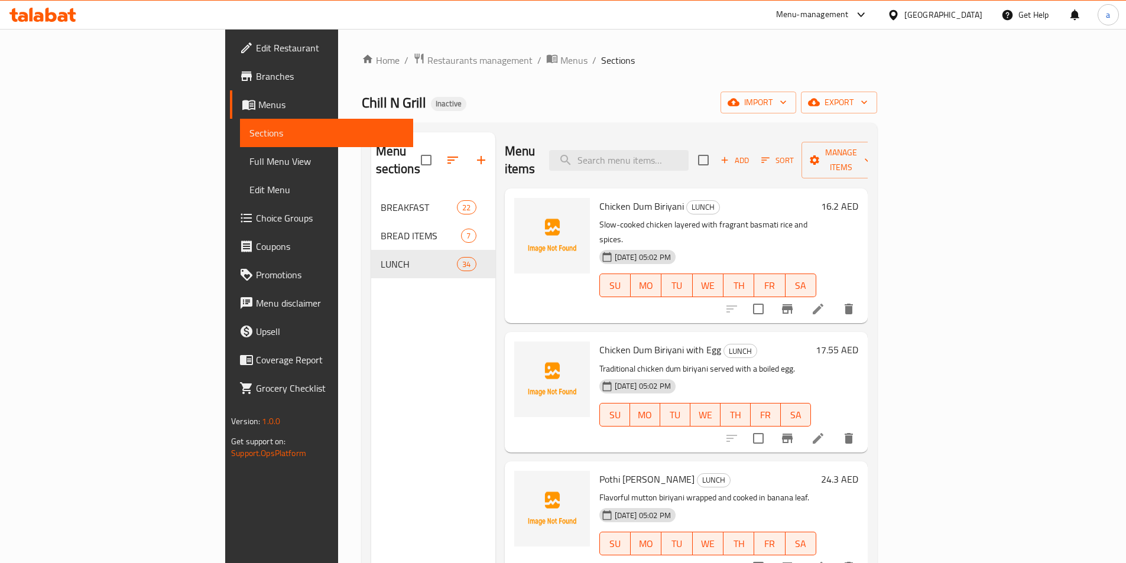
click at [834, 298] on li at bounding box center [817, 308] width 33 height 21
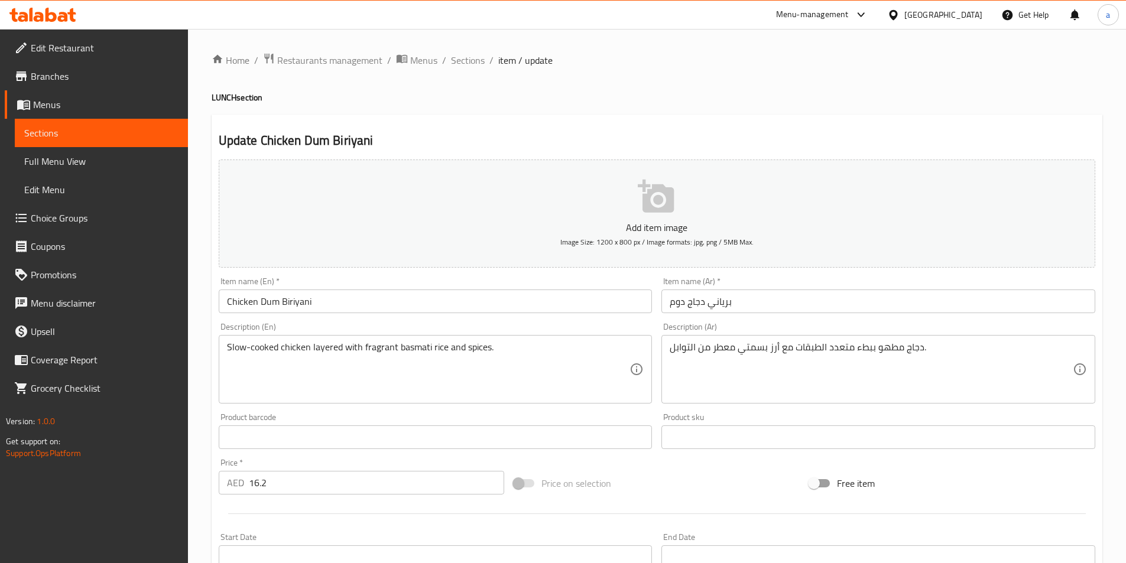
click at [701, 349] on textarea "دجاج مطهو ببطء متعدد الطبقات مع أرز بسمتي معطر من التوابل." at bounding box center [871, 370] width 403 height 56
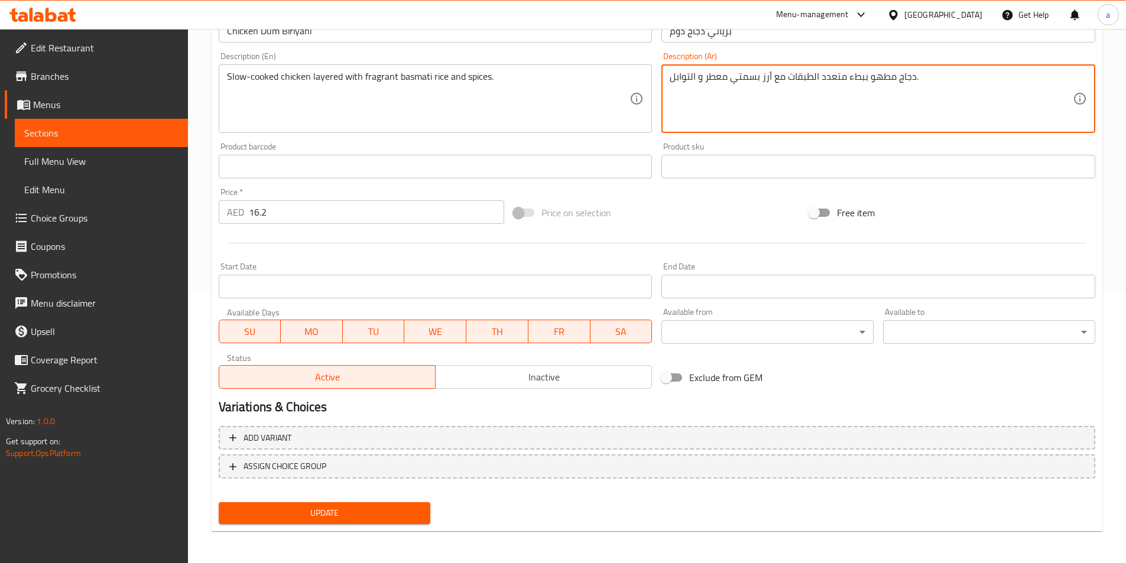
scroll to position [272, 0]
type textarea "دجاج مطهو ببطء متعدد الطبقات مع أرز بسمتي معطر و التوابل."
click at [301, 509] on span "Update" at bounding box center [324, 512] width 193 height 15
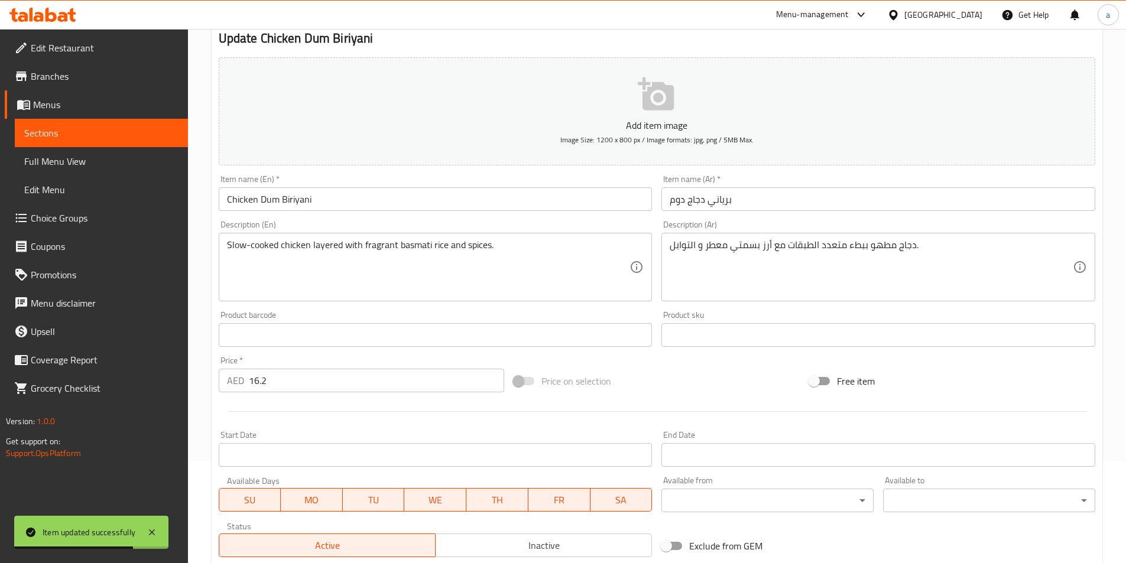
scroll to position [0, 0]
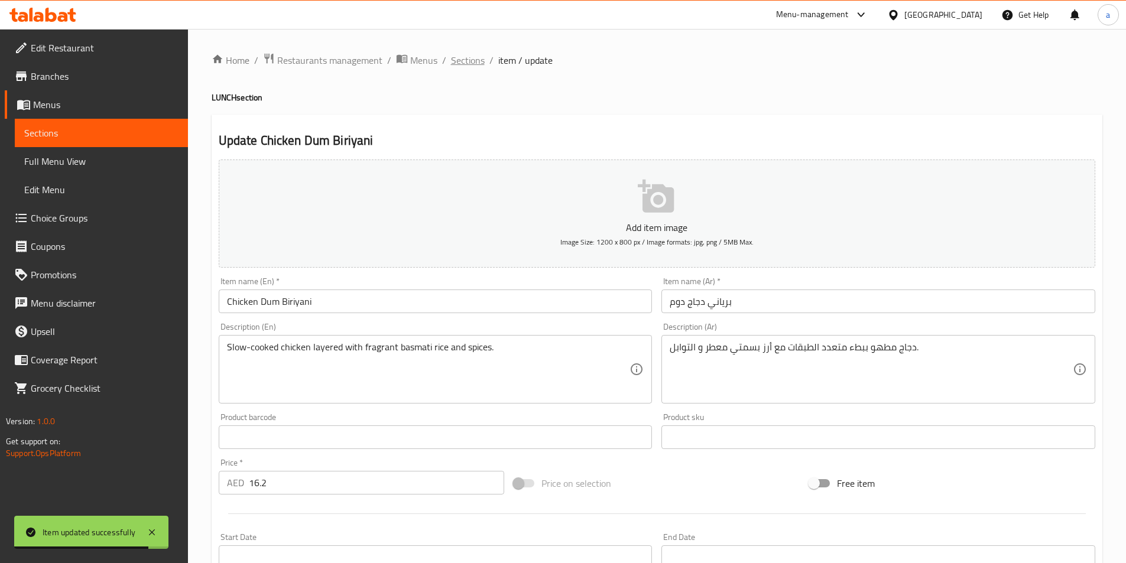
click at [467, 53] on span "Sections" at bounding box center [468, 60] width 34 height 14
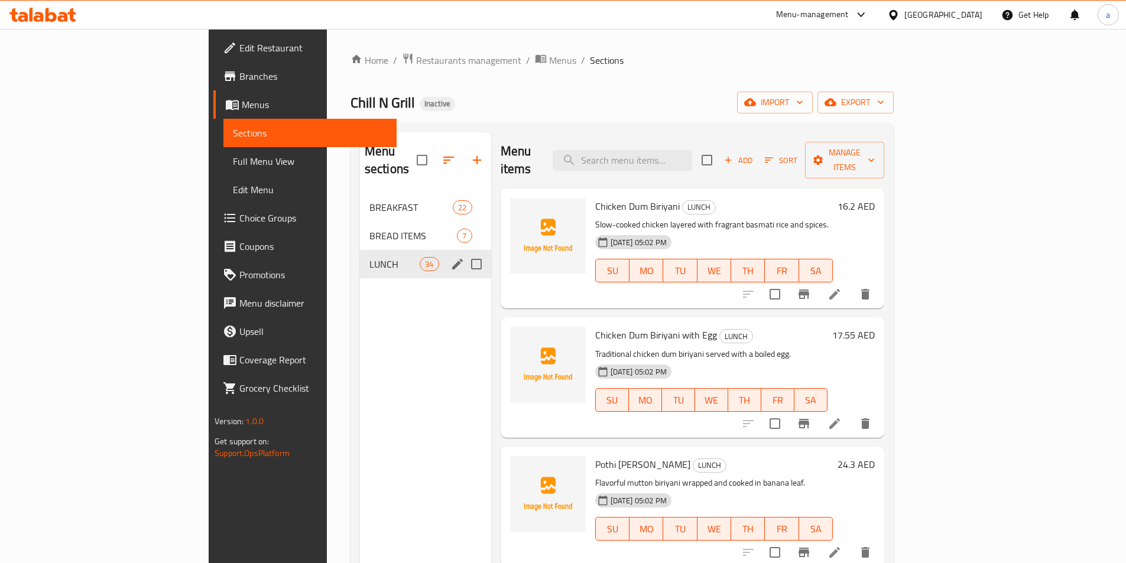
click at [360, 255] on div "LUNCH 34" at bounding box center [425, 264] width 131 height 28
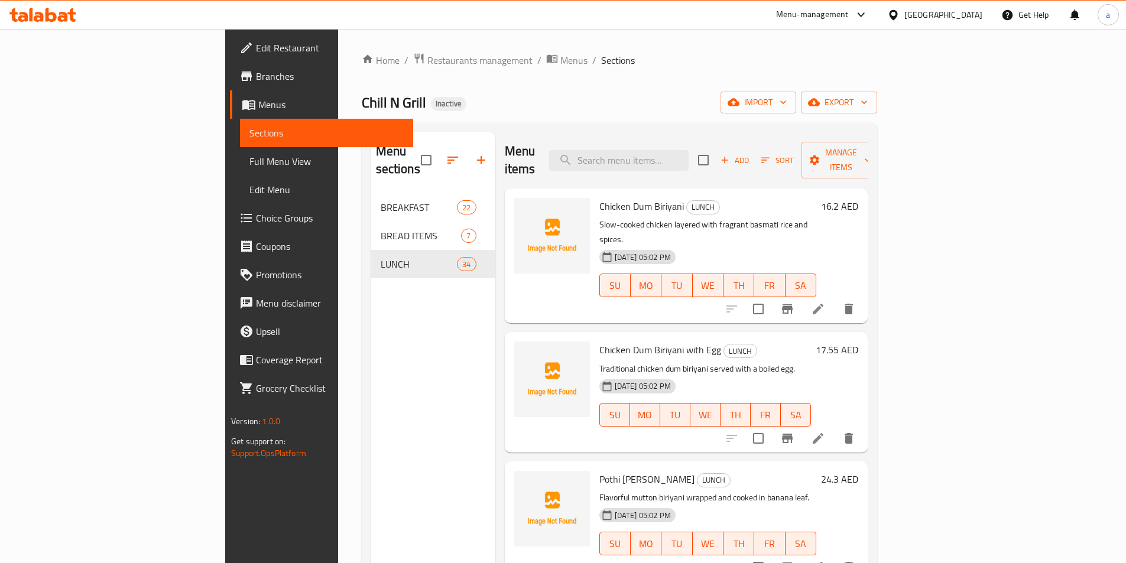
click at [371, 189] on nav "BREAKFAST 22 BREAD ITEMS 7 LUNCH 34" at bounding box center [433, 236] width 124 height 95
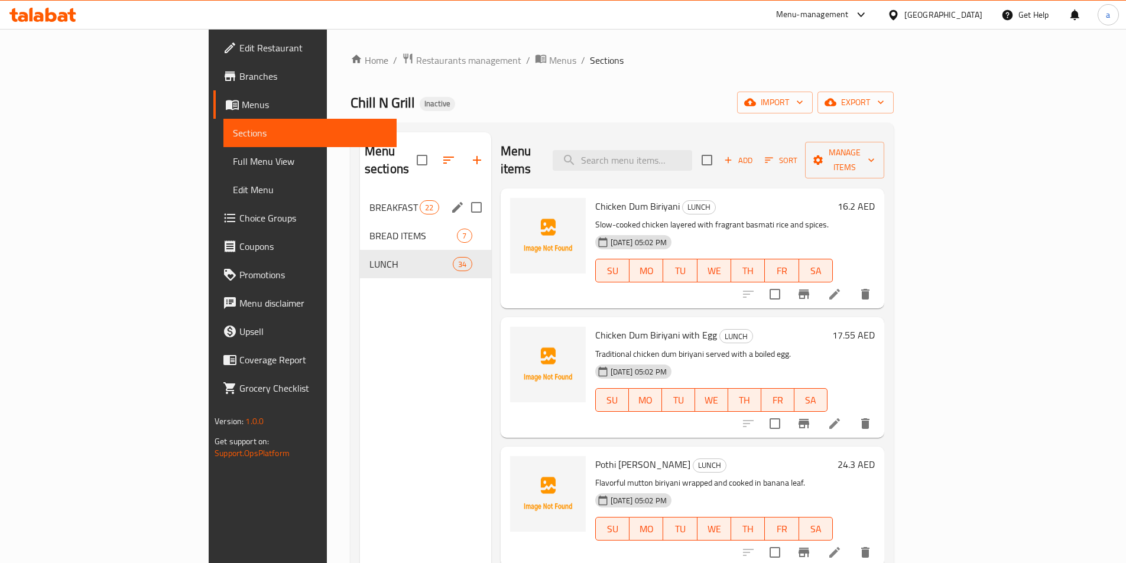
click at [360, 193] on div "BREAKFAST 22" at bounding box center [425, 207] width 131 height 28
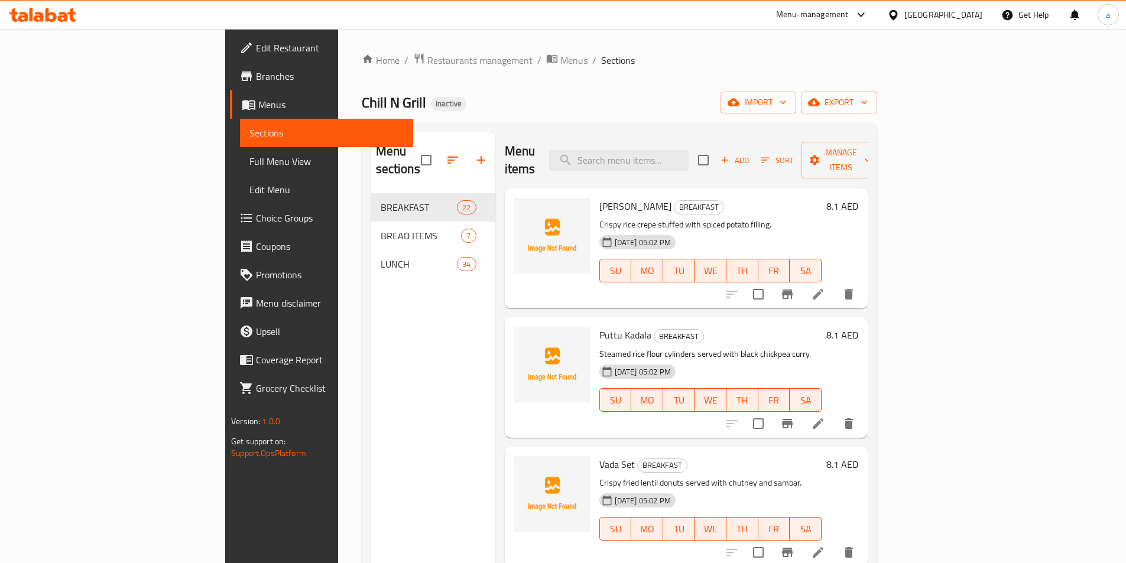
scroll to position [1177, 0]
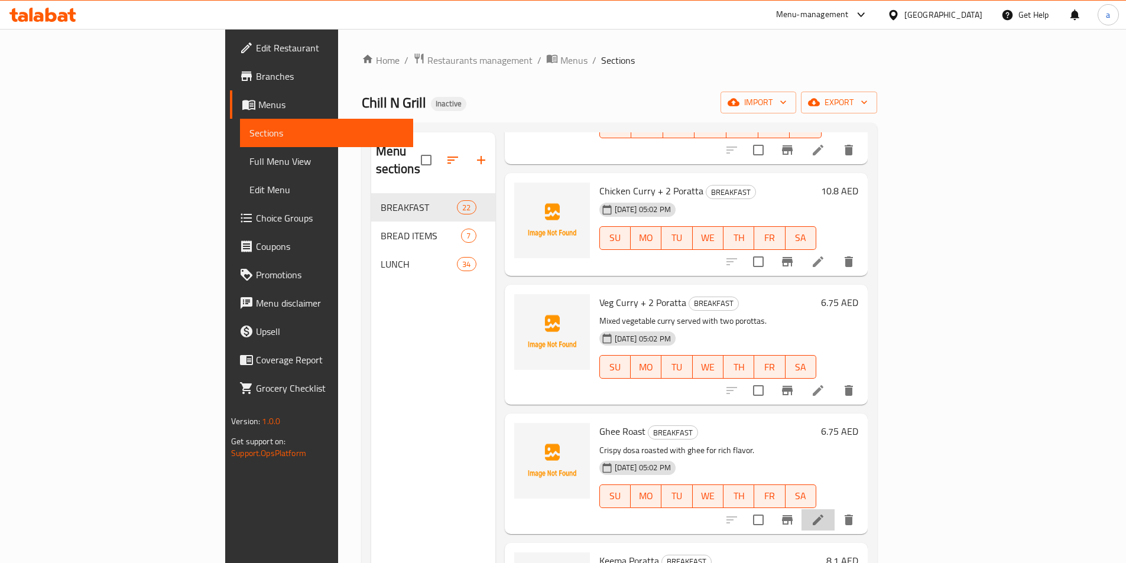
click at [834, 509] on li at bounding box center [817, 519] width 33 height 21
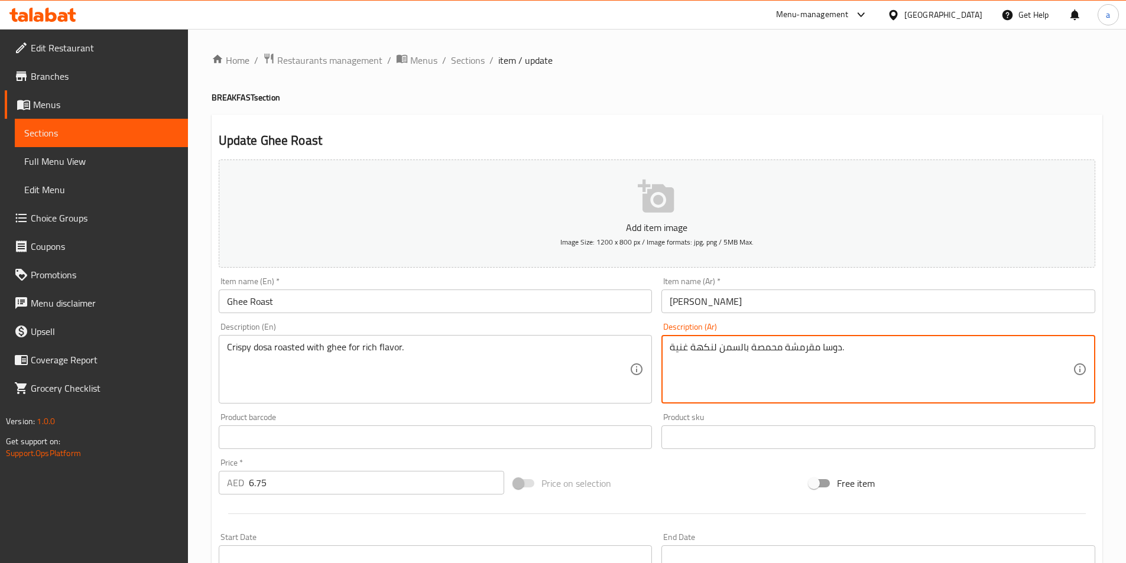
click at [762, 345] on textarea "دوسا مقرمشة محمصة بالسمن لنكهة غنية." at bounding box center [871, 370] width 403 height 56
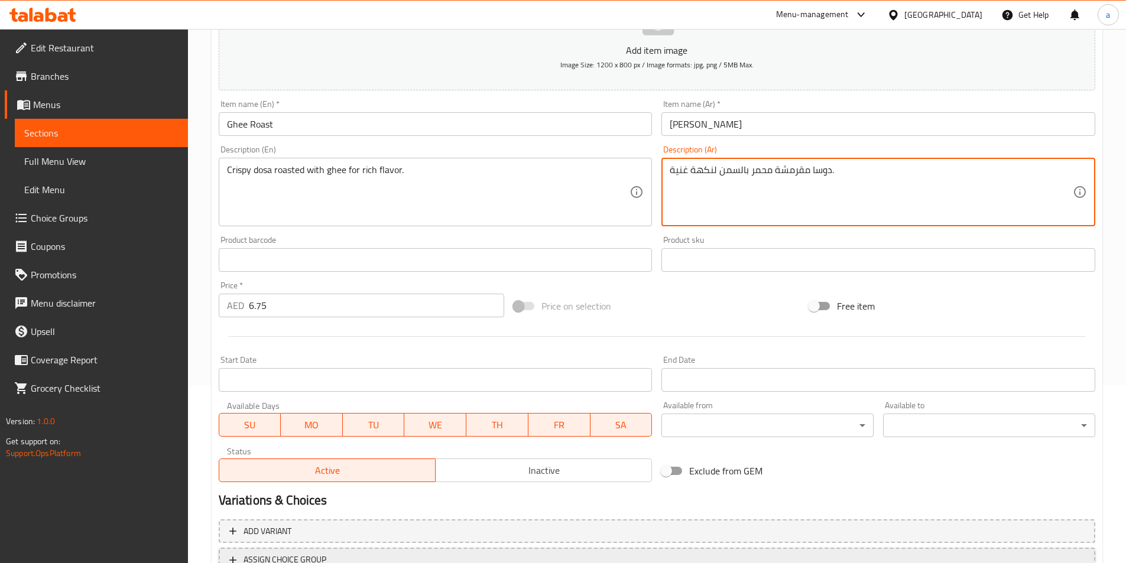
scroll to position [272, 0]
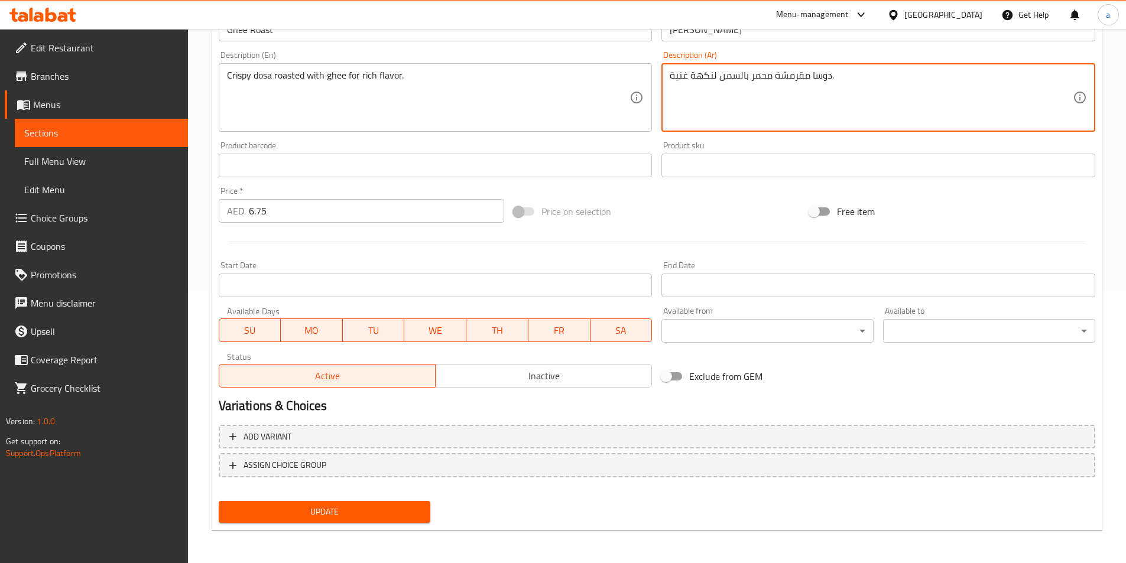
type textarea "دوسا مقرمشة محمر بالسمن لنكهة غنية."
click at [305, 512] on span "Update" at bounding box center [324, 512] width 193 height 15
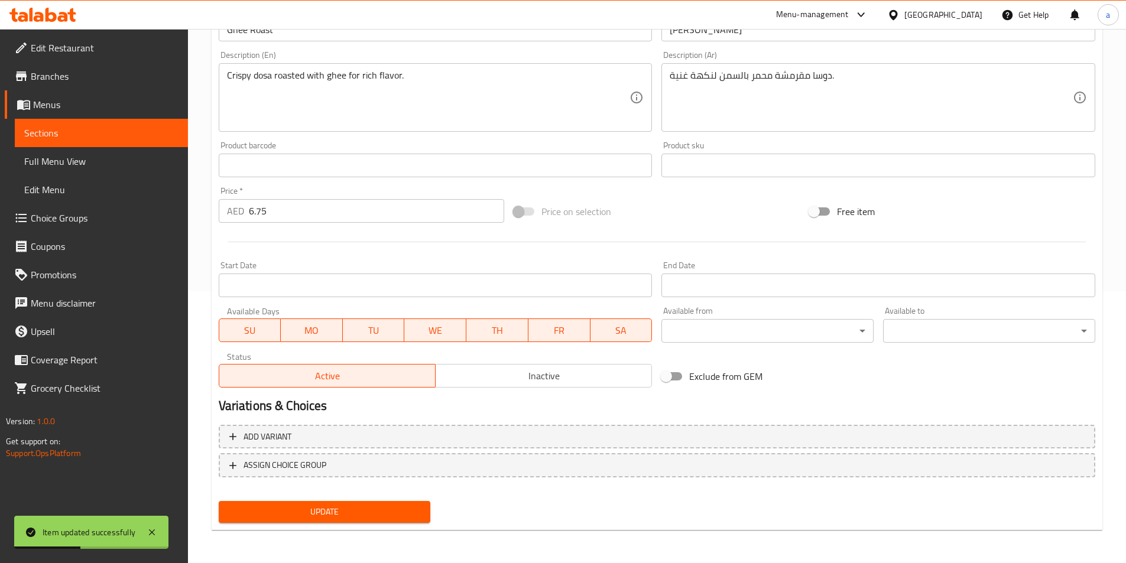
click at [148, 137] on span "Sections" at bounding box center [101, 133] width 154 height 14
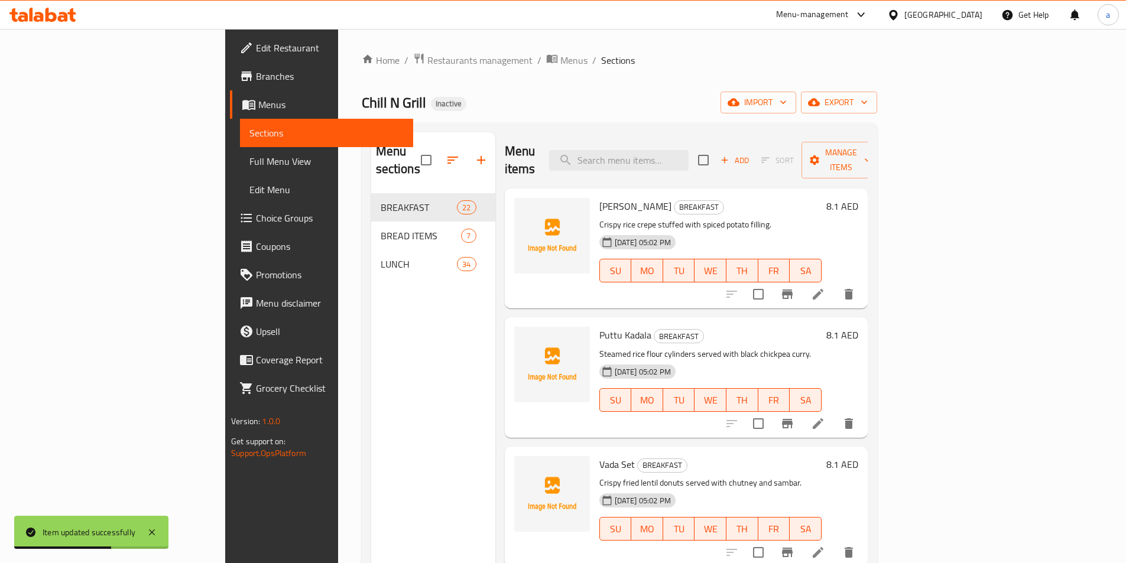
scroll to position [678, 0]
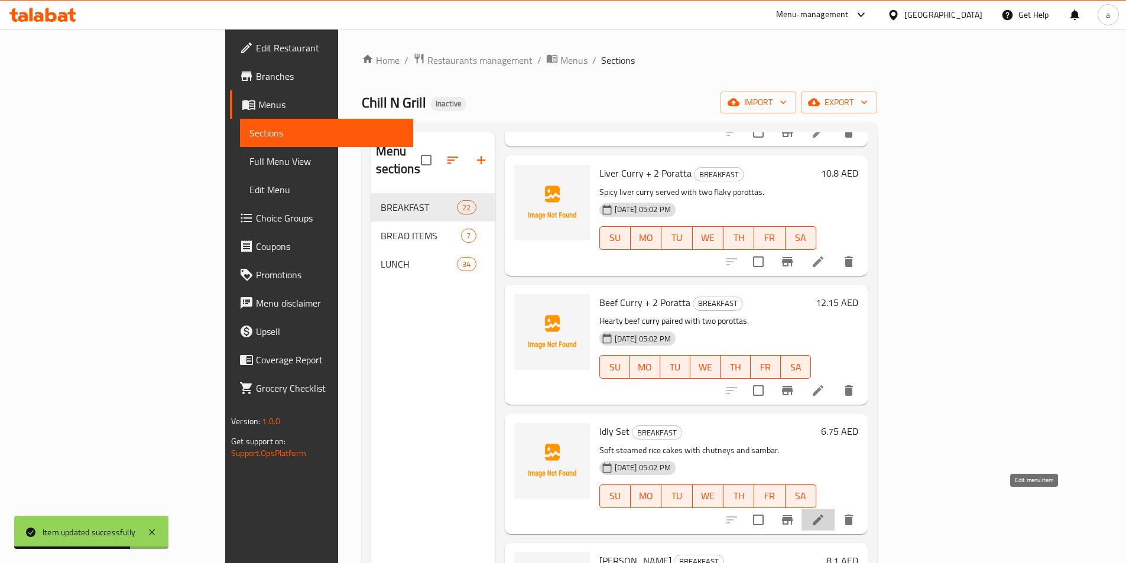
click at [823, 515] on icon at bounding box center [818, 520] width 11 height 11
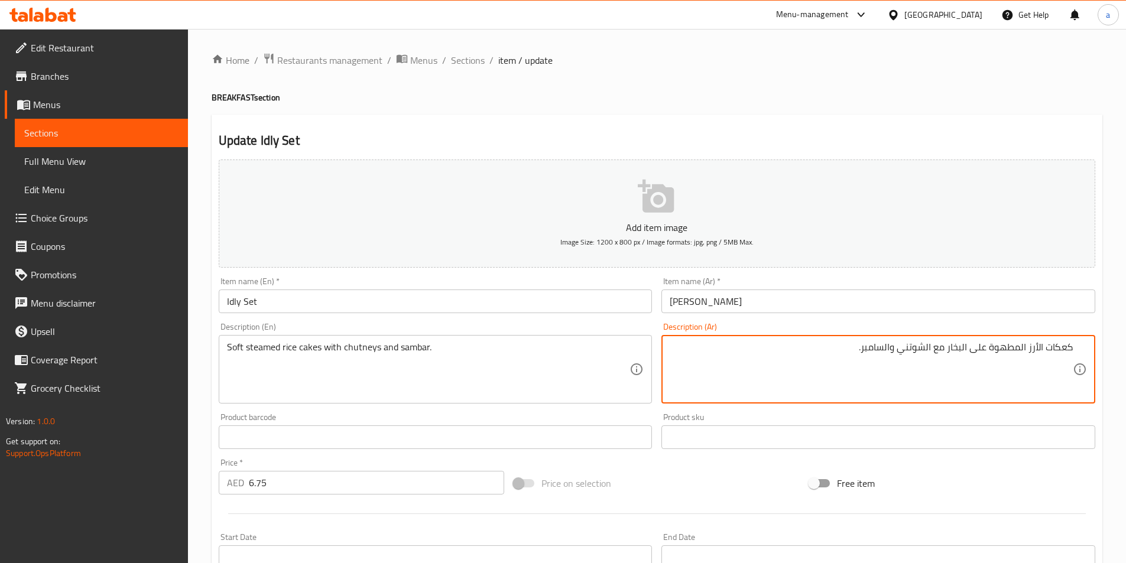
click at [944, 352] on textarea "كعكات الأرز المطهوة على البخار مع الشوتني والسامبر." at bounding box center [871, 370] width 403 height 56
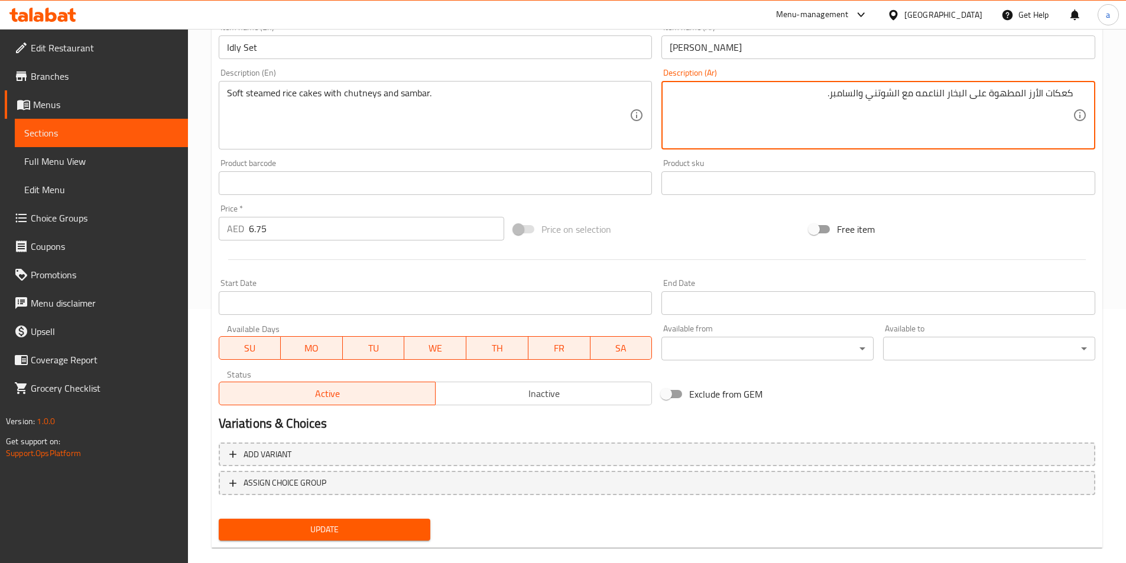
scroll to position [272, 0]
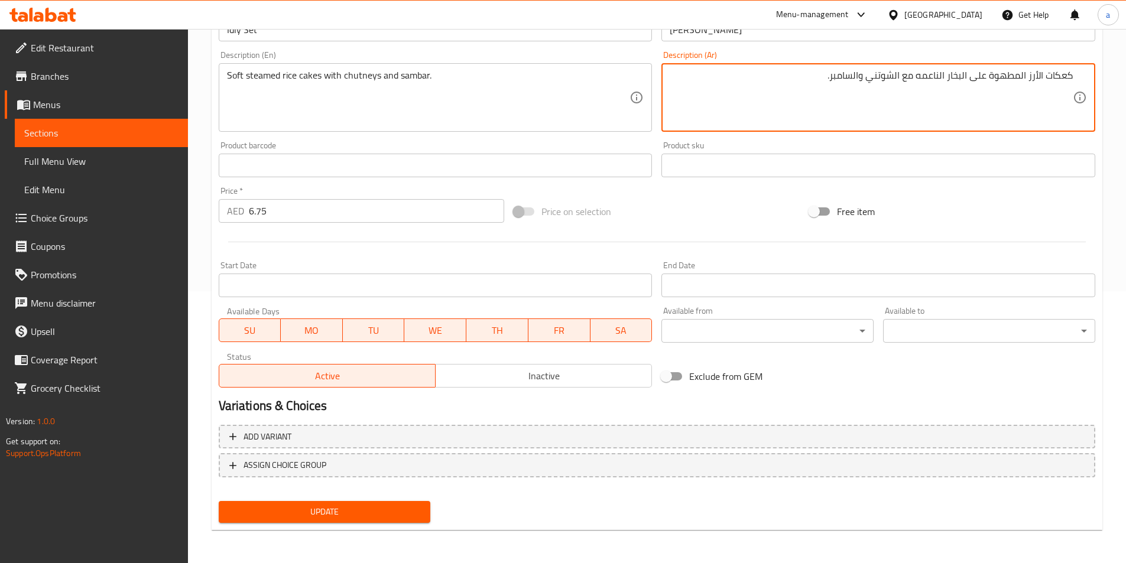
type textarea "كعكات الأرز المطهوة على البخار الناعمه مع الشوتني والسامبر."
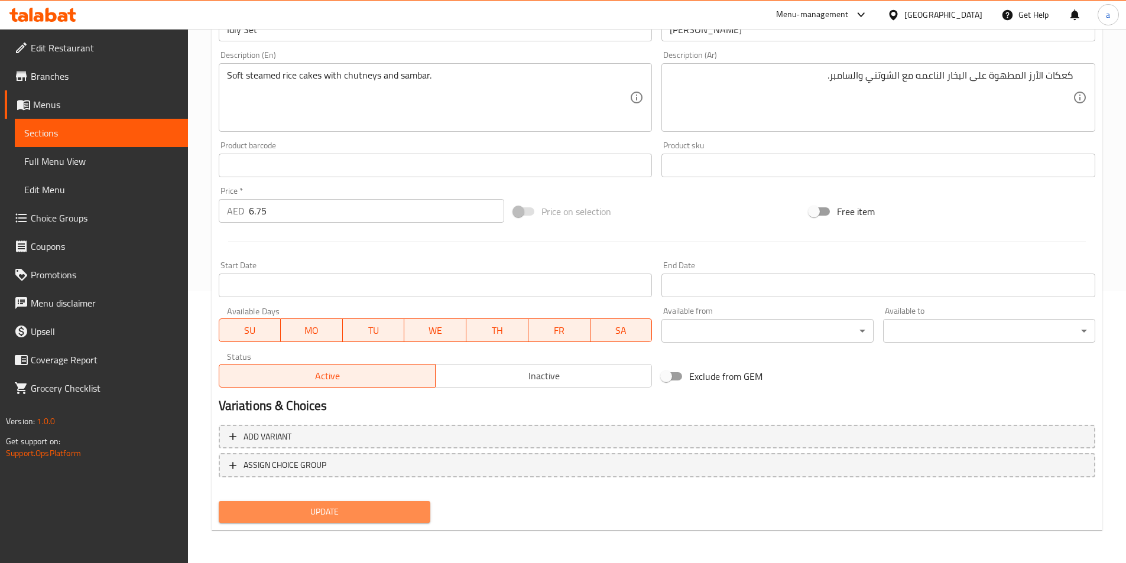
click at [381, 511] on span "Update" at bounding box center [324, 512] width 193 height 15
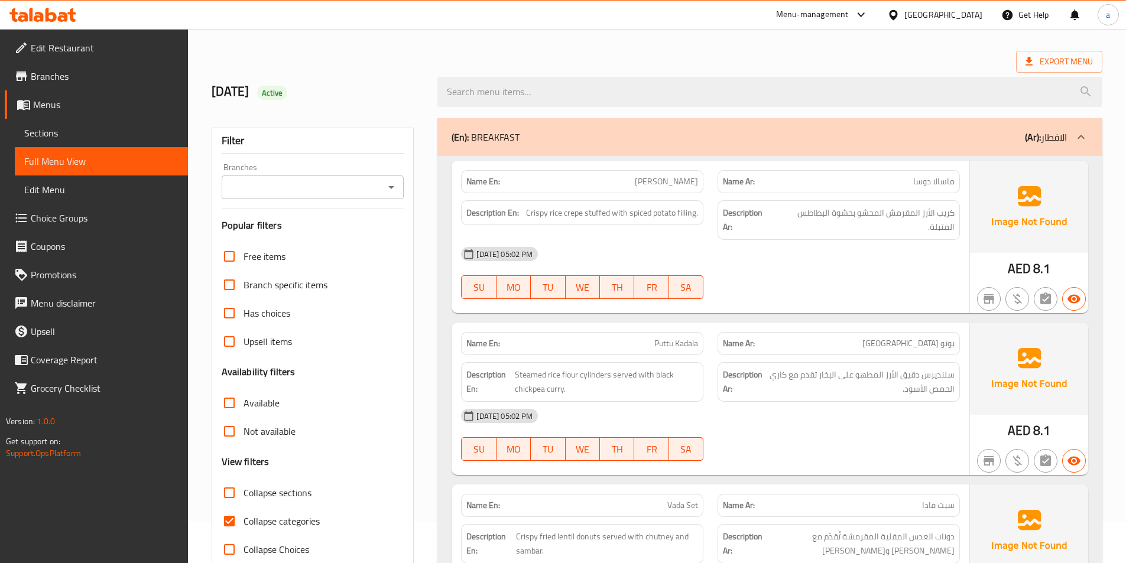
scroll to position [236, 0]
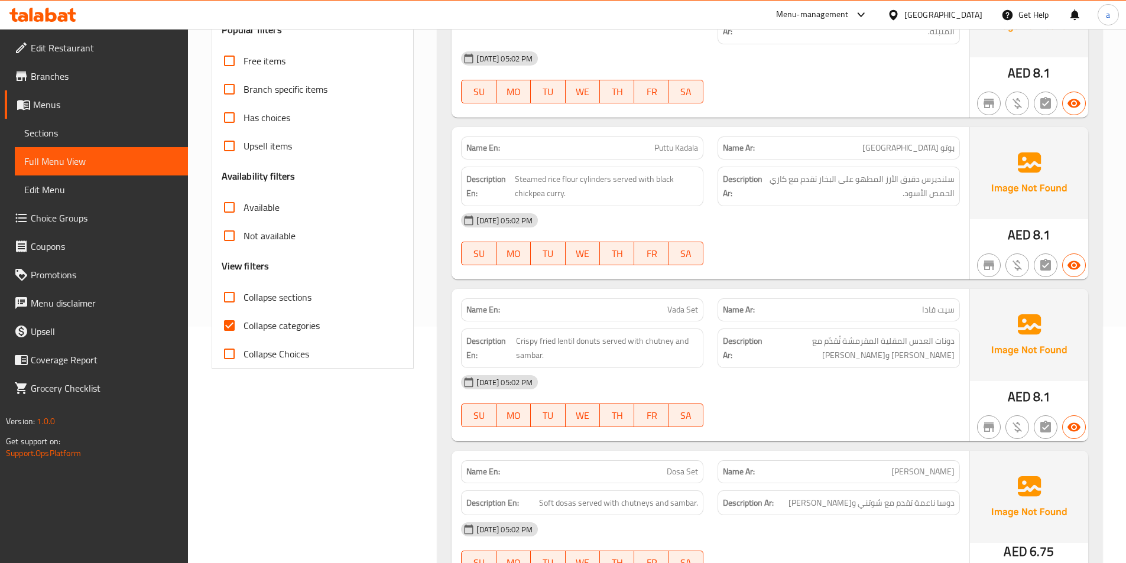
click at [228, 333] on input "Collapse categories" at bounding box center [229, 325] width 28 height 28
checkbox input "false"
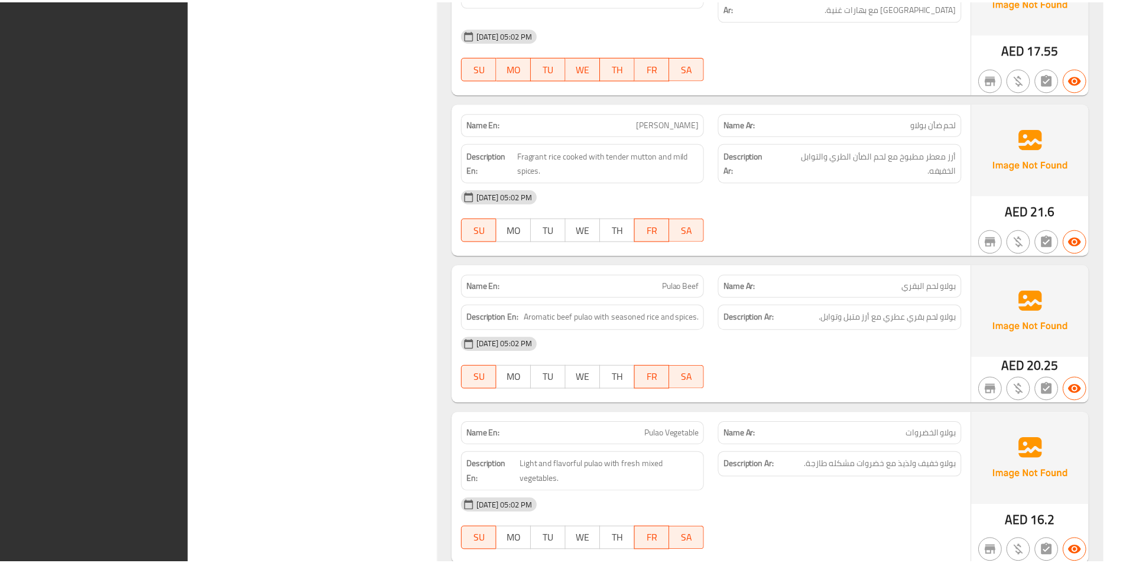
scroll to position [9742, 0]
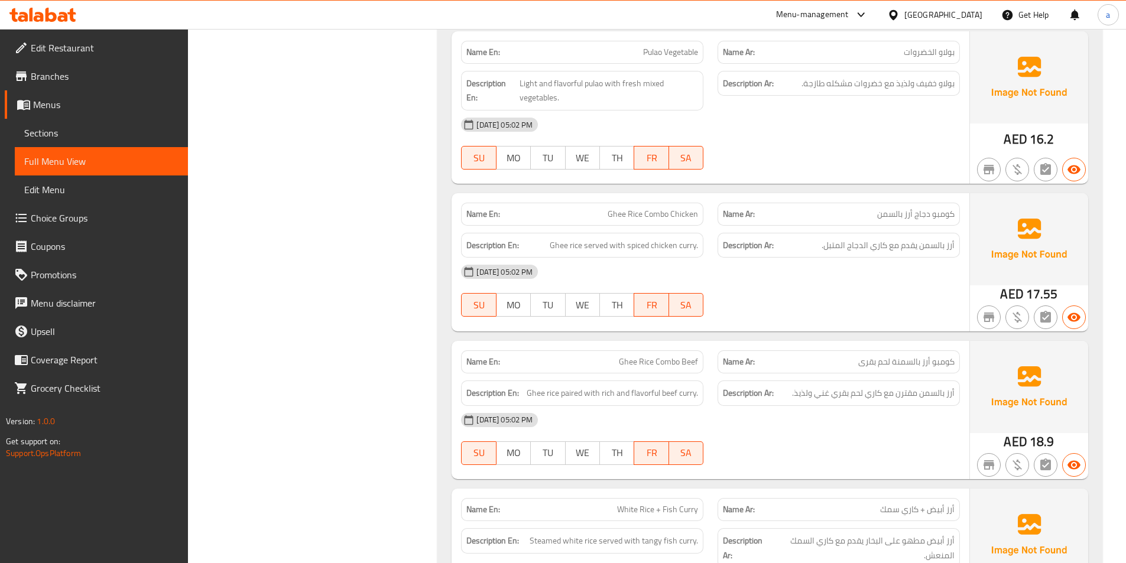
click at [81, 126] on span "Sections" at bounding box center [101, 133] width 154 height 14
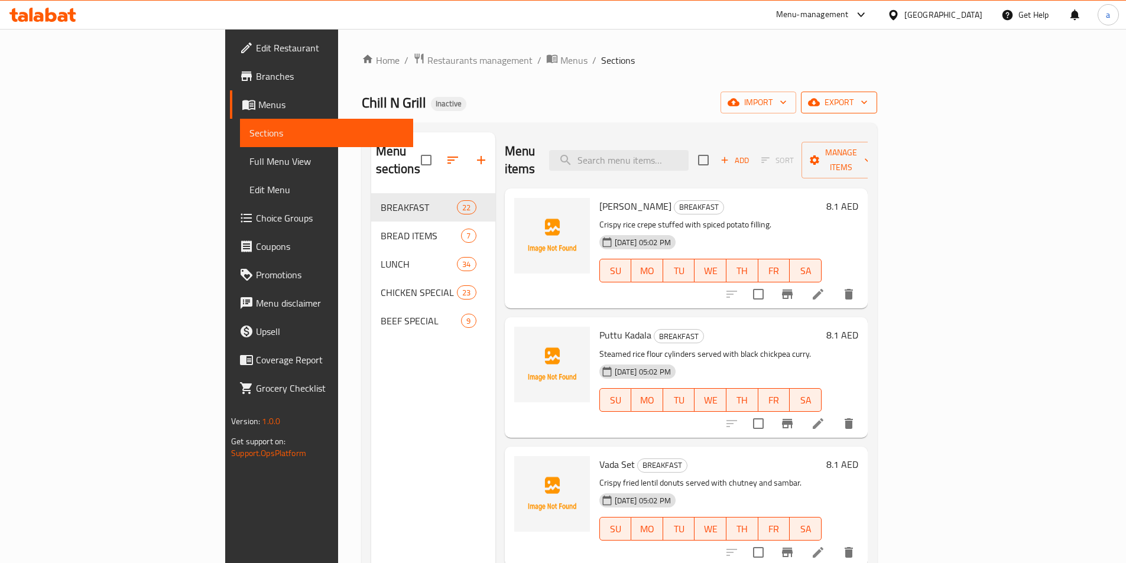
click at [868, 105] on span "export" at bounding box center [838, 102] width 57 height 15
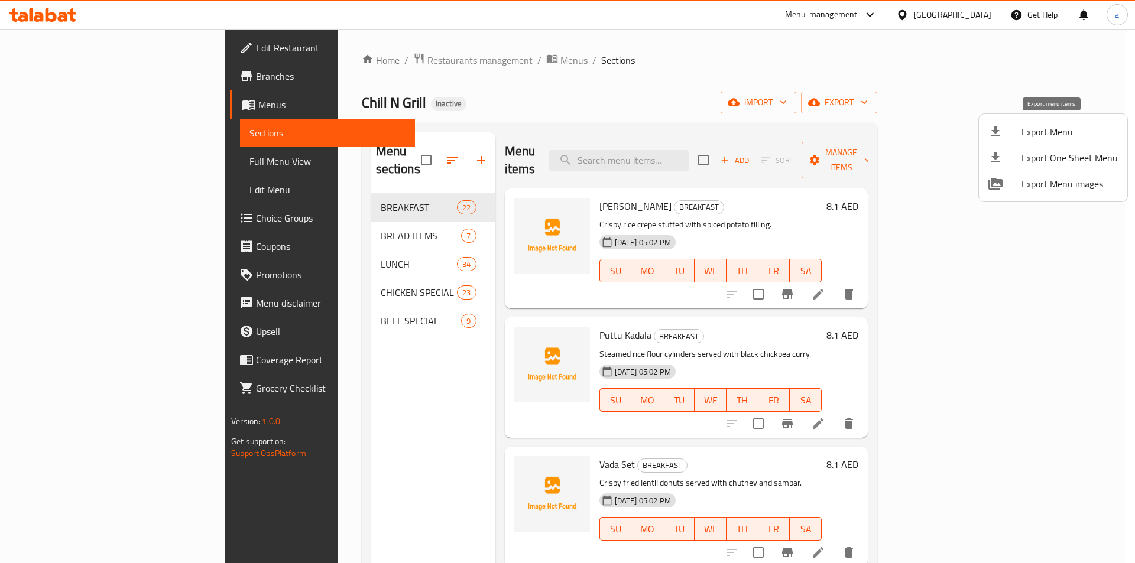
click at [1025, 138] on span "Export Menu" at bounding box center [1069, 132] width 96 height 14
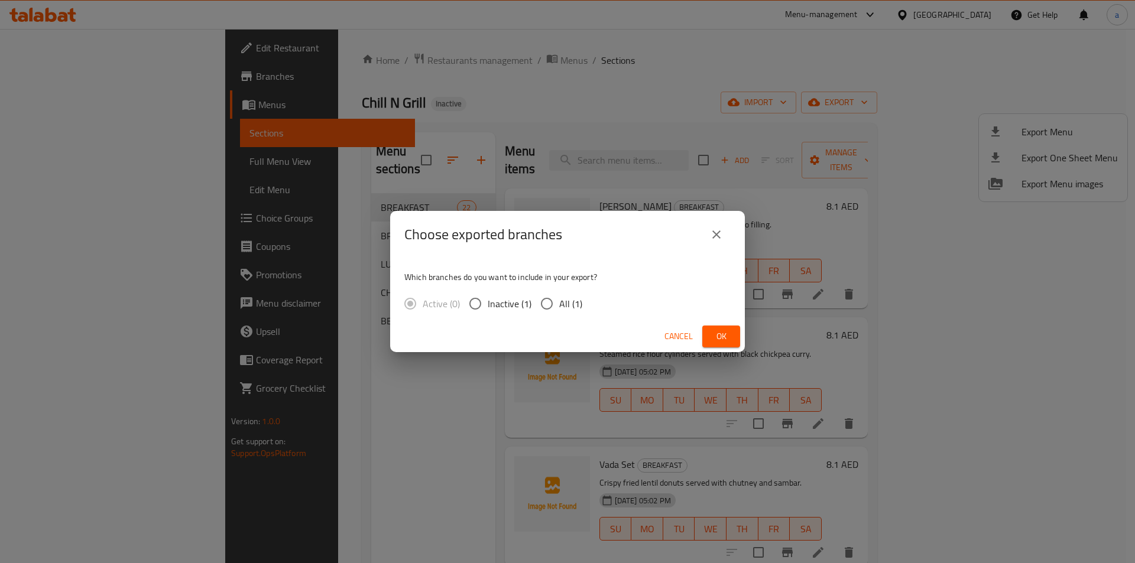
click at [541, 300] on input "All (1)" at bounding box center [546, 303] width 25 height 25
radio input "true"
click at [734, 343] on button "Ok" at bounding box center [721, 337] width 38 height 22
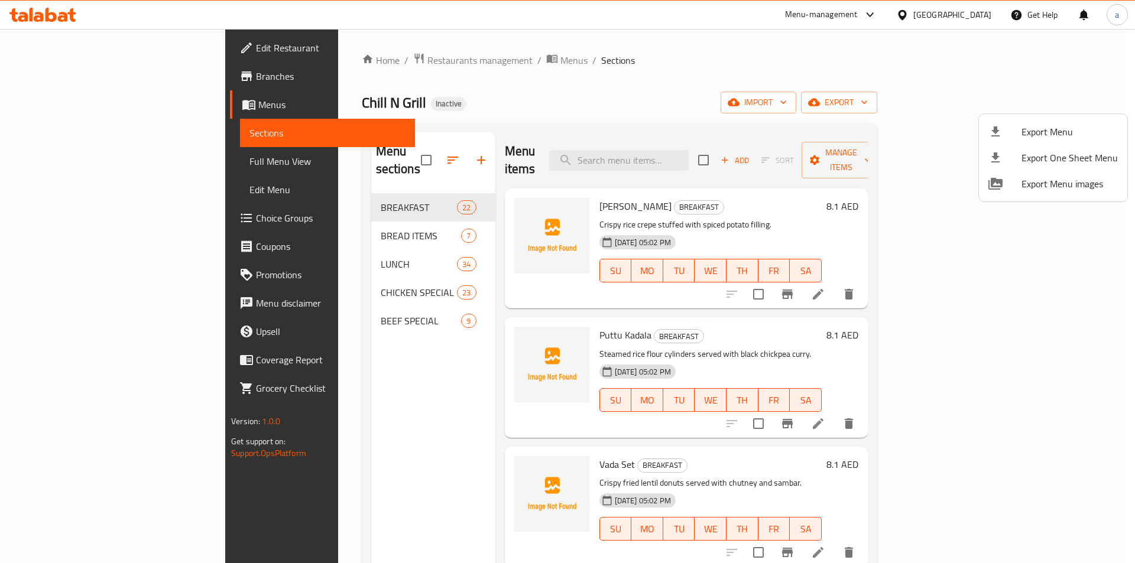
click at [75, 74] on div at bounding box center [567, 281] width 1135 height 563
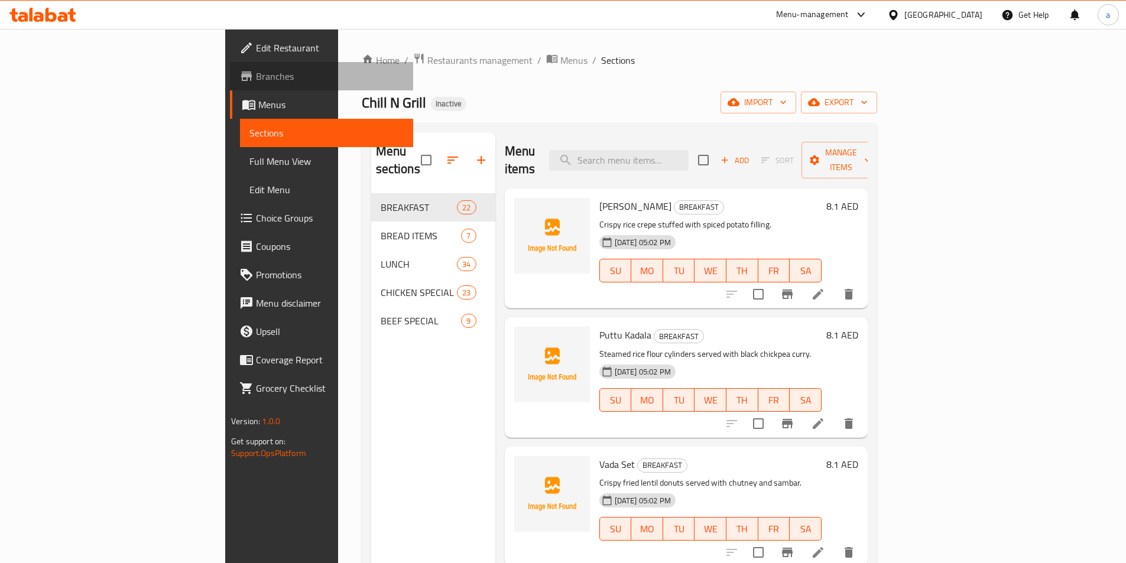
click at [256, 74] on span "Branches" at bounding box center [330, 76] width 148 height 14
